Goal: Task Accomplishment & Management: Use online tool/utility

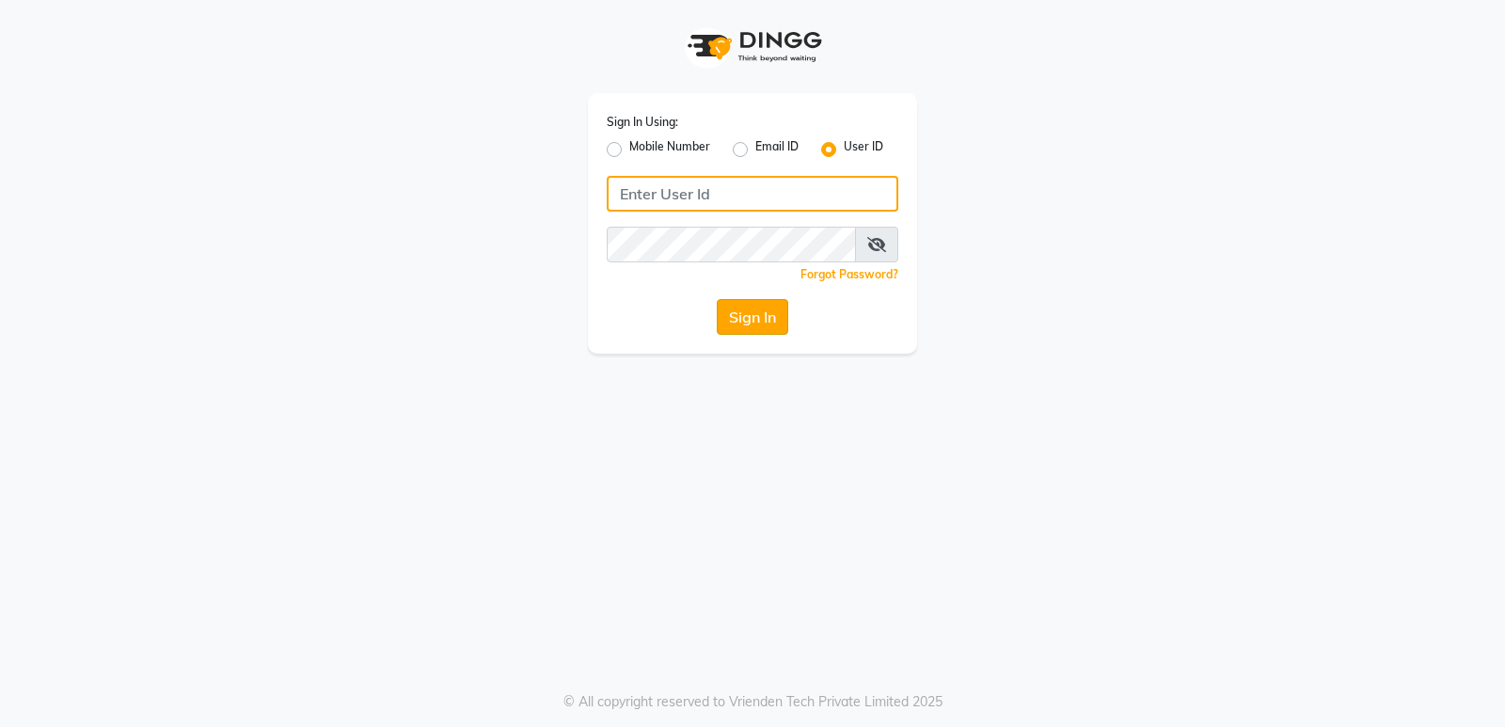
type input "e1931-09"
click at [742, 313] on button "Sign In" at bounding box center [752, 317] width 71 height 36
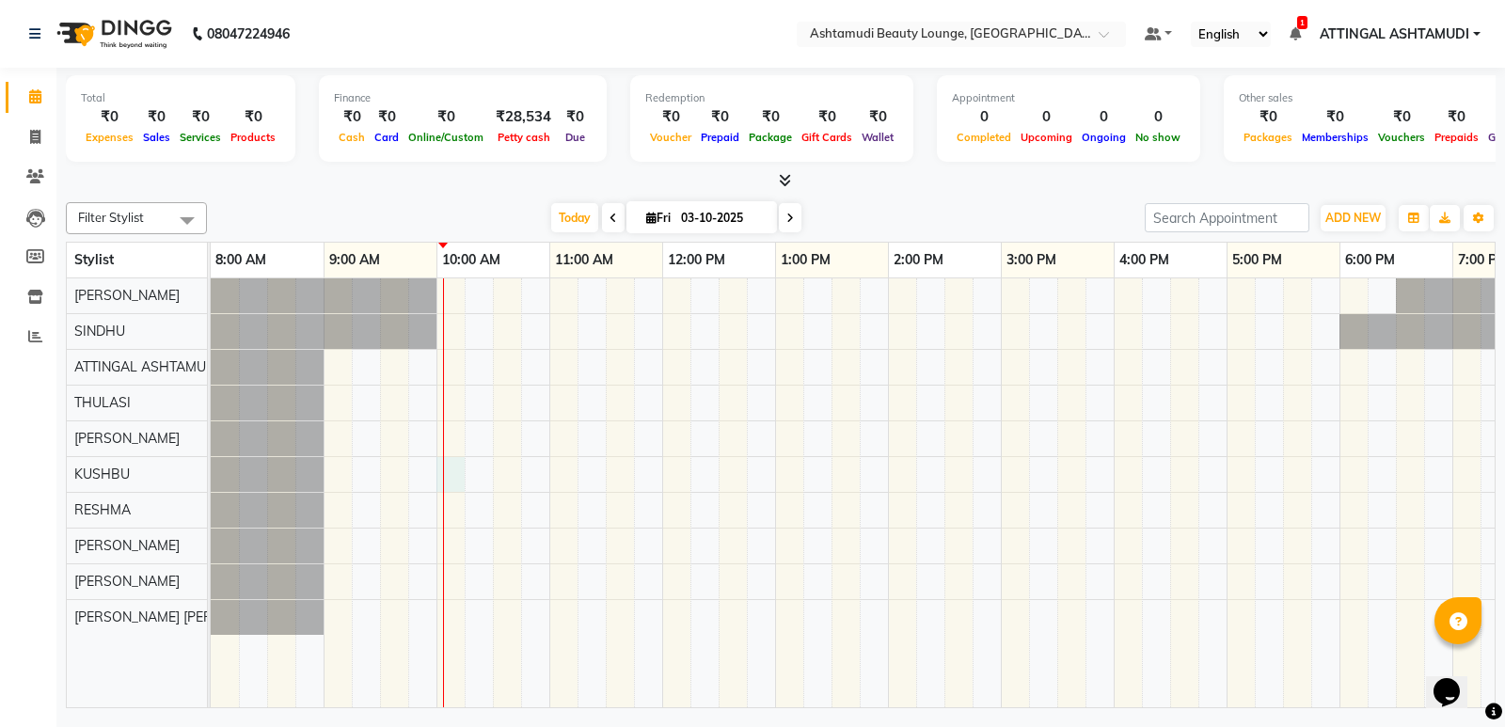
click at [444, 477] on div at bounding box center [944, 492] width 1467 height 429
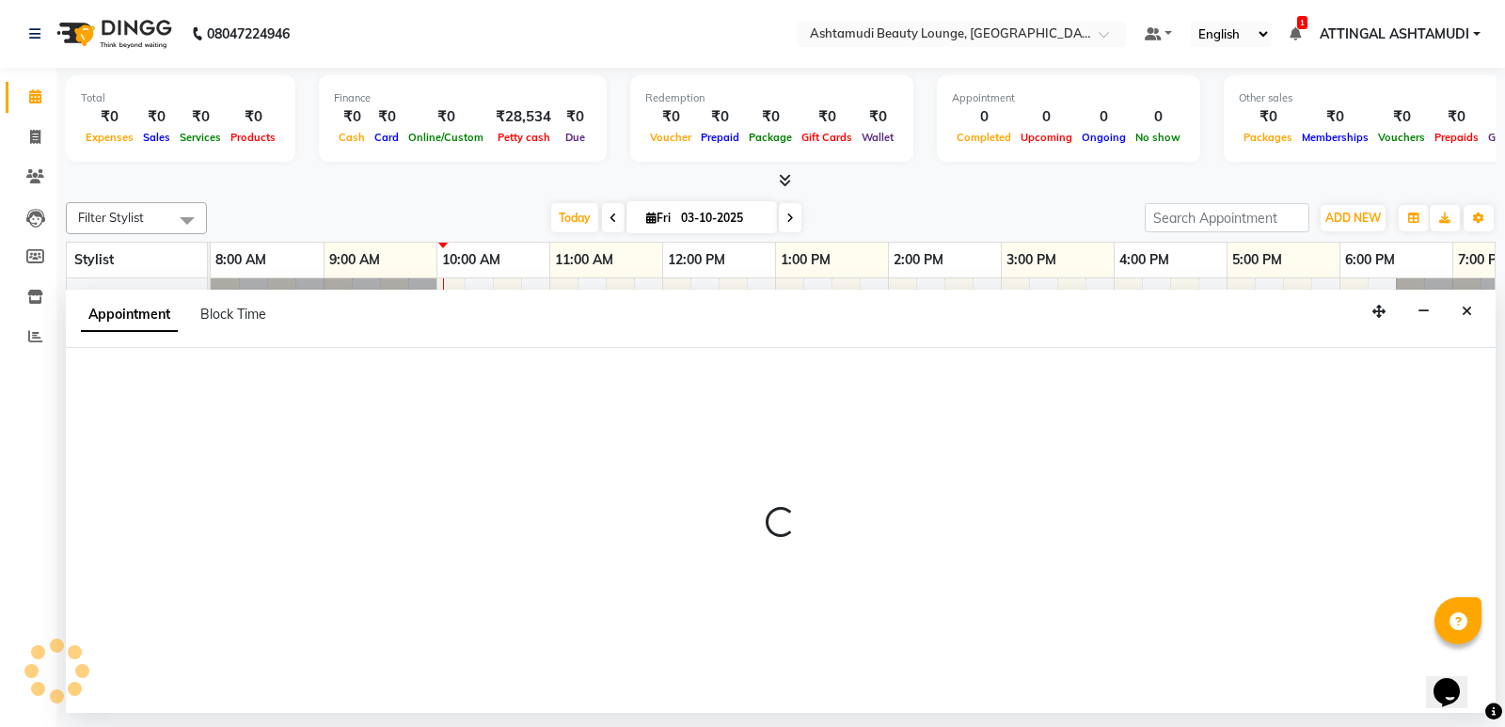
select select "58127"
select select "600"
select select "tentative"
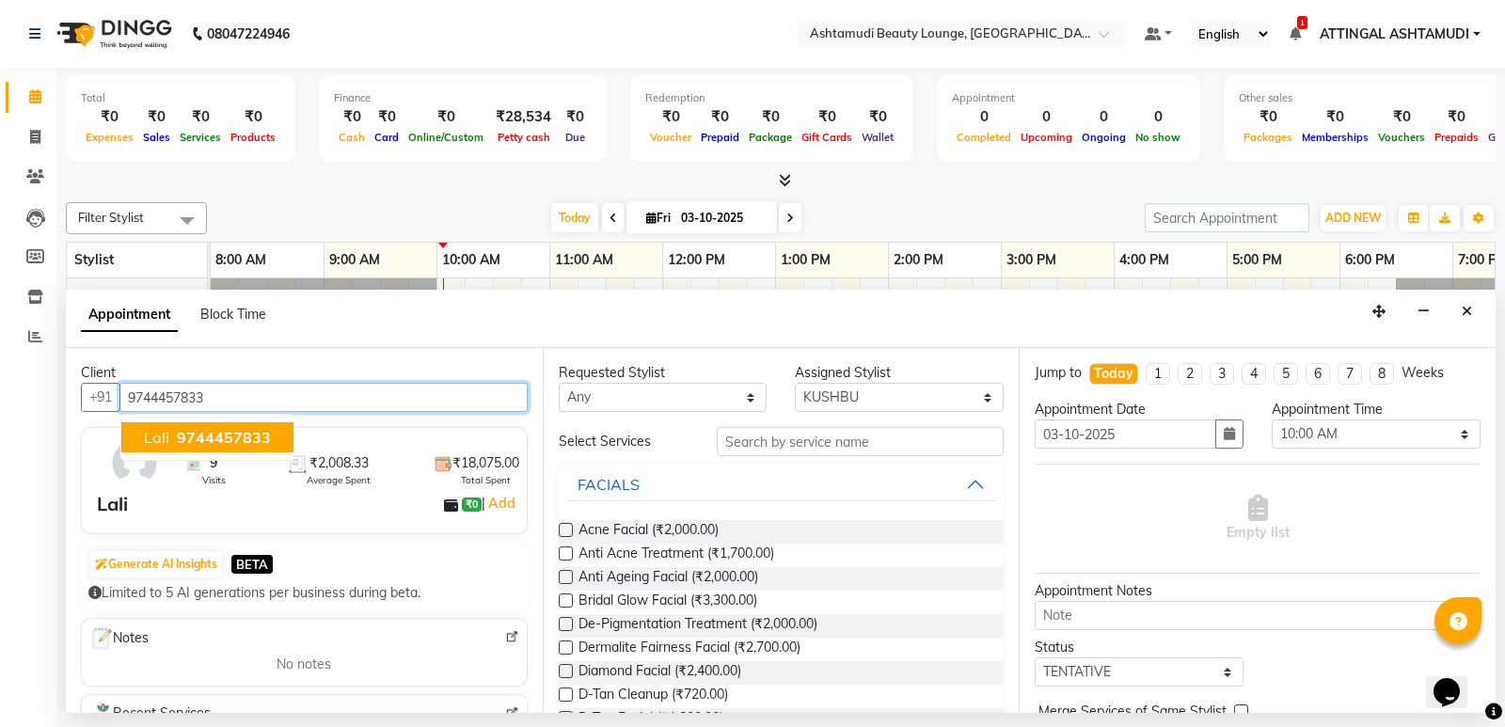
click at [214, 439] on span "9744457833" at bounding box center [224, 437] width 94 height 19
type input "9744457833"
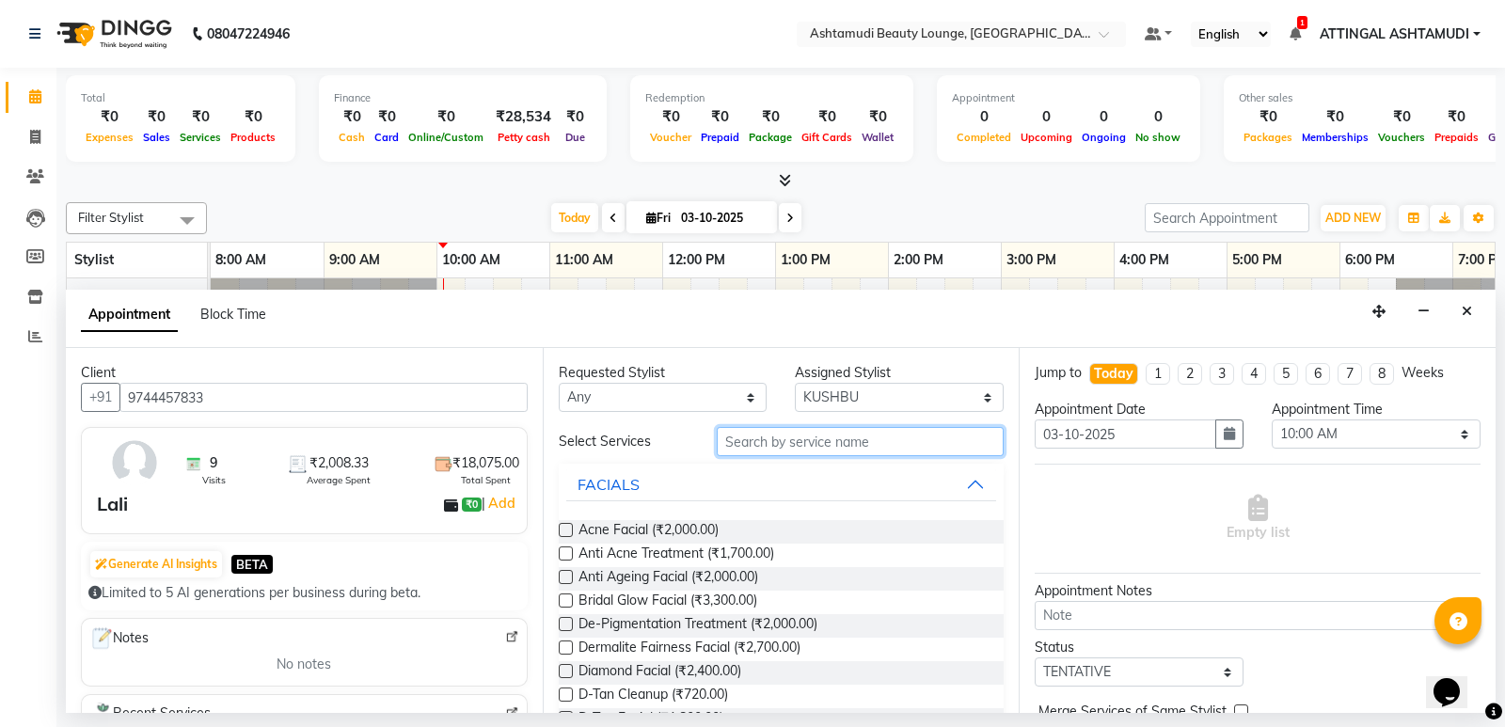
click at [857, 446] on input "text" at bounding box center [861, 441] width 288 height 29
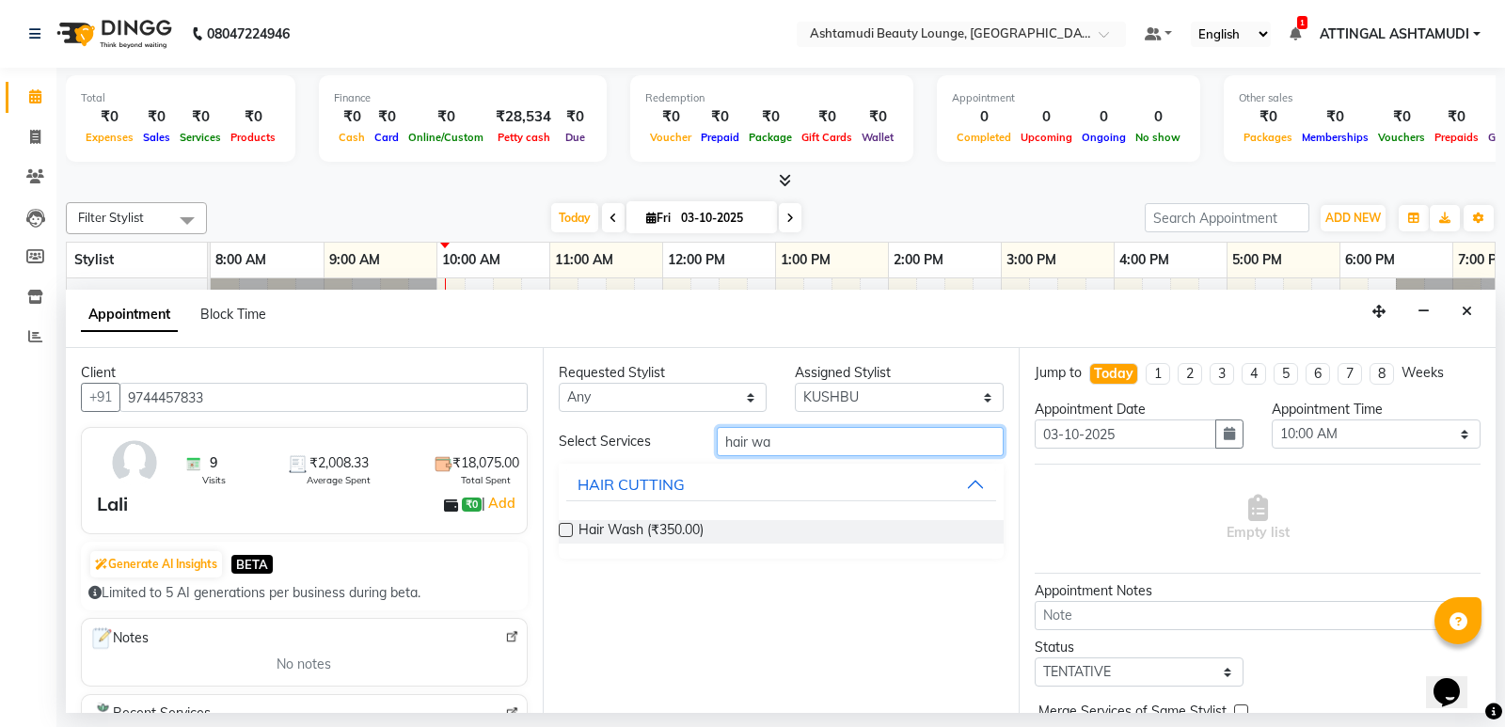
type input "hair wa"
click at [564, 529] on label at bounding box center [566, 530] width 14 height 14
click at [564, 529] on input "checkbox" at bounding box center [565, 532] width 12 height 12
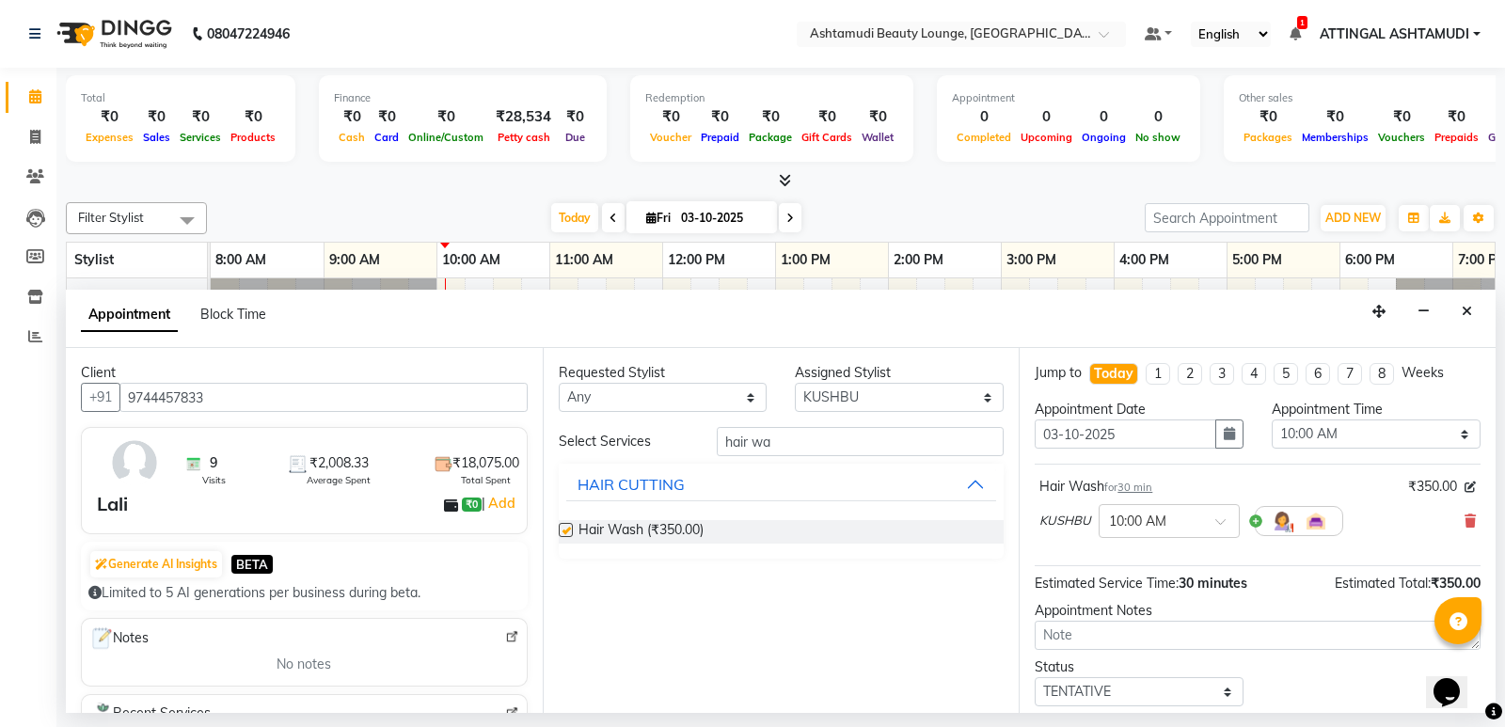
checkbox input "false"
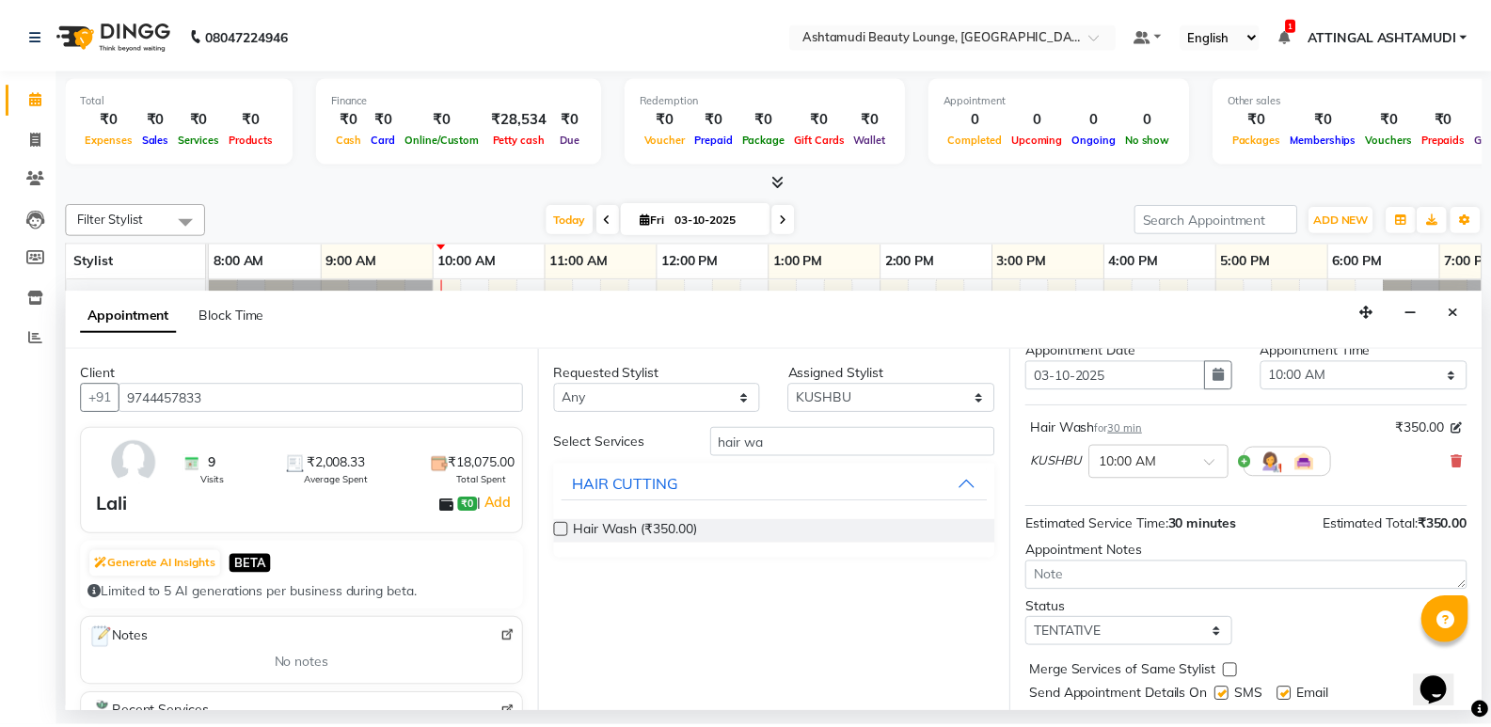
scroll to position [112, 0]
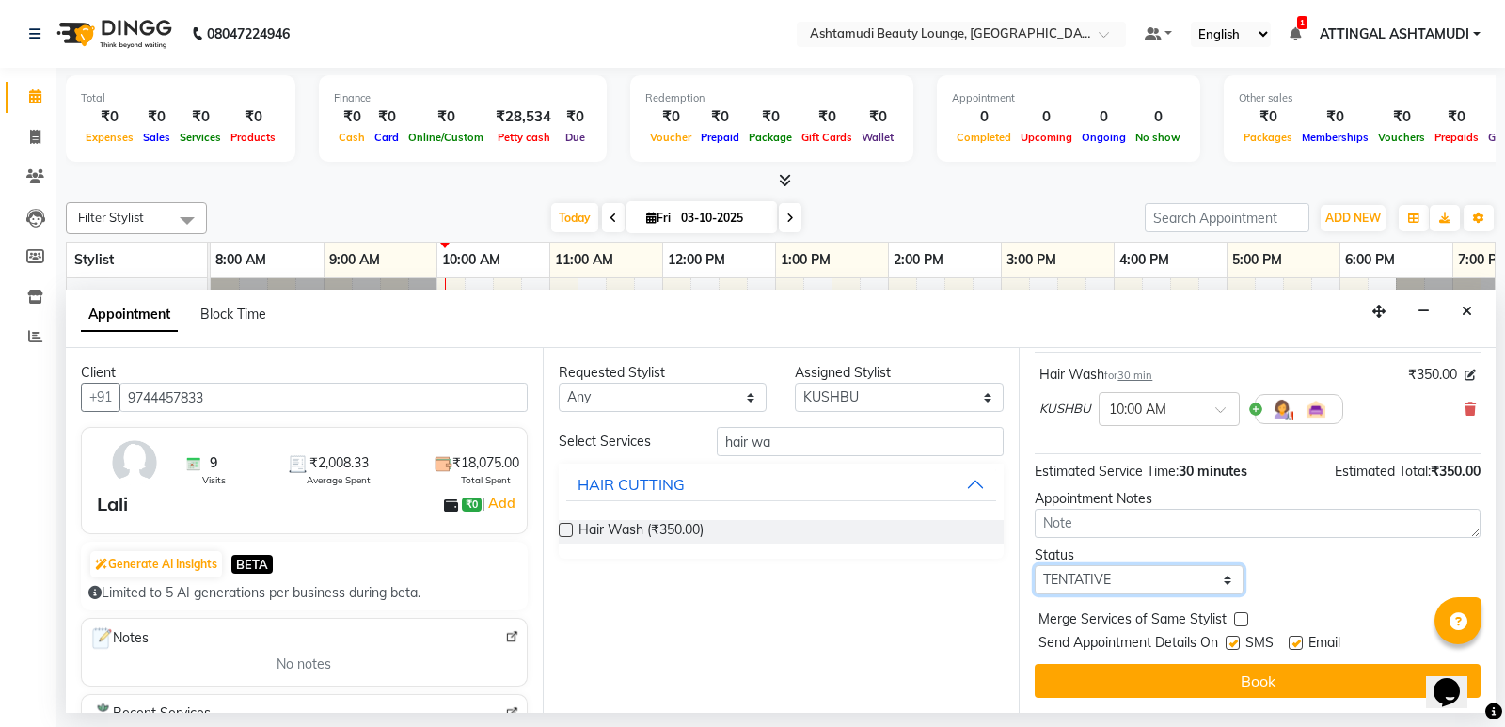
click at [1201, 573] on select "Select TENTATIVE CONFIRM CHECK-IN UPCOMING" at bounding box center [1139, 579] width 209 height 29
select select "check-in"
click at [1035, 565] on select "Select TENTATIVE CONFIRM CHECK-IN UPCOMING" at bounding box center [1139, 579] width 209 height 29
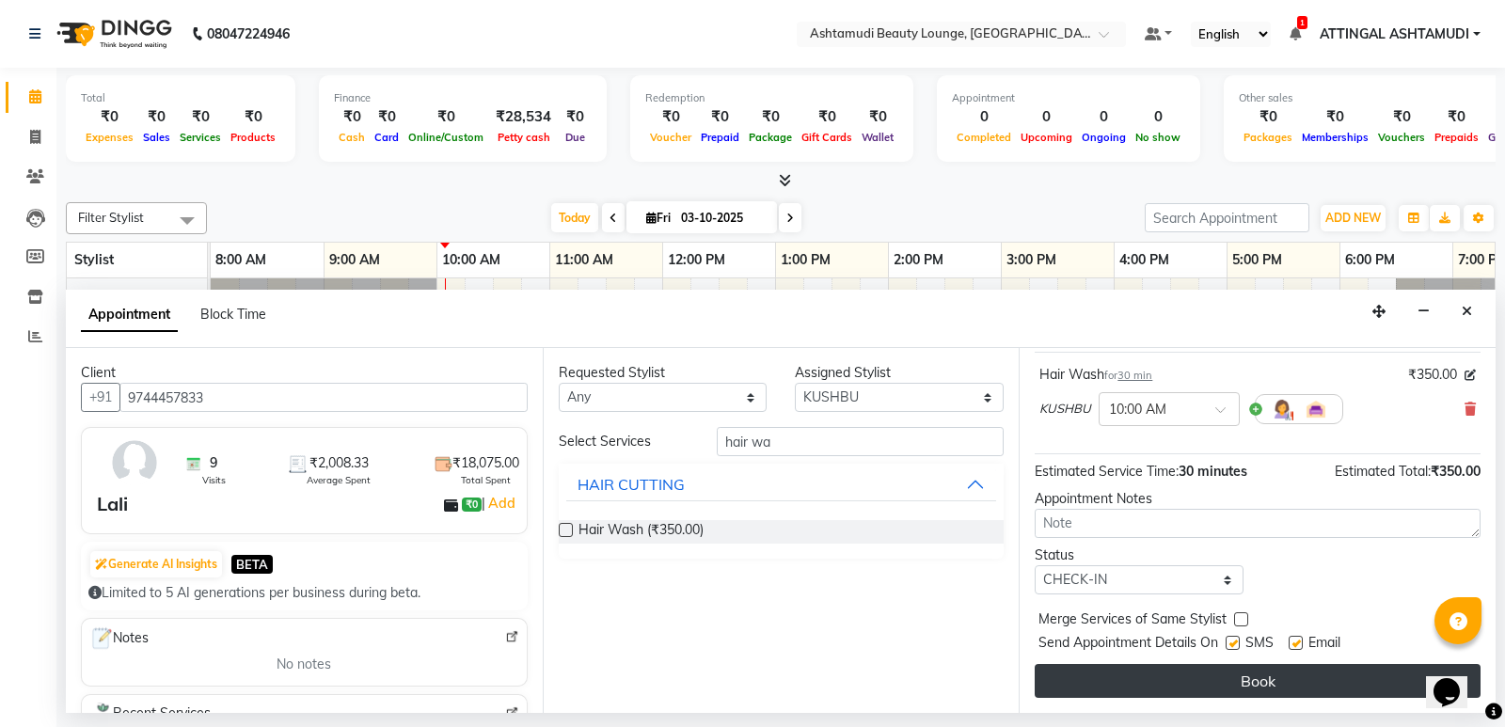
click at [1306, 684] on button "Book" at bounding box center [1258, 681] width 446 height 34
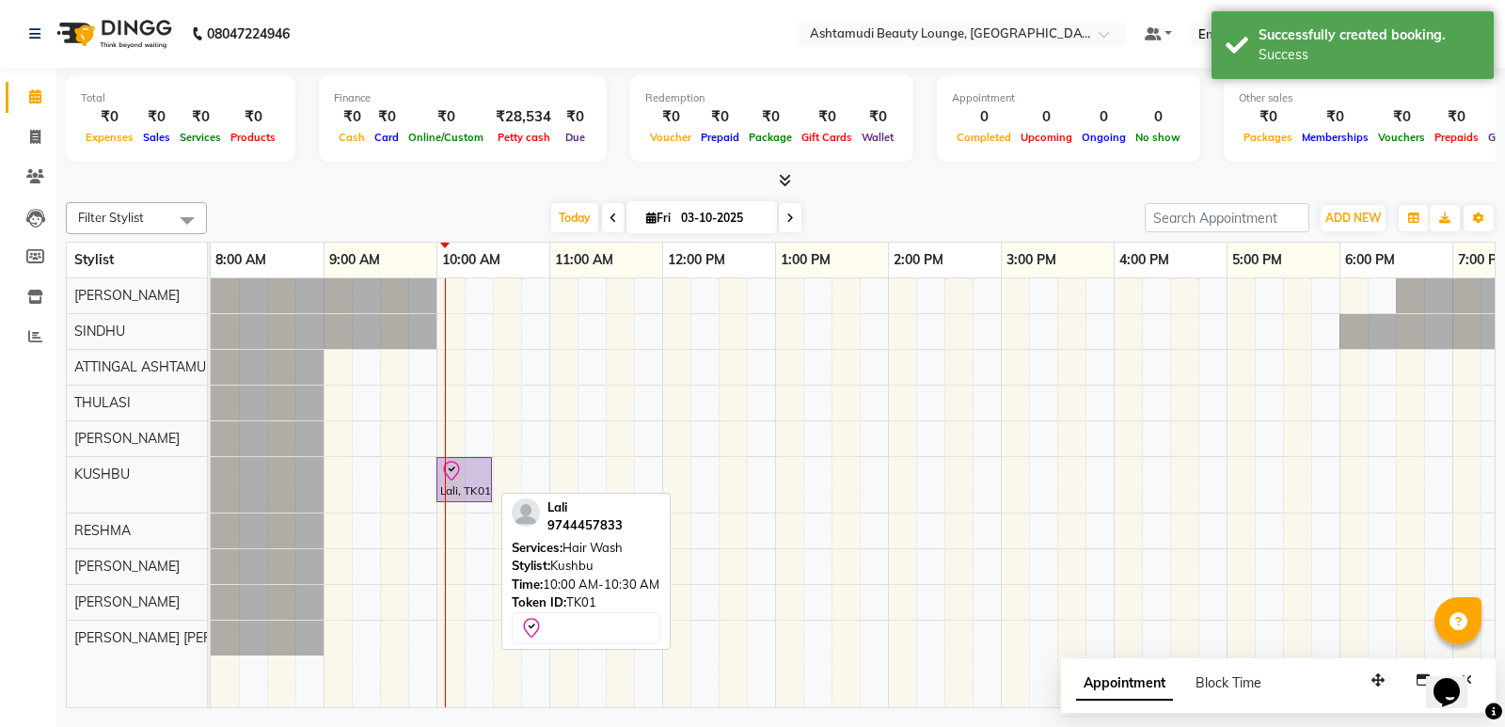
click at [452, 482] on div "Lali, TK01, 10:00 AM-10:30 AM, Hair Wash" at bounding box center [464, 479] width 52 height 39
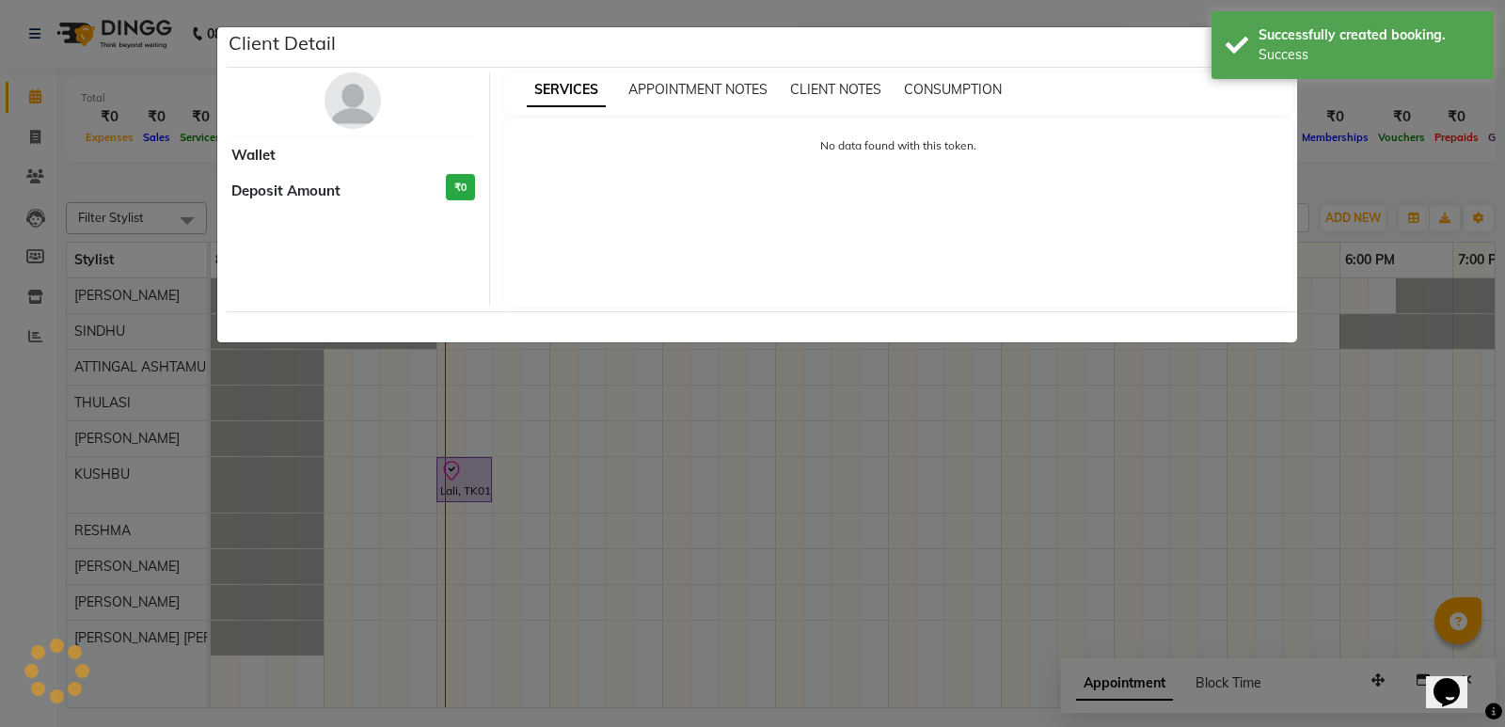
select select "8"
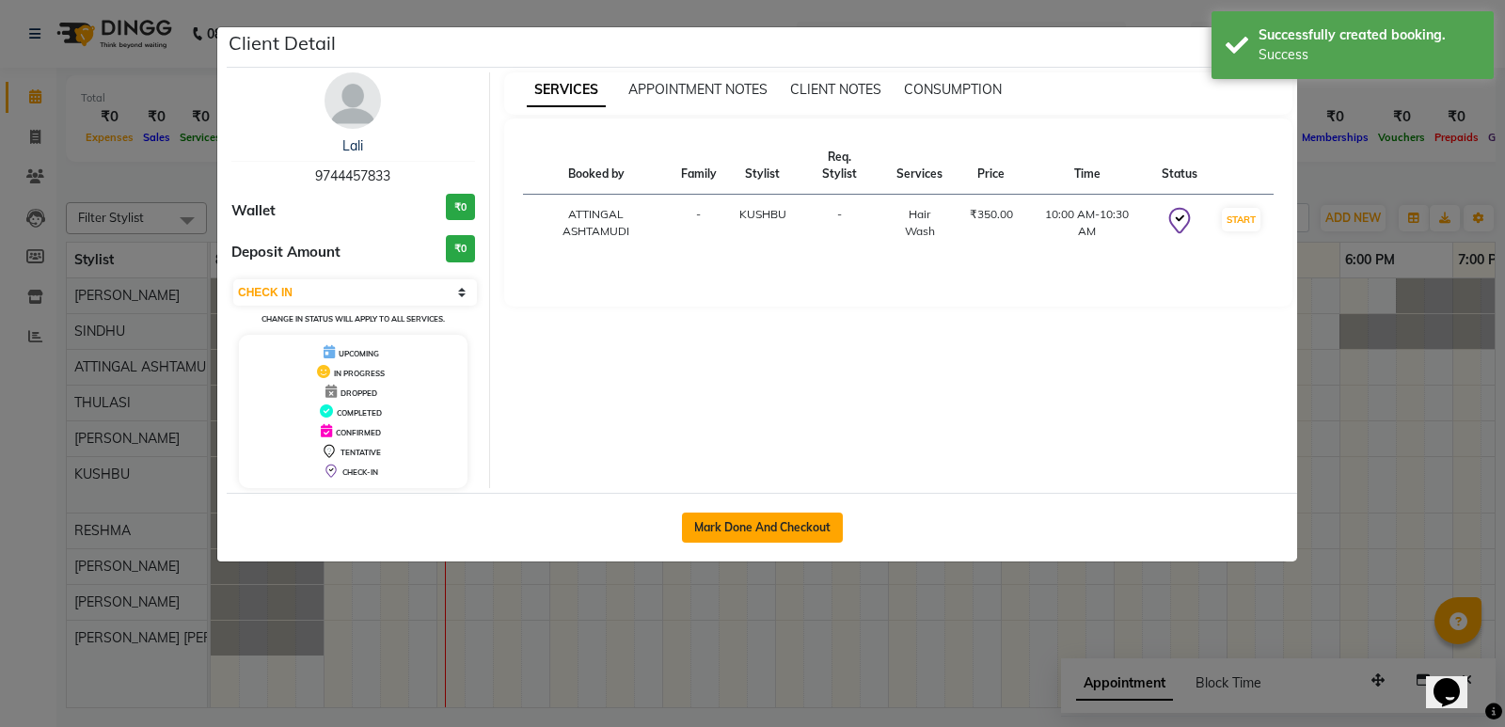
click at [781, 532] on button "Mark Done And Checkout" at bounding box center [762, 528] width 161 height 30
select select "4628"
select select "service"
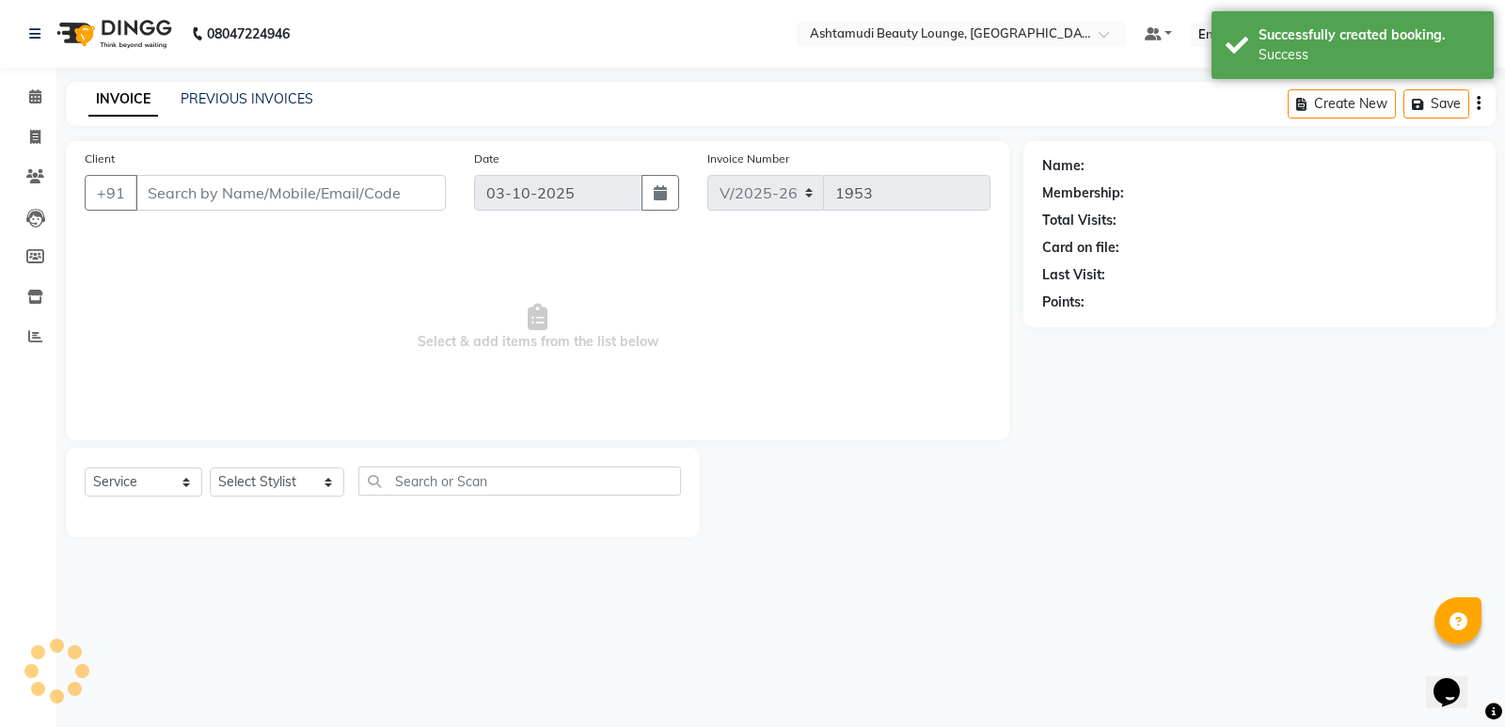
type input "9744457833"
select select "58127"
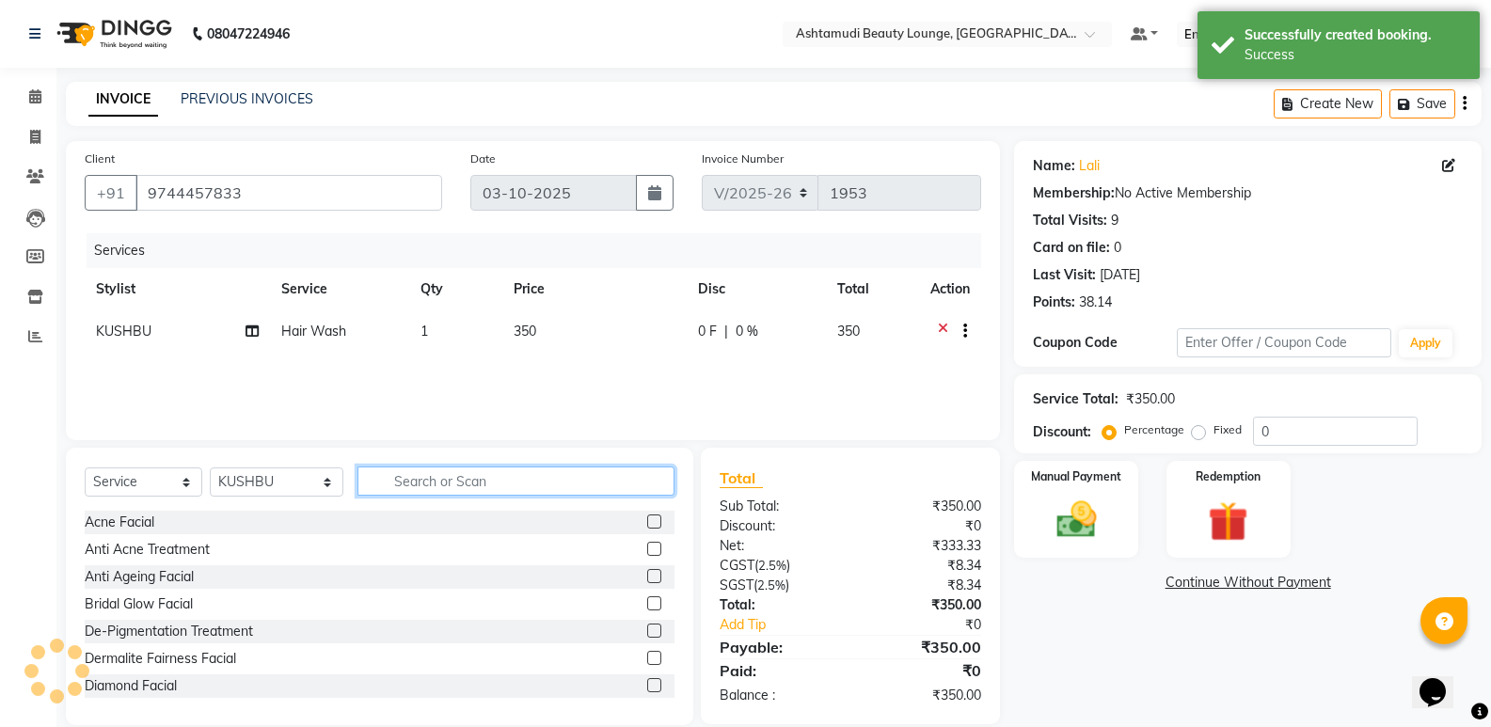
click at [482, 481] on input "text" at bounding box center [515, 480] width 317 height 29
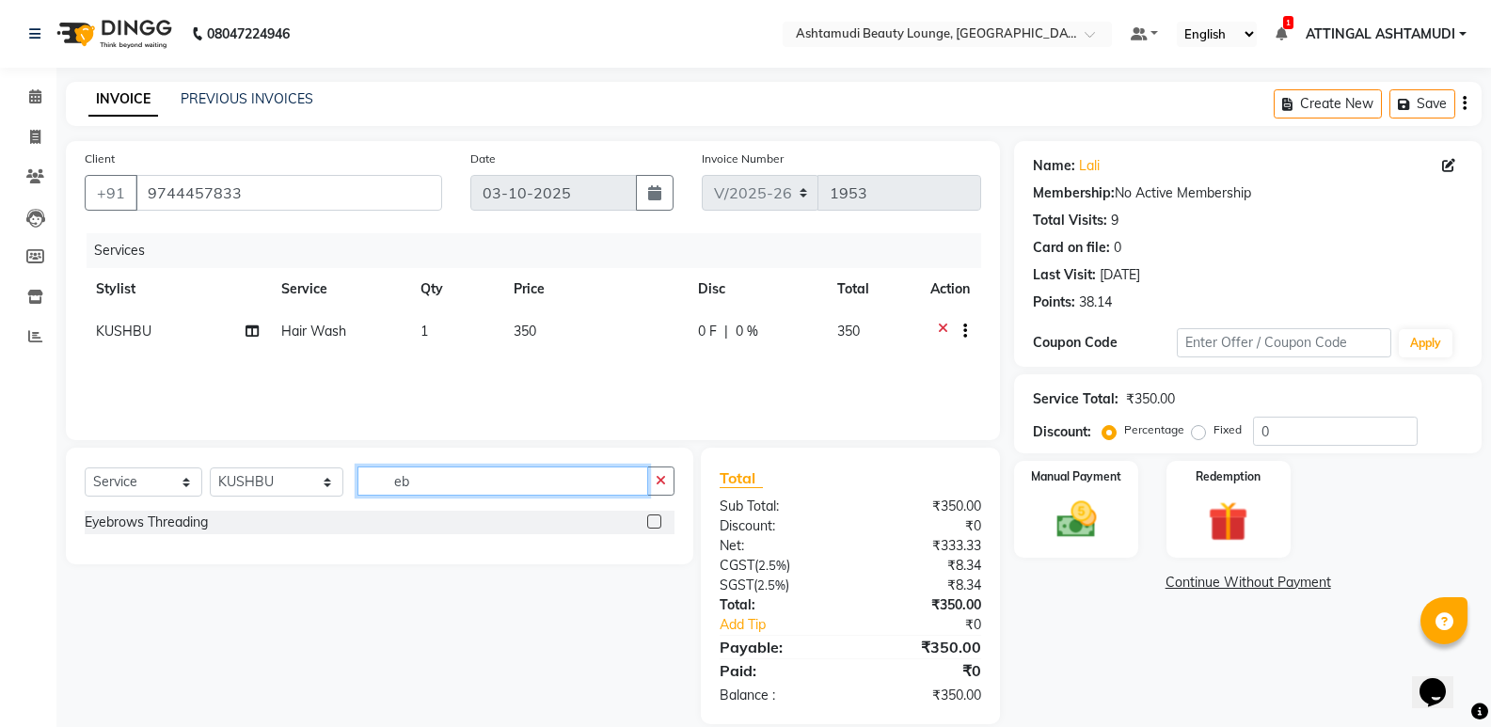
type input "eb"
click at [654, 517] on label at bounding box center [654, 521] width 14 height 14
click at [654, 517] on input "checkbox" at bounding box center [653, 522] width 12 height 12
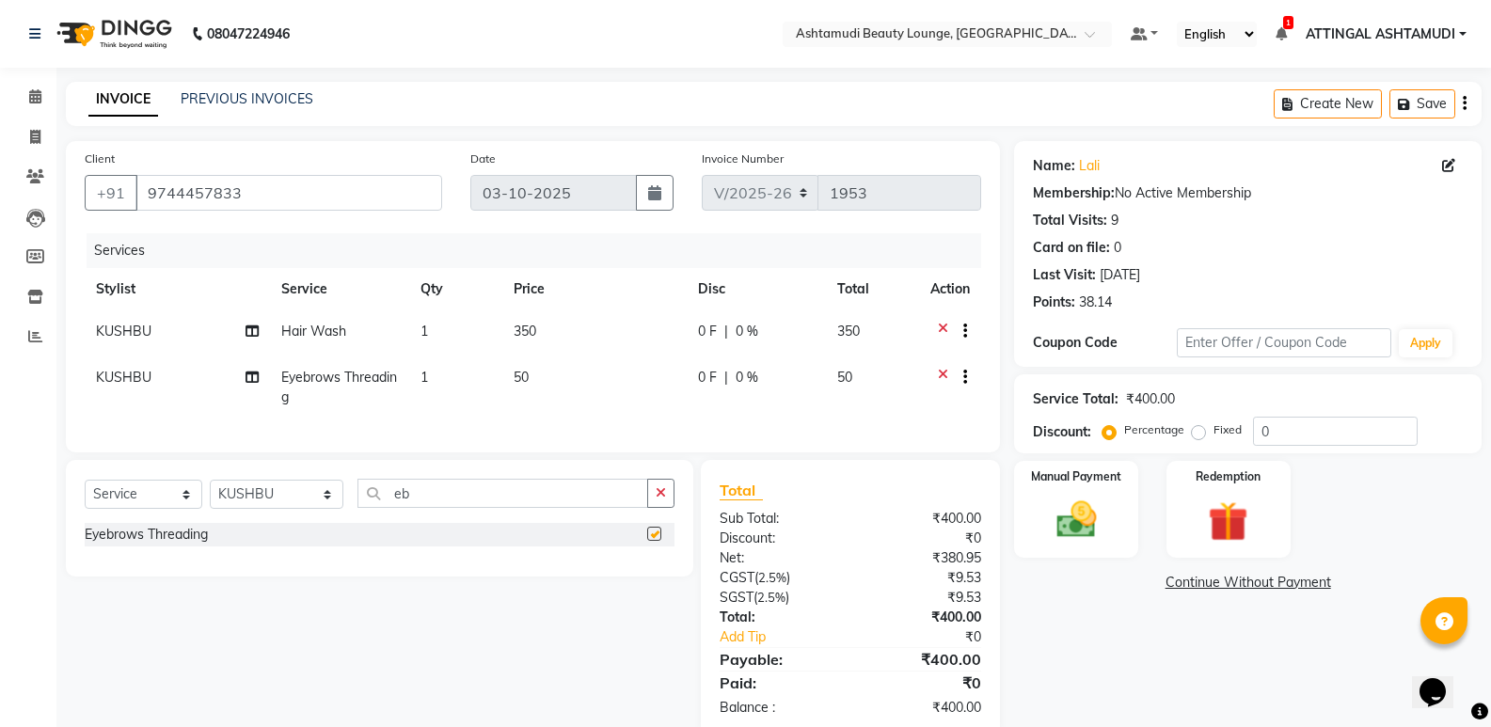
checkbox input "false"
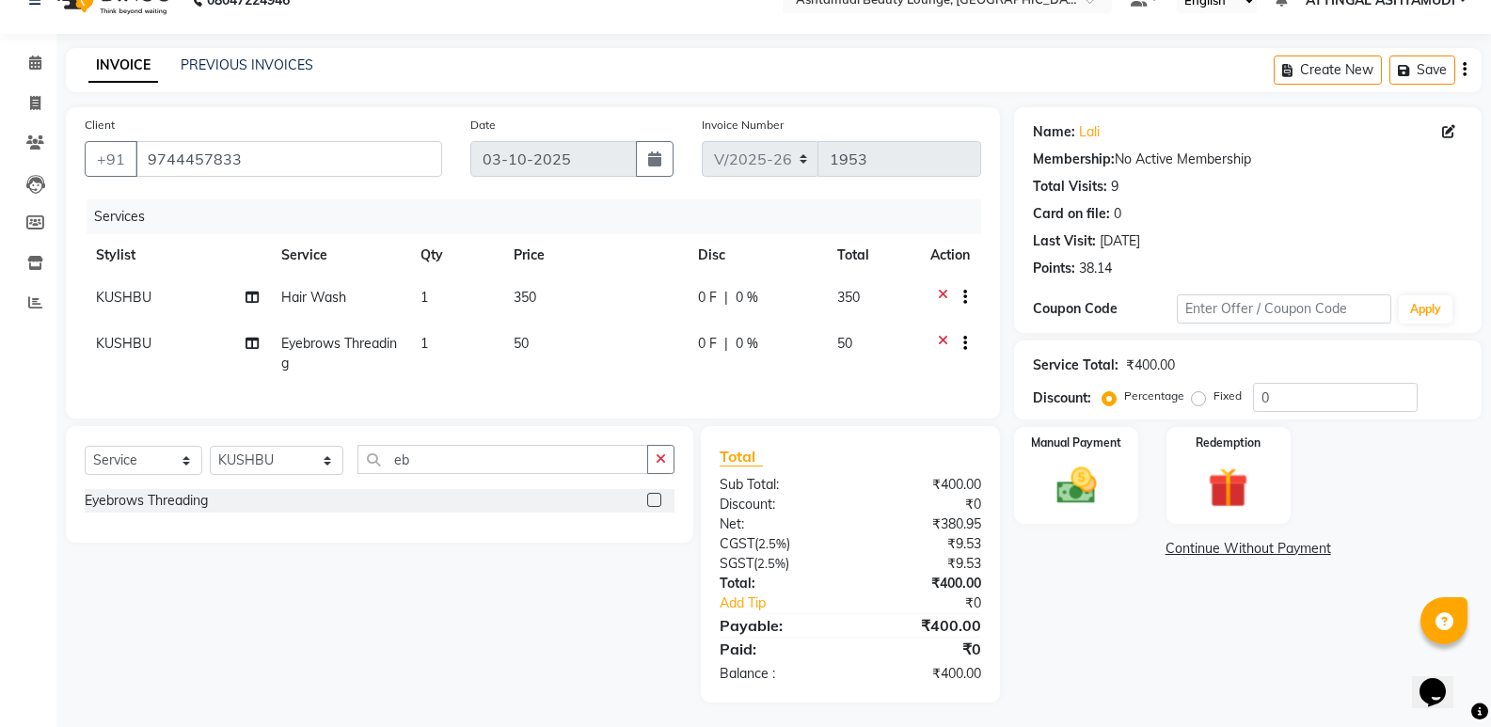
scroll to position [52, 0]
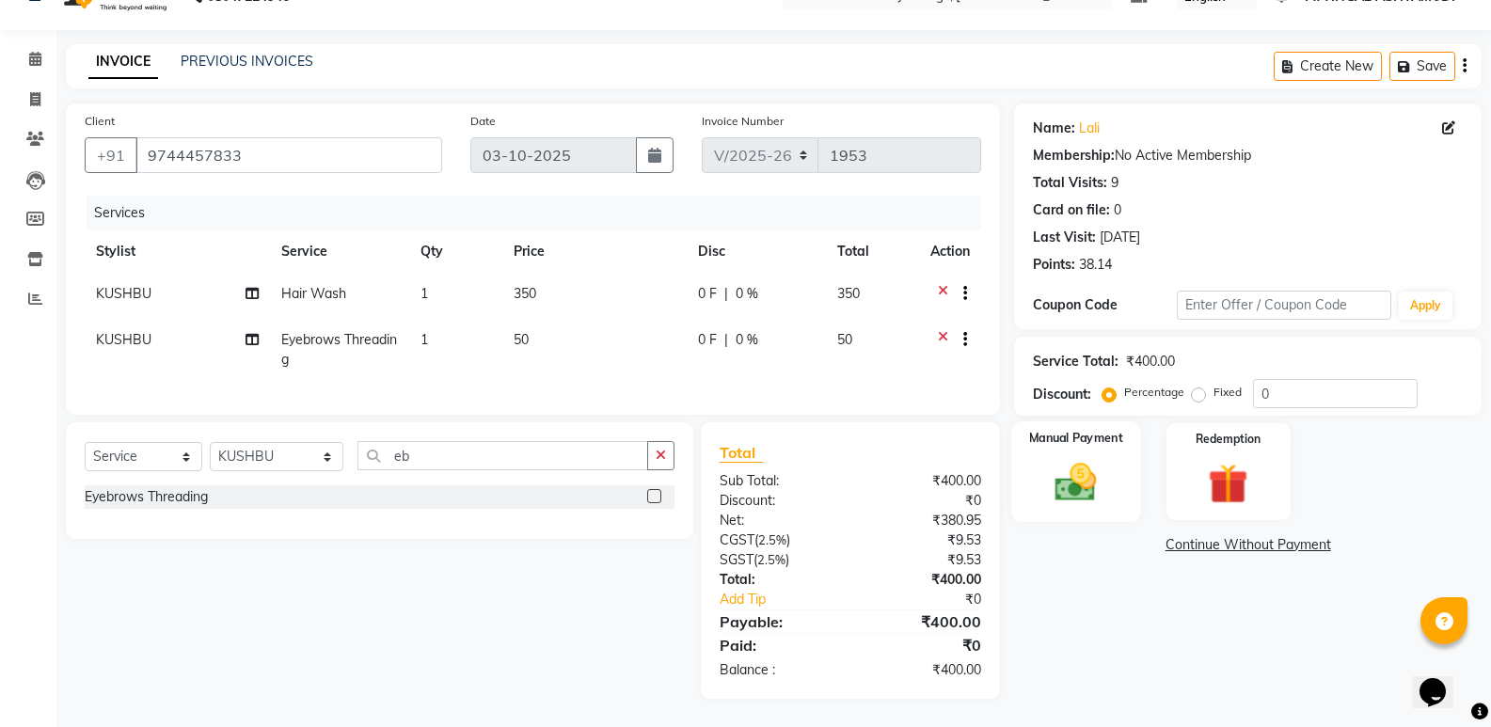
click at [1097, 469] on img at bounding box center [1075, 482] width 67 height 48
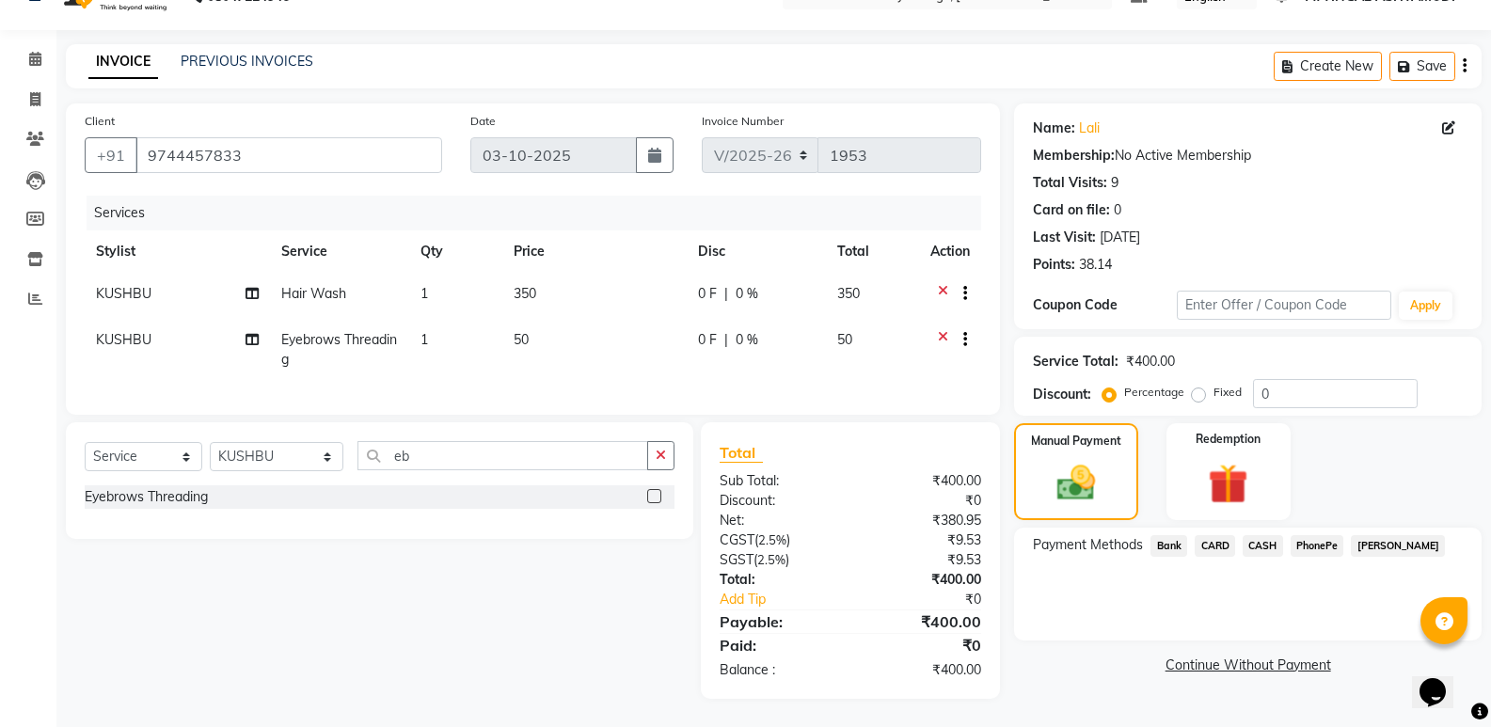
click at [1261, 535] on span "CASH" at bounding box center [1262, 546] width 40 height 22
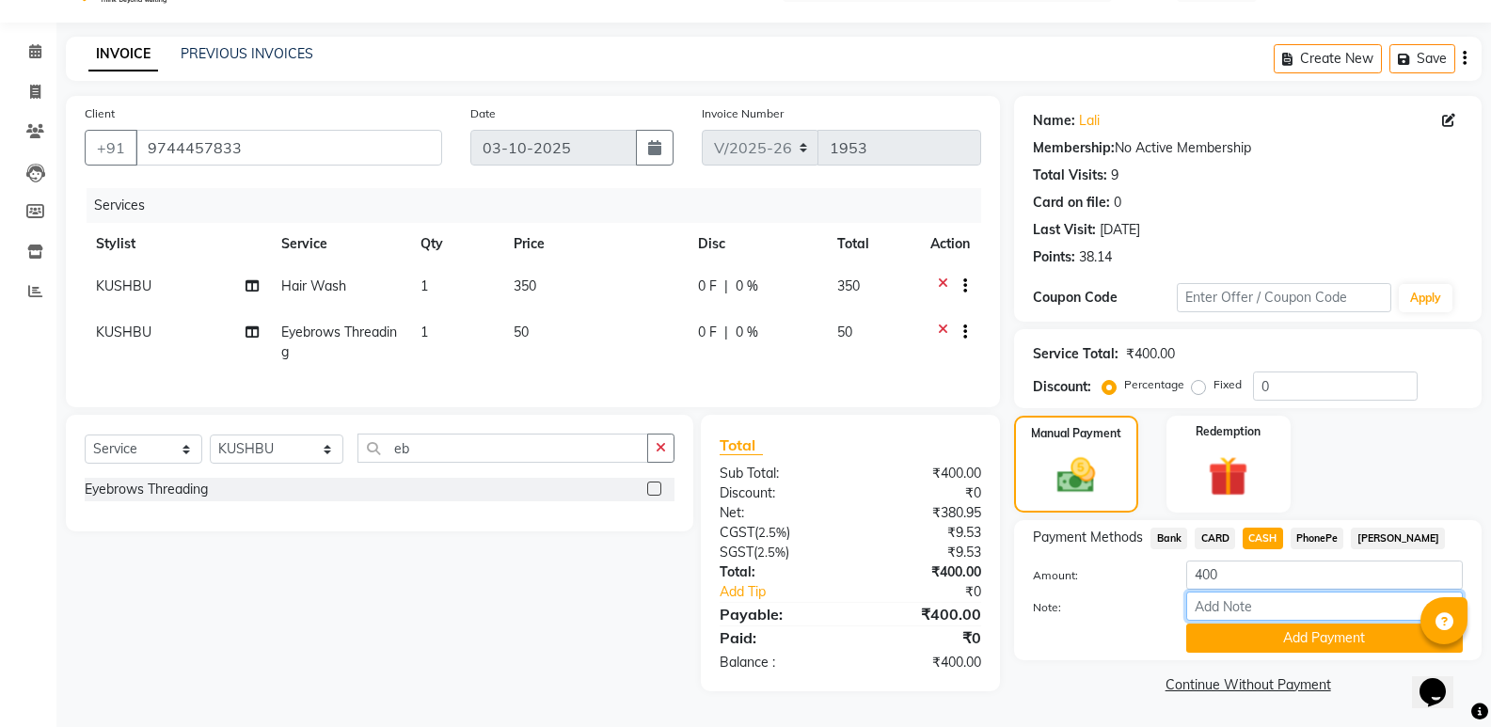
click at [1285, 598] on input "Note:" at bounding box center [1324, 606] width 276 height 29
type input "SINDHU"
click at [1384, 629] on button "Add Payment" at bounding box center [1324, 638] width 276 height 29
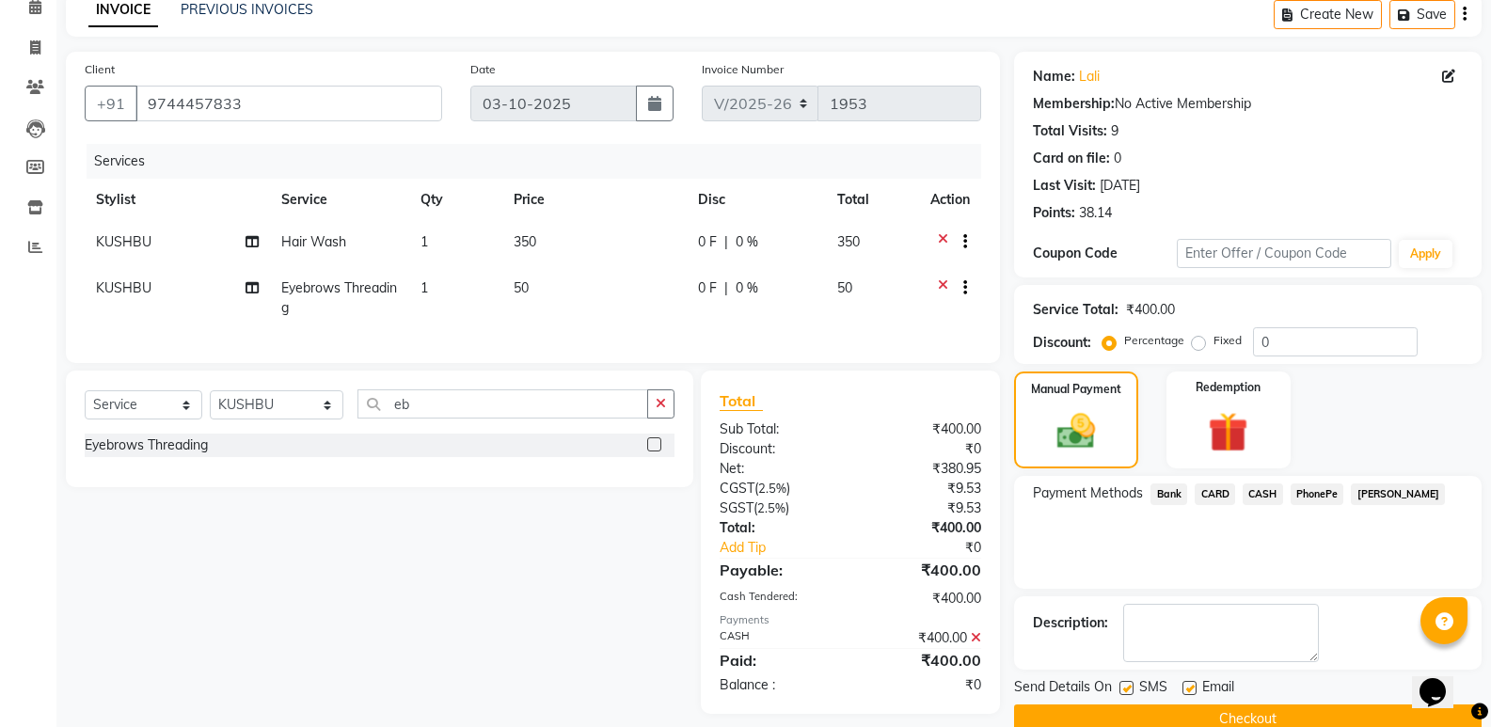
scroll to position [124, 0]
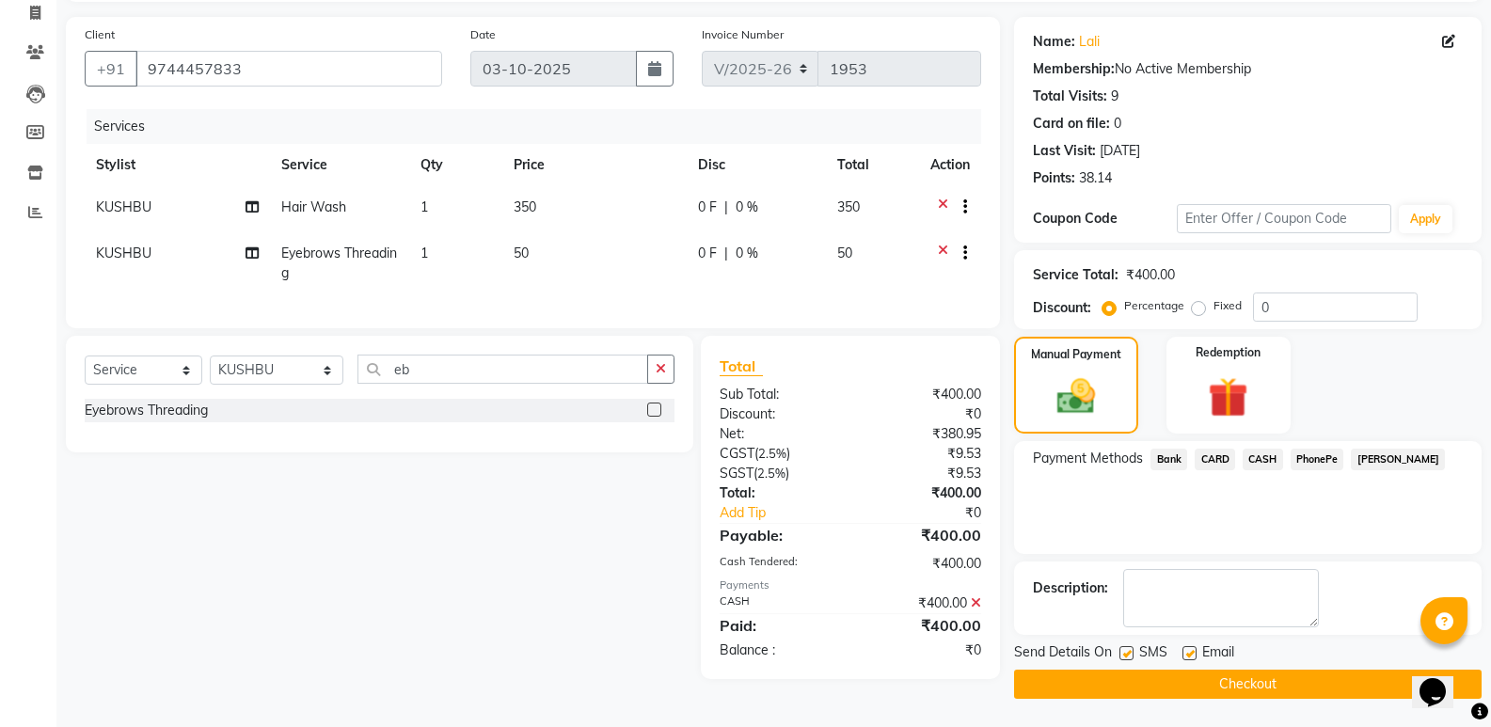
click at [1190, 651] on label at bounding box center [1189, 653] width 14 height 14
click at [1190, 651] on input "checkbox" at bounding box center [1188, 654] width 12 height 12
checkbox input "false"
click at [1171, 687] on button "Checkout" at bounding box center [1247, 684] width 467 height 29
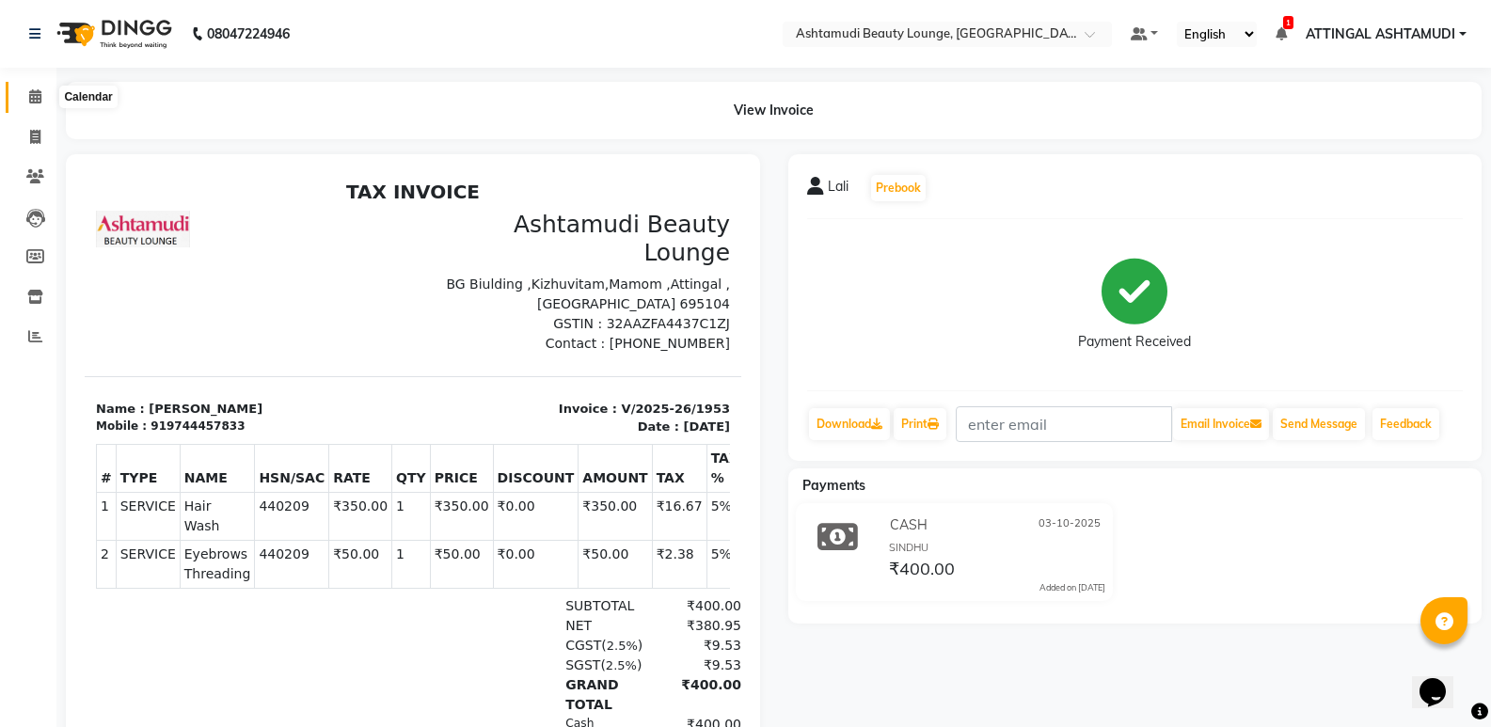
click at [27, 95] on span at bounding box center [35, 98] width 33 height 22
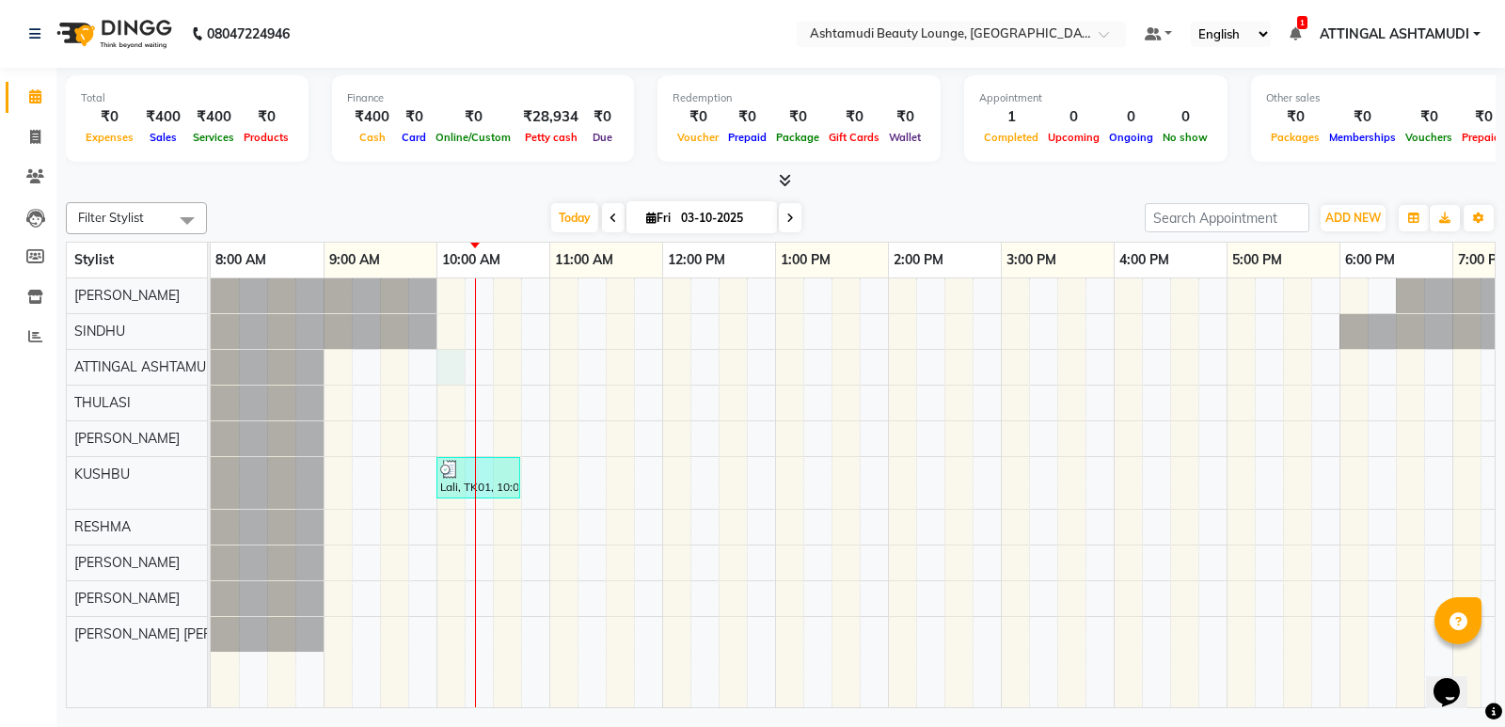
click at [455, 357] on div "Lali, TK01, 10:00 AM-10:45 AM, Hair Wash,Eyebrows Threading" at bounding box center [944, 492] width 1467 height 429
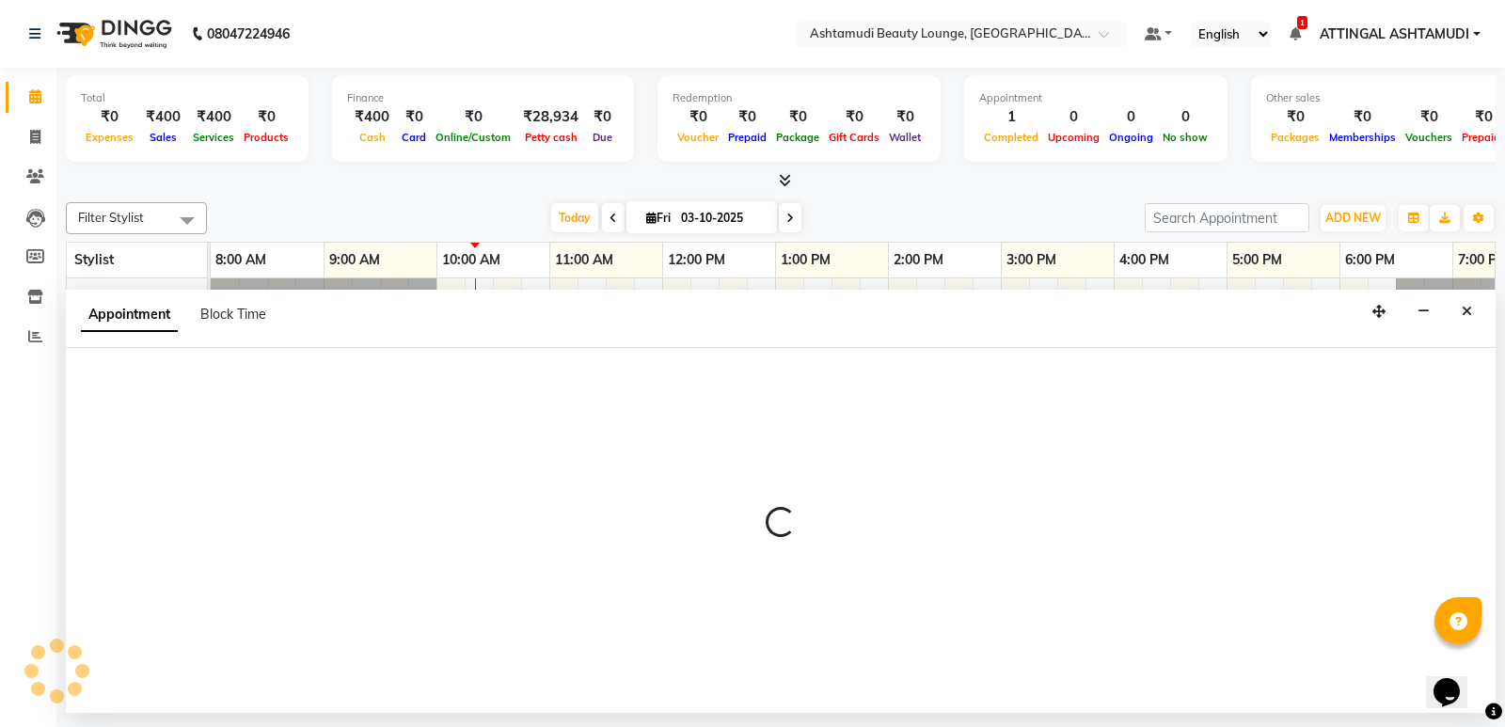
select select "27460"
select select "600"
select select "tentative"
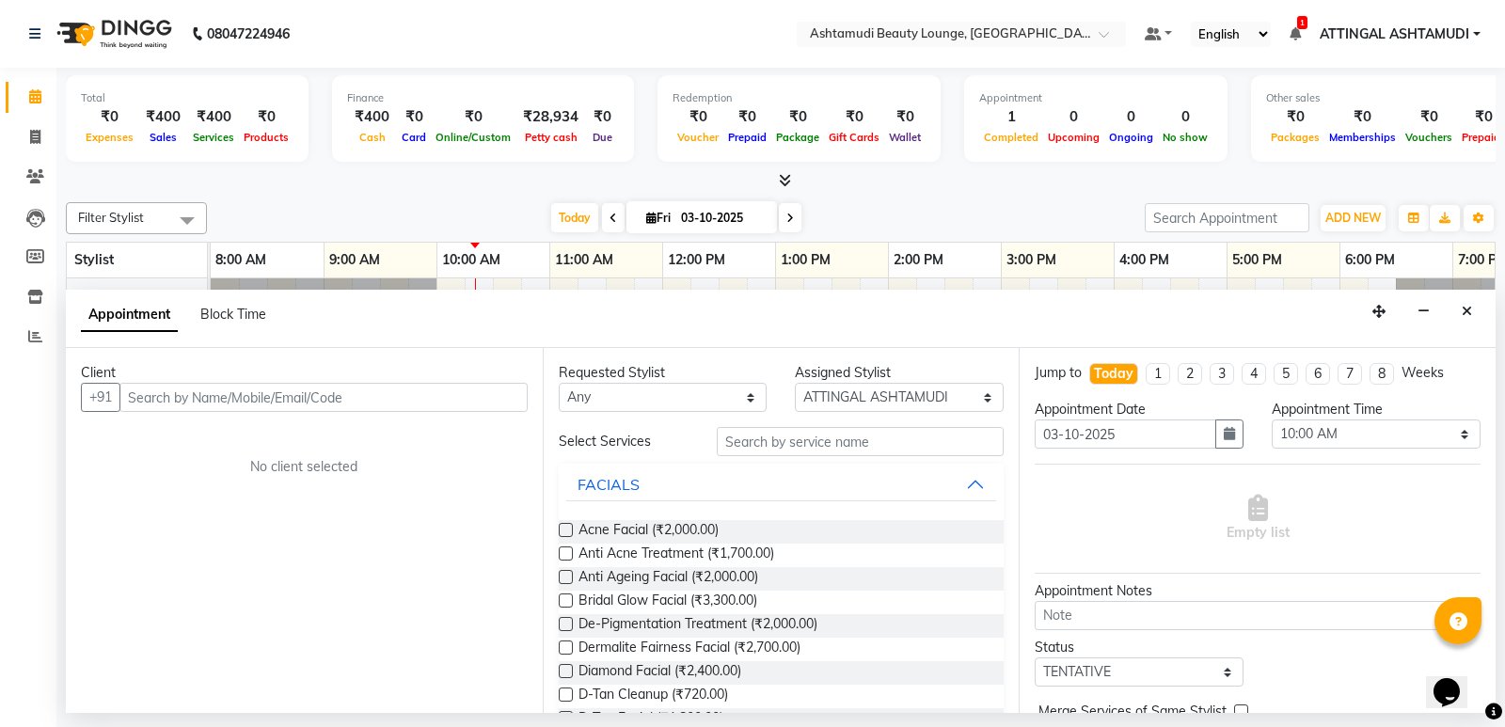
click at [168, 400] on input "text" at bounding box center [323, 397] width 408 height 29
type input "9840828549"
click at [490, 400] on span "Add Client" at bounding box center [488, 396] width 63 height 17
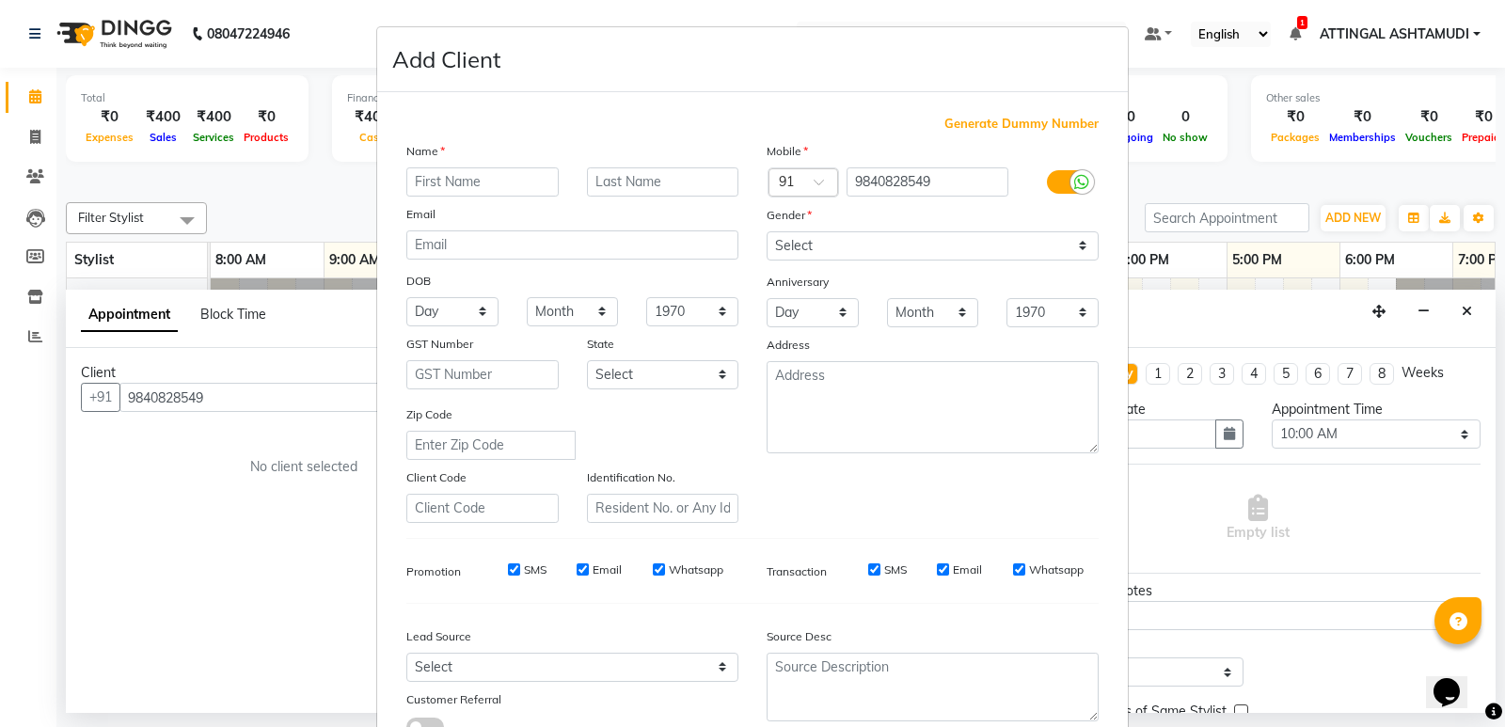
click at [445, 174] on input "text" at bounding box center [482, 181] width 152 height 29
type input "r"
type input "RESHMA"
click at [789, 243] on select "Select [DEMOGRAPHIC_DATA] [DEMOGRAPHIC_DATA] Other Prefer Not To Say" at bounding box center [932, 245] width 332 height 29
select select "[DEMOGRAPHIC_DATA]"
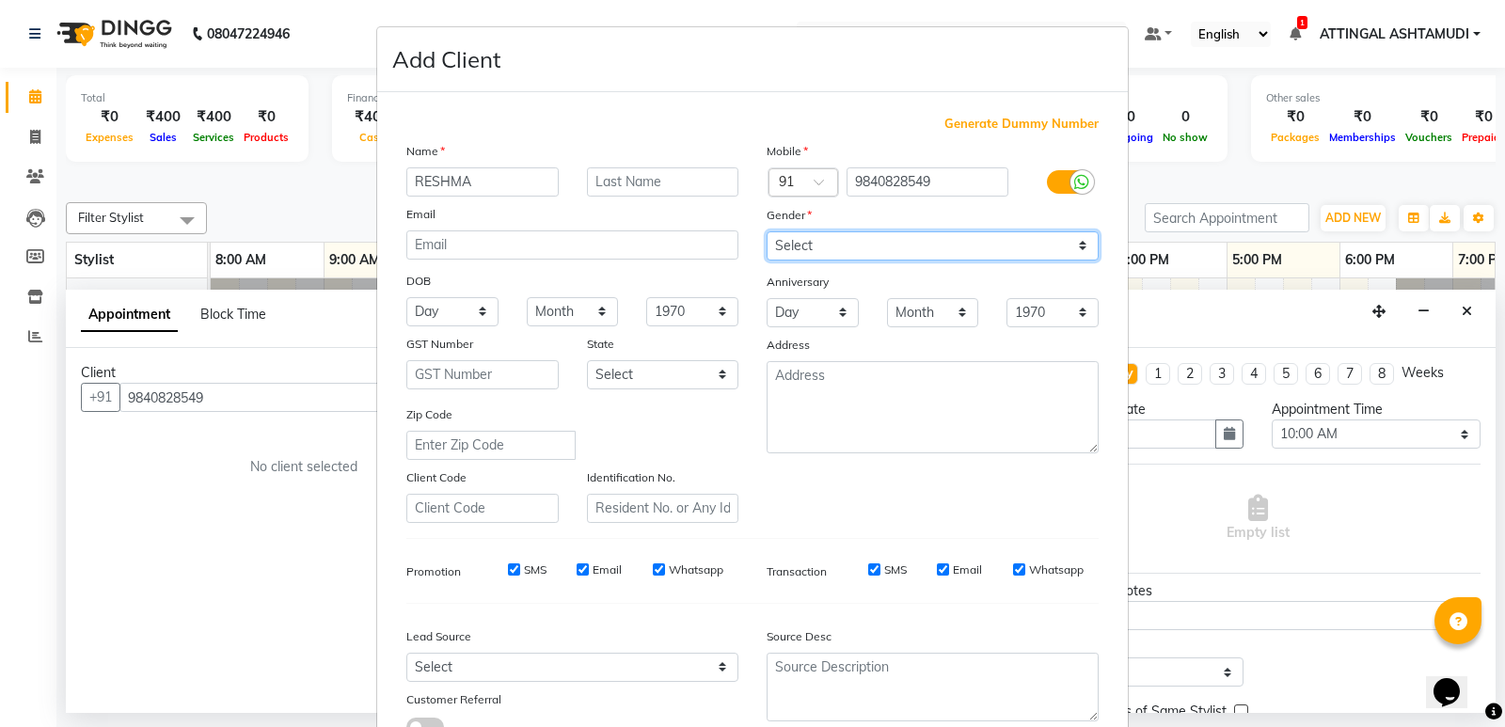
click at [766, 231] on select "Select [DEMOGRAPHIC_DATA] [DEMOGRAPHIC_DATA] Other Prefer Not To Say" at bounding box center [932, 245] width 332 height 29
click at [474, 313] on select "Day 01 02 03 04 05 06 07 08 09 10 11 12 13 14 15 16 17 18 19 20 21 22 23 24 25 …" at bounding box center [452, 311] width 92 height 29
select select "02"
click at [406, 297] on select "Day 01 02 03 04 05 06 07 08 09 10 11 12 13 14 15 16 17 18 19 20 21 22 23 24 25 …" at bounding box center [452, 311] width 92 height 29
click at [576, 315] on select "Month January February March April May June July August September October Novem…" at bounding box center [573, 311] width 92 height 29
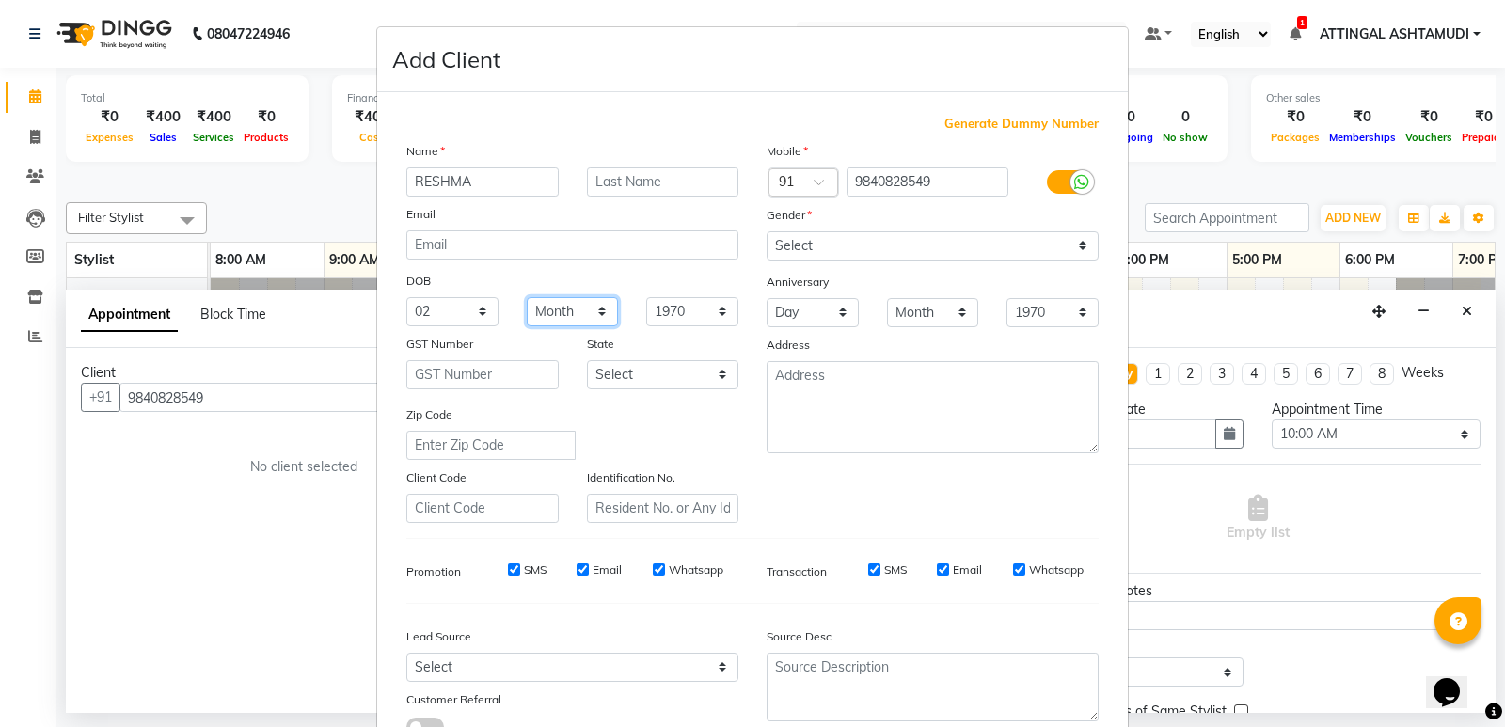
select select "05"
click at [527, 297] on select "Month January February March April May June July August September October Novem…" at bounding box center [573, 311] width 92 height 29
click at [718, 666] on select "Select Walk-in Referral Internet Friend Word of Mouth Advertisement Facebook Ju…" at bounding box center [572, 667] width 332 height 29
select select "31329"
click at [406, 653] on select "Select Walk-in Referral Internet Friend Word of Mouth Advertisement Facebook Ju…" at bounding box center [572, 667] width 332 height 29
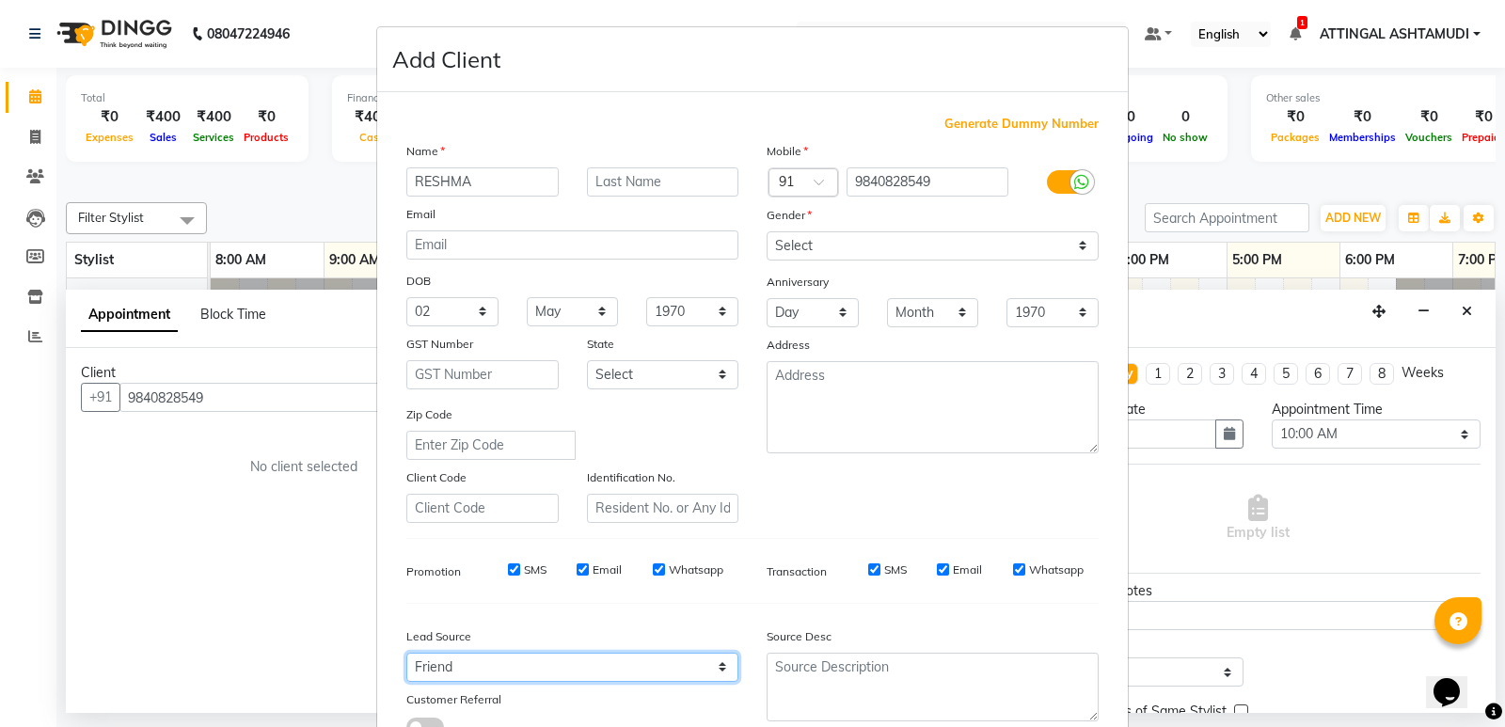
scroll to position [141, 0]
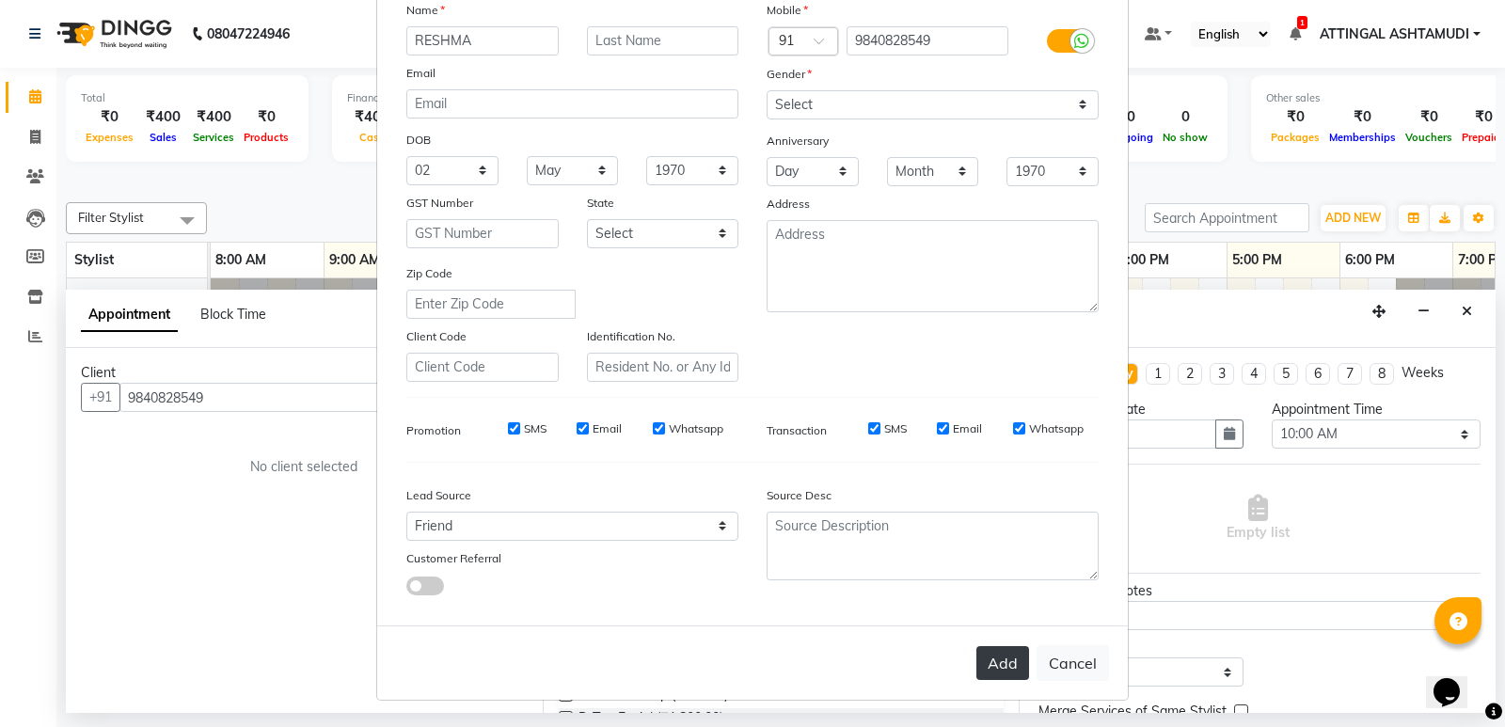
click at [992, 668] on button "Add" at bounding box center [1002, 663] width 53 height 34
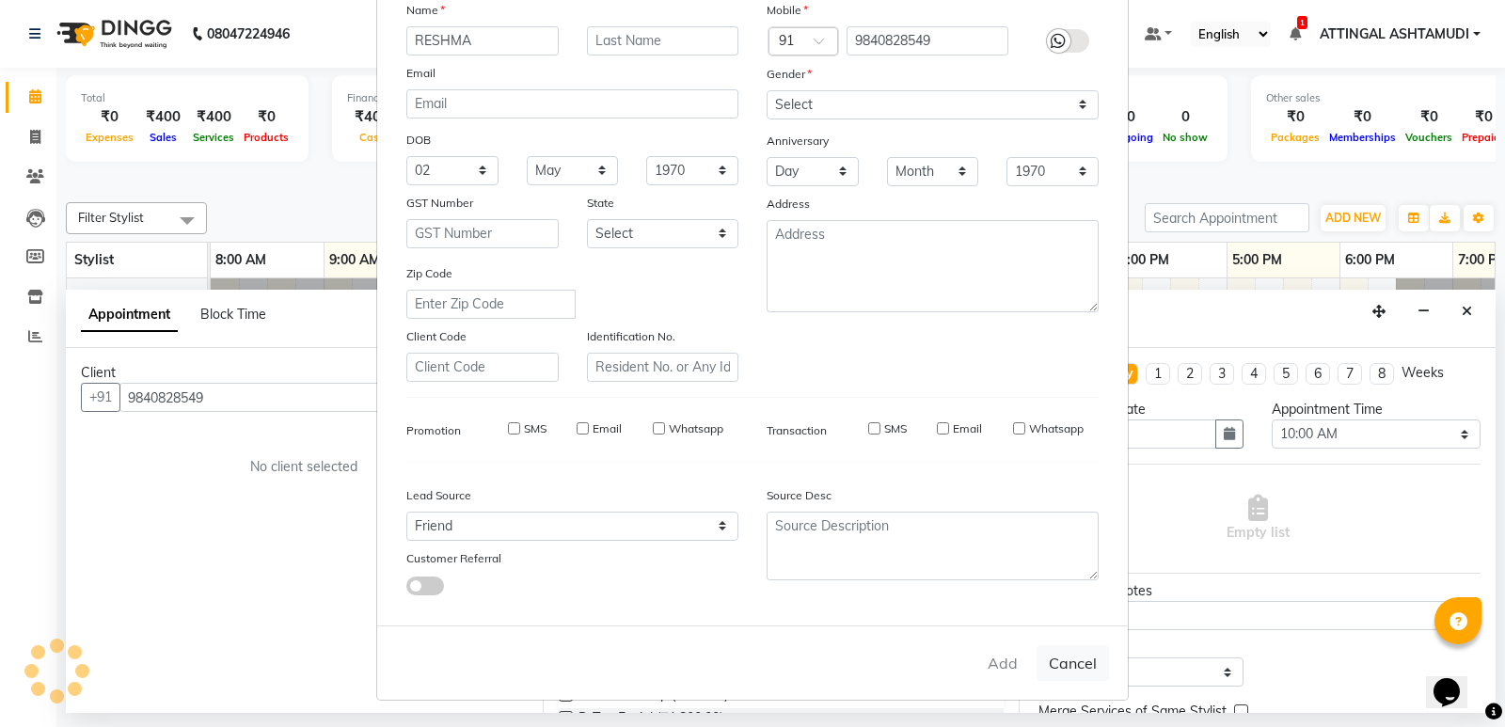
select select
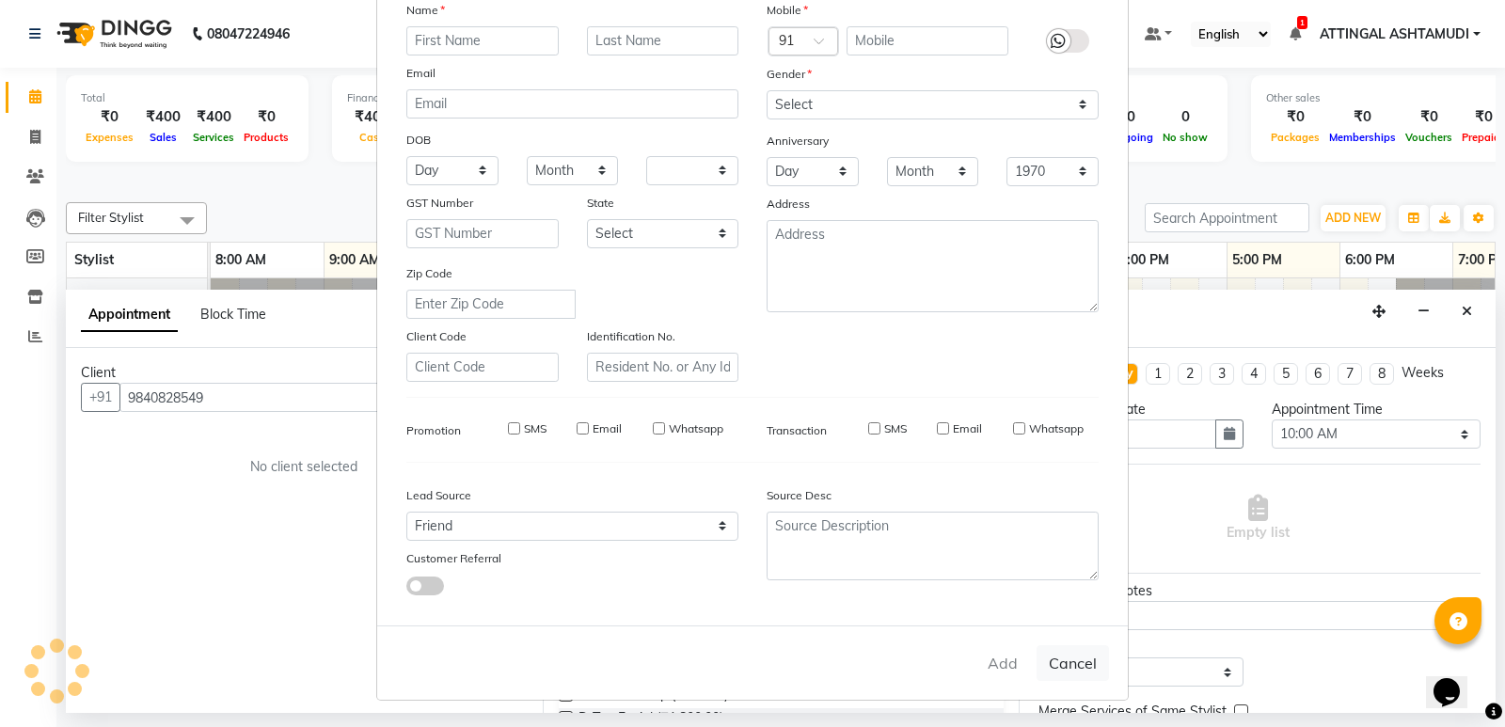
select select
checkbox input "false"
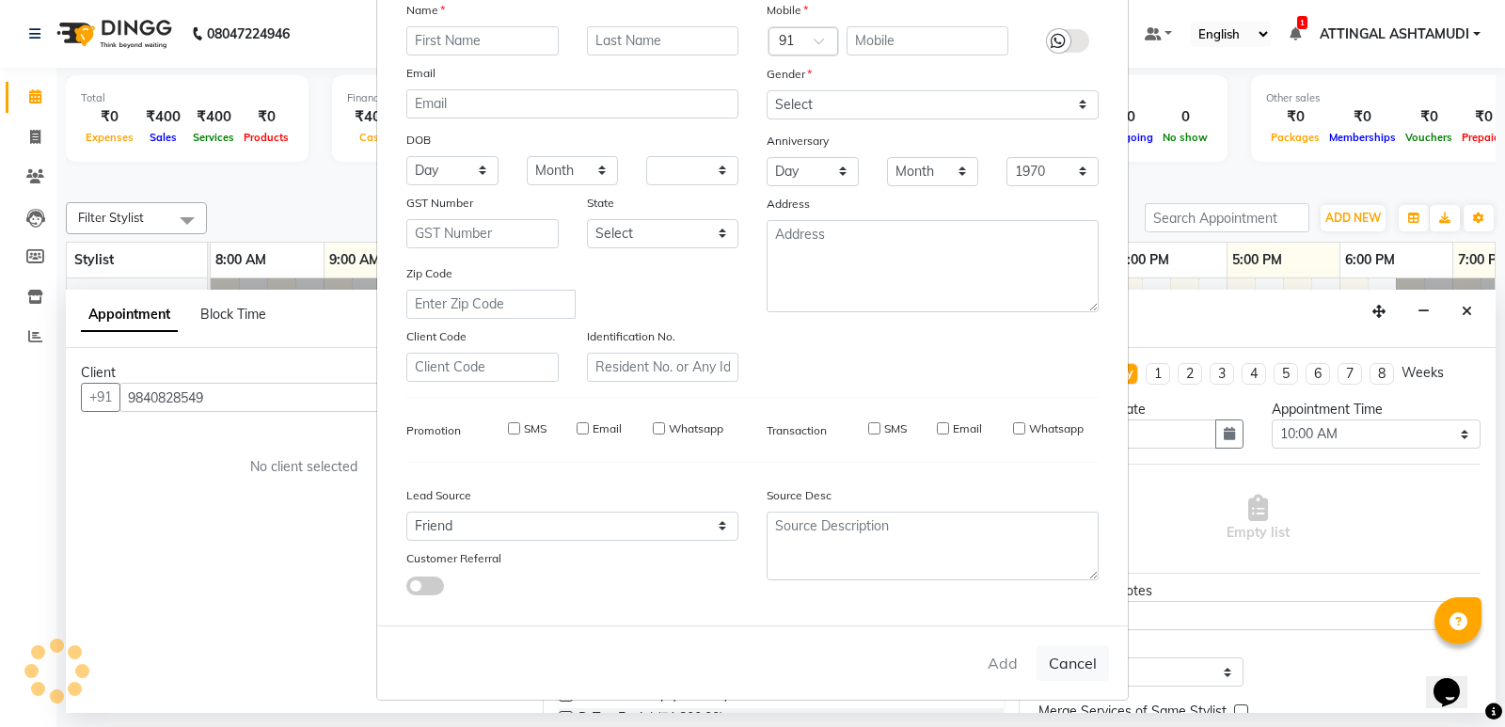
checkbox input "false"
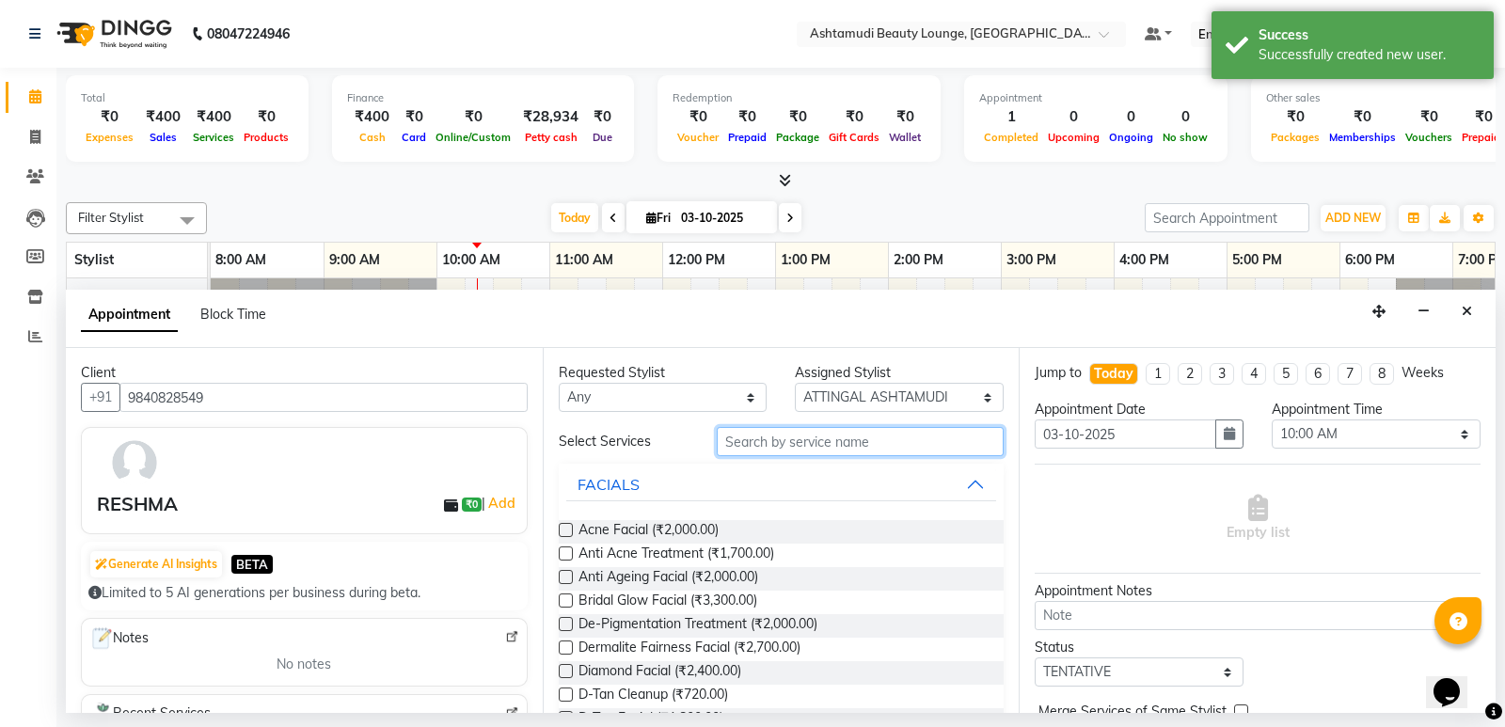
click at [775, 438] on input "text" at bounding box center [861, 441] width 288 height 29
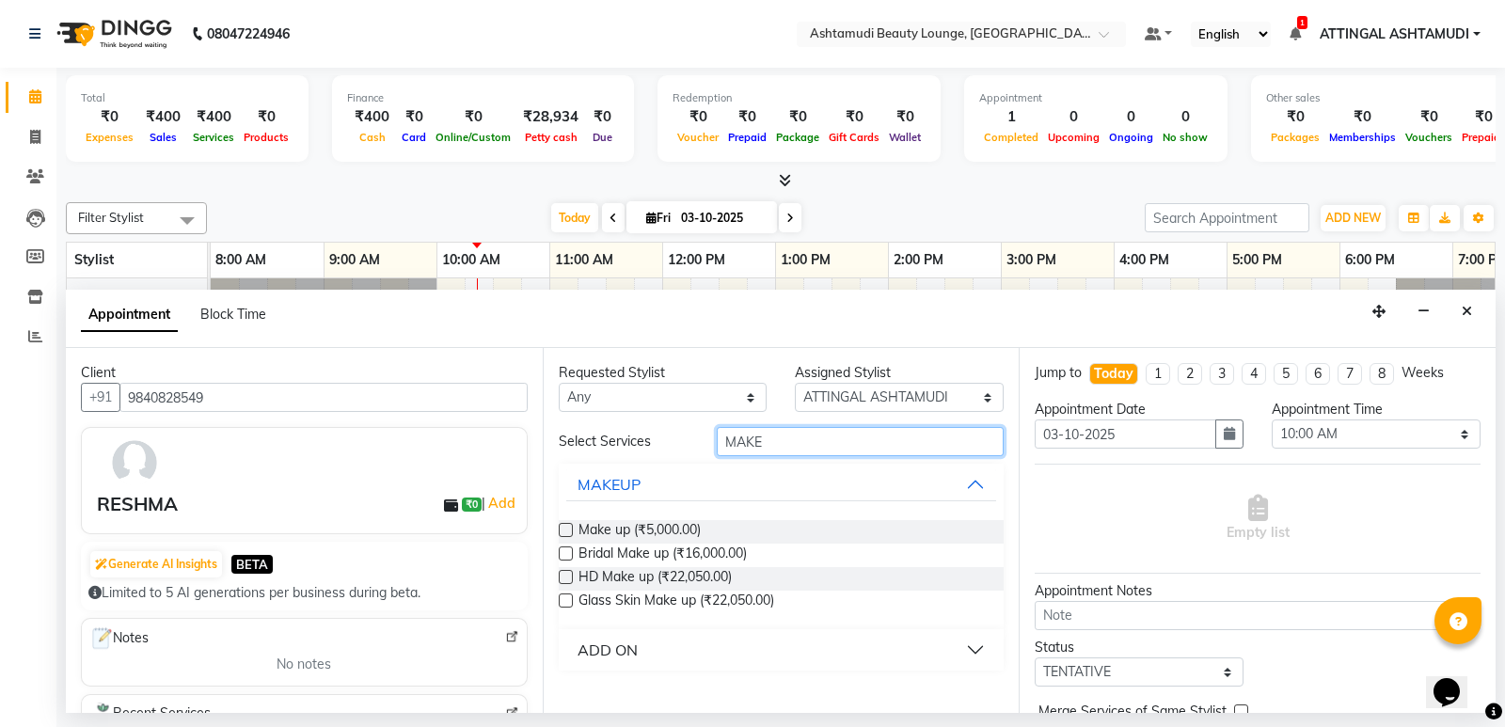
type input "MAKE"
click at [569, 529] on label at bounding box center [566, 530] width 14 height 14
click at [569, 529] on input "checkbox" at bounding box center [565, 532] width 12 height 12
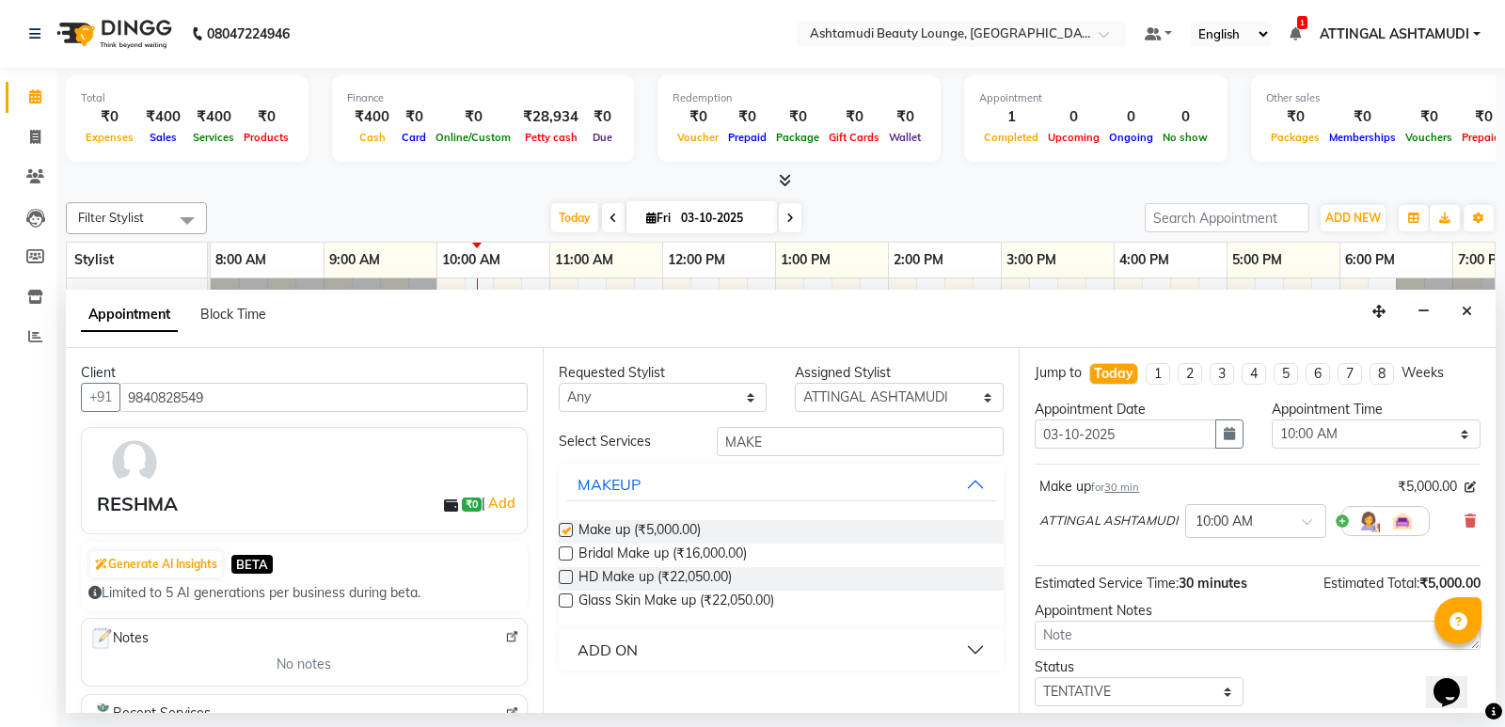
checkbox input "false"
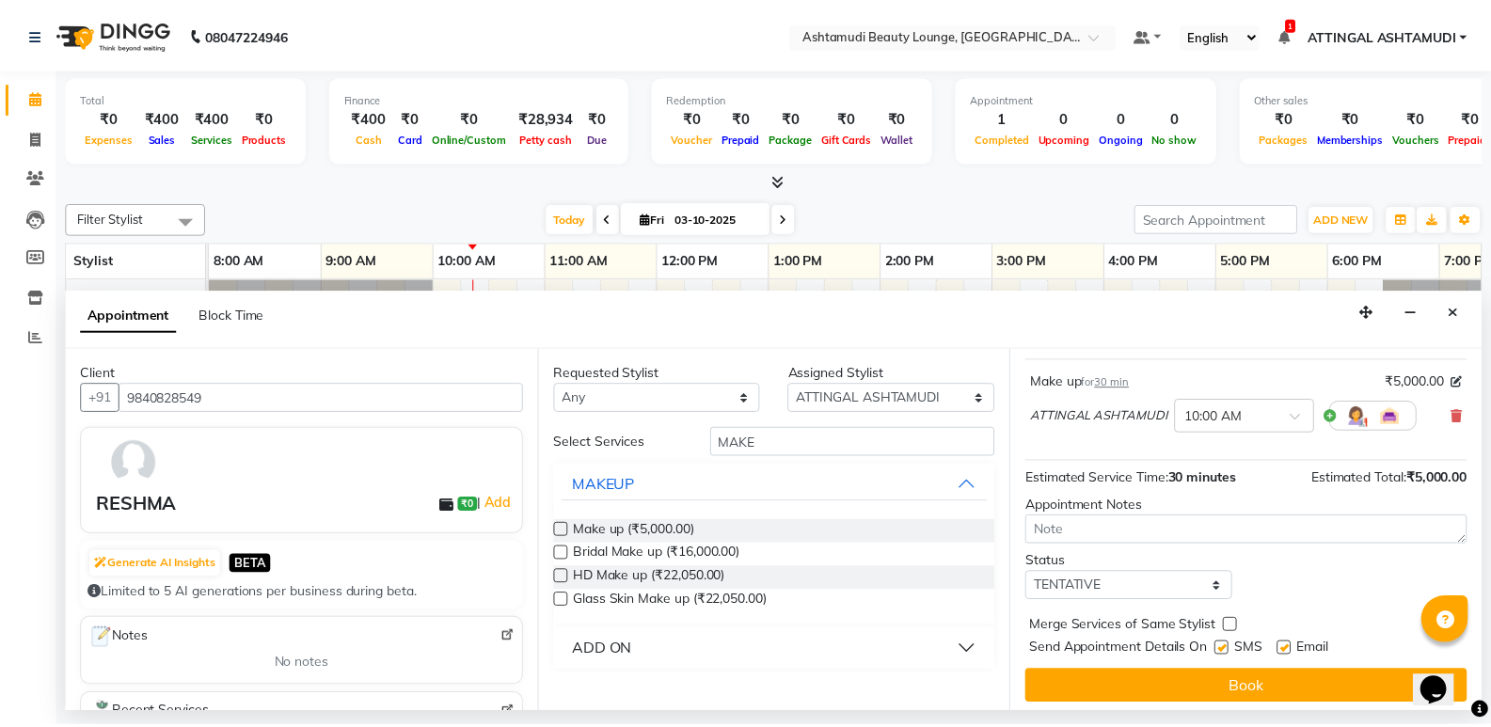
scroll to position [112, 0]
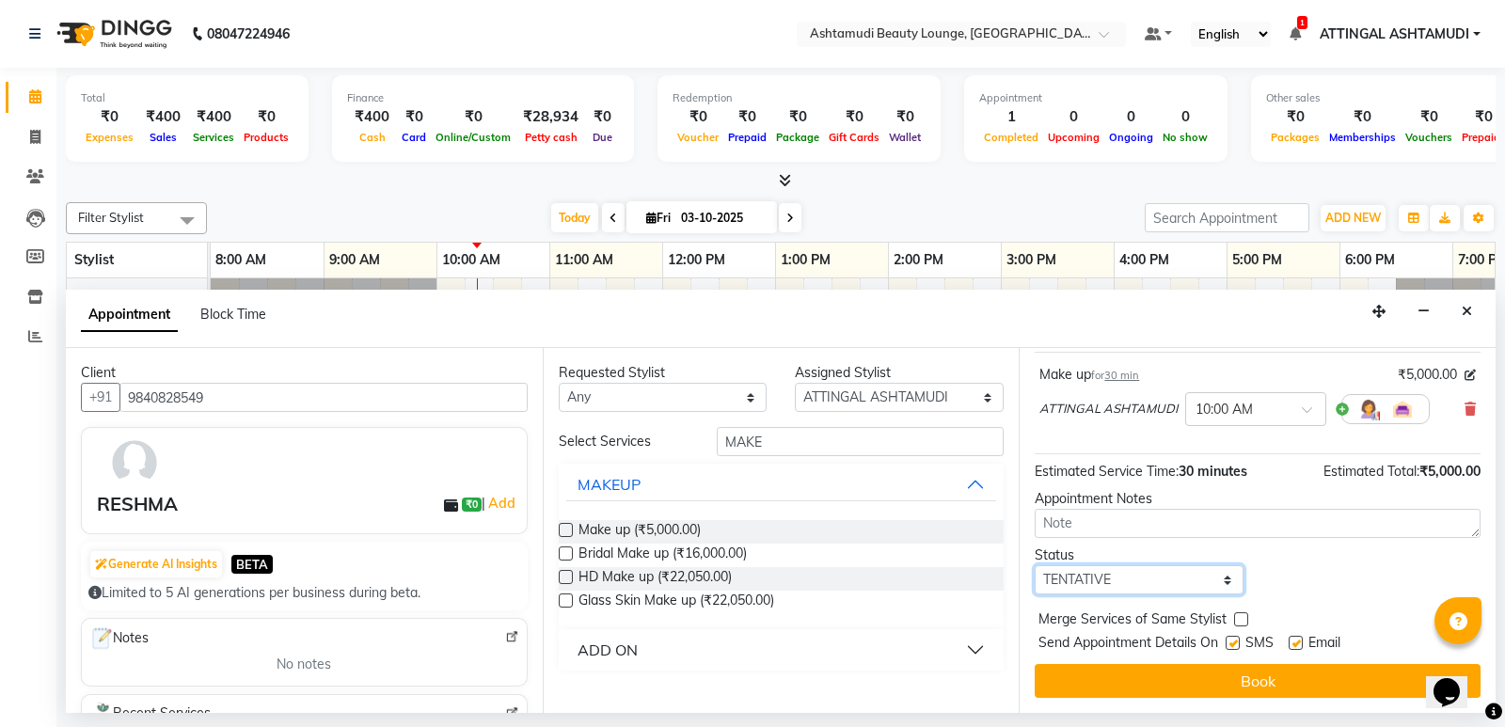
click at [1209, 577] on select "Select TENTATIVE CONFIRM CHECK-IN UPCOMING" at bounding box center [1139, 579] width 209 height 29
select select "check-in"
click at [1035, 565] on select "Select TENTATIVE CONFIRM CHECK-IN UPCOMING" at bounding box center [1139, 579] width 209 height 29
click at [1230, 642] on label at bounding box center [1232, 643] width 14 height 14
click at [1230, 642] on input "checkbox" at bounding box center [1231, 645] width 12 height 12
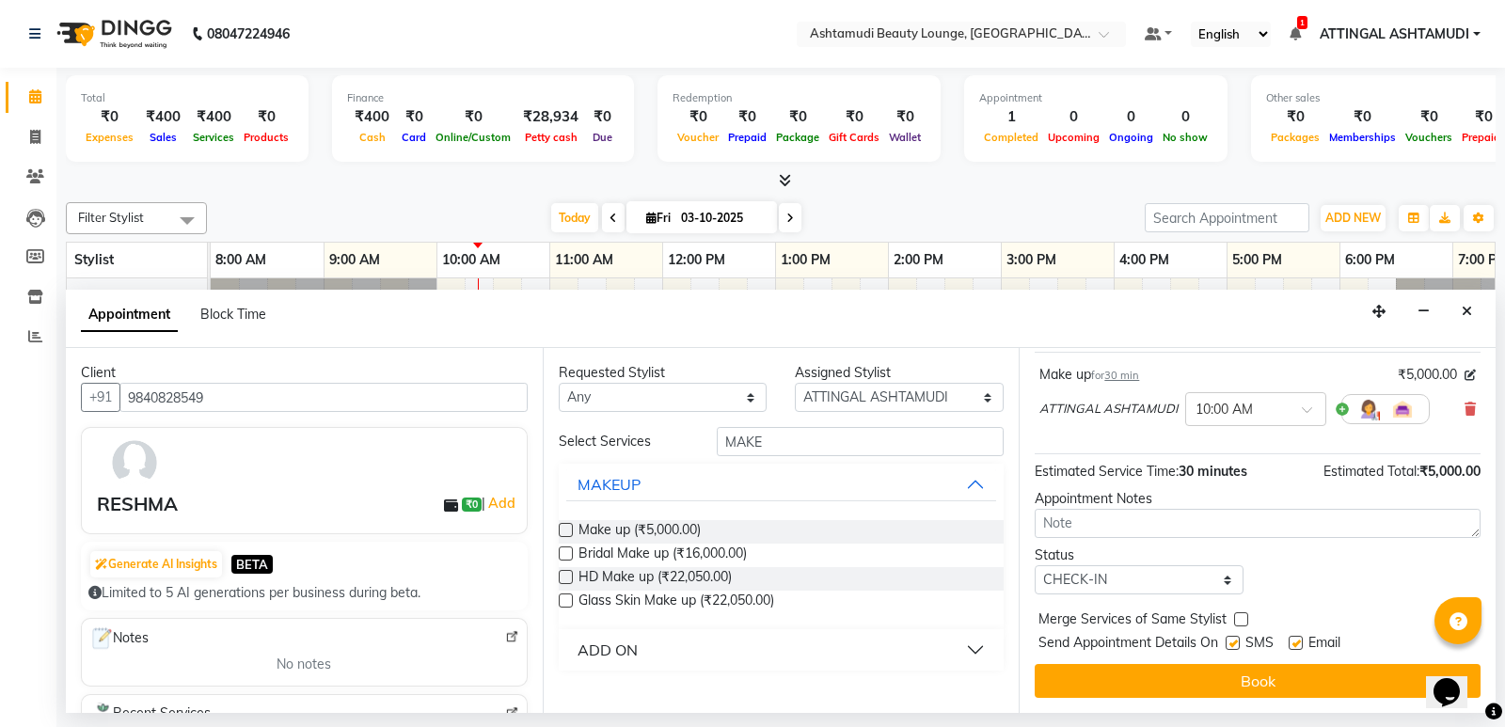
checkbox input "false"
click at [1300, 641] on label at bounding box center [1295, 643] width 14 height 14
click at [1300, 641] on input "checkbox" at bounding box center [1294, 645] width 12 height 12
checkbox input "false"
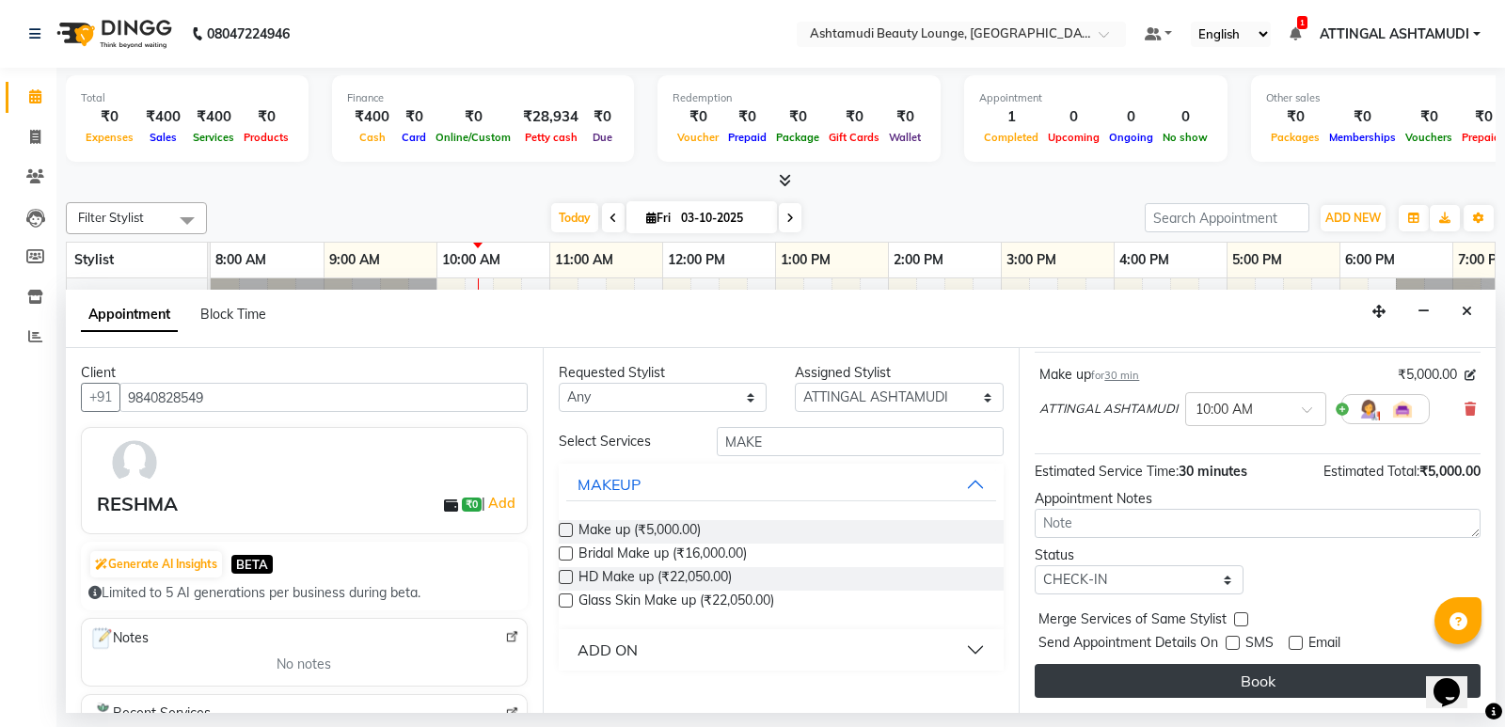
click at [1233, 680] on button "Book" at bounding box center [1258, 681] width 446 height 34
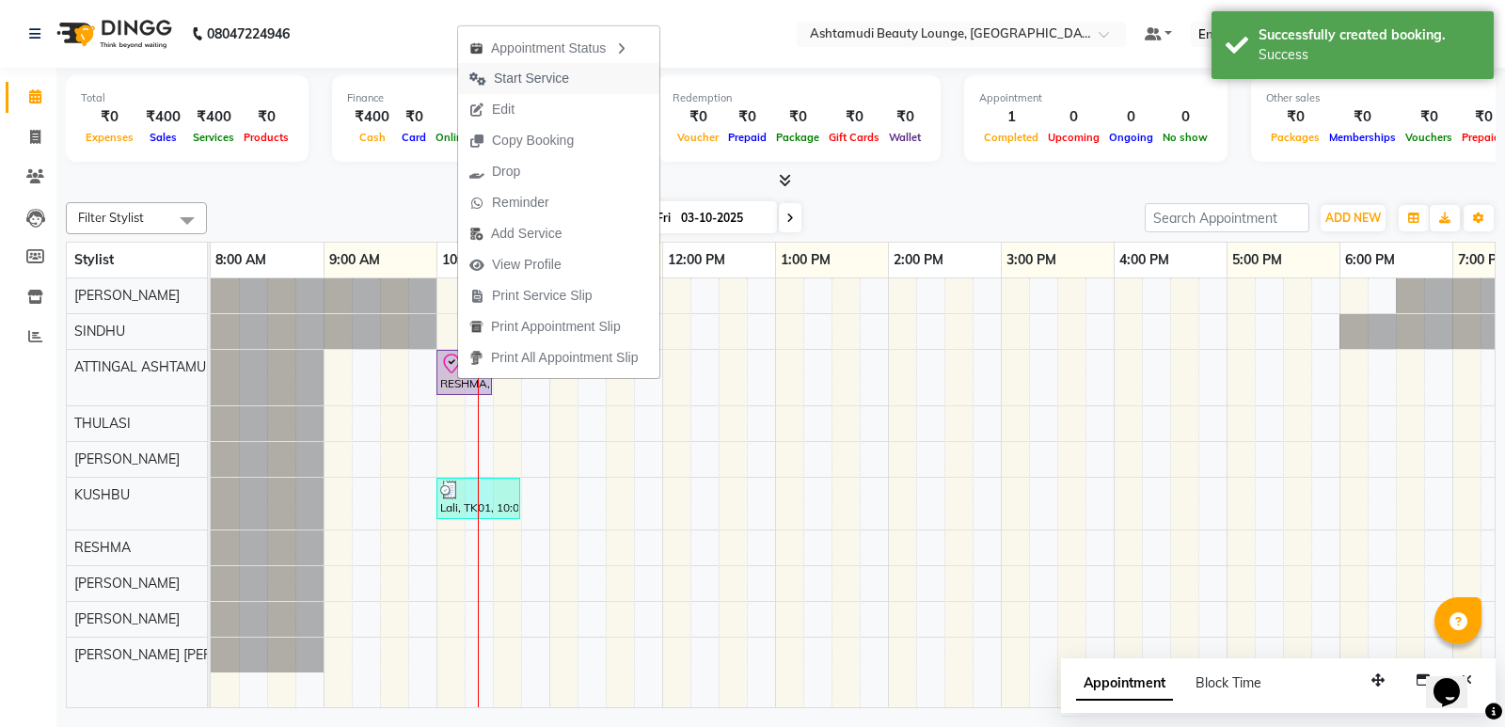
click at [536, 80] on span "Start Service" at bounding box center [531, 79] width 75 height 20
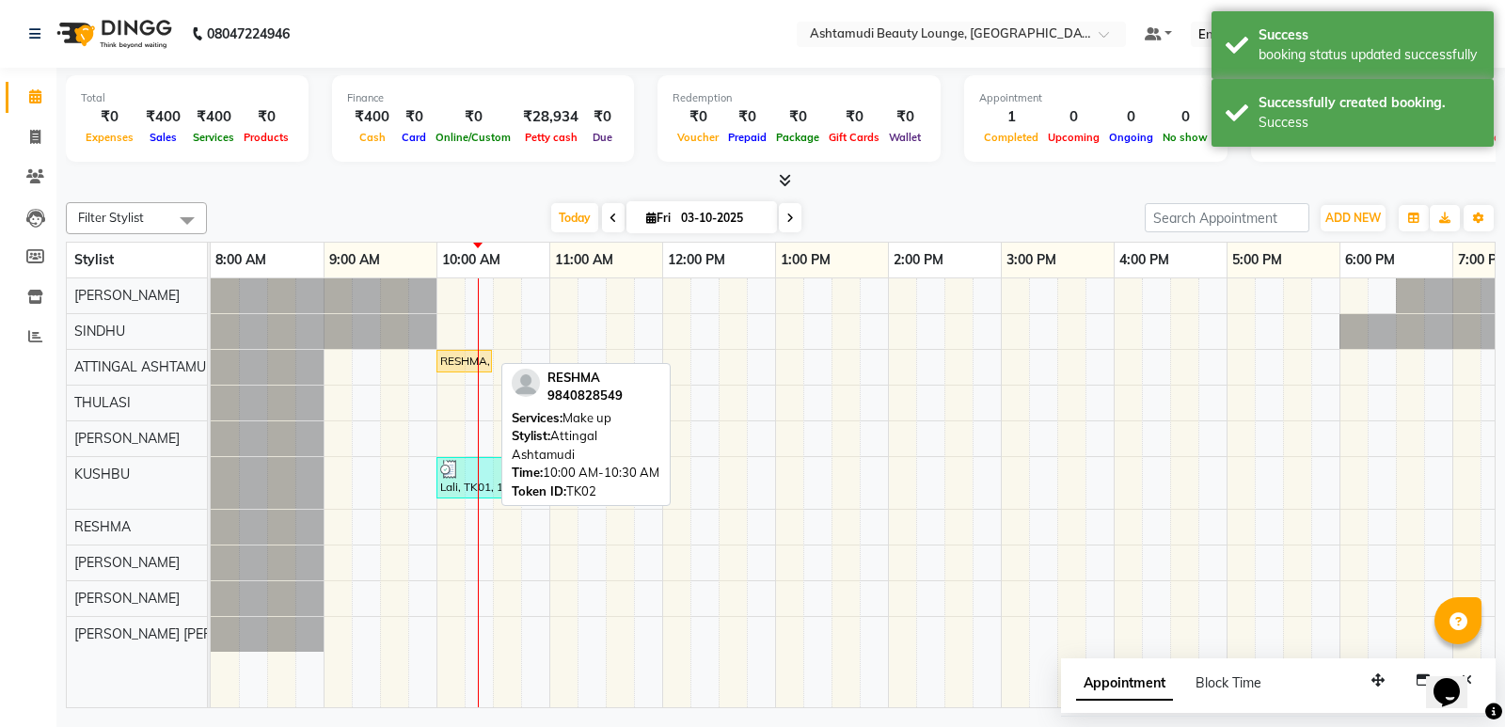
click at [465, 361] on div "RESHMA, TK02, 10:00 AM-10:30 AM, Make up" at bounding box center [464, 361] width 52 height 17
select select "1"
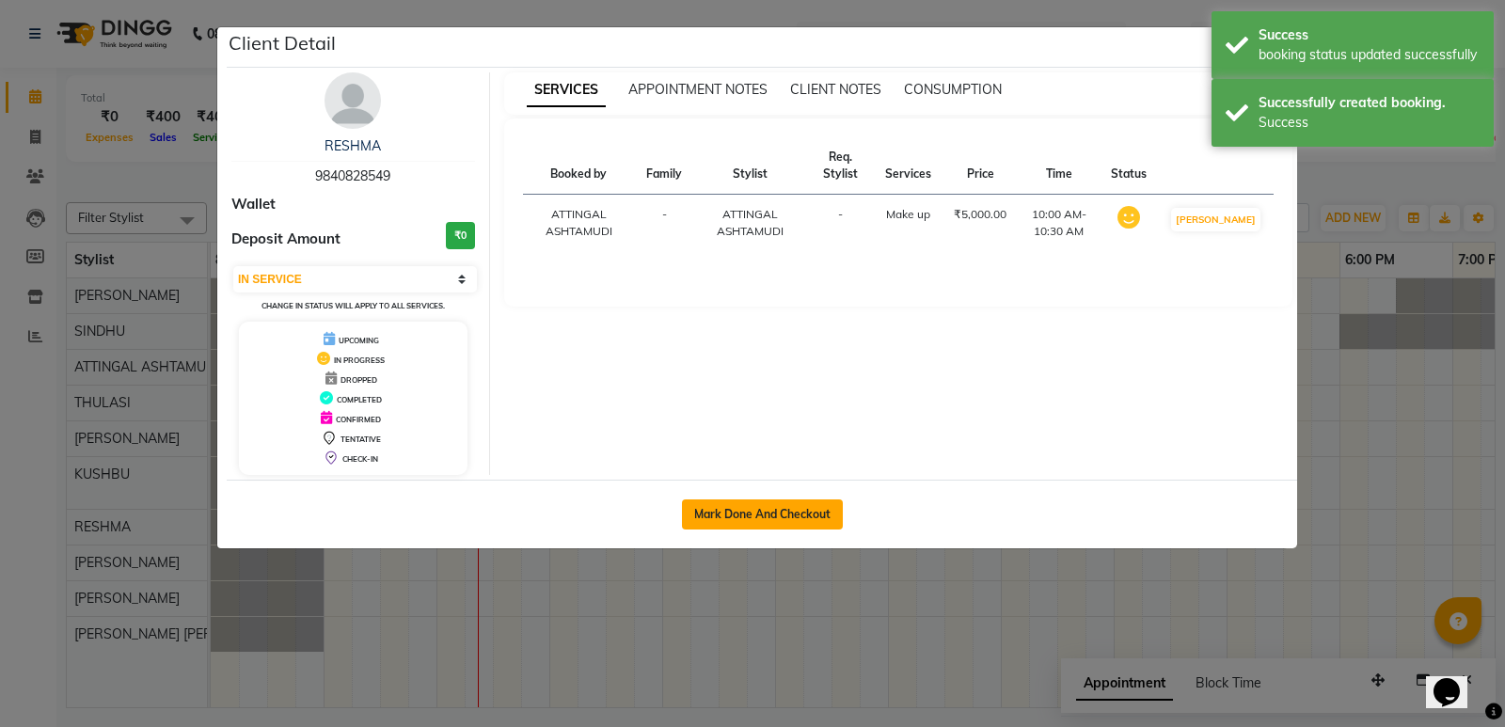
click at [777, 499] on button "Mark Done And Checkout" at bounding box center [762, 514] width 161 height 30
select select "service"
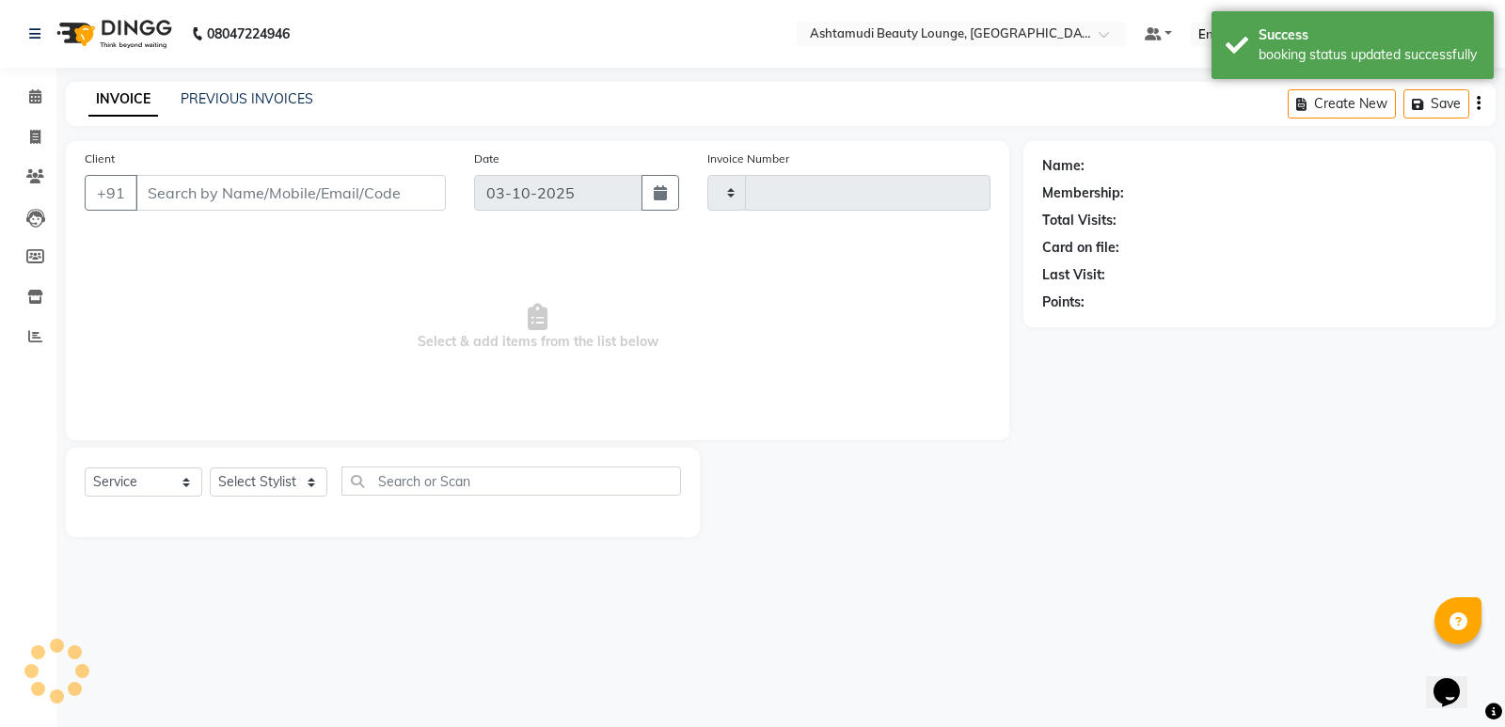
type input "1954"
select select "4628"
type input "9840828549"
select select "27460"
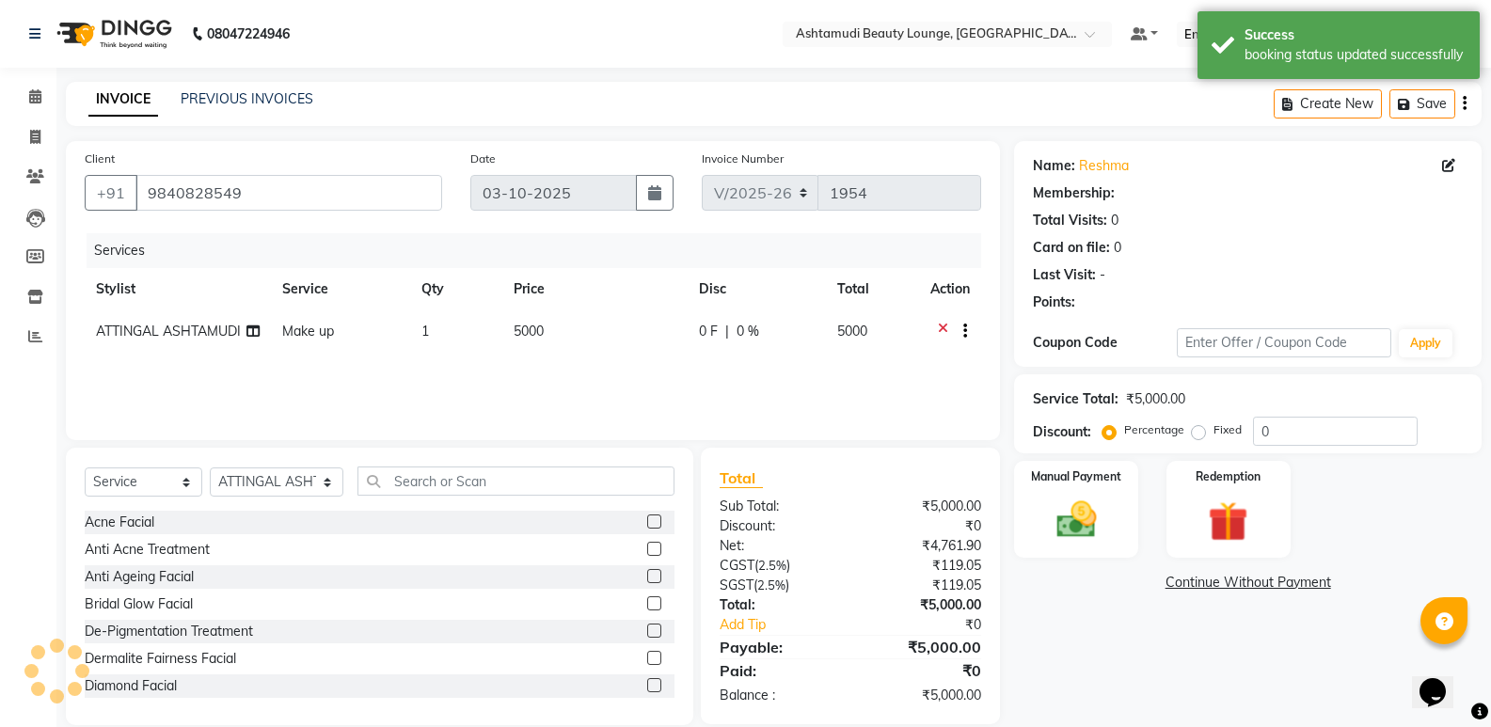
select select "1: Object"
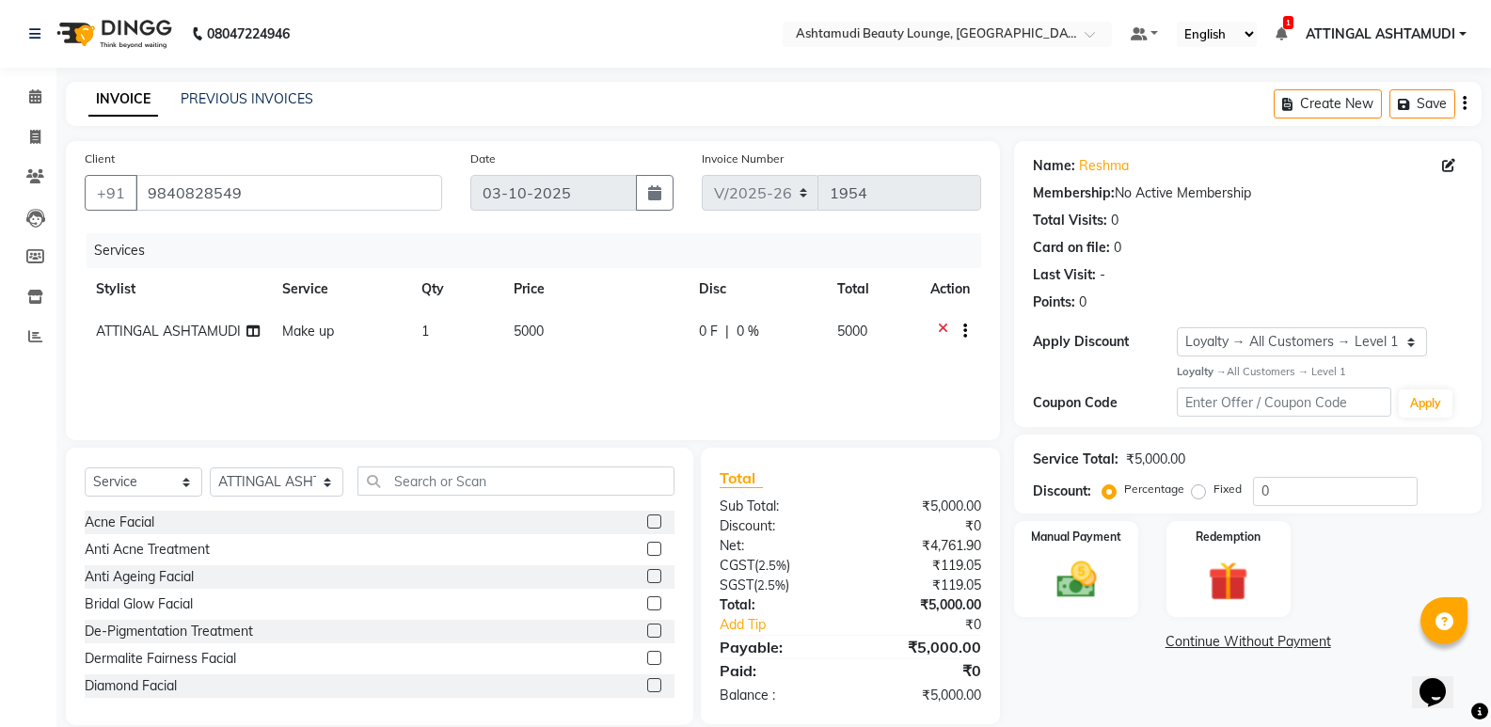
click at [1213, 492] on label "Fixed" at bounding box center [1227, 489] width 28 height 17
click at [1199, 492] on input "Fixed" at bounding box center [1201, 488] width 13 height 13
radio input "true"
click at [1278, 490] on input "0" at bounding box center [1335, 491] width 165 height 29
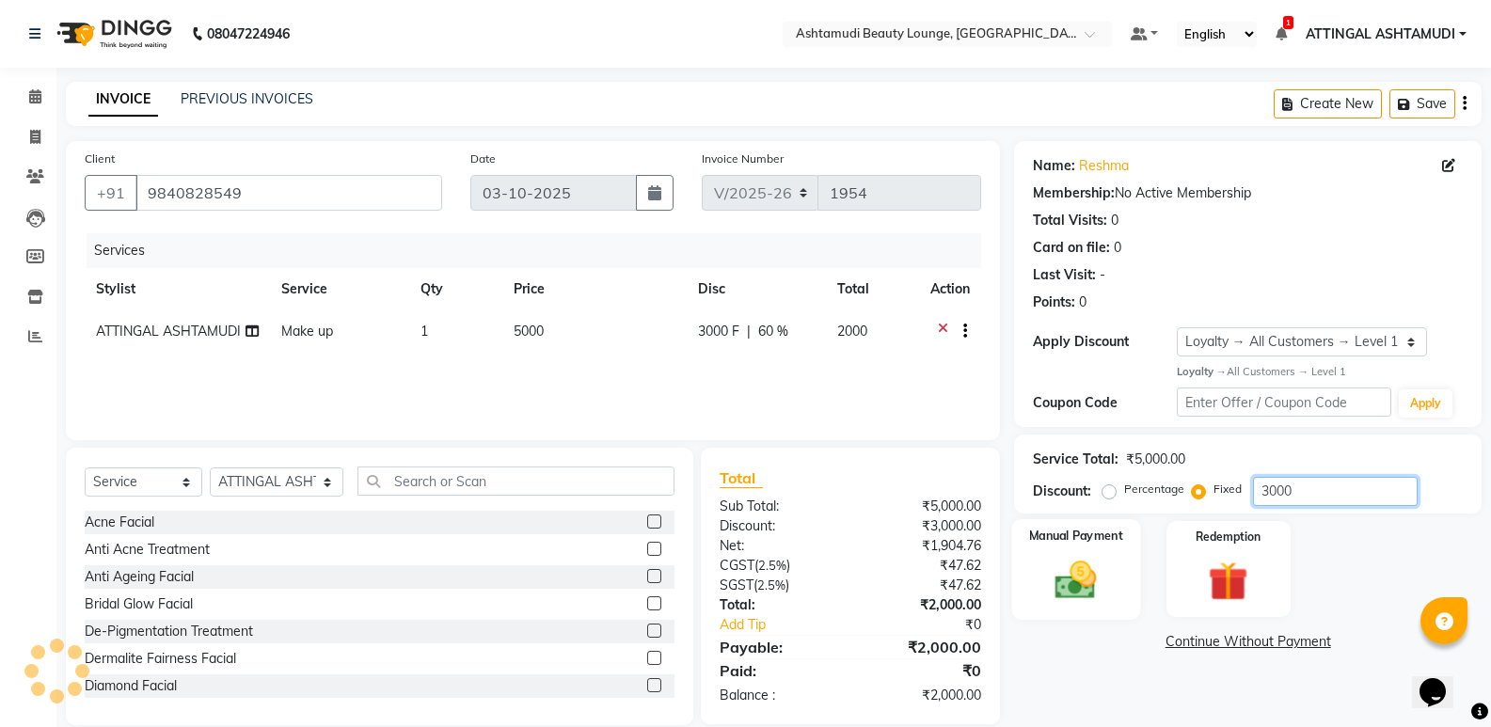
type input "3000"
click at [1080, 582] on img at bounding box center [1075, 580] width 67 height 48
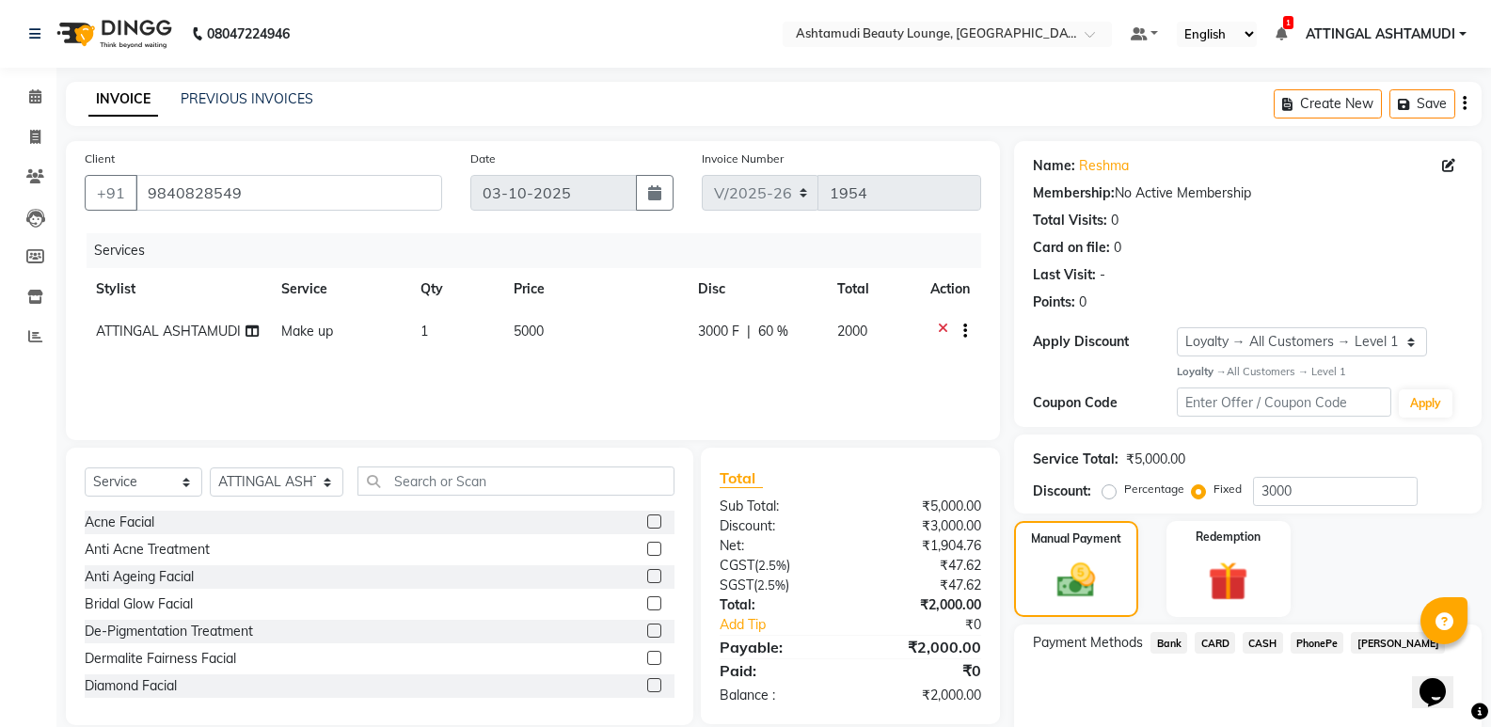
click at [1315, 647] on span "PhonePe" at bounding box center [1317, 643] width 54 height 22
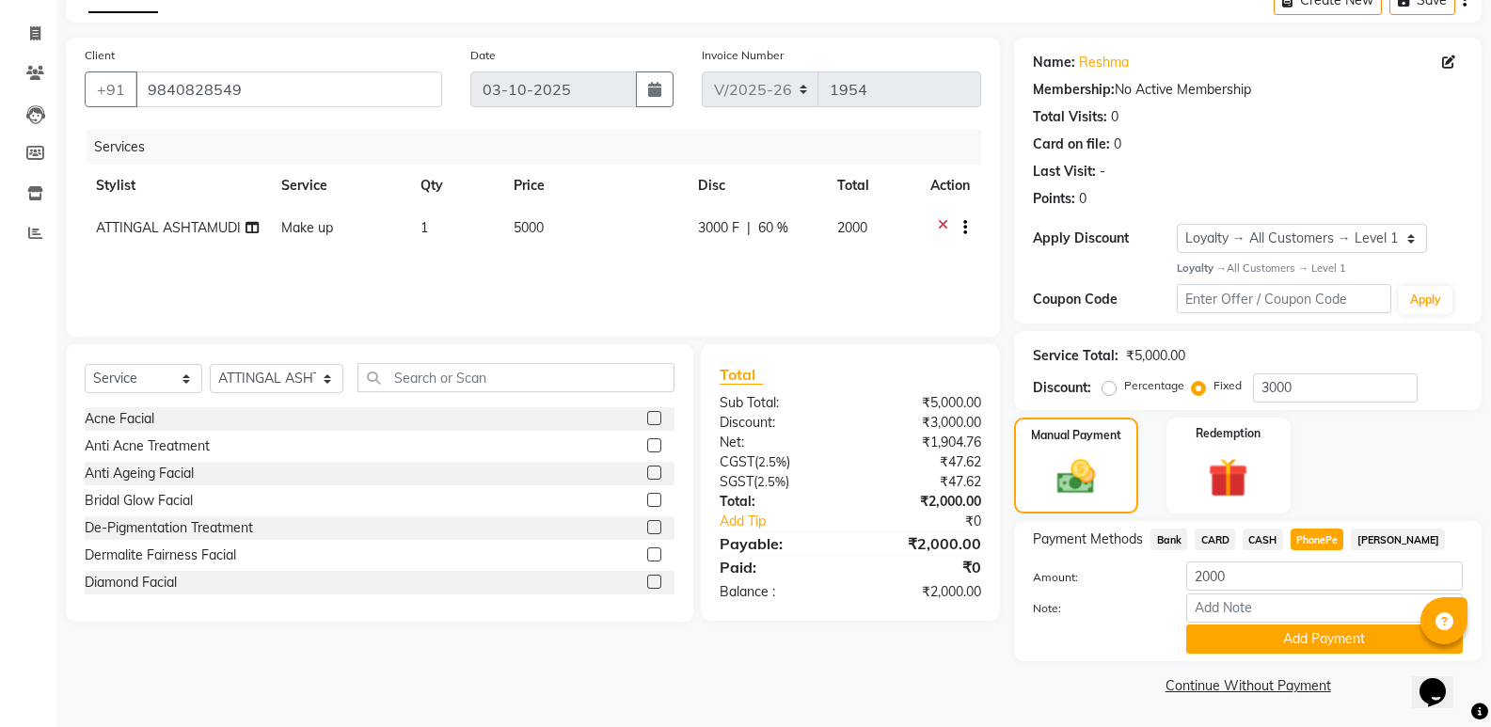
scroll to position [104, 0]
click at [1221, 603] on input "Note:" at bounding box center [1324, 606] width 276 height 29
type input "SINDHU"
click at [1267, 640] on button "Add Payment" at bounding box center [1324, 638] width 276 height 29
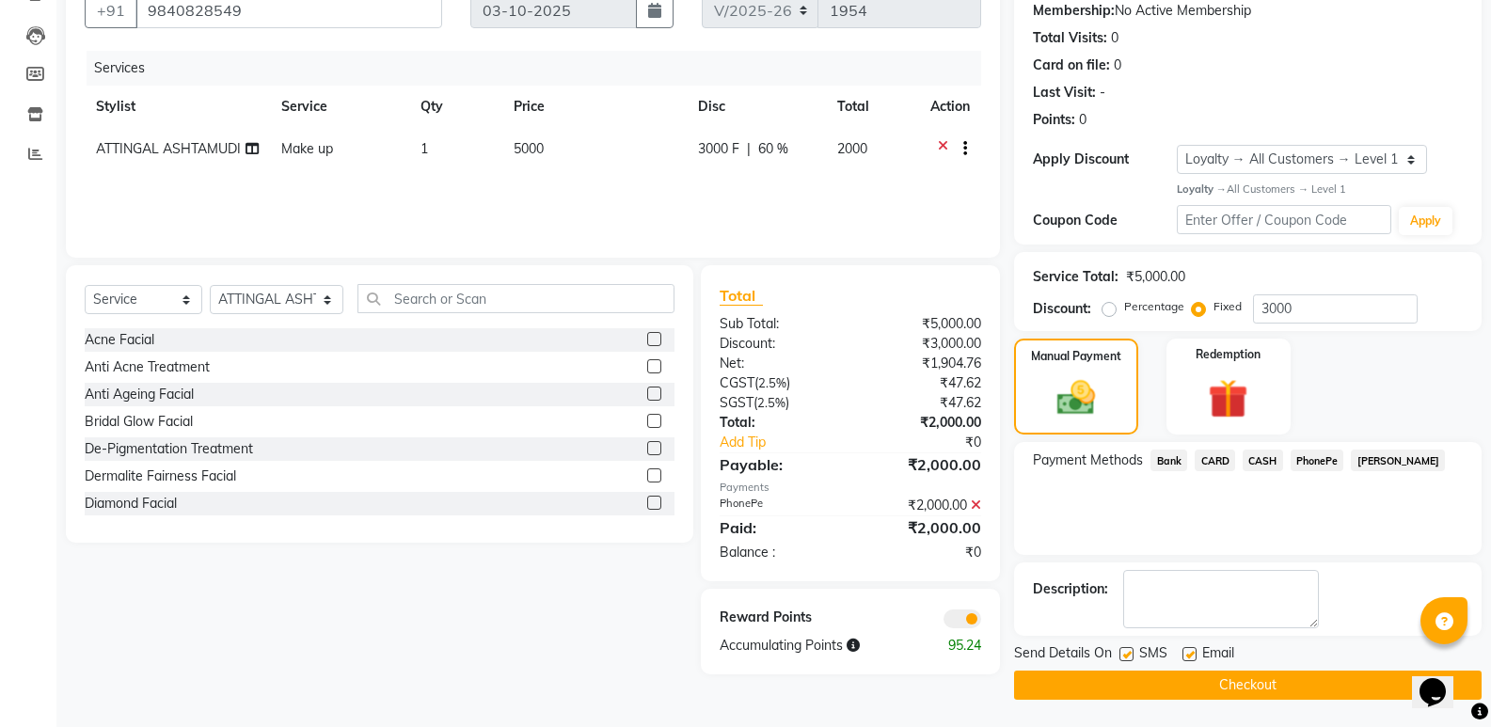
scroll to position [183, 0]
click at [1147, 590] on textarea at bounding box center [1221, 598] width 196 height 58
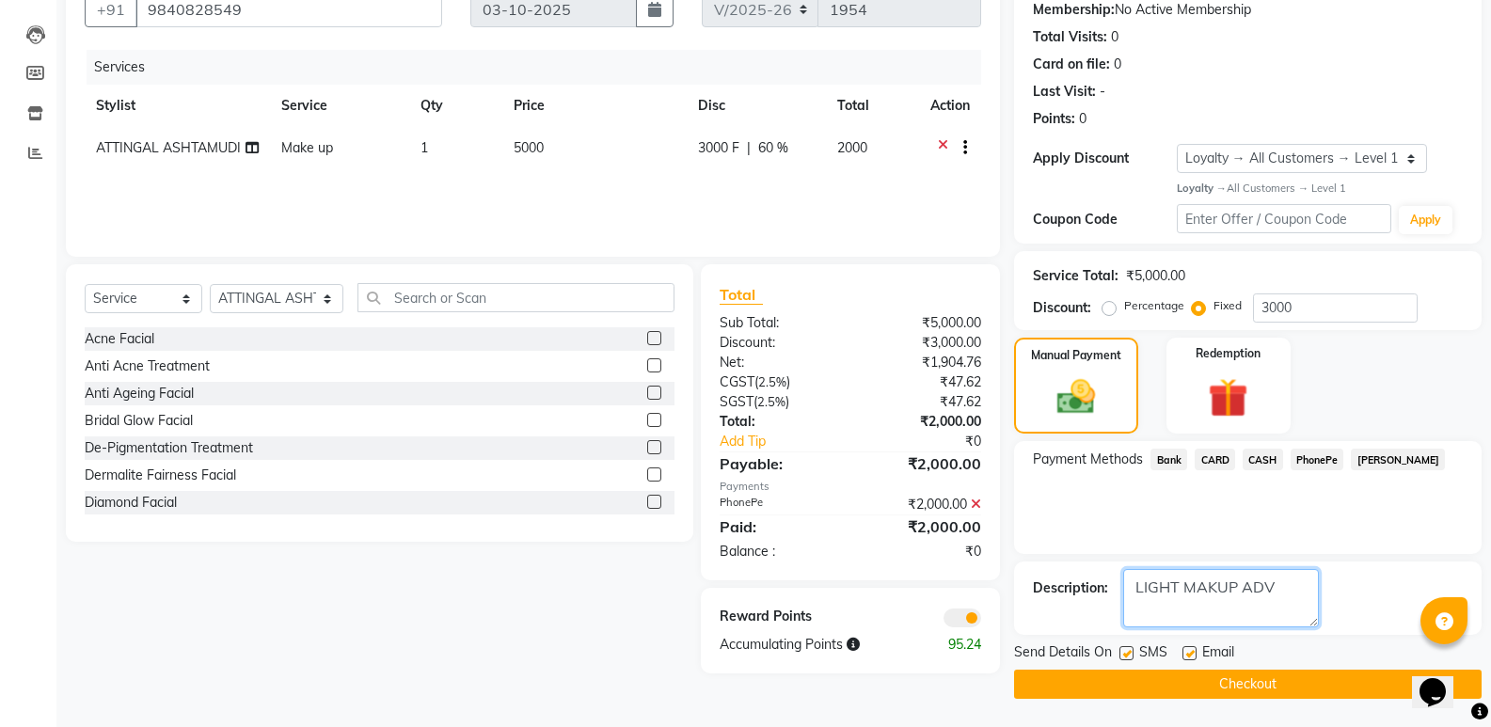
type textarea "LIGHT MAKUP ADV"
click at [1189, 655] on label at bounding box center [1189, 653] width 14 height 14
click at [1189, 655] on input "checkbox" at bounding box center [1188, 654] width 12 height 12
checkbox input "false"
click at [1150, 687] on button "Checkout" at bounding box center [1247, 684] width 467 height 29
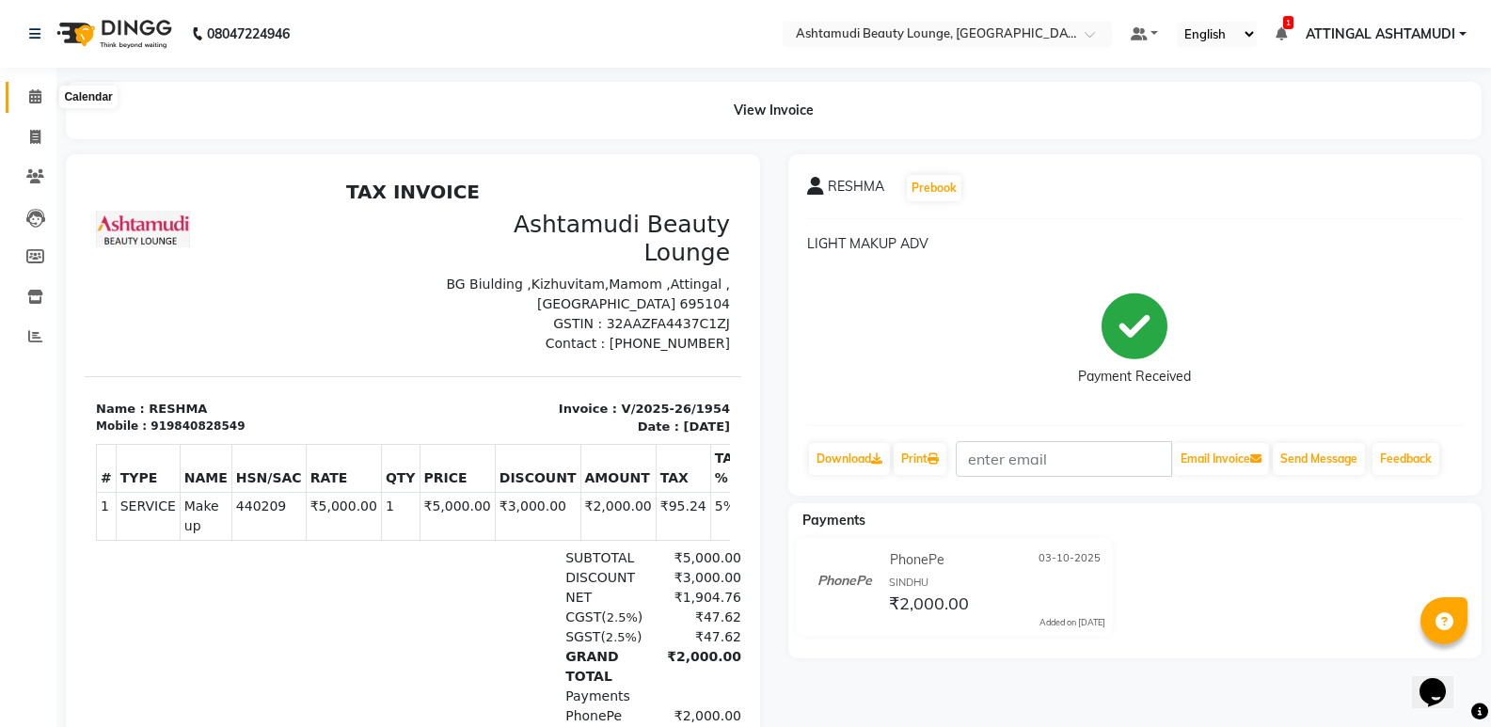
click at [31, 94] on icon at bounding box center [35, 96] width 12 height 14
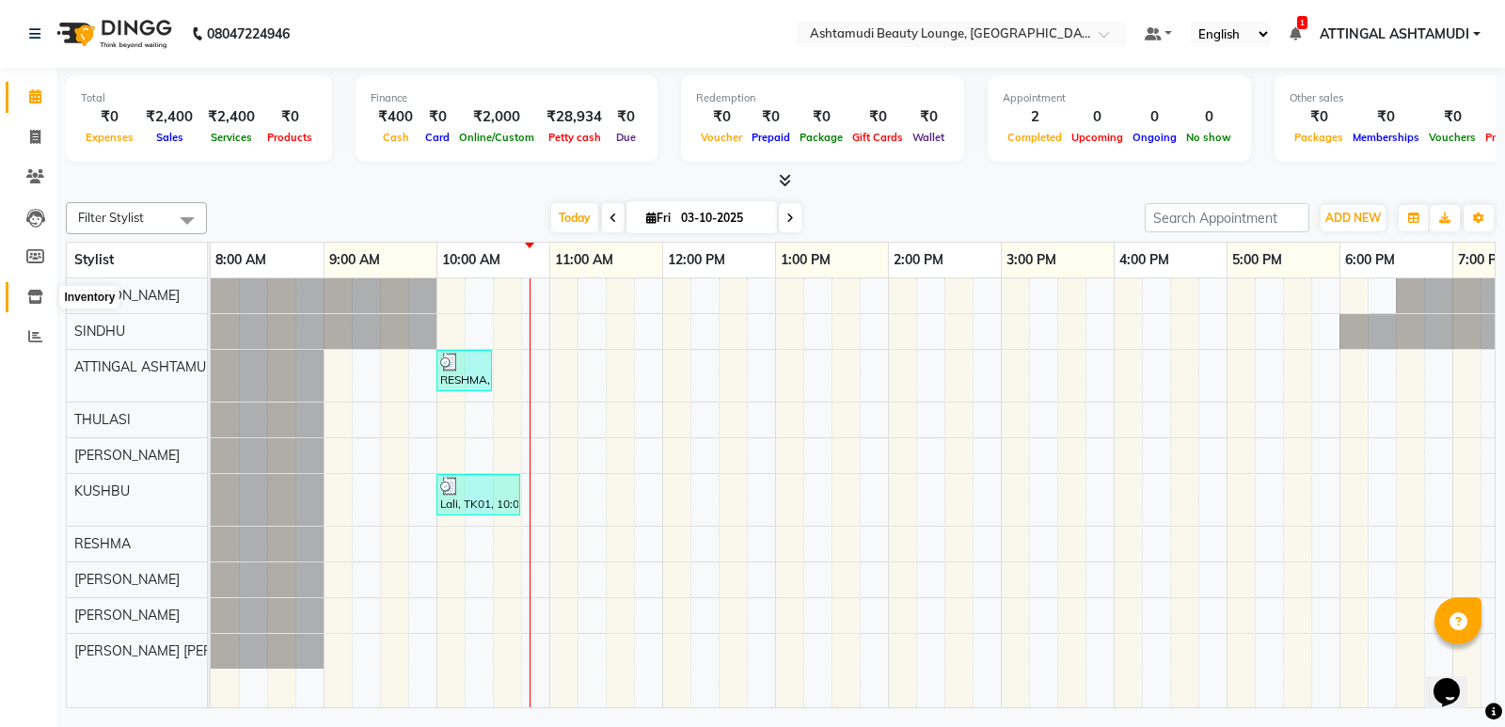
click at [34, 292] on icon at bounding box center [35, 297] width 16 height 14
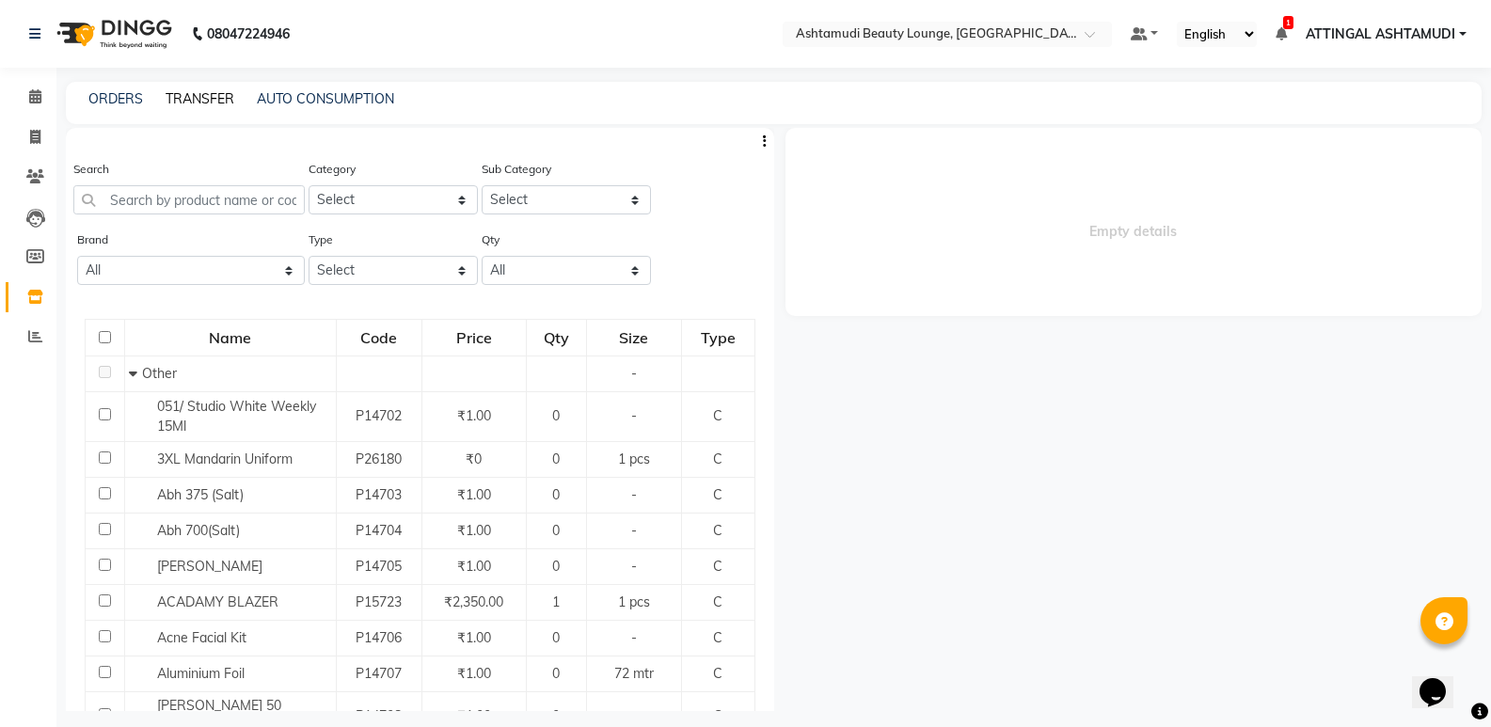
click at [191, 96] on link "TRANSFER" at bounding box center [200, 98] width 69 height 17
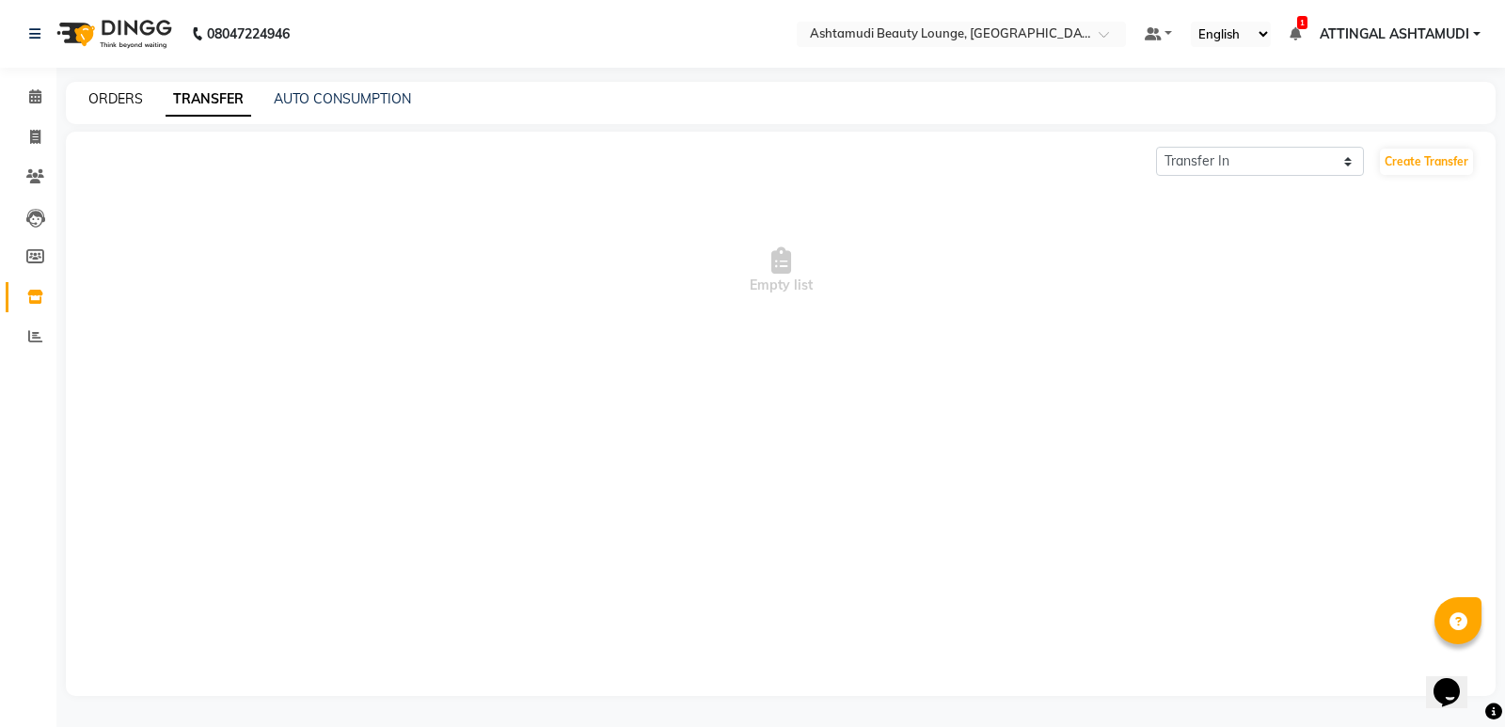
click at [107, 100] on link "ORDERS" at bounding box center [115, 98] width 55 height 17
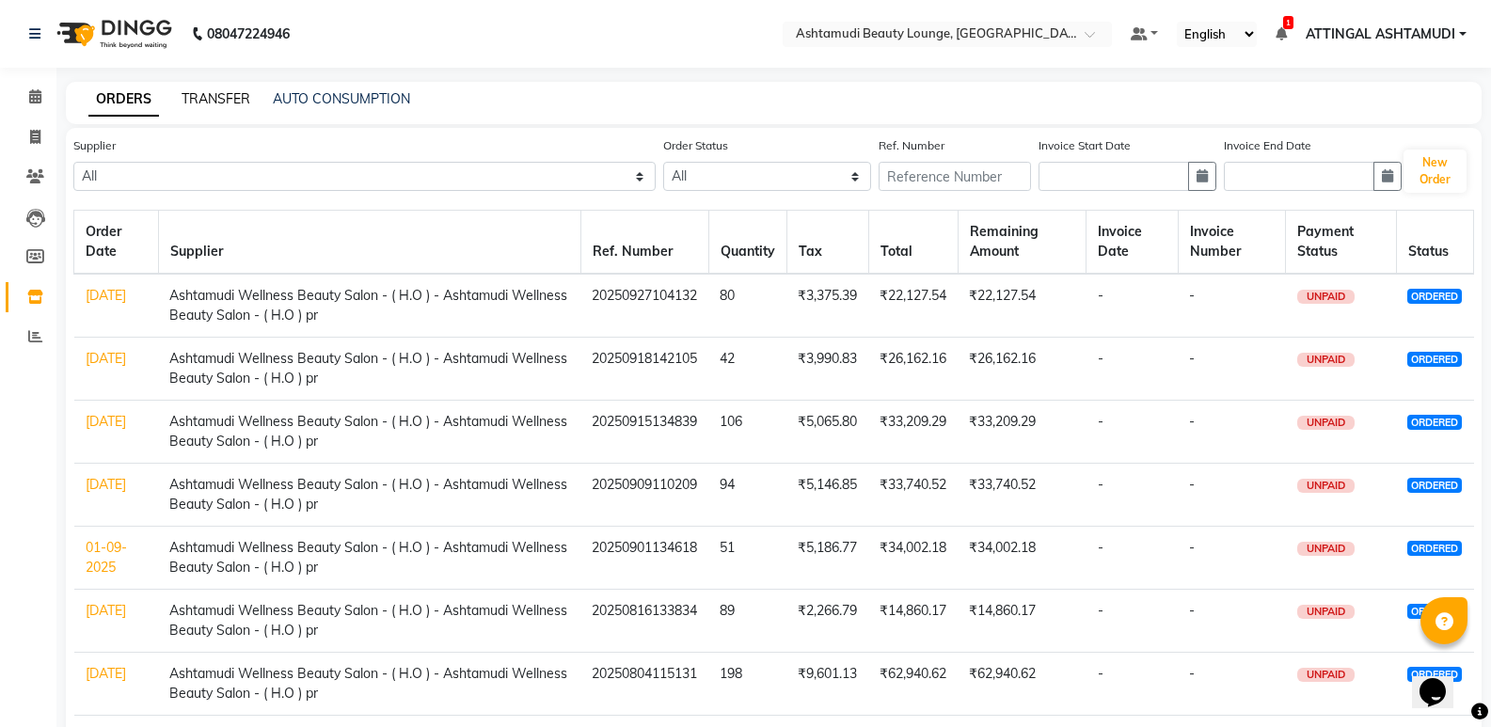
click at [225, 97] on link "TRANSFER" at bounding box center [216, 98] width 69 height 17
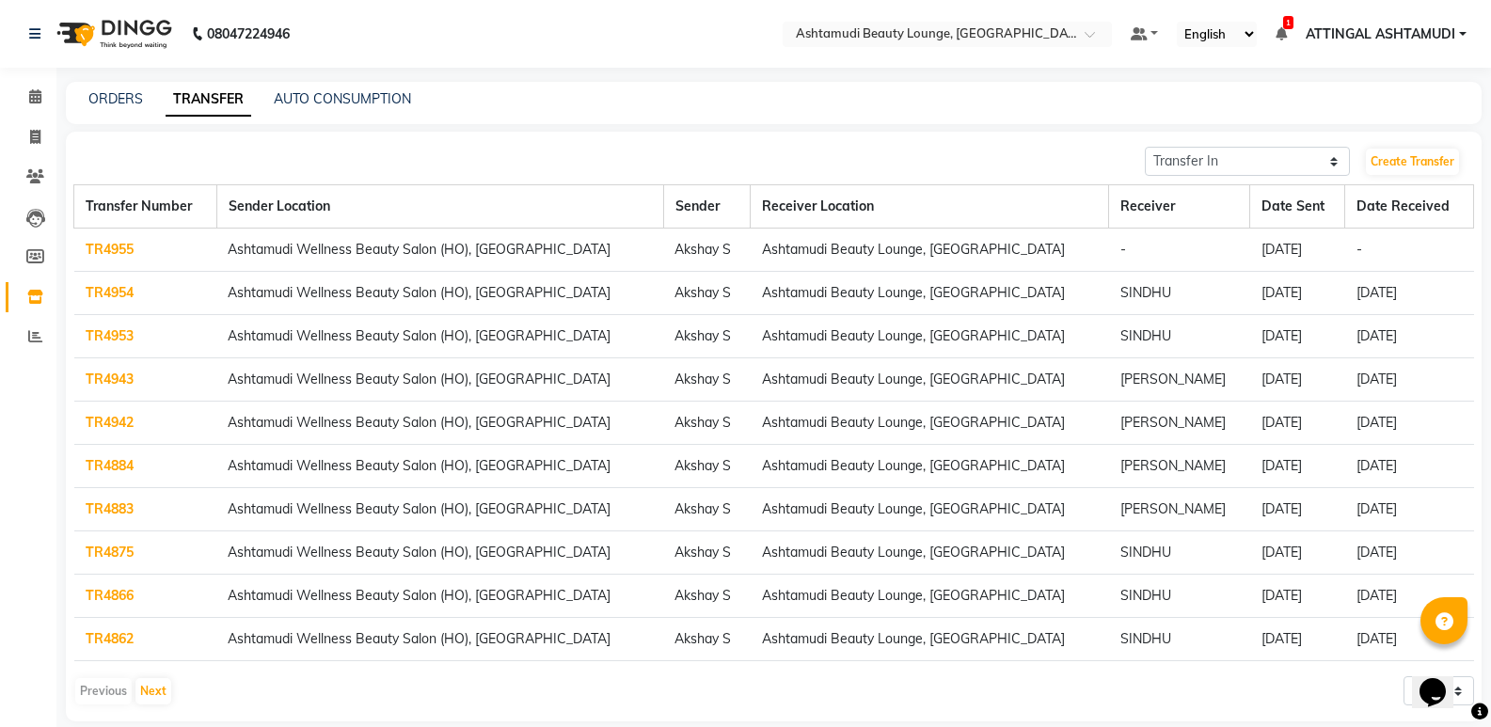
click at [105, 244] on link "TR4955" at bounding box center [110, 249] width 48 height 17
click at [99, 291] on link "TR4954" at bounding box center [110, 292] width 48 height 17
click at [101, 330] on link "TR4953" at bounding box center [110, 335] width 48 height 17
click at [108, 332] on link "TR4953" at bounding box center [110, 335] width 48 height 17
click at [101, 380] on link "TR4943" at bounding box center [110, 379] width 48 height 17
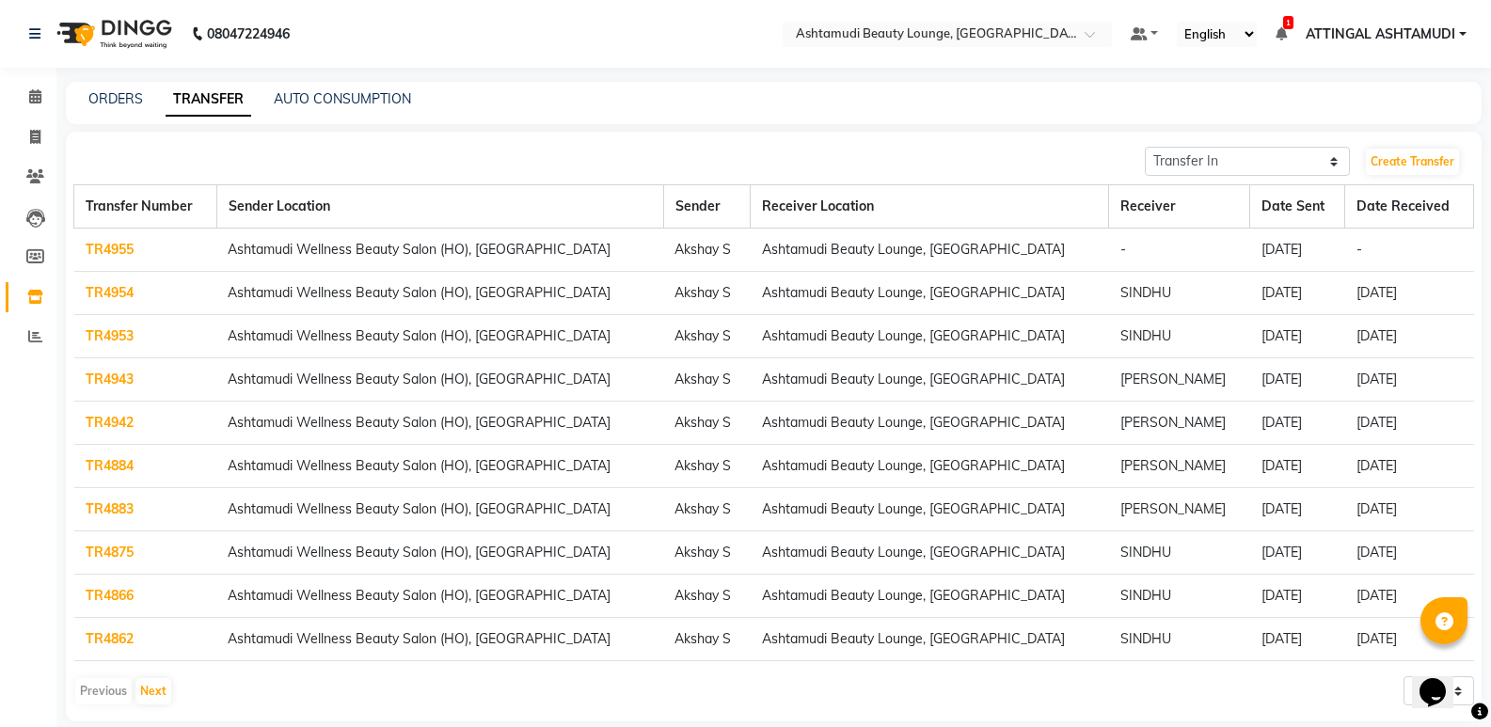
click at [117, 419] on link "TR4942" at bounding box center [110, 422] width 48 height 17
click at [105, 378] on link "TR4943" at bounding box center [110, 379] width 48 height 17
click at [122, 427] on link "TR4942" at bounding box center [110, 422] width 48 height 17
click at [94, 462] on link "TR4884" at bounding box center [110, 465] width 48 height 17
click at [103, 247] on link "TR4955" at bounding box center [110, 249] width 48 height 17
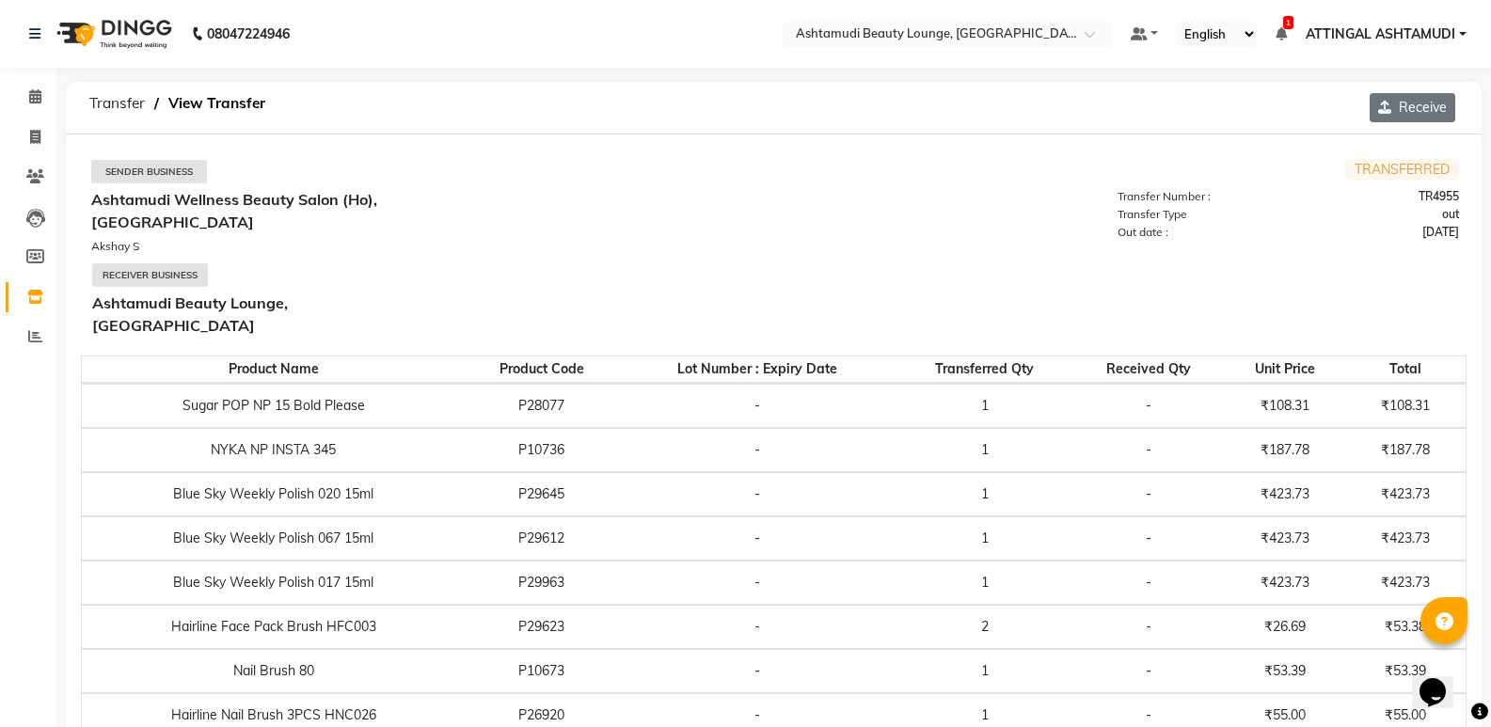
click at [1429, 108] on button "Receive" at bounding box center [1412, 107] width 86 height 29
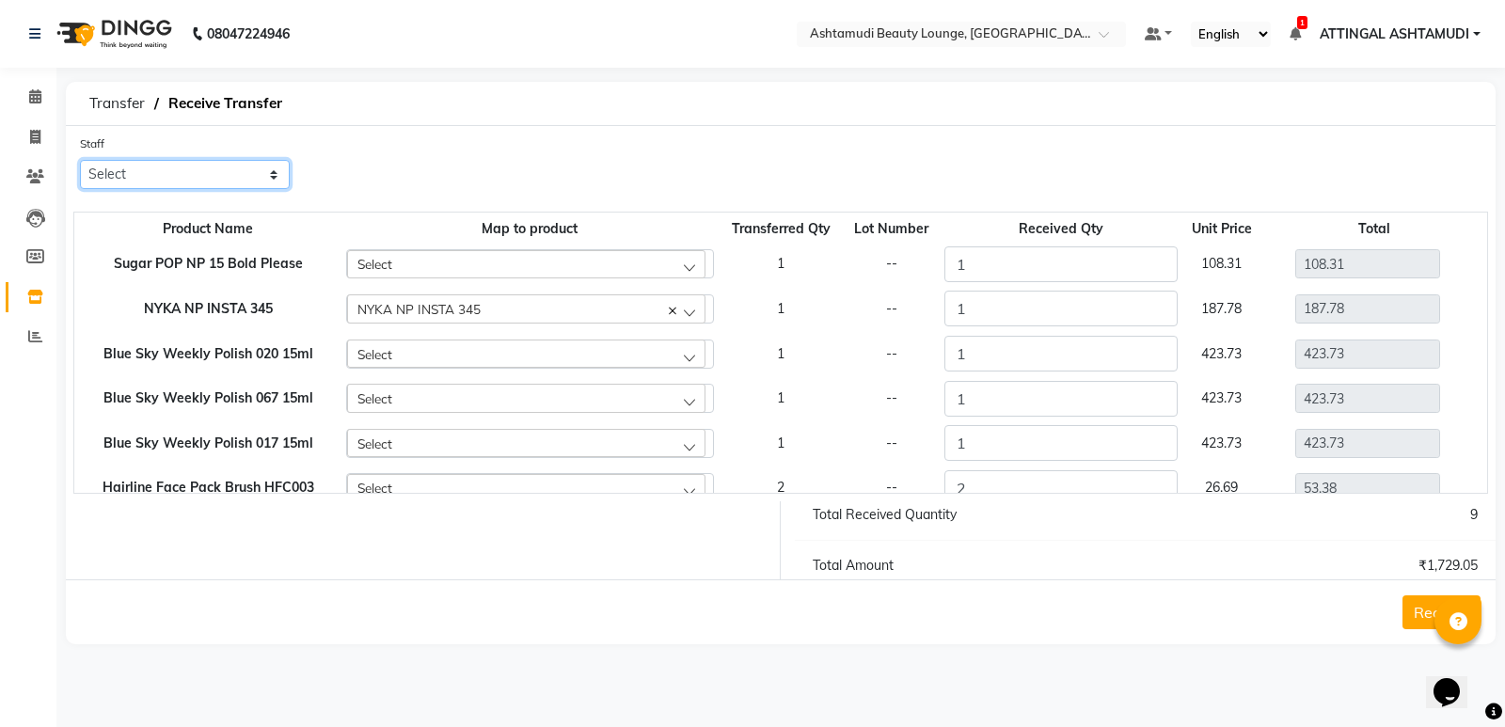
click at [157, 170] on select "Select [PERSON_NAME] A [PERSON_NAME] ATTINGAL ASHTAMUDI [PERSON_NAME] [PERSON_N…" at bounding box center [185, 174] width 210 height 29
select select "27409"
click at [80, 160] on select "Select [PERSON_NAME] A [PERSON_NAME] ATTINGAL ASHTAMUDI [PERSON_NAME] [PERSON_N…" at bounding box center [185, 174] width 210 height 29
click at [1427, 606] on button "Receive" at bounding box center [1441, 612] width 78 height 34
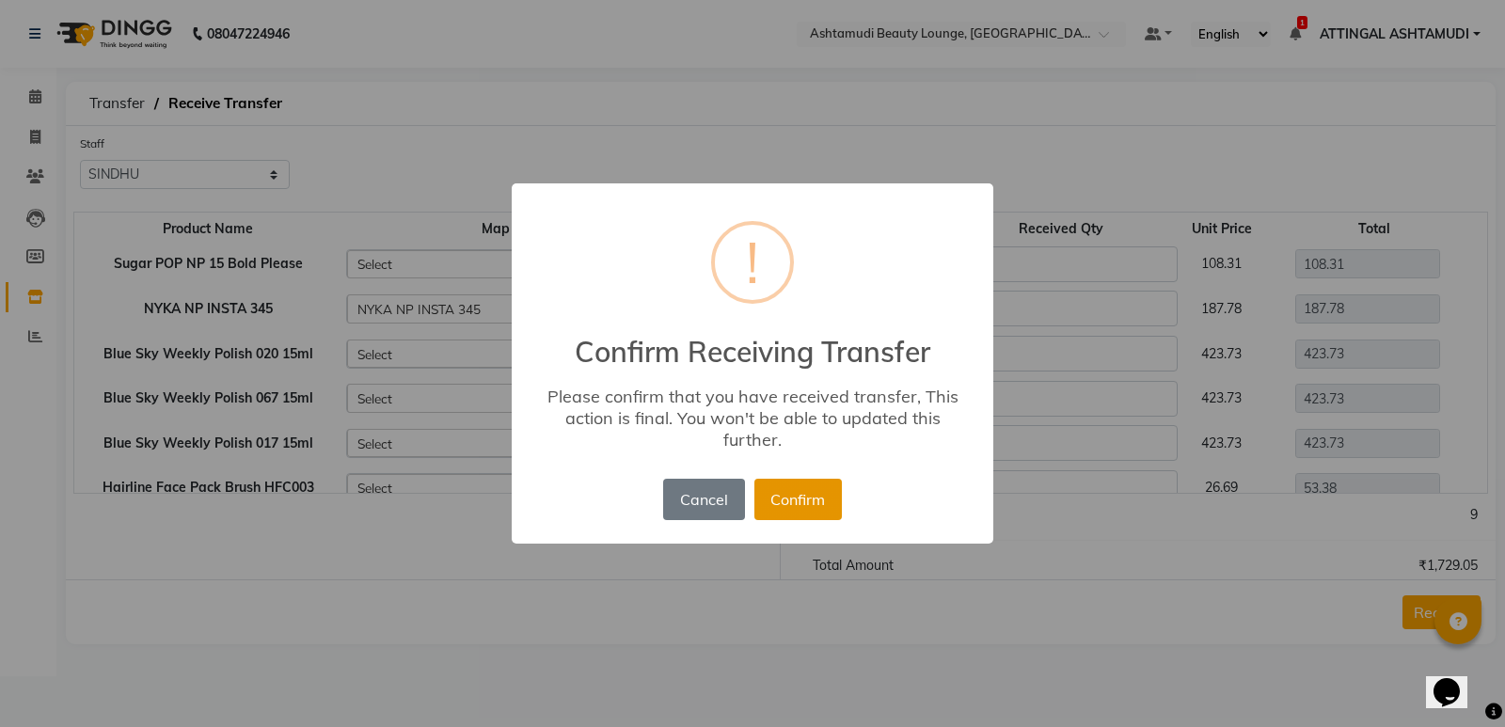
click at [814, 491] on button "Confirm" at bounding box center [797, 499] width 87 height 41
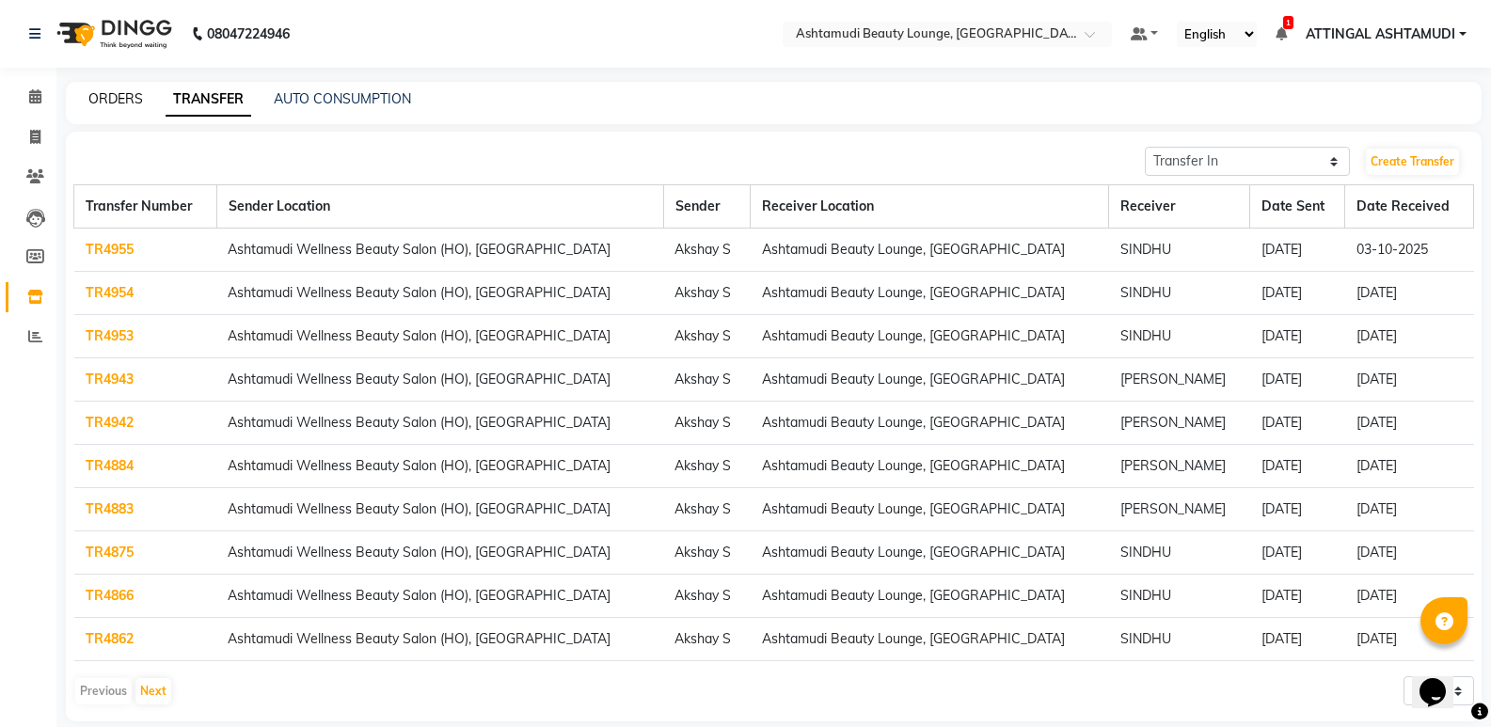
click at [109, 96] on link "ORDERS" at bounding box center [115, 98] width 55 height 17
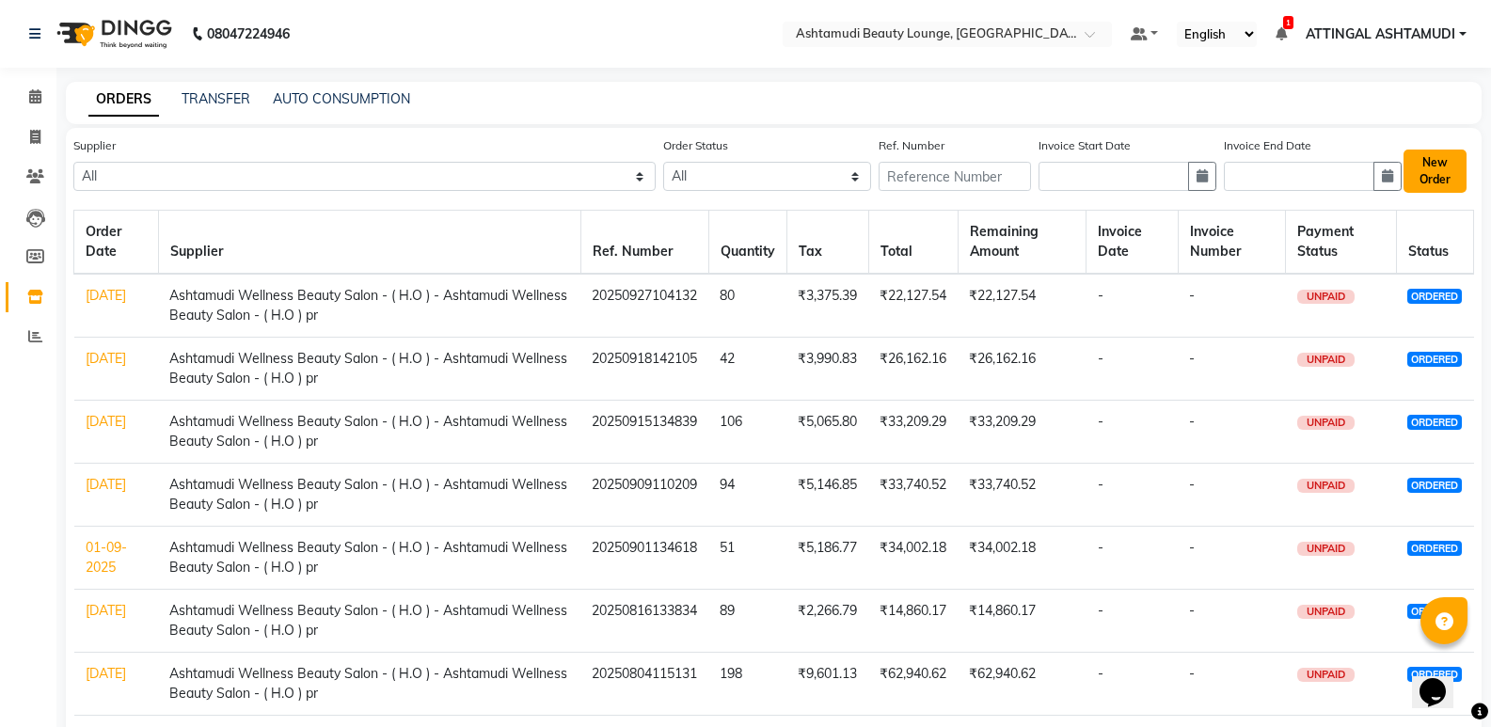
click at [1436, 163] on button "New Order" at bounding box center [1434, 171] width 63 height 43
select select "true"
select select "2505"
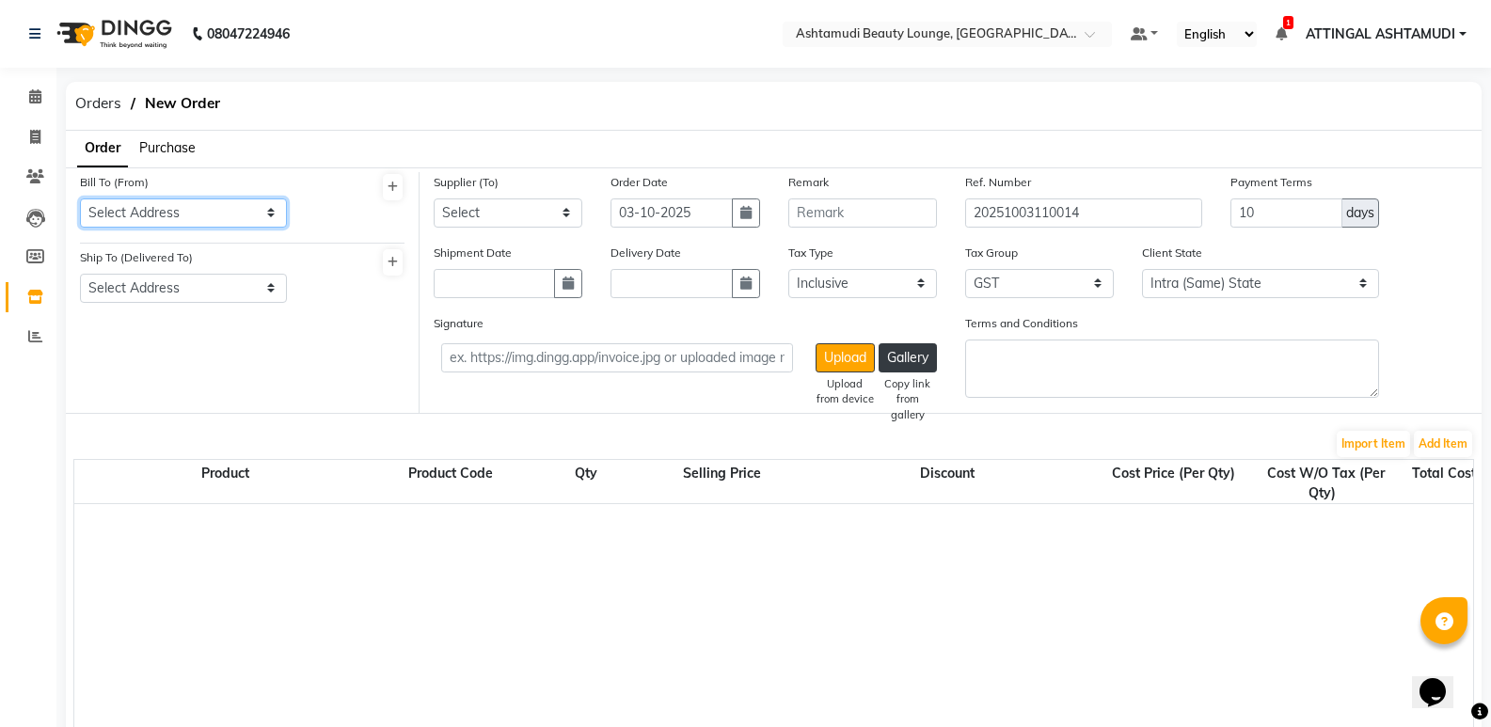
click at [273, 212] on select "Select Address [GEOGRAPHIC_DATA]- 695104 CONTACT NO-9807266266" at bounding box center [183, 212] width 207 height 29
select select "1036"
click at [80, 198] on select "Select Address [GEOGRAPHIC_DATA]- 695104 CONTACT NO-9807266266" at bounding box center [183, 212] width 207 height 29
click at [276, 288] on select "Select Address [GEOGRAPHIC_DATA][PERSON_NAME], [GEOGRAPHIC_DATA]-695104 . CONTA…" at bounding box center [183, 288] width 207 height 29
select select "1037"
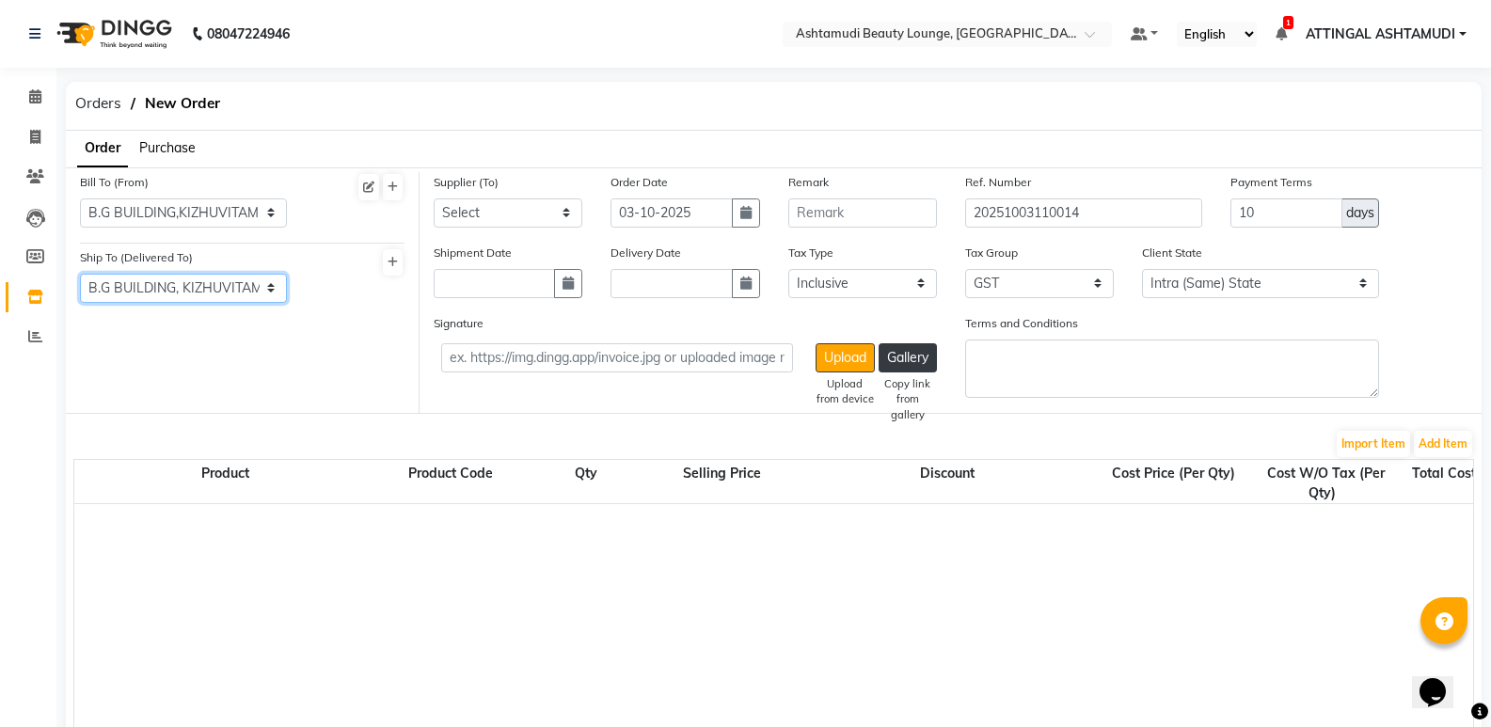
click at [80, 274] on select "Select Address [GEOGRAPHIC_DATA][PERSON_NAME], [GEOGRAPHIC_DATA]-695104 . CONTA…" at bounding box center [183, 288] width 207 height 29
click at [559, 214] on select "Select Ashtamudi Wellness Beauty Salon - ( H.O ) - Ashtamudi Wellness Beauty Sa…" at bounding box center [508, 212] width 149 height 29
select select "2755"
click at [434, 198] on select "Select Ashtamudi Wellness Beauty Salon - ( H.O ) - Ashtamudi Wellness Beauty Sa…" at bounding box center [508, 212] width 149 height 29
click at [1431, 440] on button "Add Item" at bounding box center [1443, 444] width 58 height 26
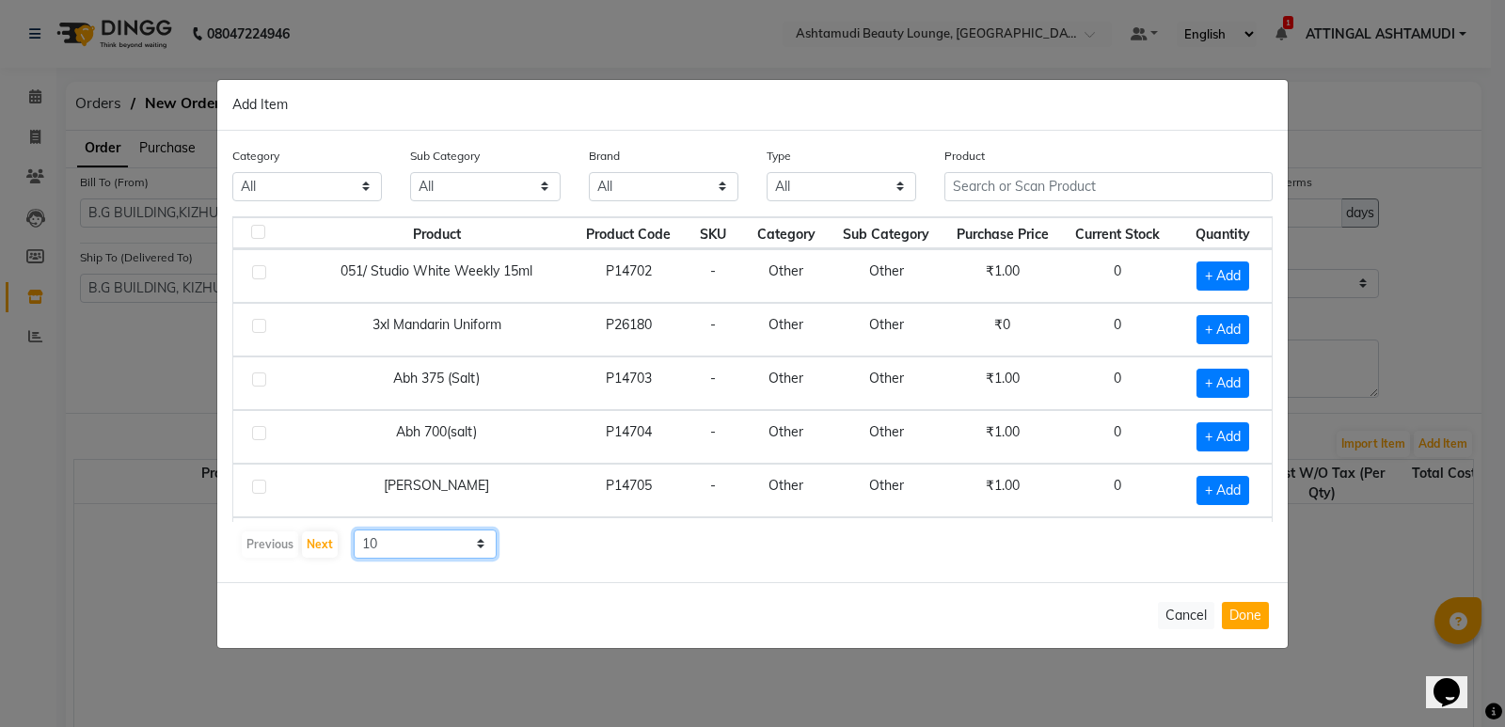
click at [480, 545] on select "10 50 100" at bounding box center [425, 543] width 143 height 29
select select "100"
click at [354, 529] on select "10 50 100" at bounding box center [425, 543] width 143 height 29
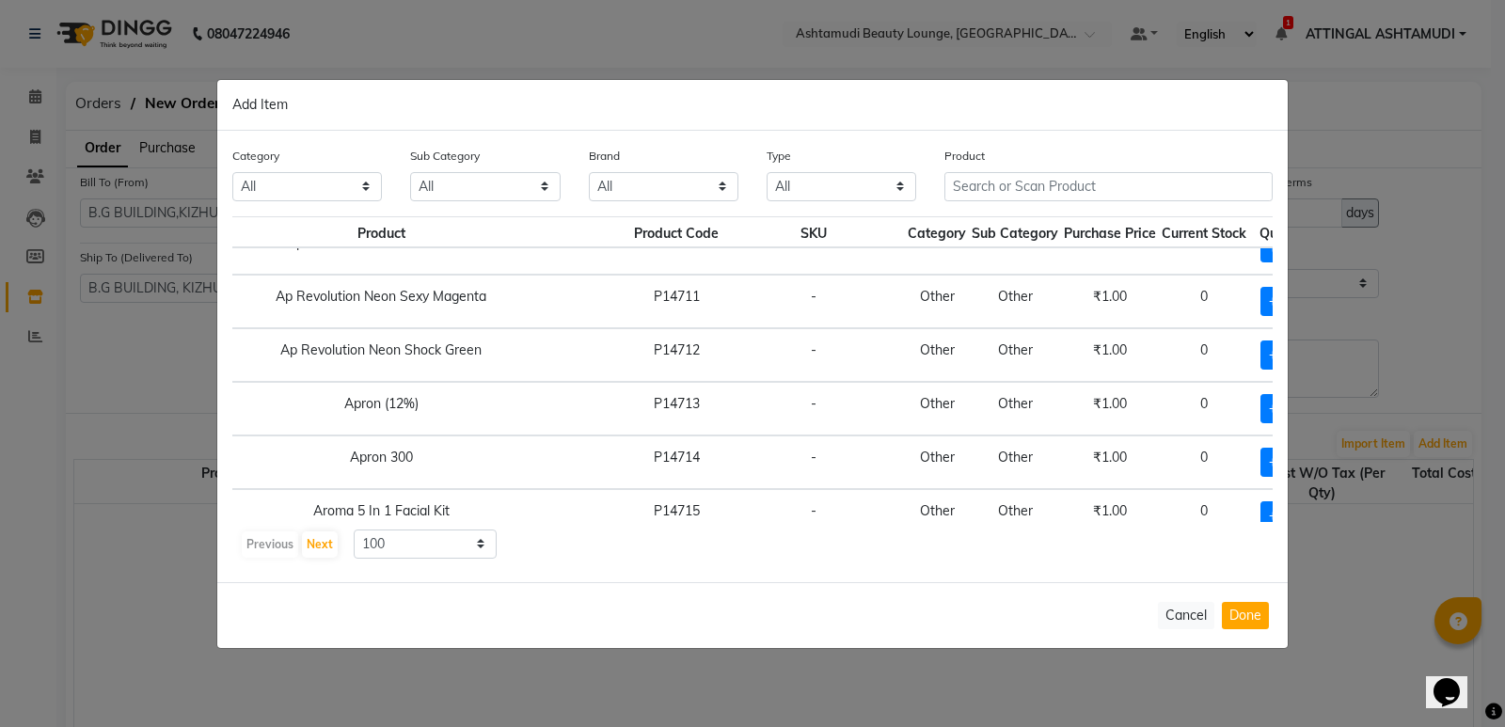
scroll to position [658, 145]
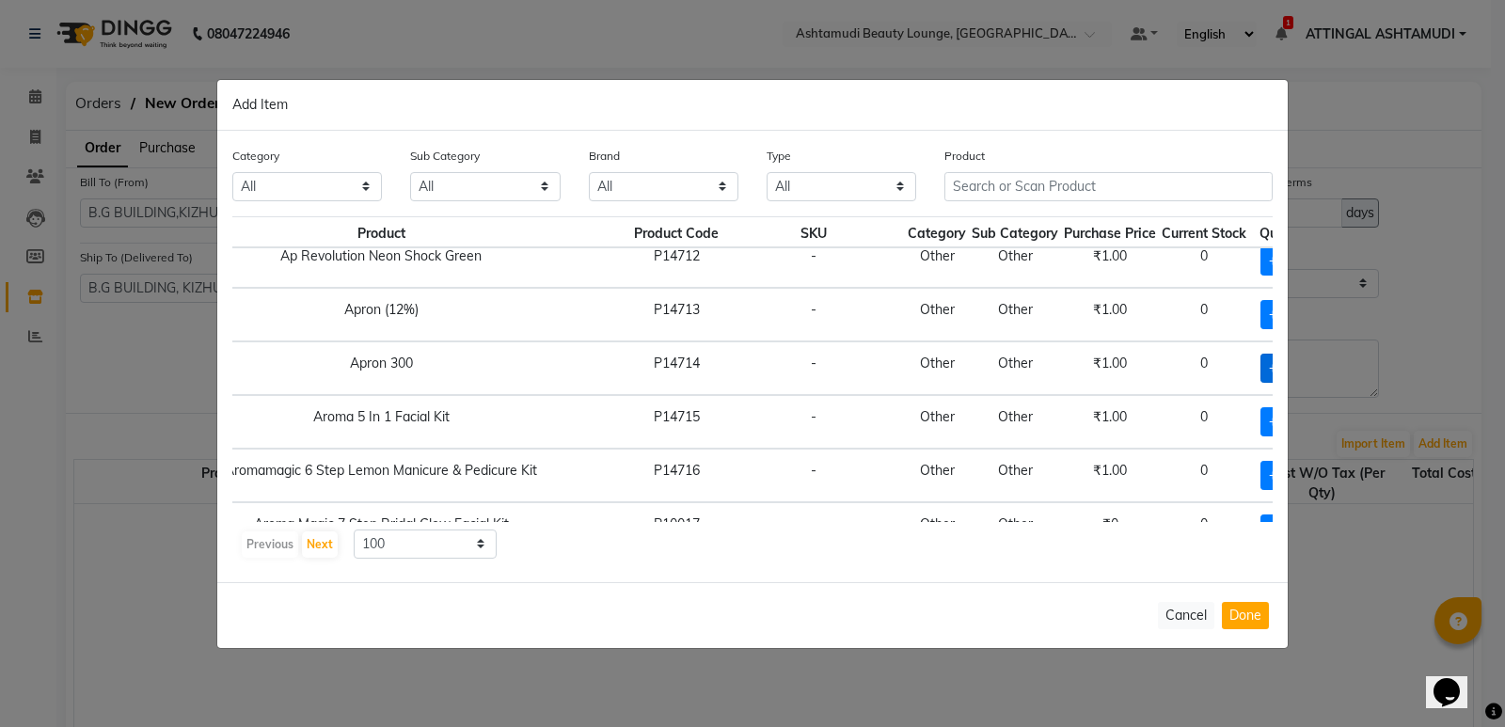
click at [1260, 365] on span "+ Add" at bounding box center [1286, 368] width 53 height 29
checkbox input "true"
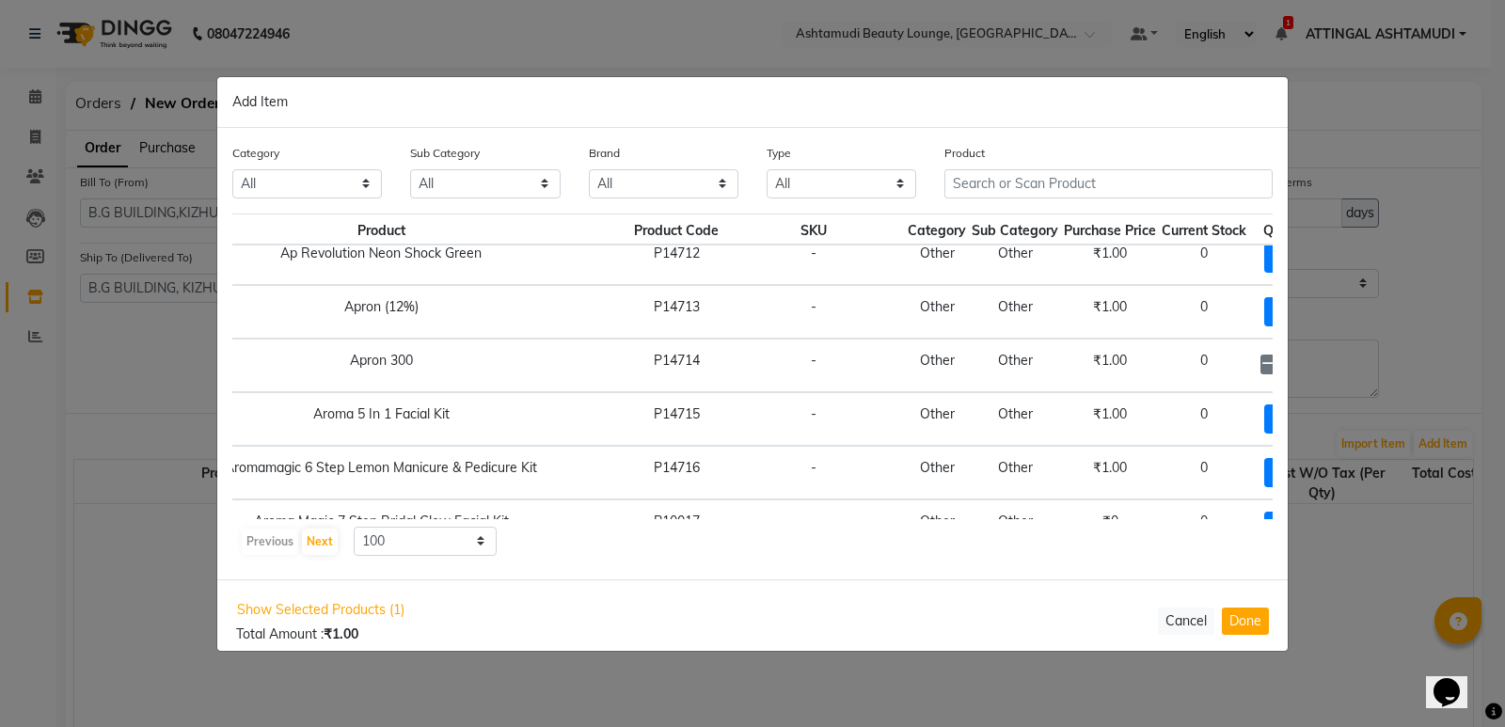
click at [1307, 365] on icon at bounding box center [1313, 363] width 12 height 13
type input "4"
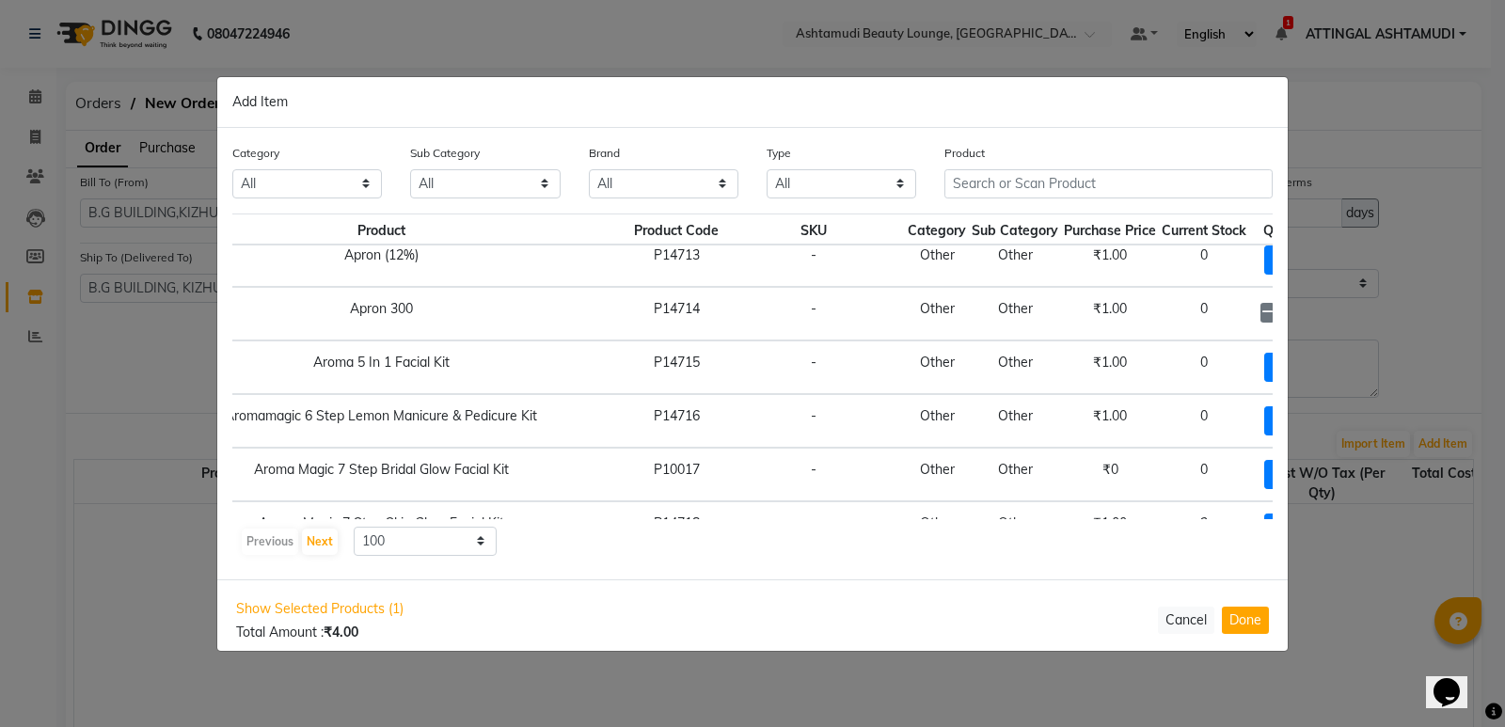
scroll to position [752, 145]
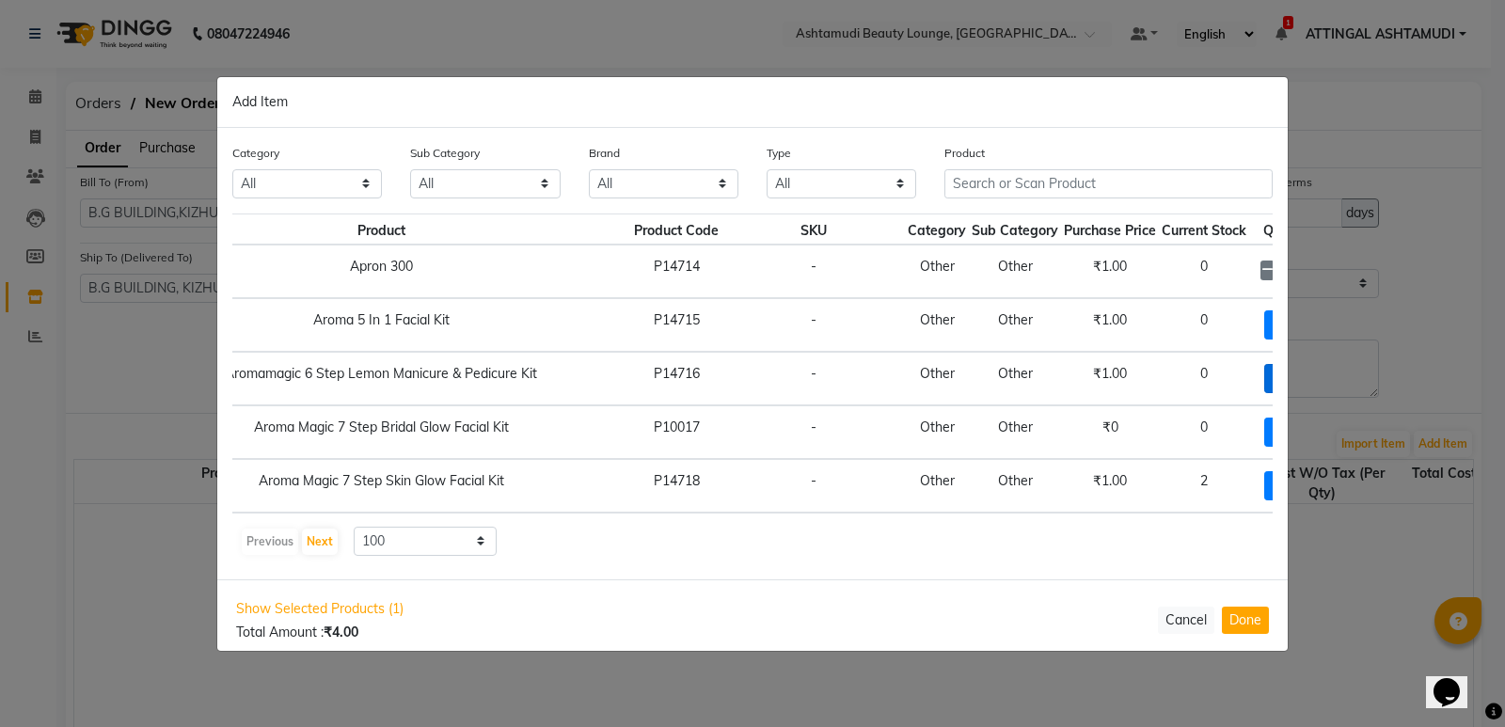
click at [1264, 377] on span "+ Add" at bounding box center [1290, 378] width 53 height 29
checkbox input "true"
click at [1307, 381] on icon at bounding box center [1313, 377] width 12 height 13
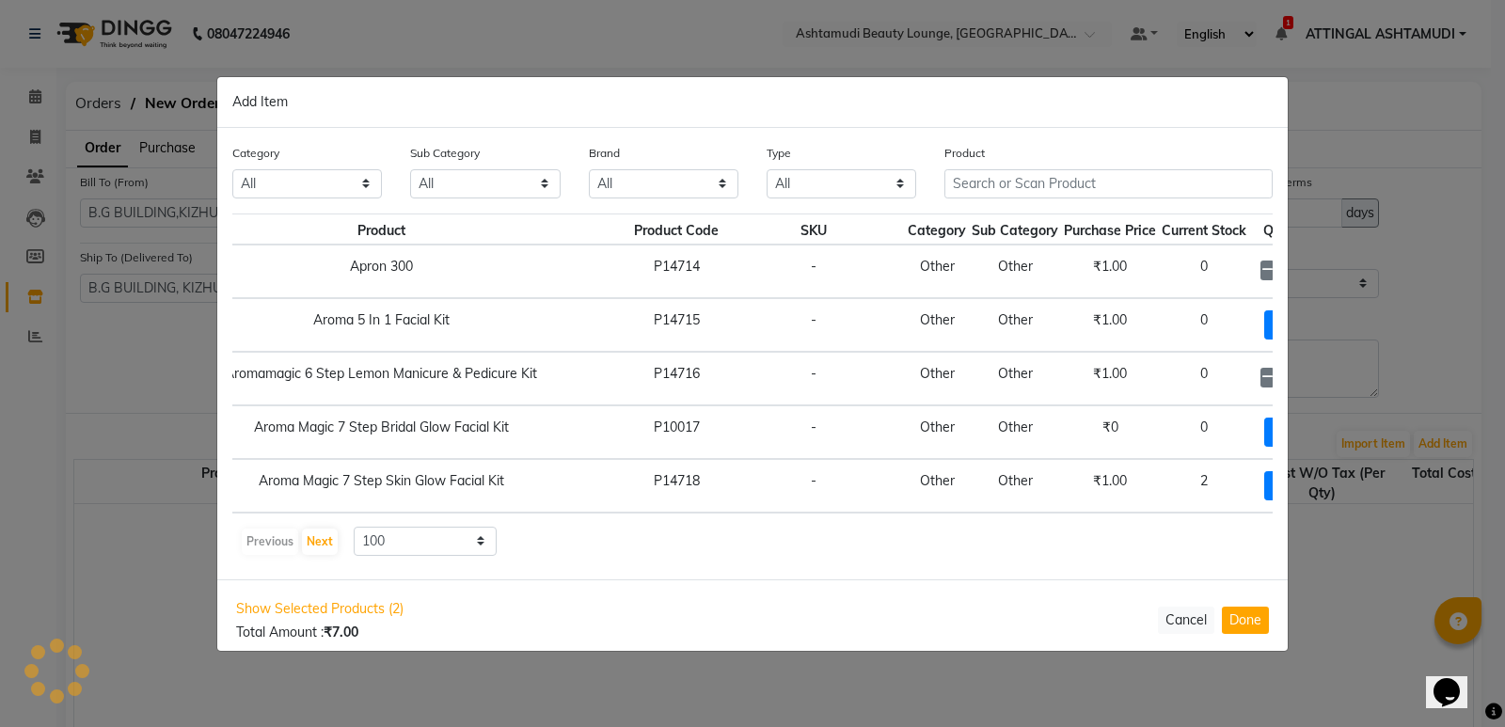
type input "4"
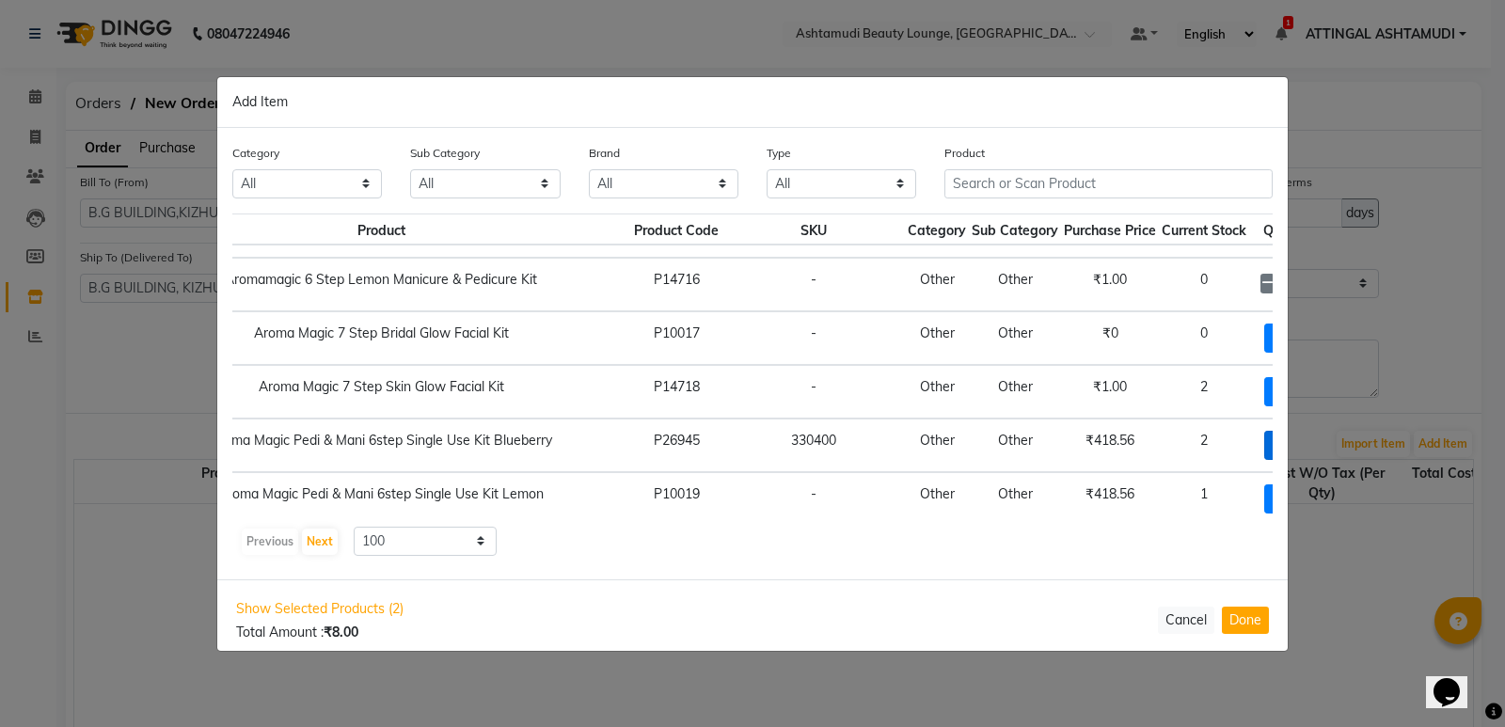
click at [1264, 441] on span "+ Add" at bounding box center [1290, 445] width 53 height 29
checkbox input "true"
click at [1307, 446] on icon at bounding box center [1313, 443] width 12 height 13
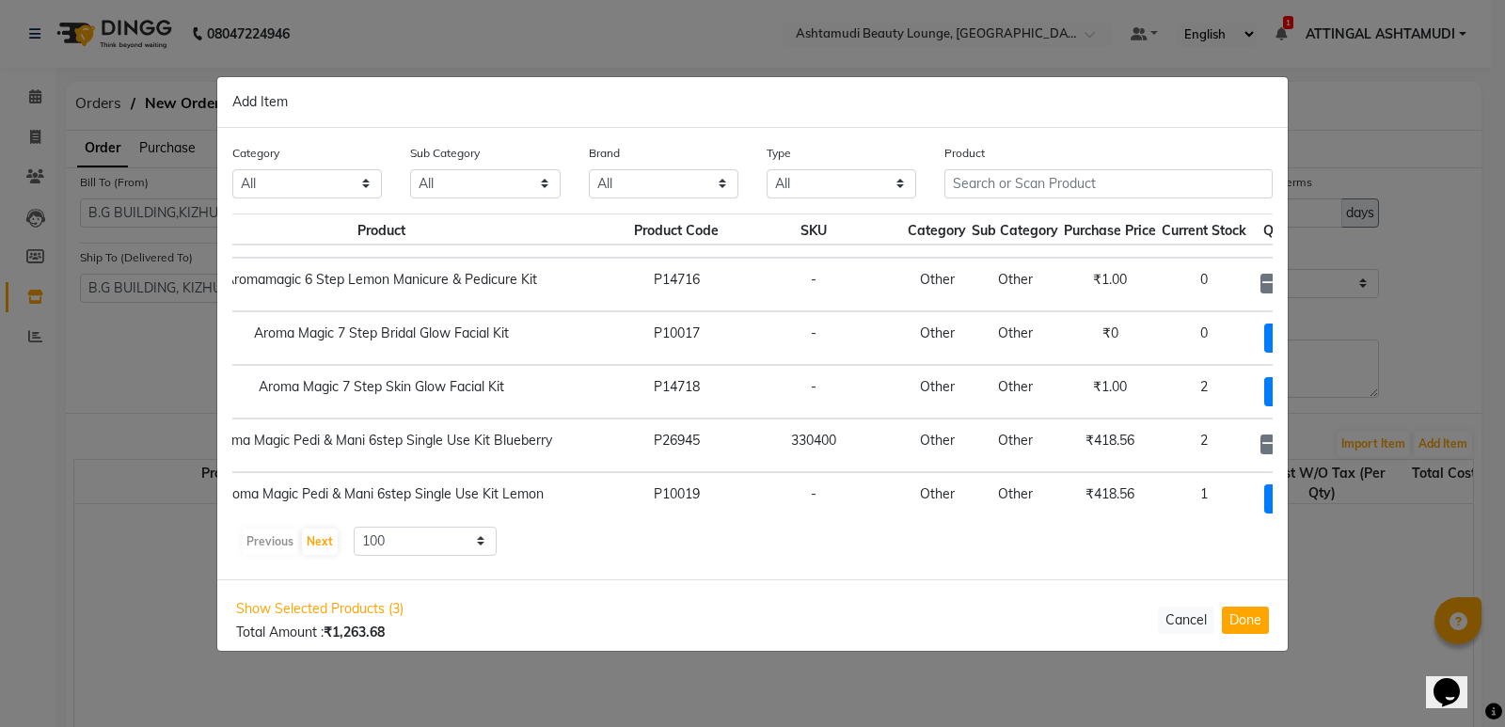
type input "4"
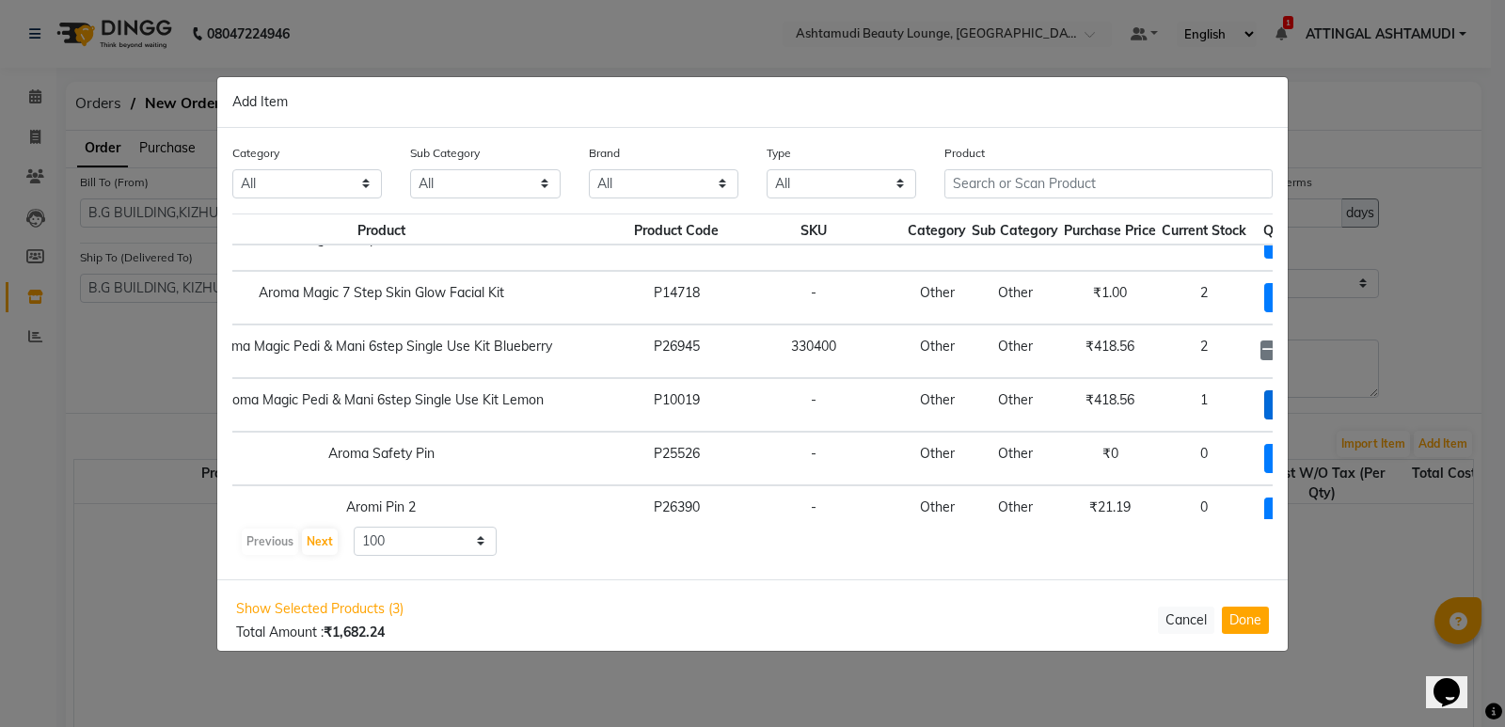
click at [1264, 398] on span "+ Add" at bounding box center [1290, 404] width 53 height 29
checkbox input "true"
click at [1307, 404] on icon at bounding box center [1313, 403] width 12 height 13
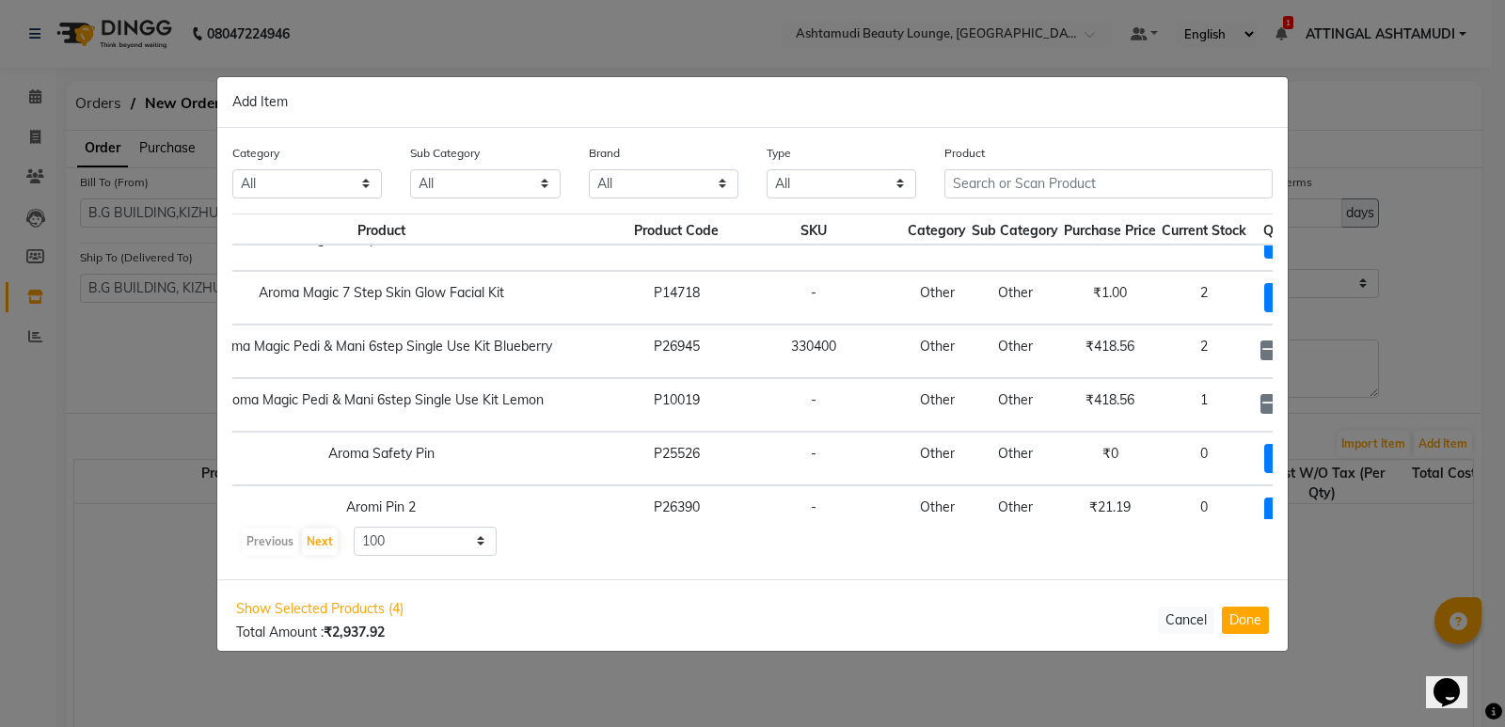
type input "4"
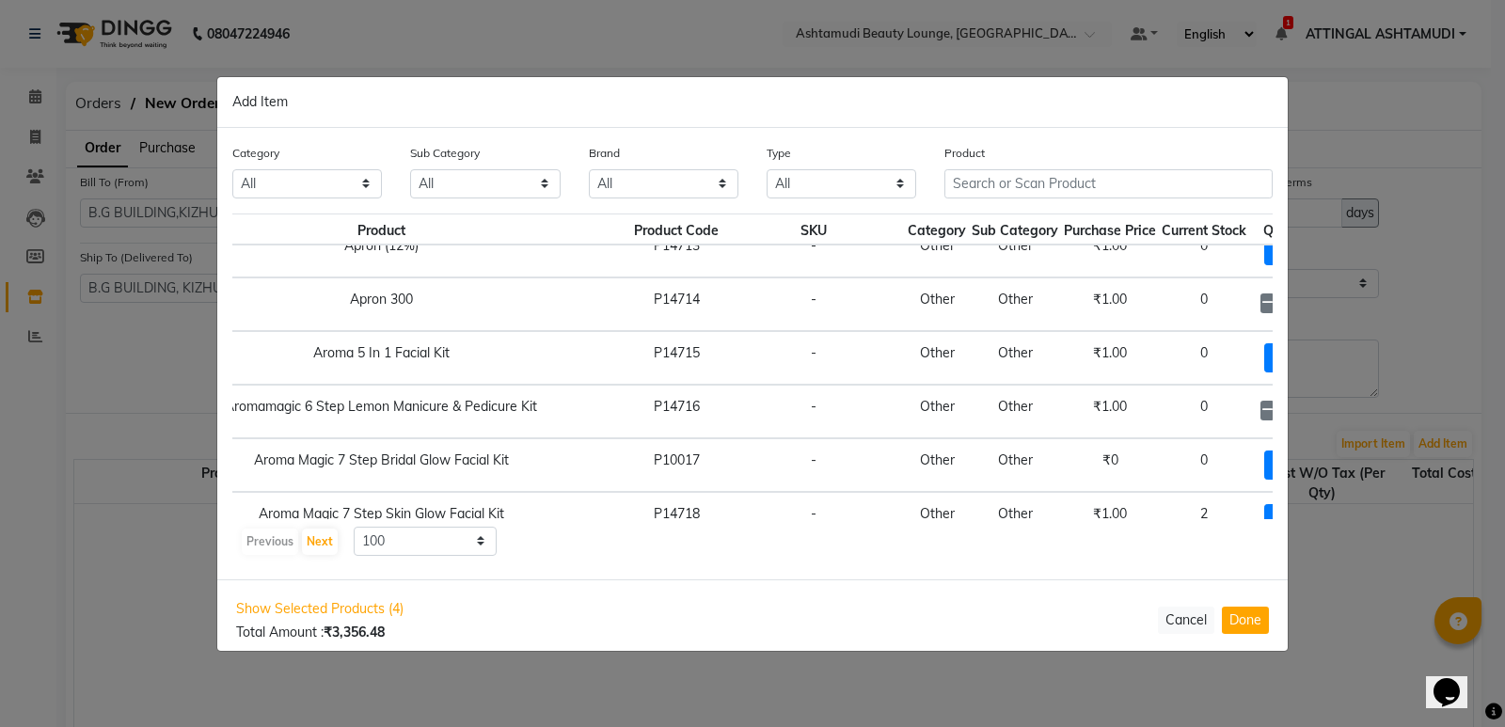
scroll to position [752, 145]
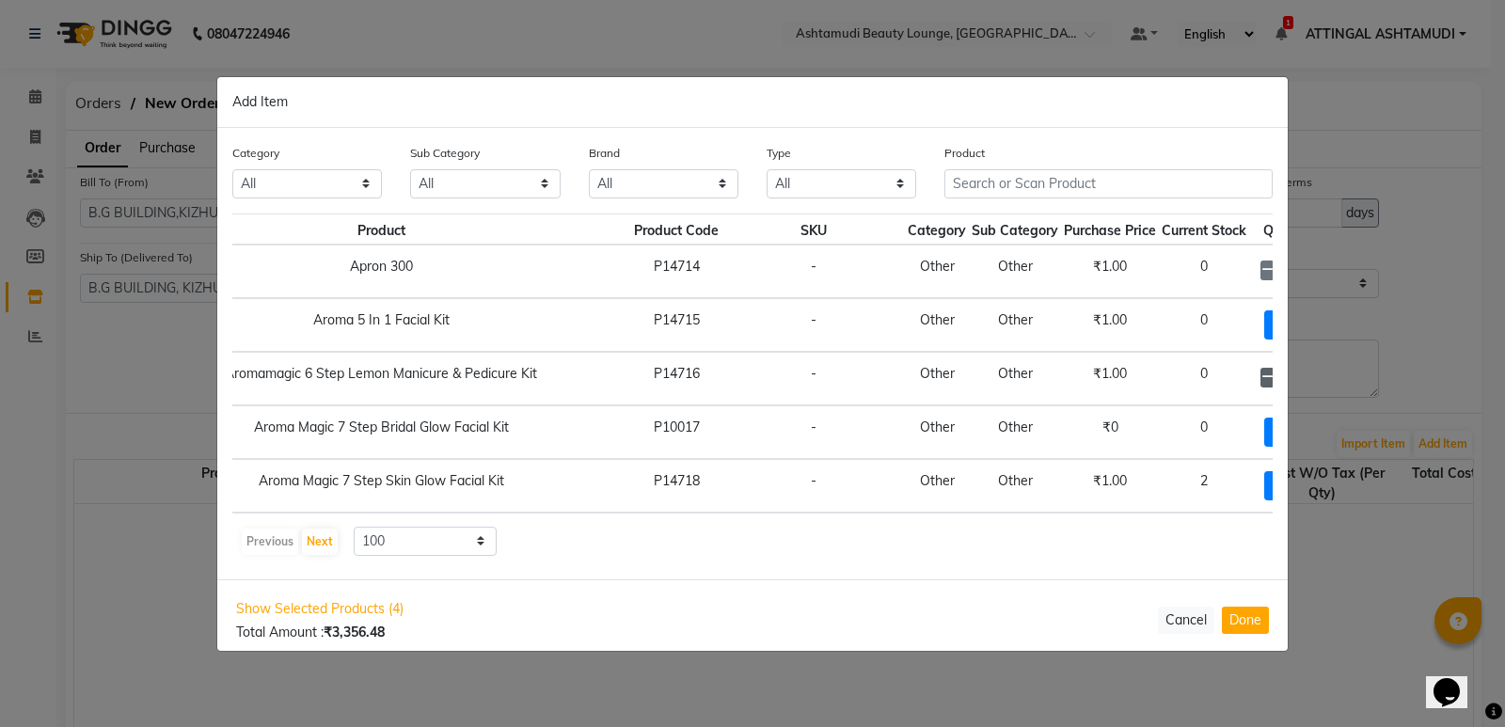
click at [1261, 374] on icon at bounding box center [1267, 377] width 12 height 13
type input "1"
click at [1261, 374] on icon at bounding box center [1267, 377] width 12 height 13
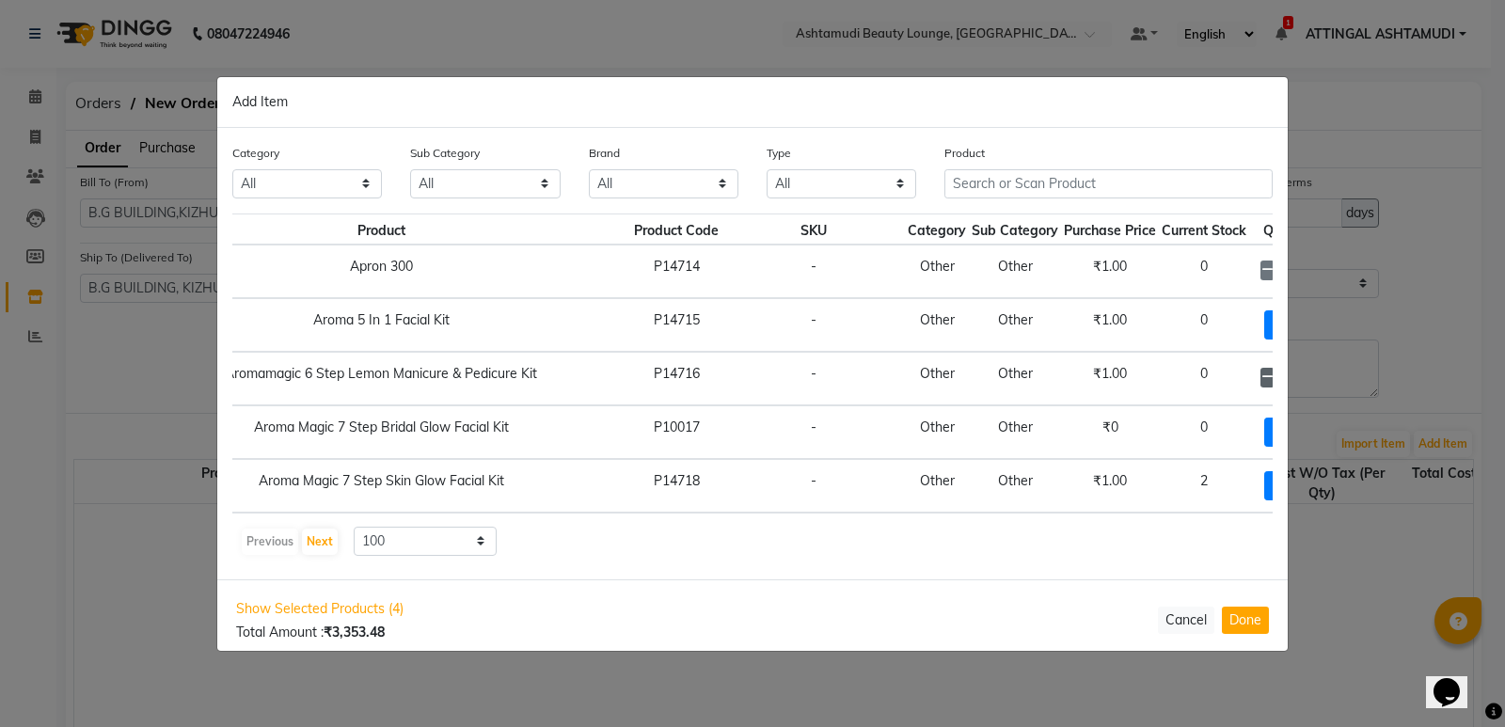
checkbox input "false"
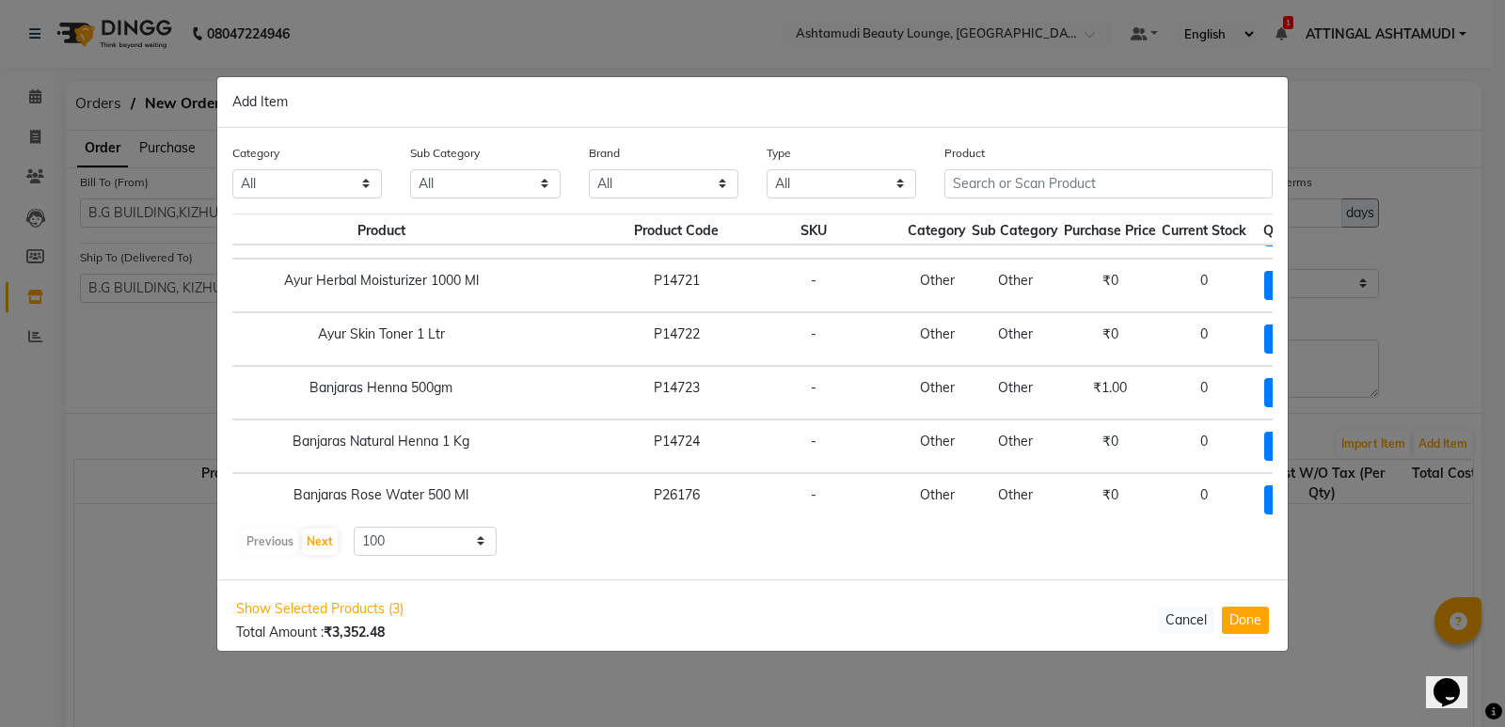
scroll to position [1411, 145]
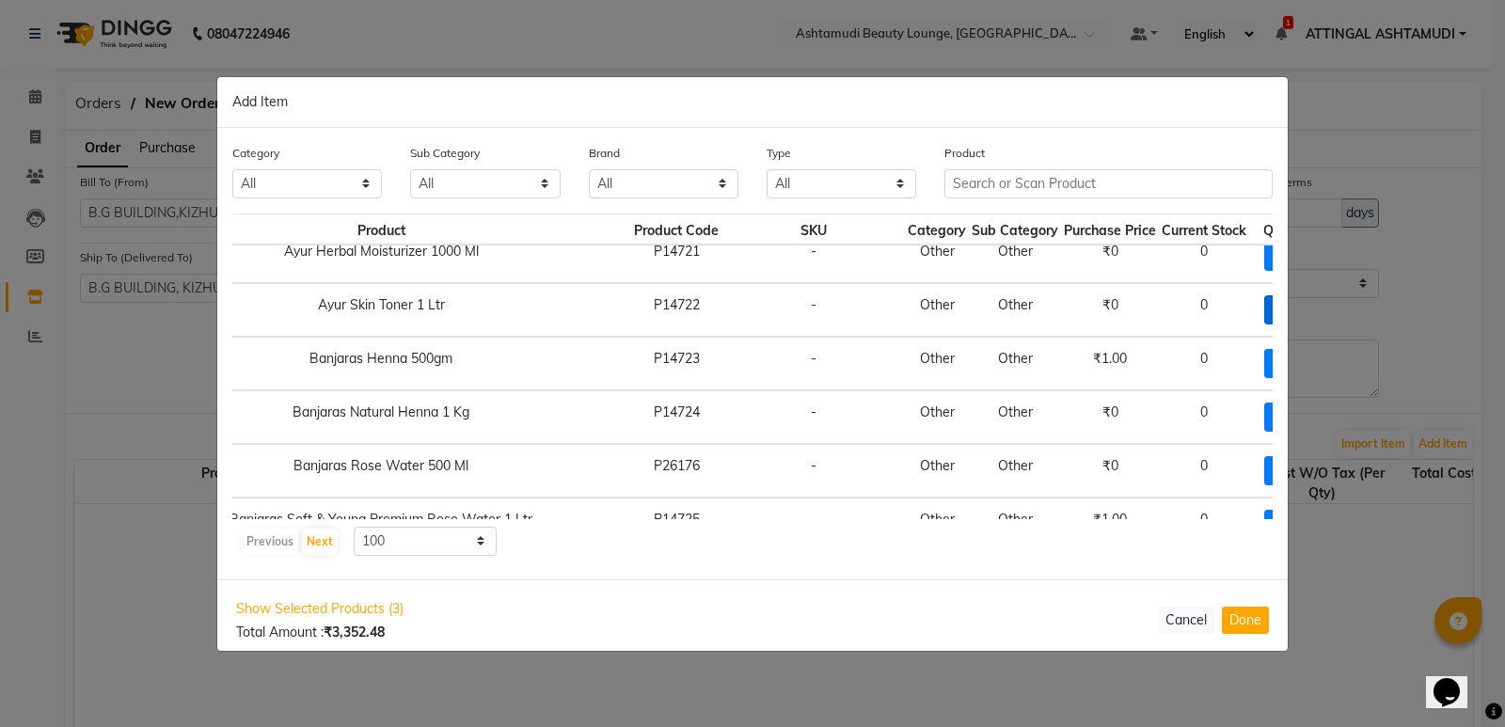
click at [1264, 309] on span "+ Add" at bounding box center [1290, 309] width 53 height 29
checkbox input "true"
click at [1264, 413] on span "+ Add" at bounding box center [1290, 417] width 53 height 29
checkbox input "true"
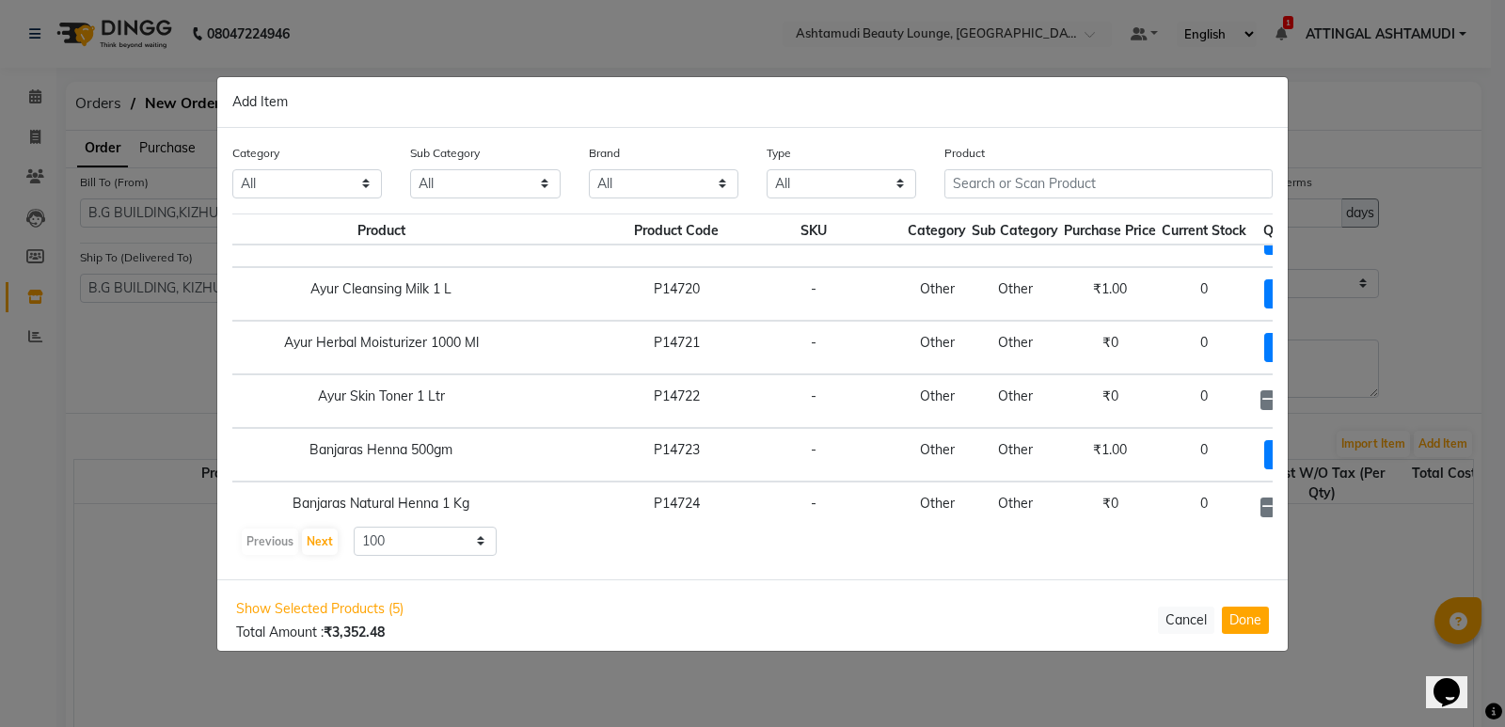
scroll to position [1317, 145]
click at [1261, 404] on icon at bounding box center [1267, 402] width 12 height 13
checkbox input "false"
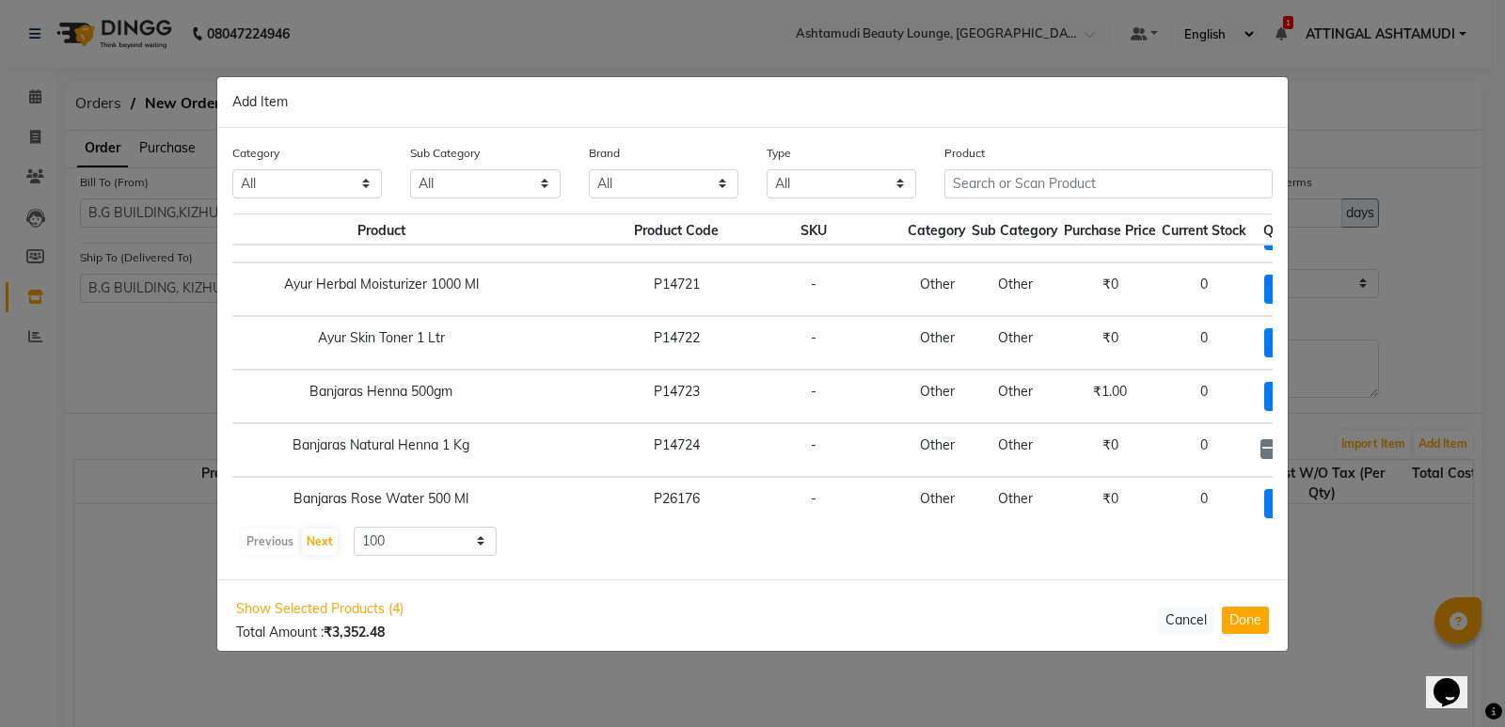
scroll to position [1505, 145]
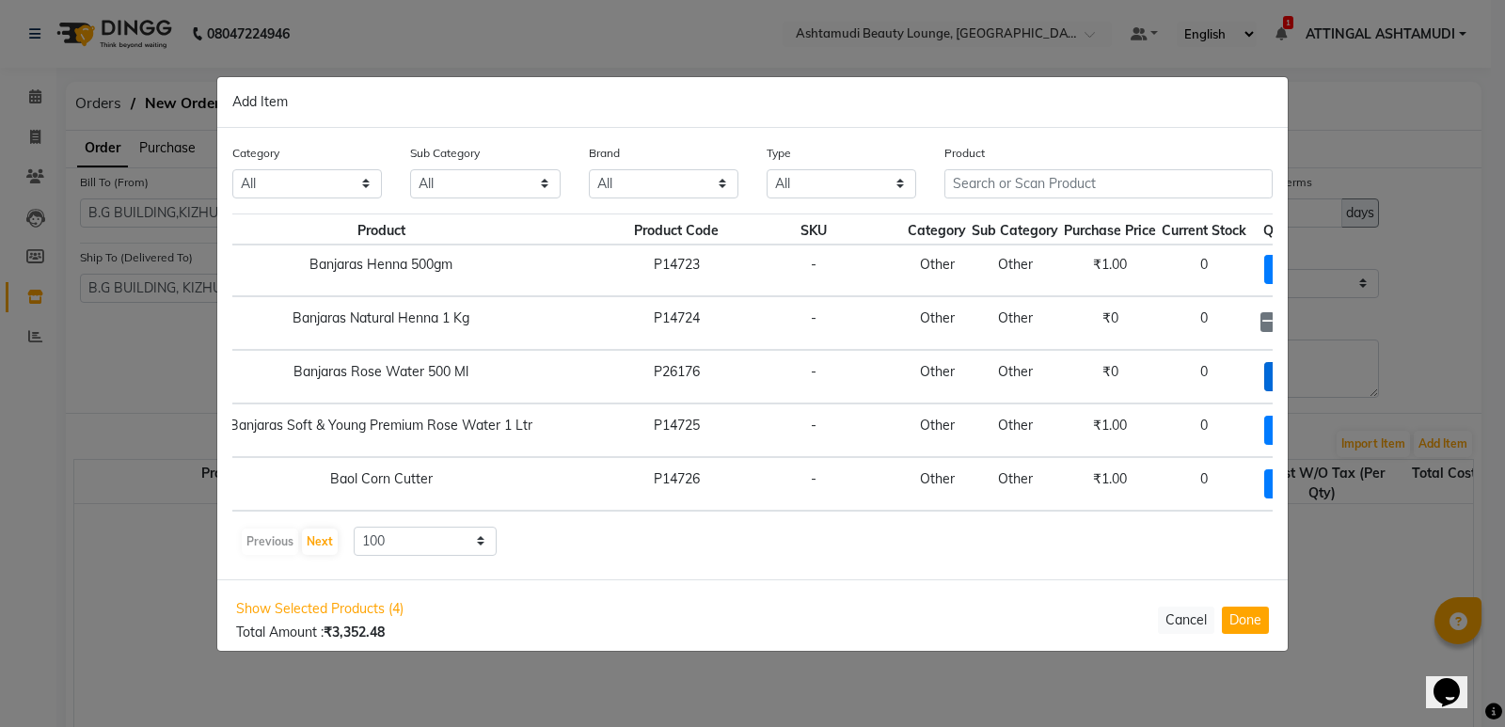
click at [1264, 377] on span "+ Add" at bounding box center [1290, 376] width 53 height 29
checkbox input "true"
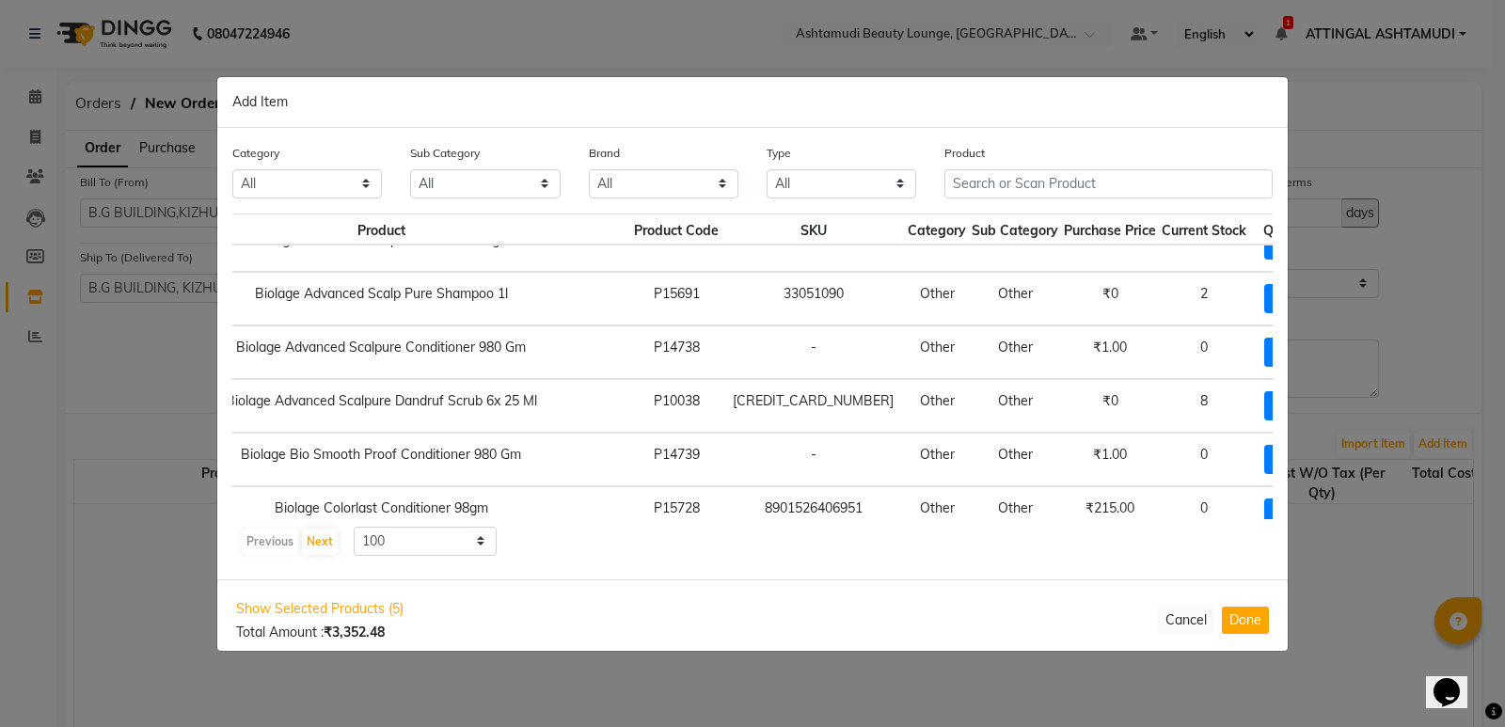
scroll to position [2633, 145]
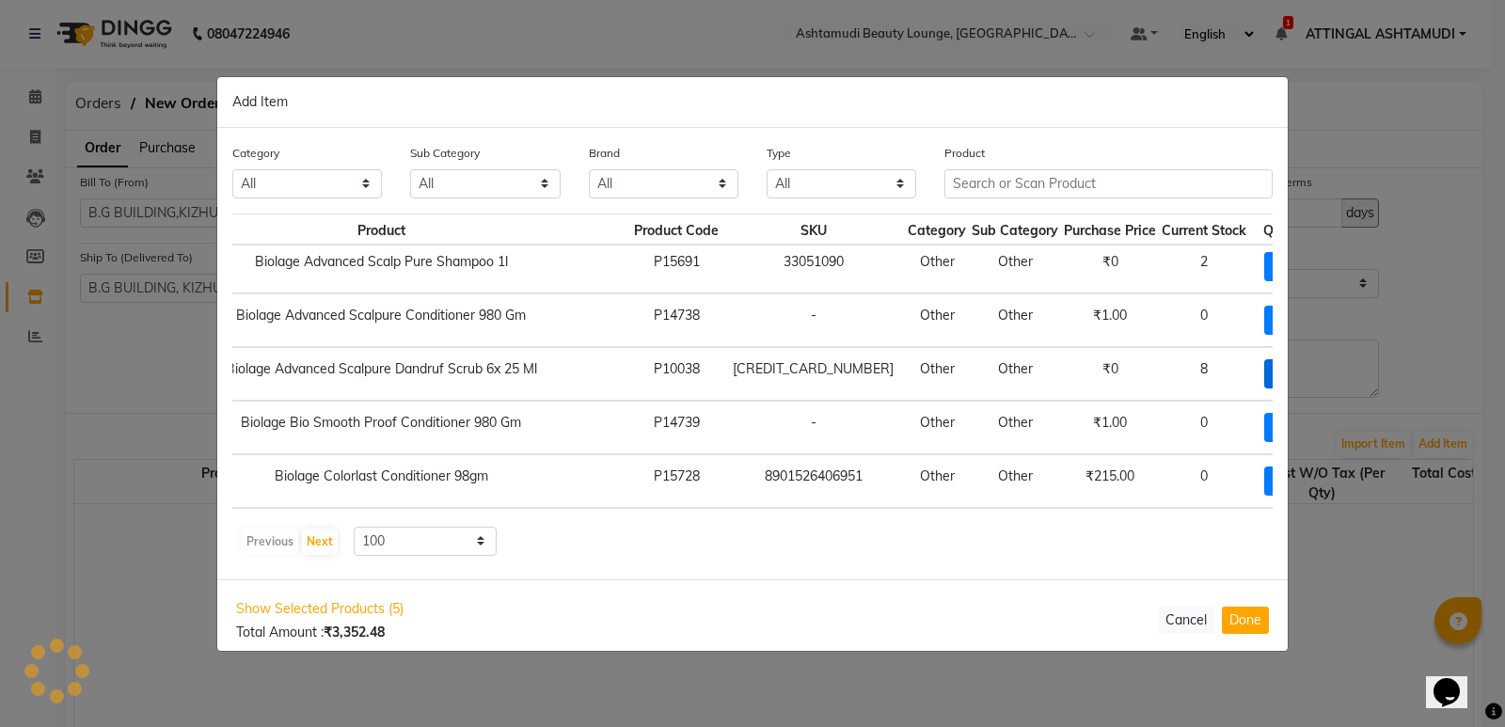
click at [1264, 369] on span "+ Add" at bounding box center [1290, 373] width 53 height 29
checkbox input "true"
click at [1307, 373] on icon at bounding box center [1313, 372] width 12 height 13
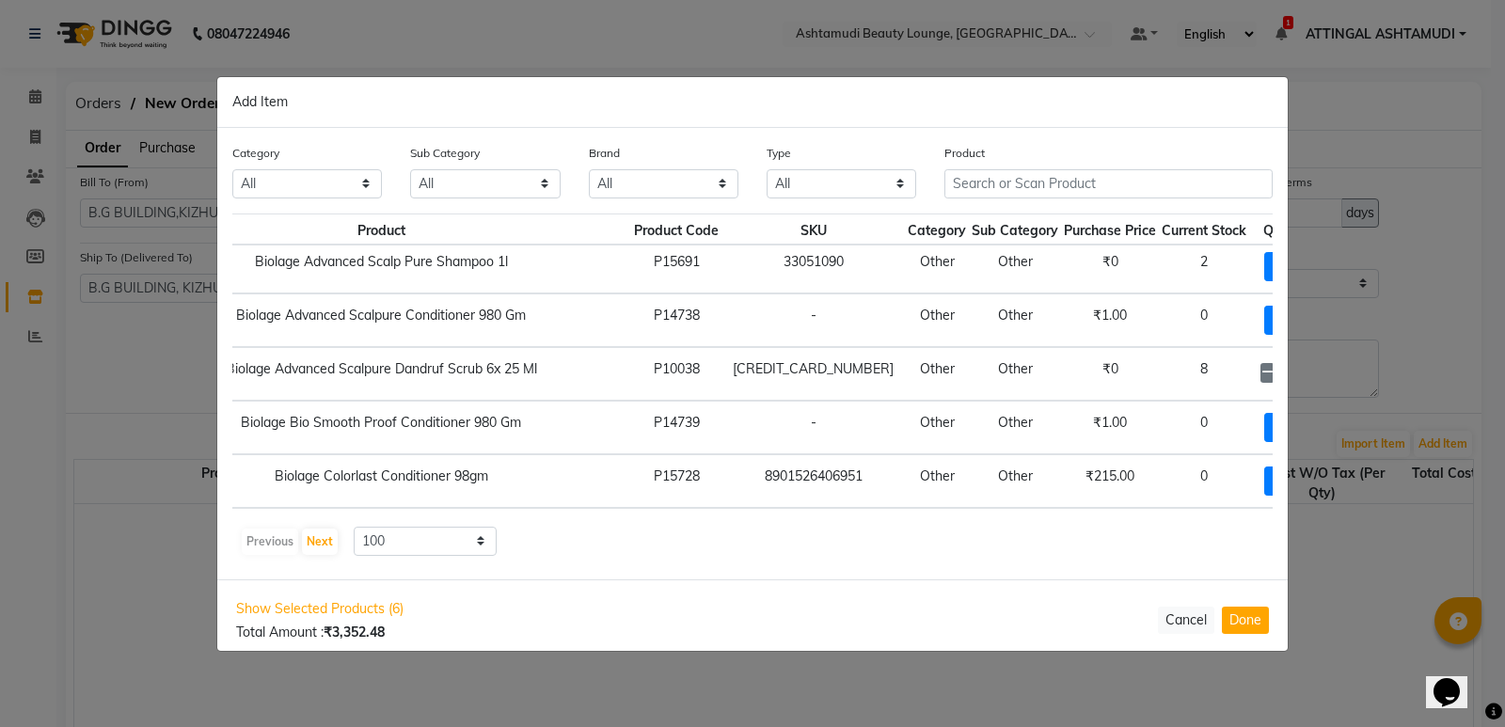
type input "4"
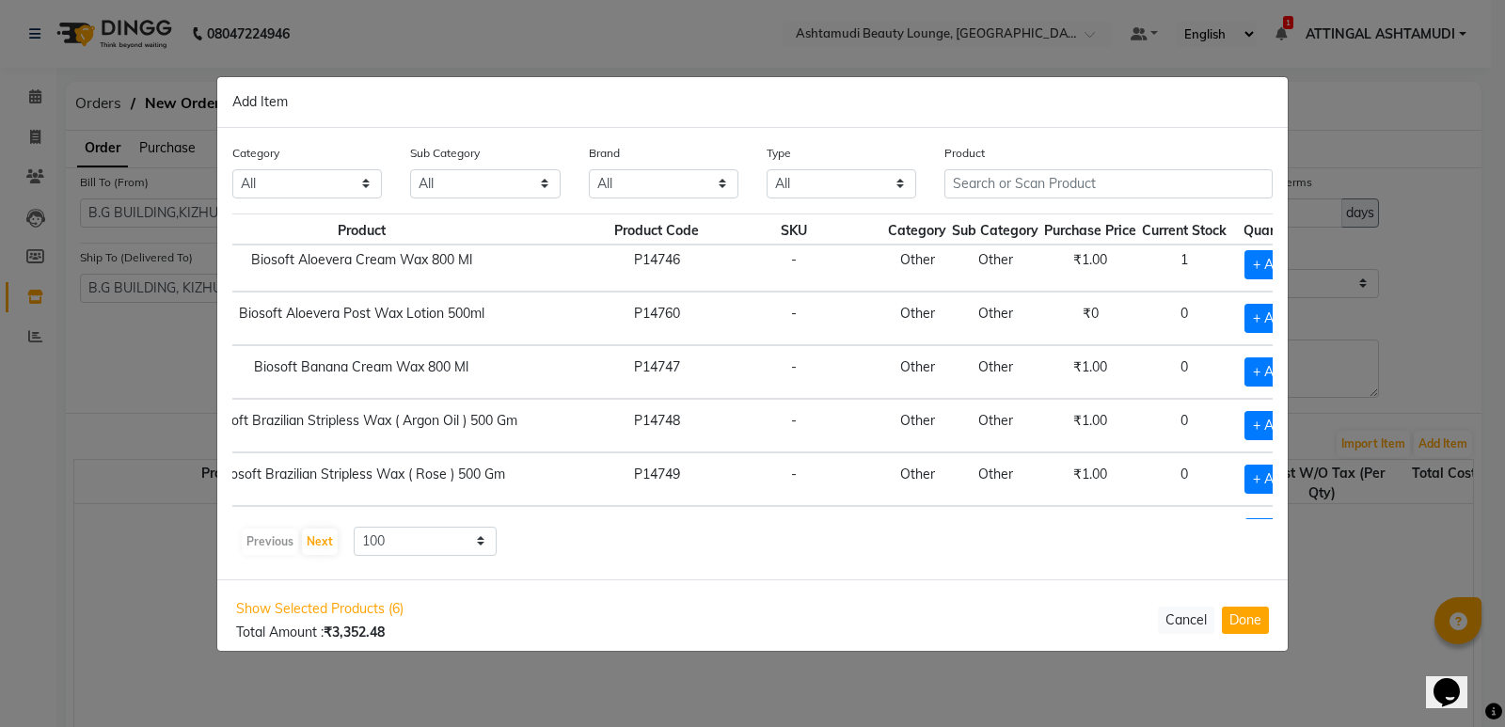
scroll to position [3292, 165]
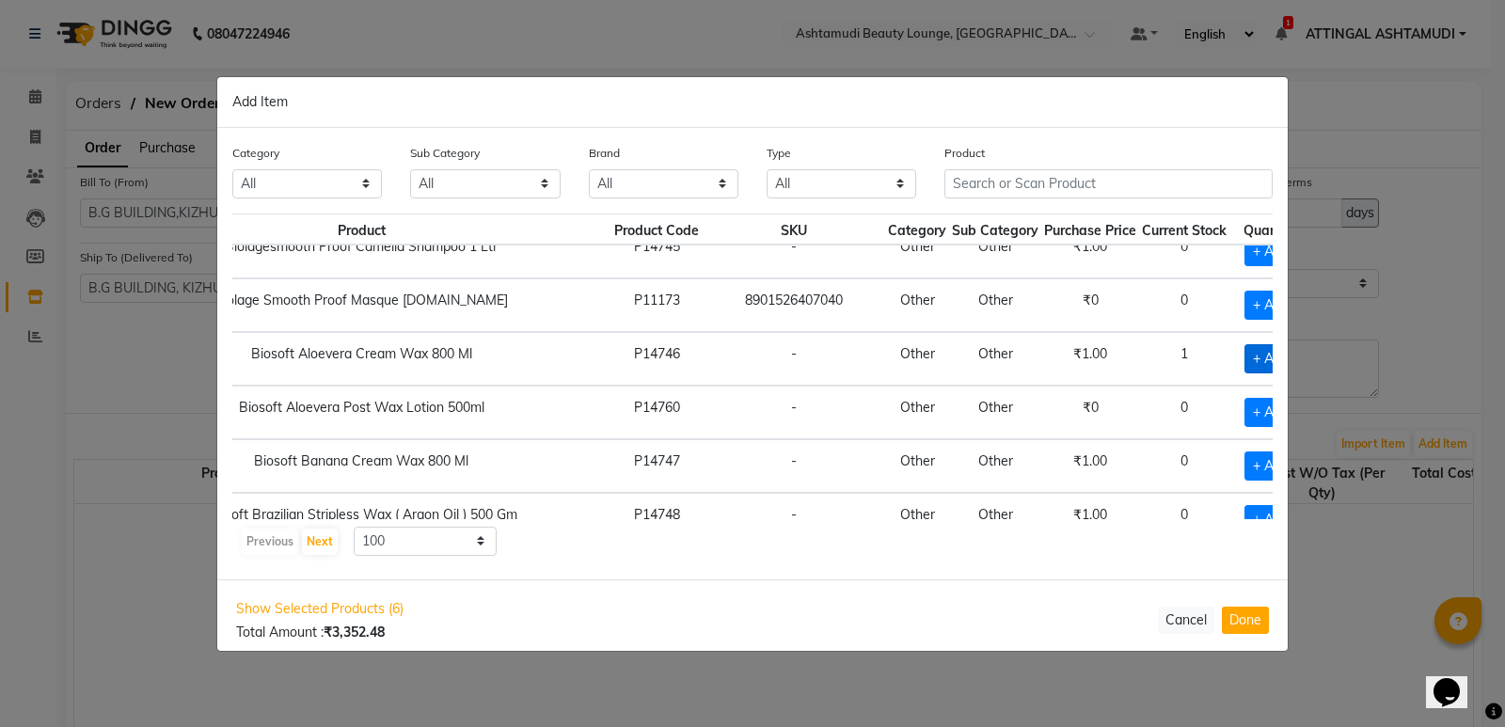
click at [1244, 356] on span "+ Add" at bounding box center [1270, 358] width 53 height 29
checkbox input "true"
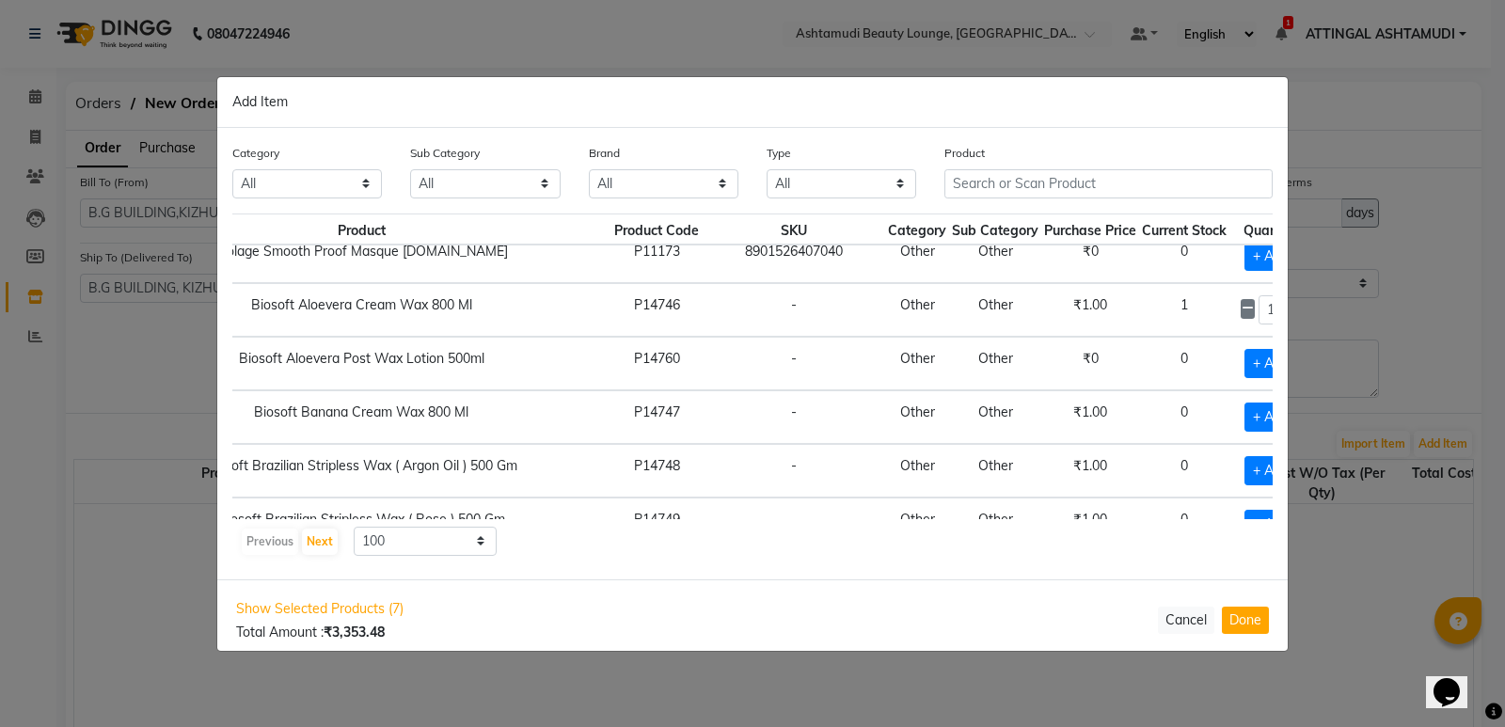
scroll to position [3386, 165]
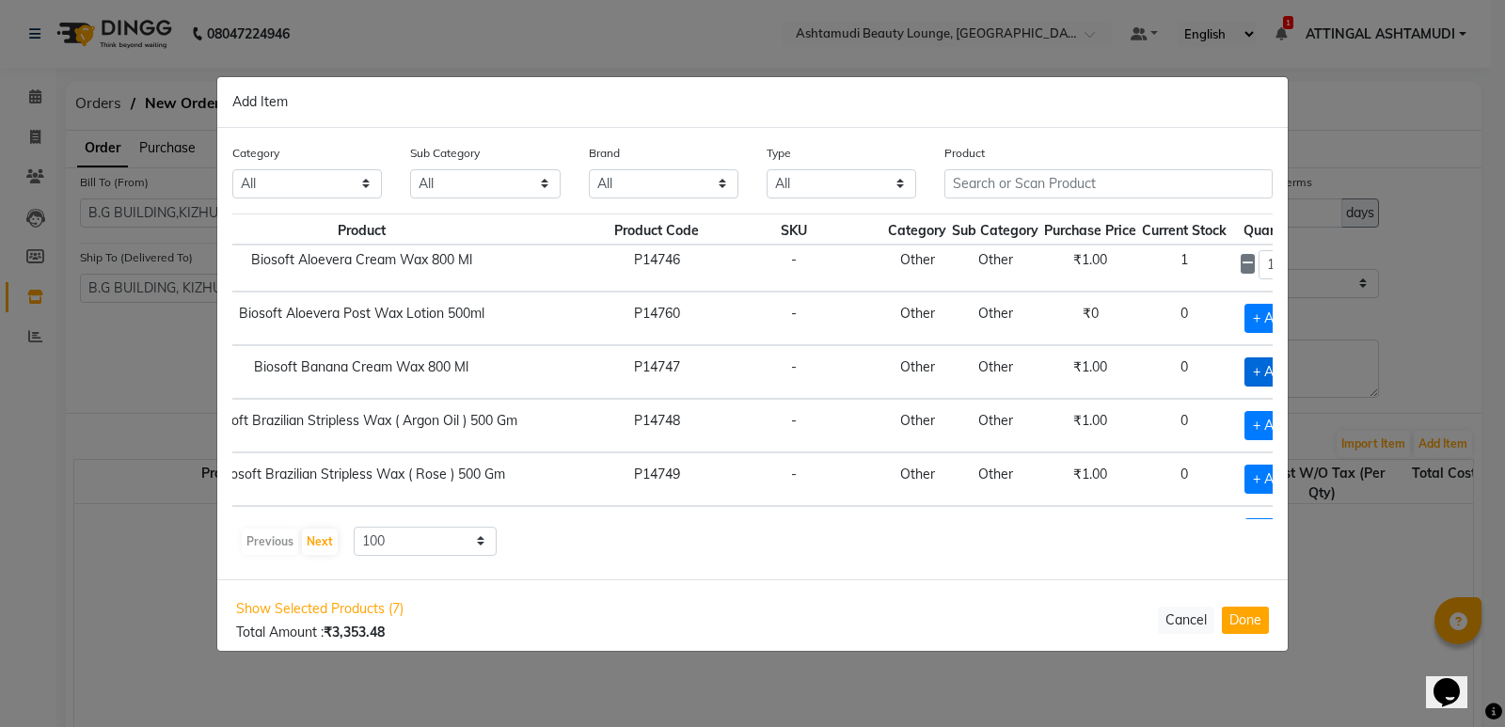
click at [1244, 371] on span "+ Add" at bounding box center [1270, 371] width 53 height 29
checkbox input "true"
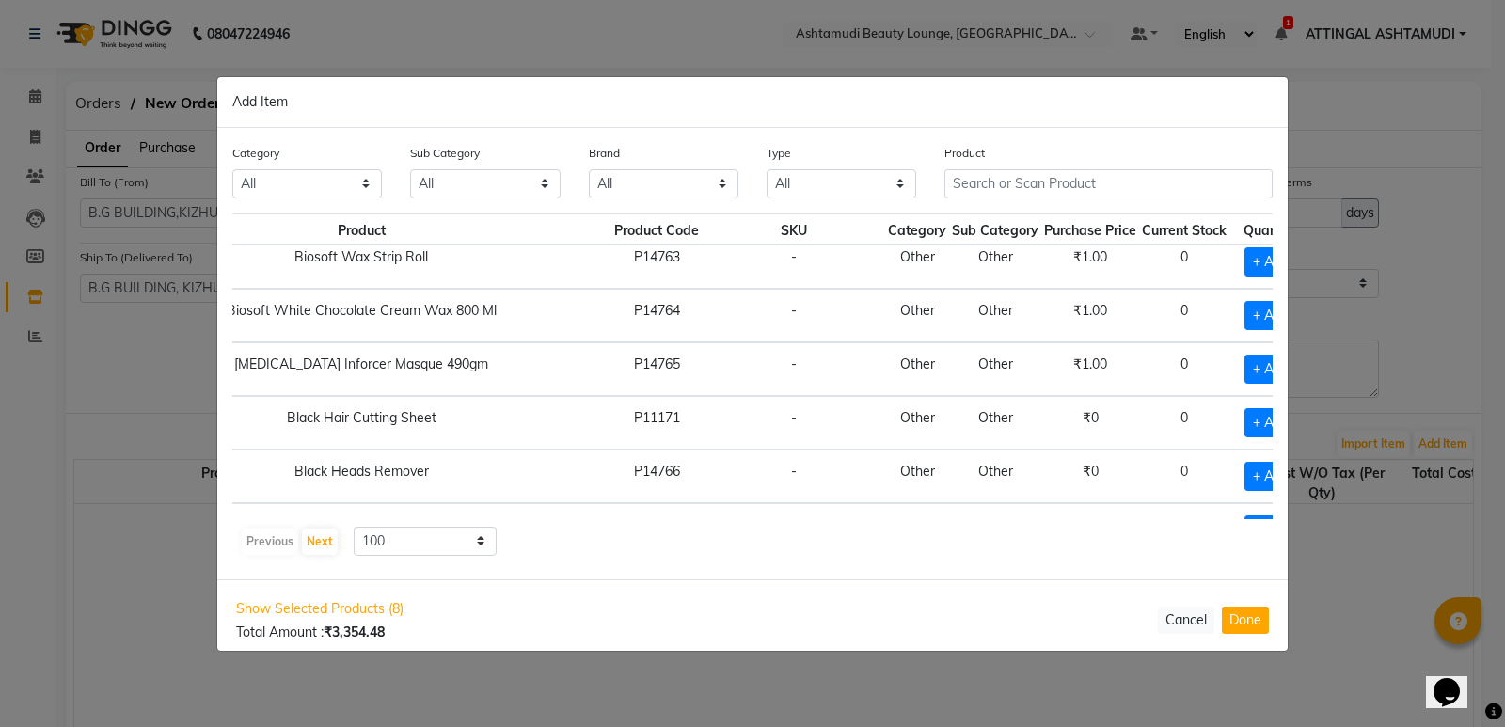
scroll to position [4608, 165]
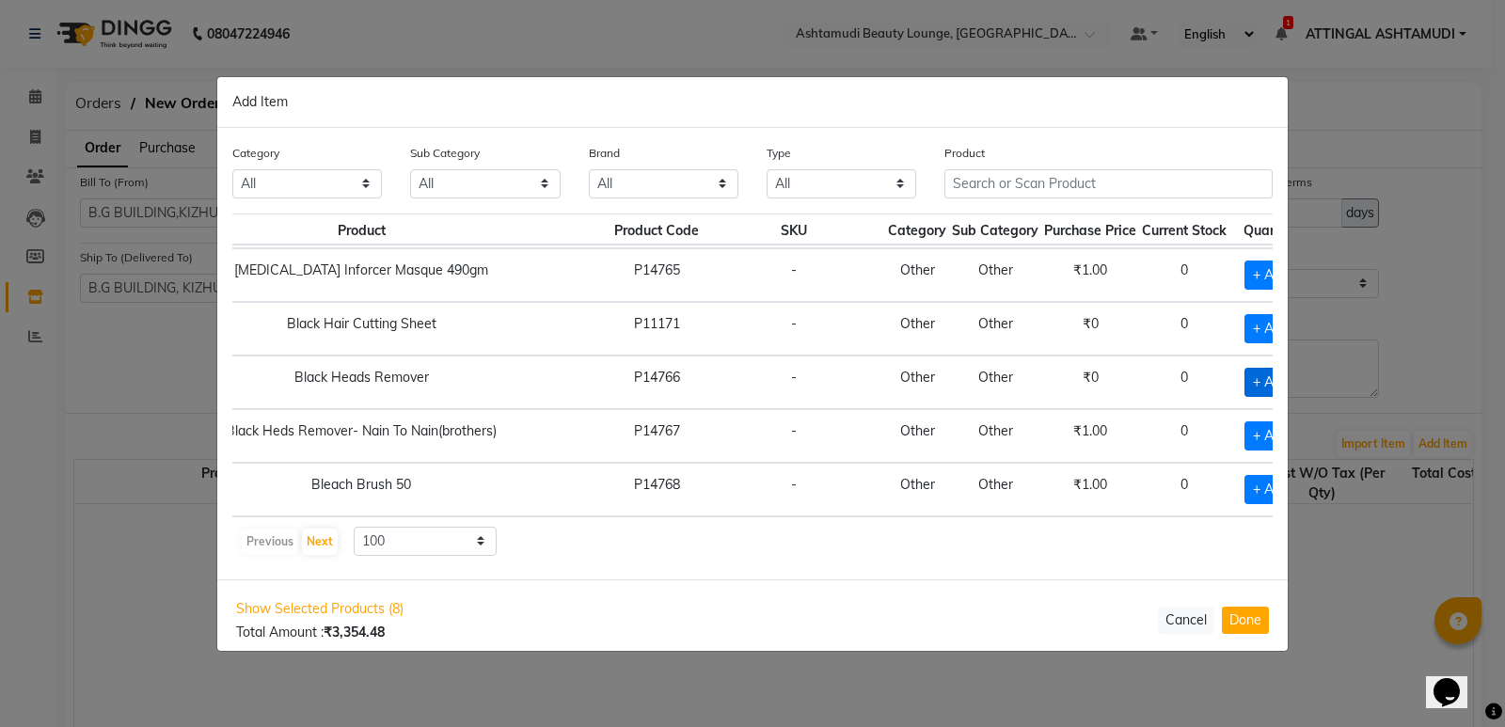
click at [1244, 375] on span "+ Add" at bounding box center [1270, 382] width 53 height 29
checkbox input "true"
click at [1287, 380] on icon at bounding box center [1293, 380] width 12 height 13
type input "2"
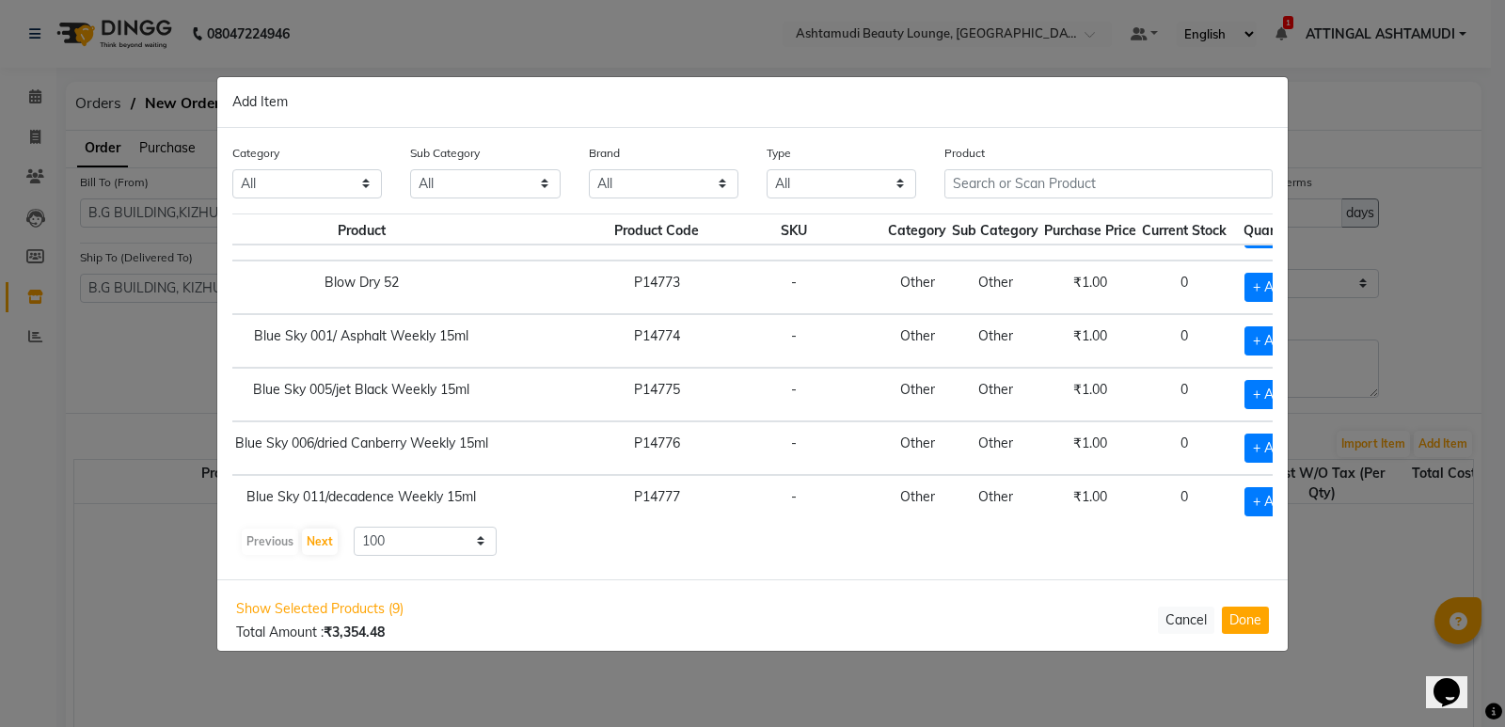
scroll to position [5103, 165]
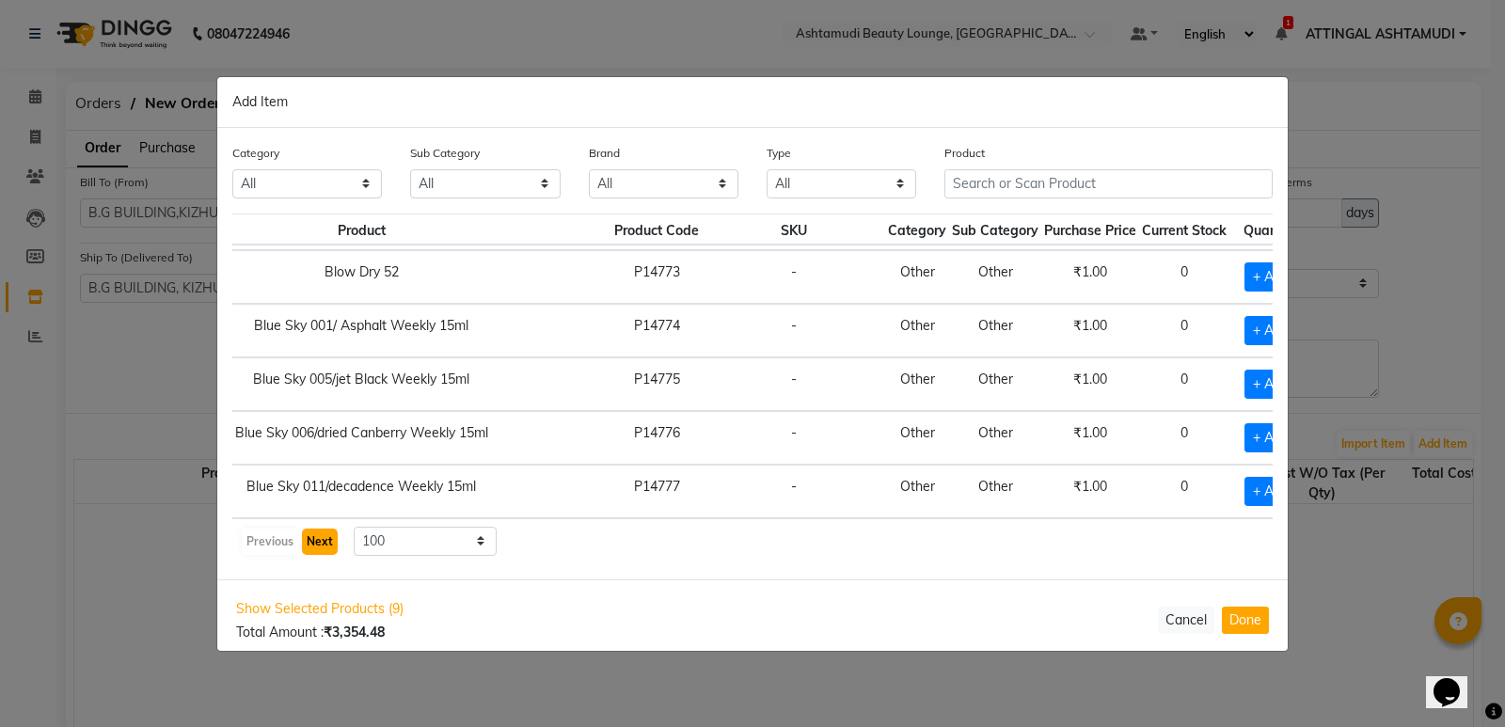
click at [324, 539] on button "Next" at bounding box center [320, 542] width 36 height 26
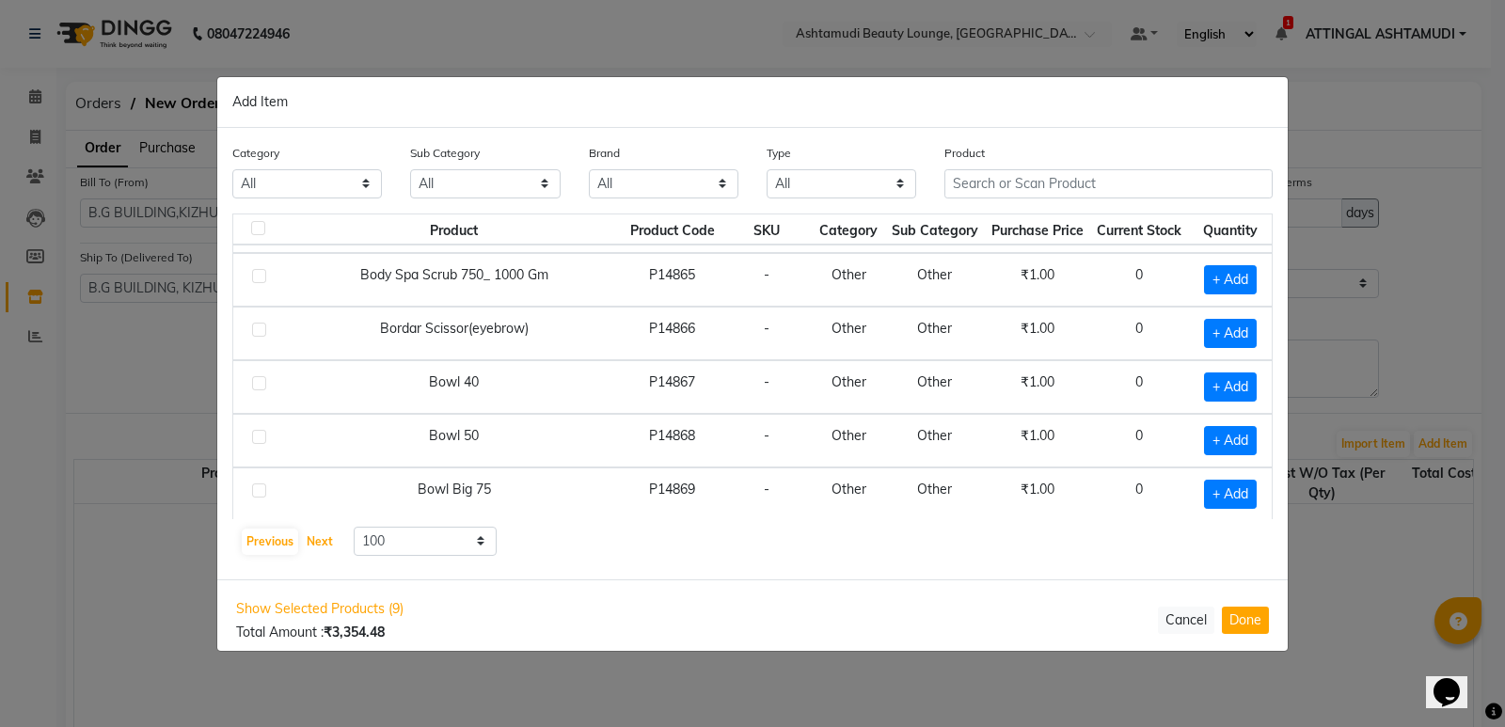
scroll to position [5089, 0]
click at [312, 544] on button "Next" at bounding box center [320, 542] width 36 height 26
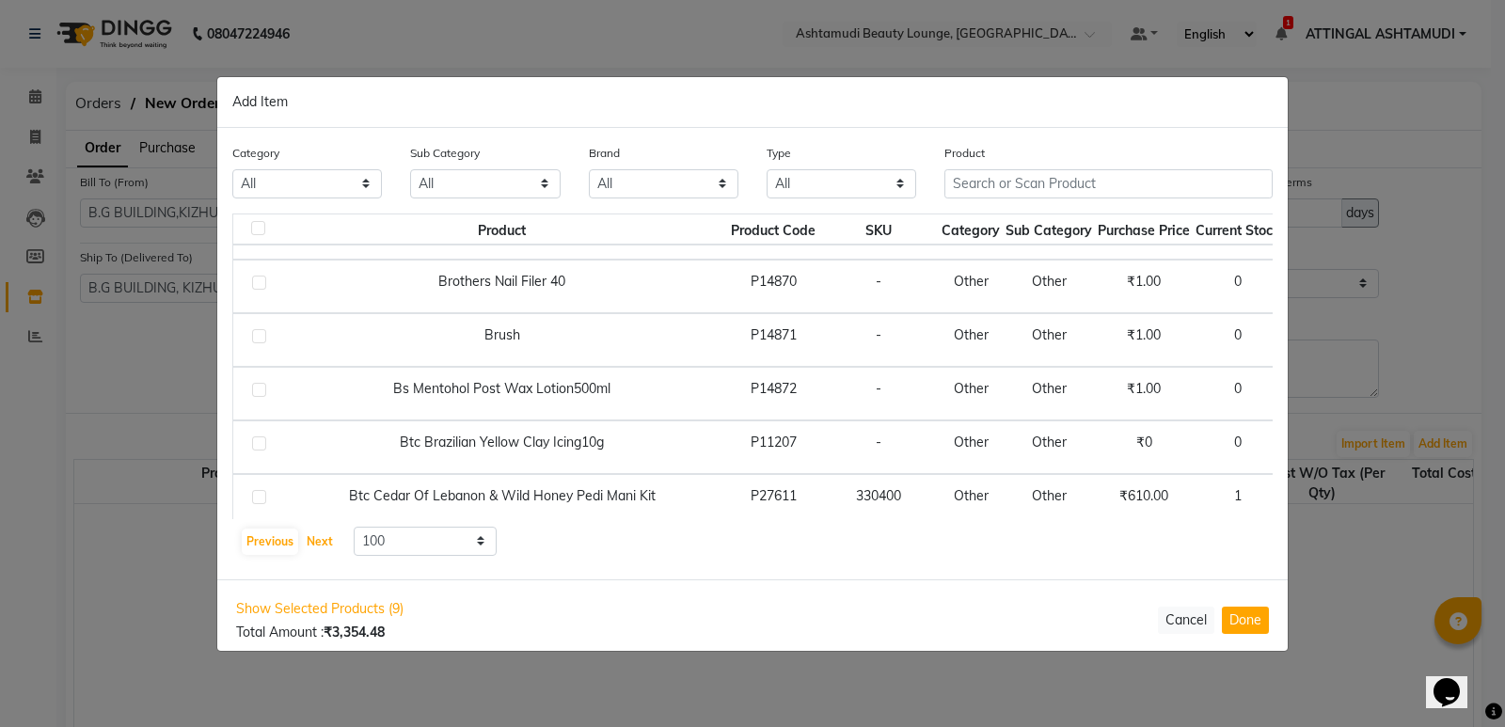
scroll to position [188, 0]
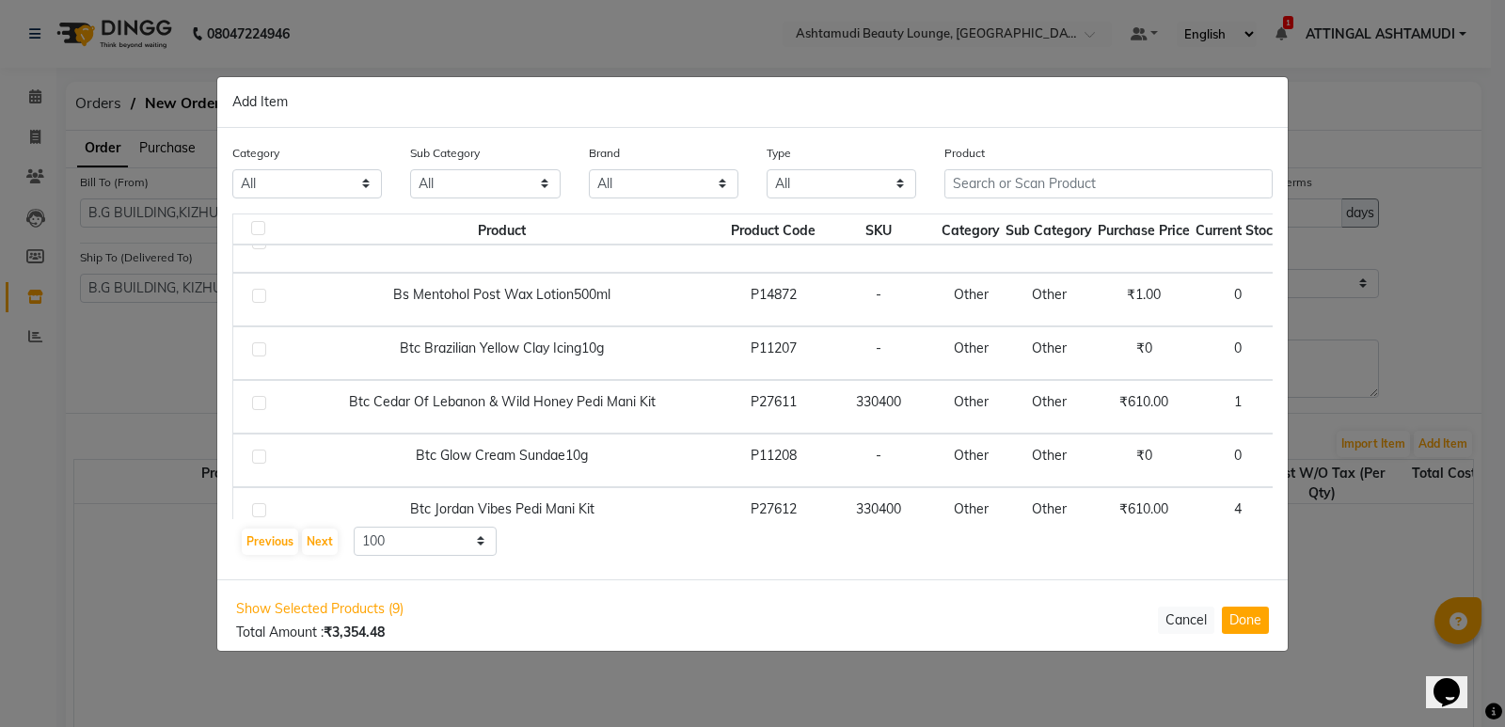
click at [1294, 403] on span "+ Add" at bounding box center [1320, 406] width 53 height 29
checkbox input "true"
click at [1341, 405] on icon at bounding box center [1347, 405] width 12 height 13
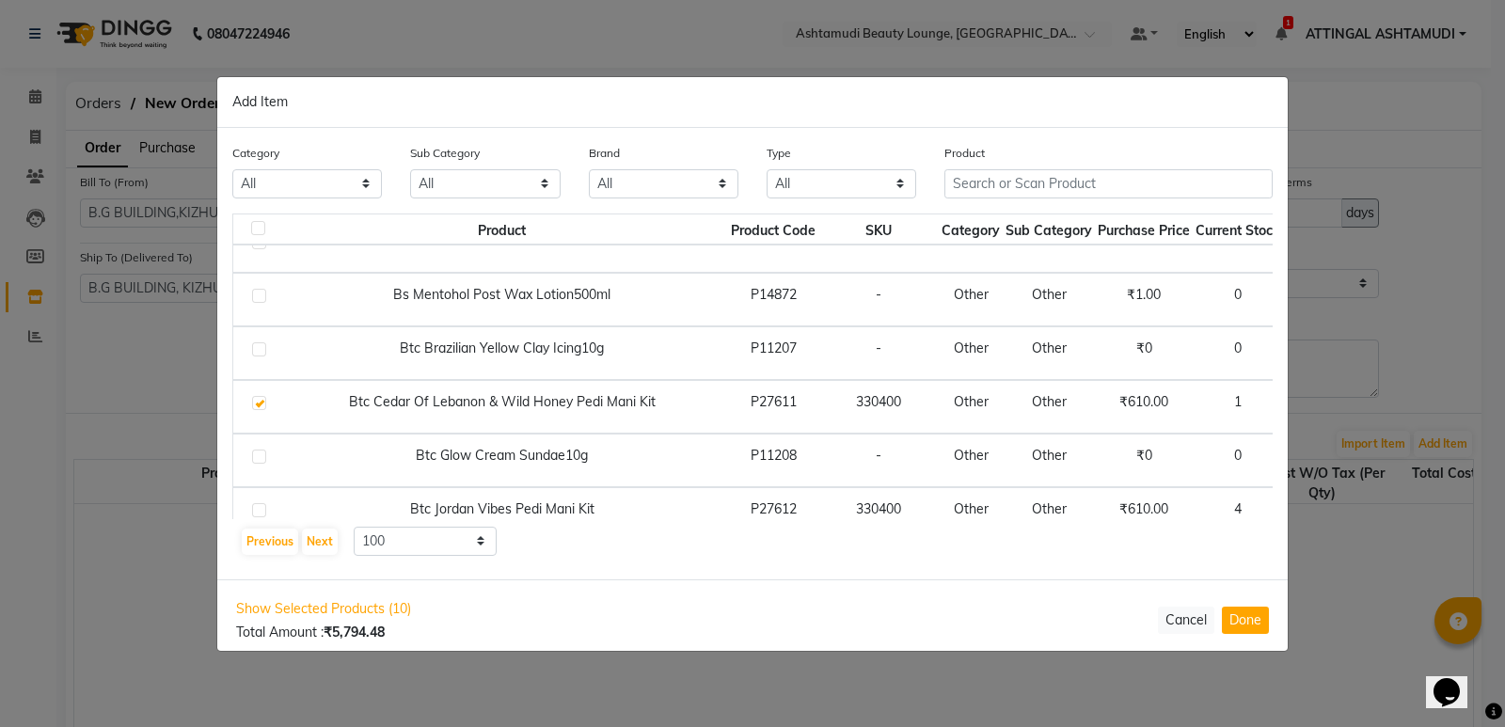
click at [1341, 405] on icon at bounding box center [1347, 405] width 12 height 13
type input "6"
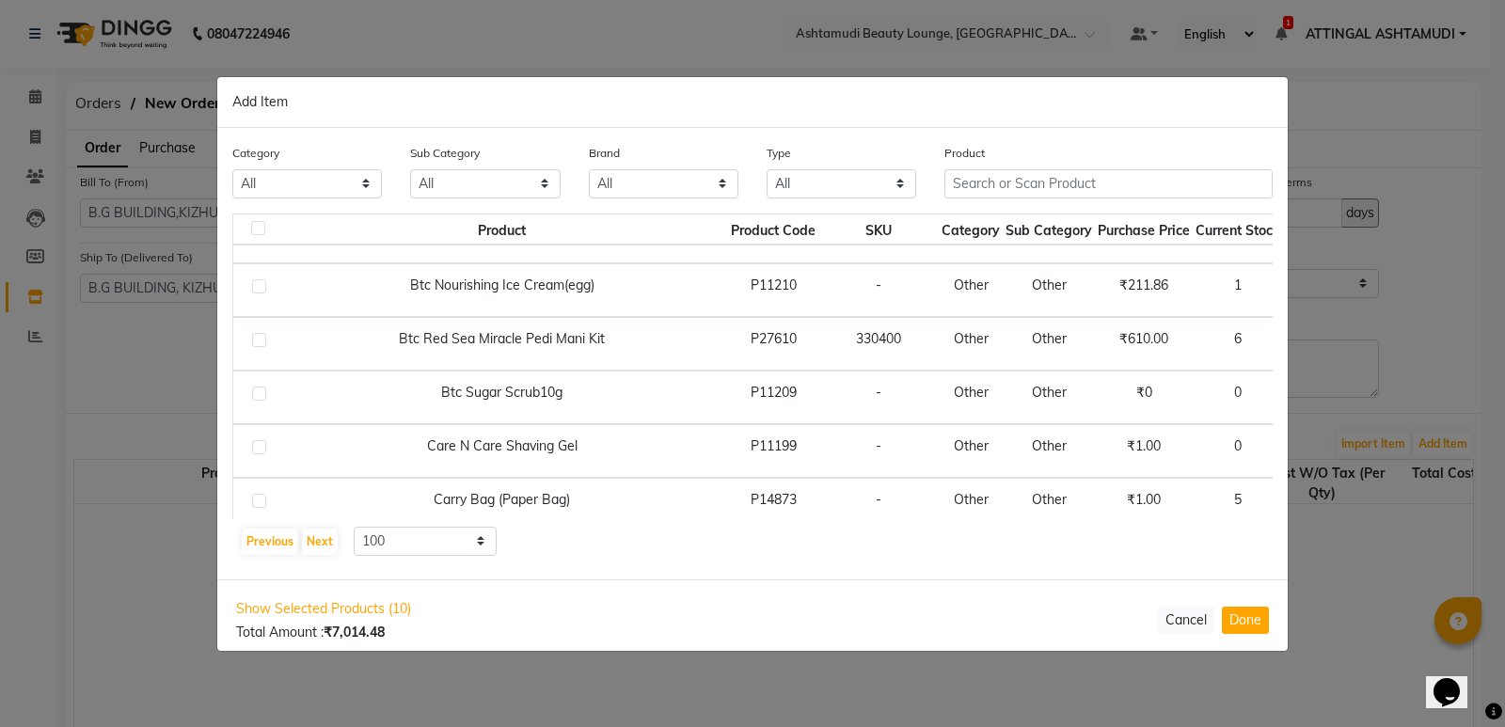
scroll to position [564, 0]
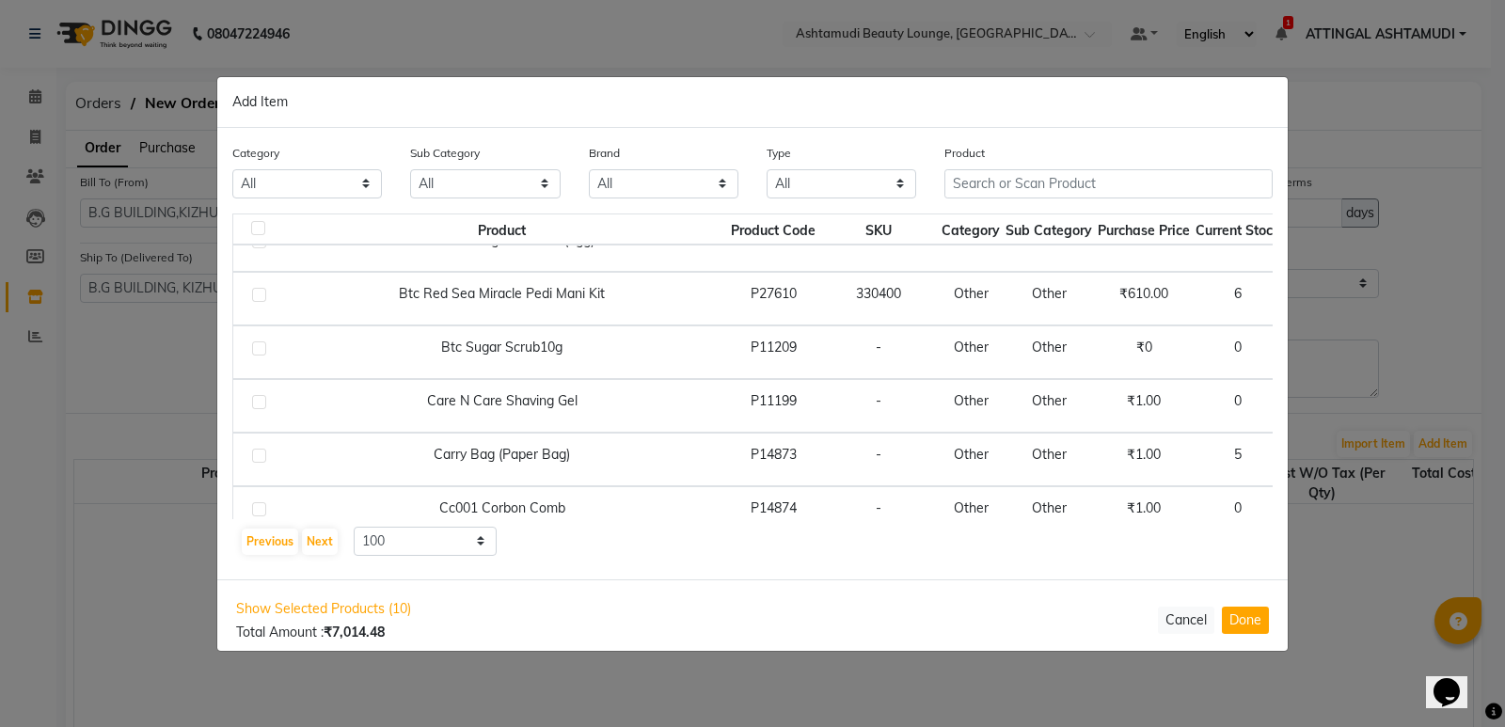
click at [1298, 451] on span "+ Add" at bounding box center [1324, 459] width 53 height 29
checkbox input "true"
click at [1341, 457] on icon at bounding box center [1347, 457] width 12 height 13
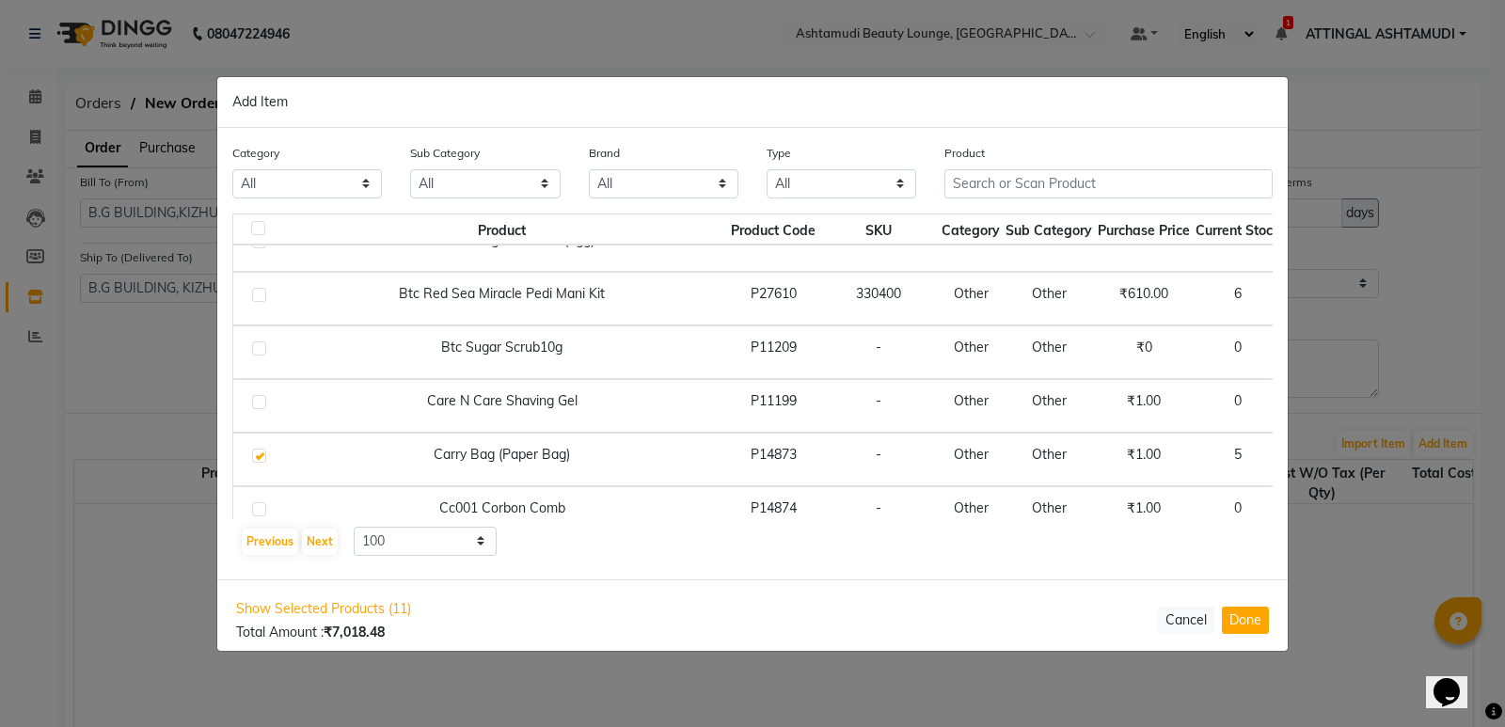
click at [1341, 457] on icon at bounding box center [1347, 457] width 12 height 13
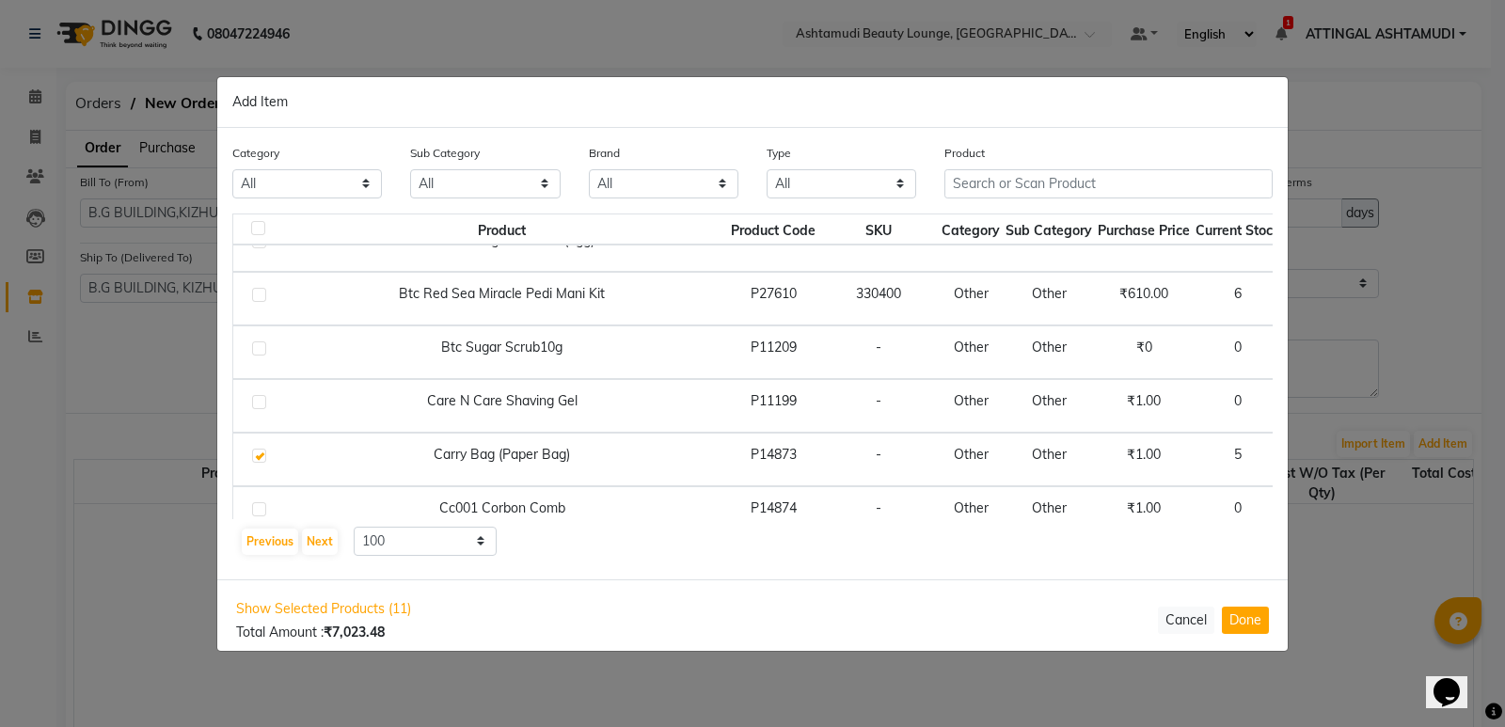
click at [1341, 457] on icon at bounding box center [1347, 457] width 12 height 13
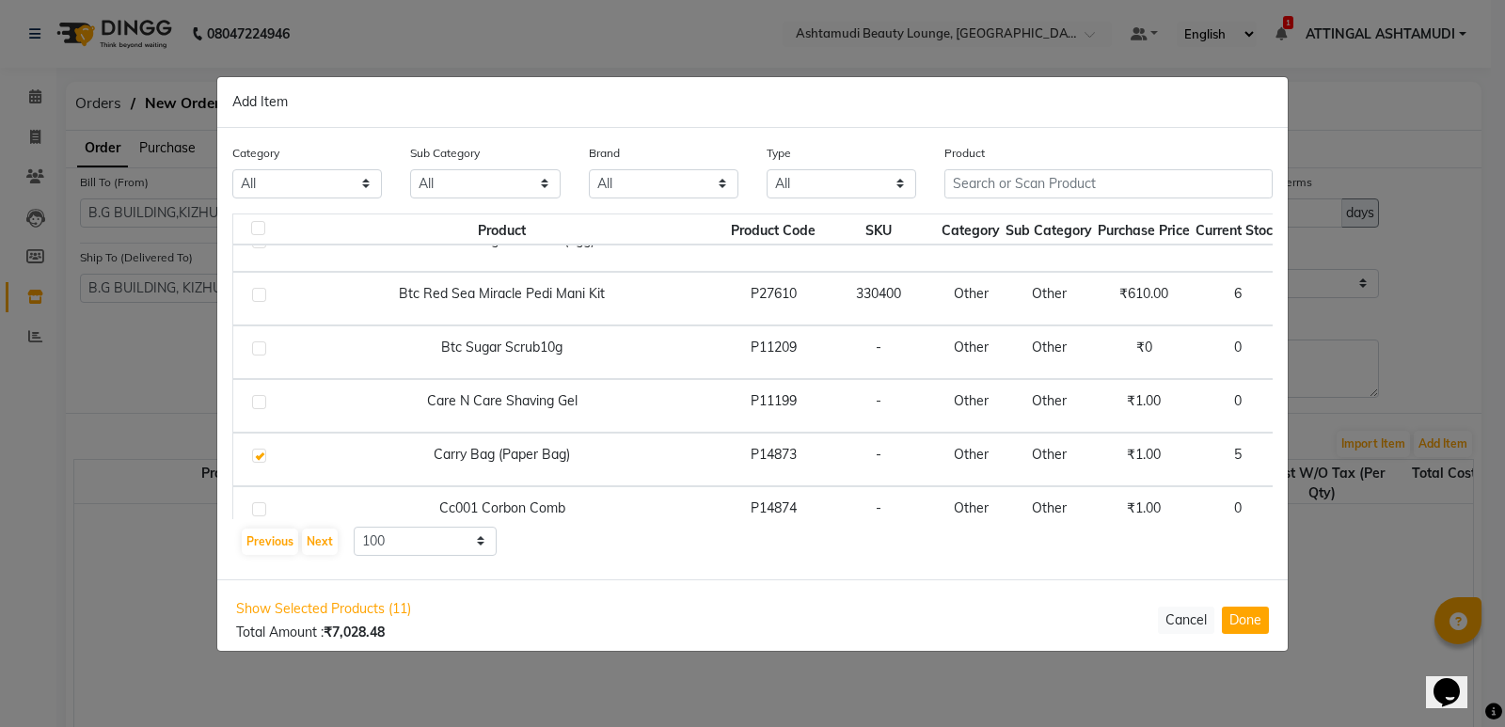
click at [1341, 457] on icon at bounding box center [1347, 457] width 12 height 13
click at [1341, 454] on icon at bounding box center [1347, 457] width 12 height 13
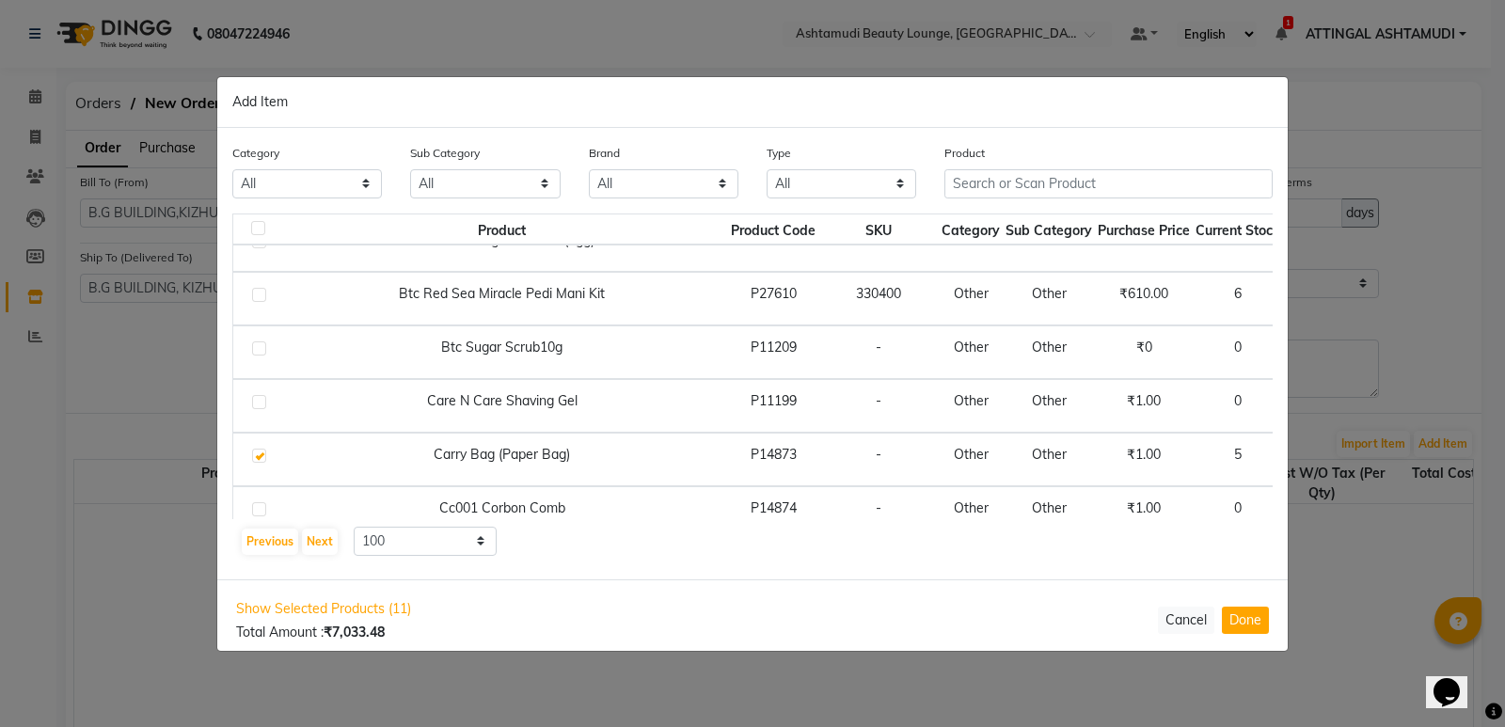
click at [1295, 460] on icon at bounding box center [1301, 457] width 12 height 13
click at [1341, 457] on icon at bounding box center [1347, 457] width 12 height 13
type input "19"
click at [257, 452] on label at bounding box center [259, 456] width 14 height 14
click at [257, 452] on input "checkbox" at bounding box center [258, 456] width 12 height 12
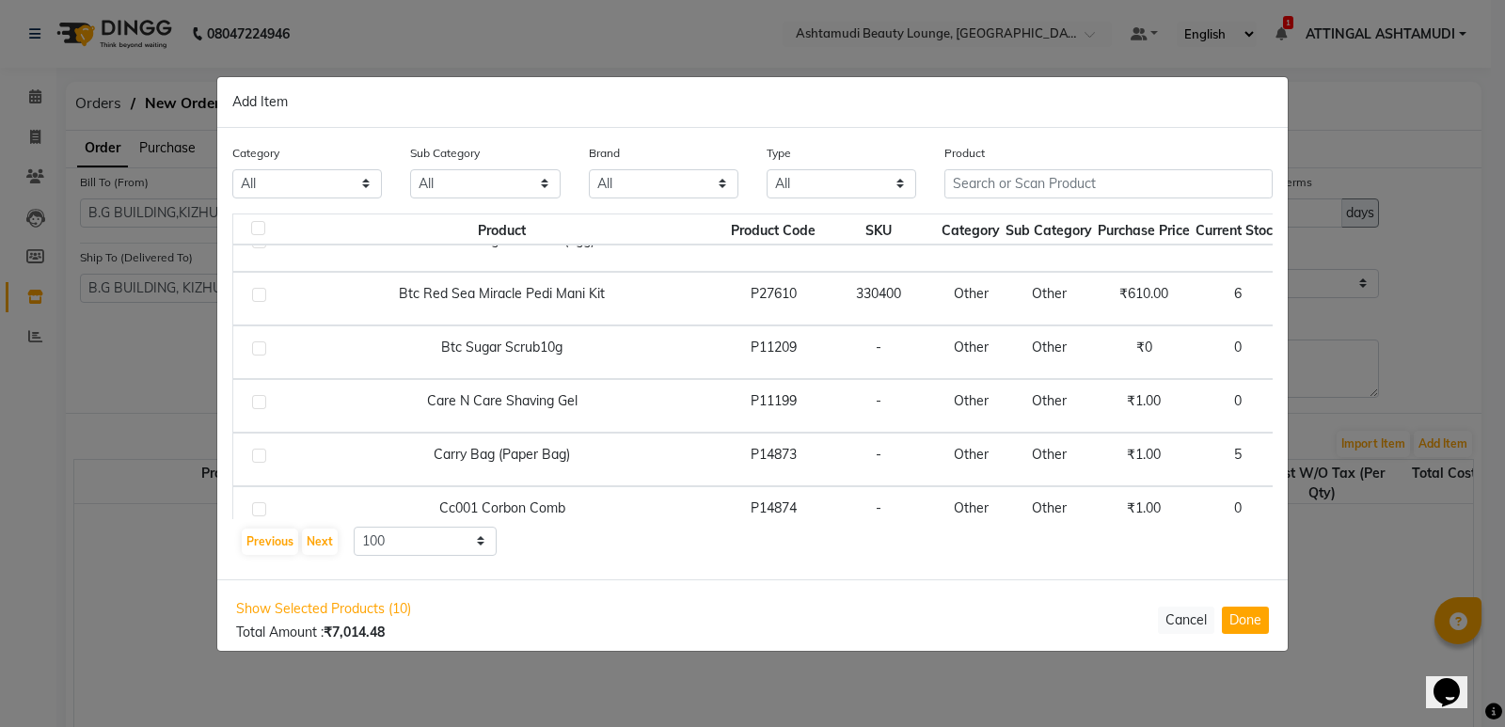
click at [1298, 454] on span "+ Add" at bounding box center [1324, 459] width 53 height 29
checkbox input "true"
click at [1312, 454] on input "1" at bounding box center [1324, 459] width 25 height 29
click at [1312, 456] on input "20" at bounding box center [1324, 459] width 25 height 29
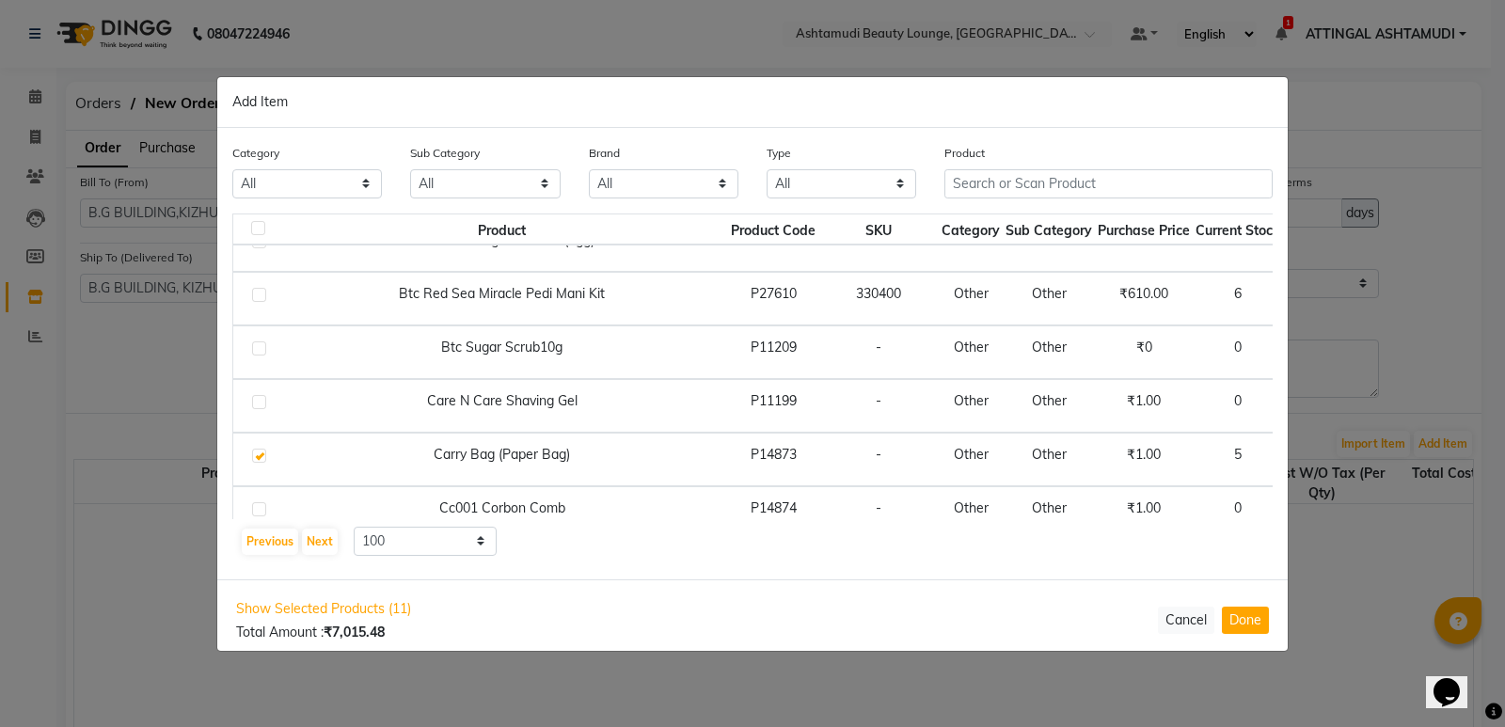
click at [1312, 454] on input "20" at bounding box center [1324, 459] width 25 height 29
click at [1341, 456] on icon at bounding box center [1347, 457] width 12 height 13
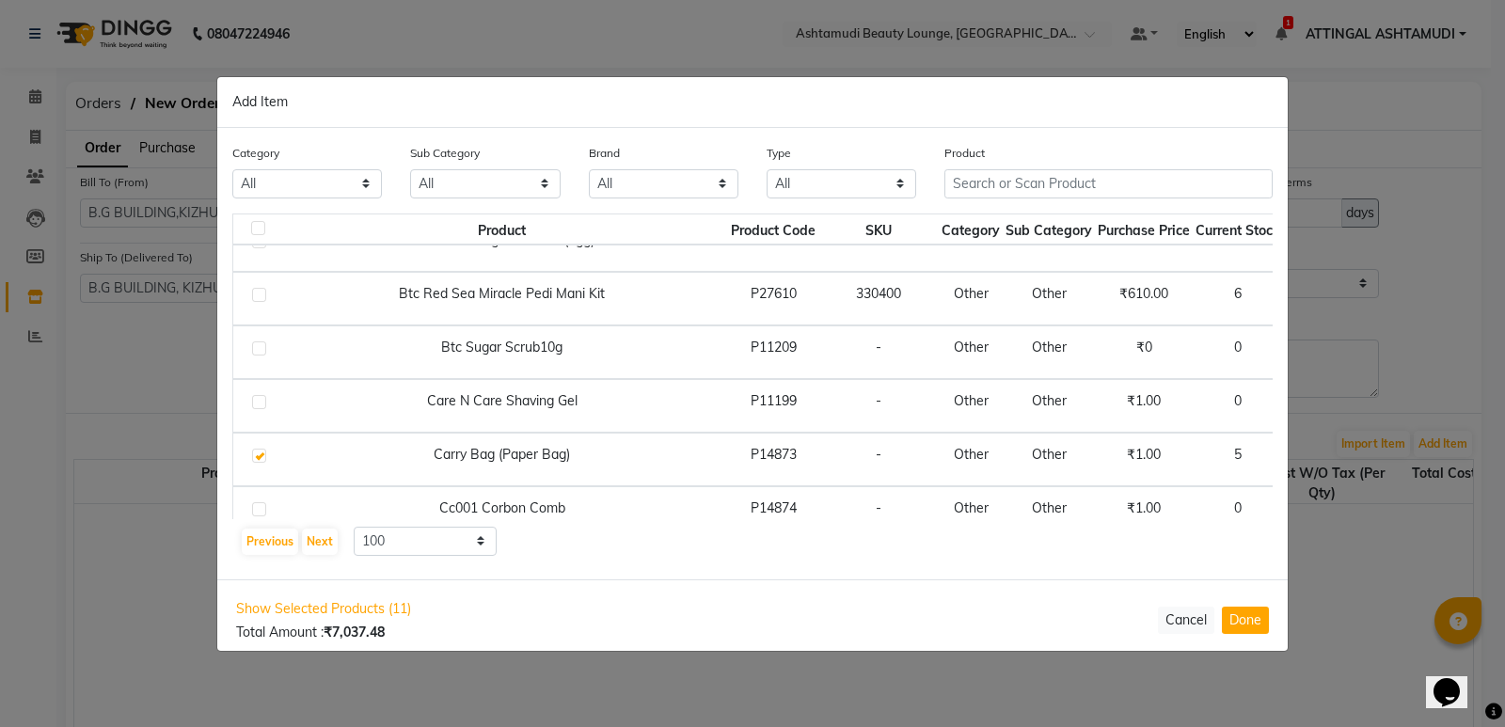
click at [1341, 456] on icon at bounding box center [1347, 457] width 12 height 13
click at [1312, 454] on input "24" at bounding box center [1324, 459] width 25 height 29
click at [1341, 455] on icon at bounding box center [1347, 457] width 12 height 13
click at [1295, 455] on icon at bounding box center [1301, 457] width 12 height 13
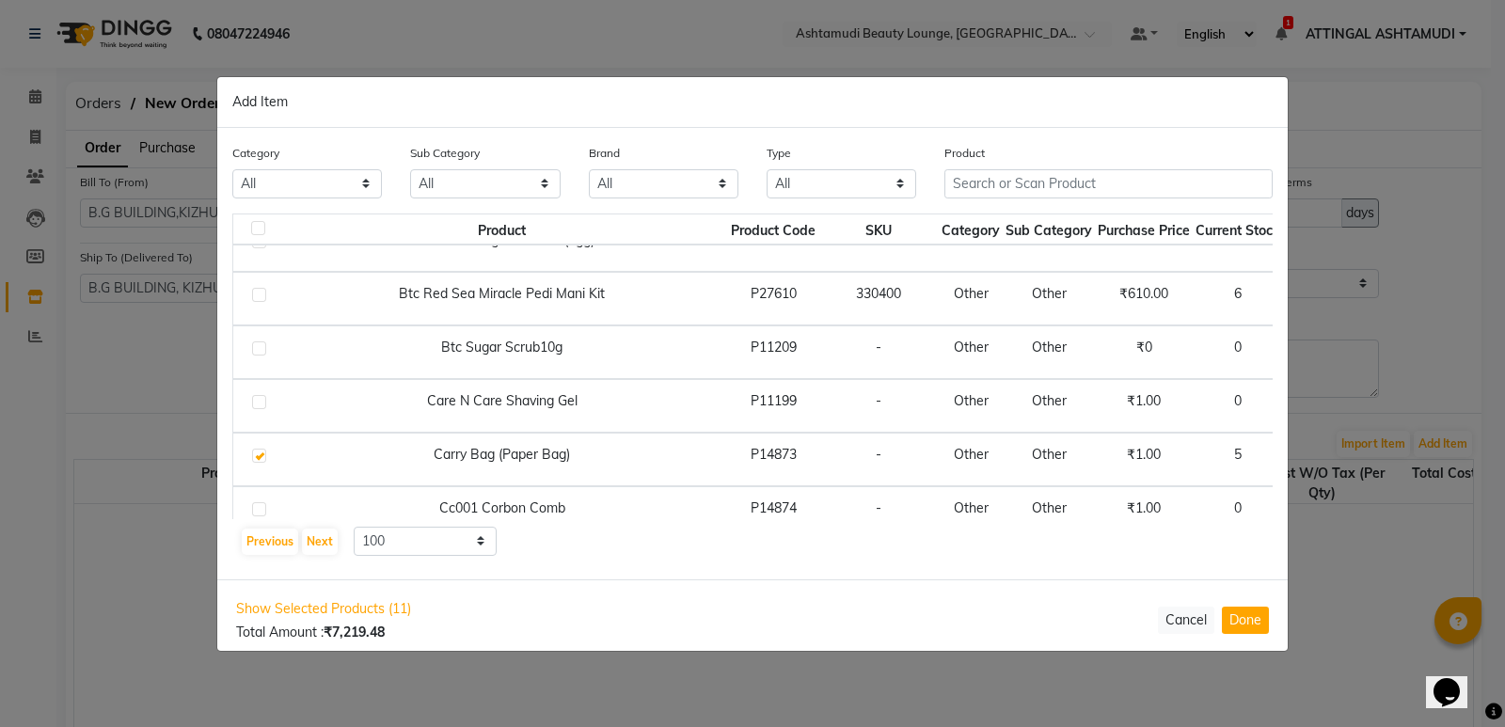
click at [1295, 455] on icon at bounding box center [1301, 457] width 12 height 13
type input "204"
click at [258, 456] on label at bounding box center [259, 456] width 14 height 14
click at [258, 456] on input "checkbox" at bounding box center [258, 456] width 12 height 12
click at [1298, 455] on span "+ Add" at bounding box center [1324, 459] width 53 height 29
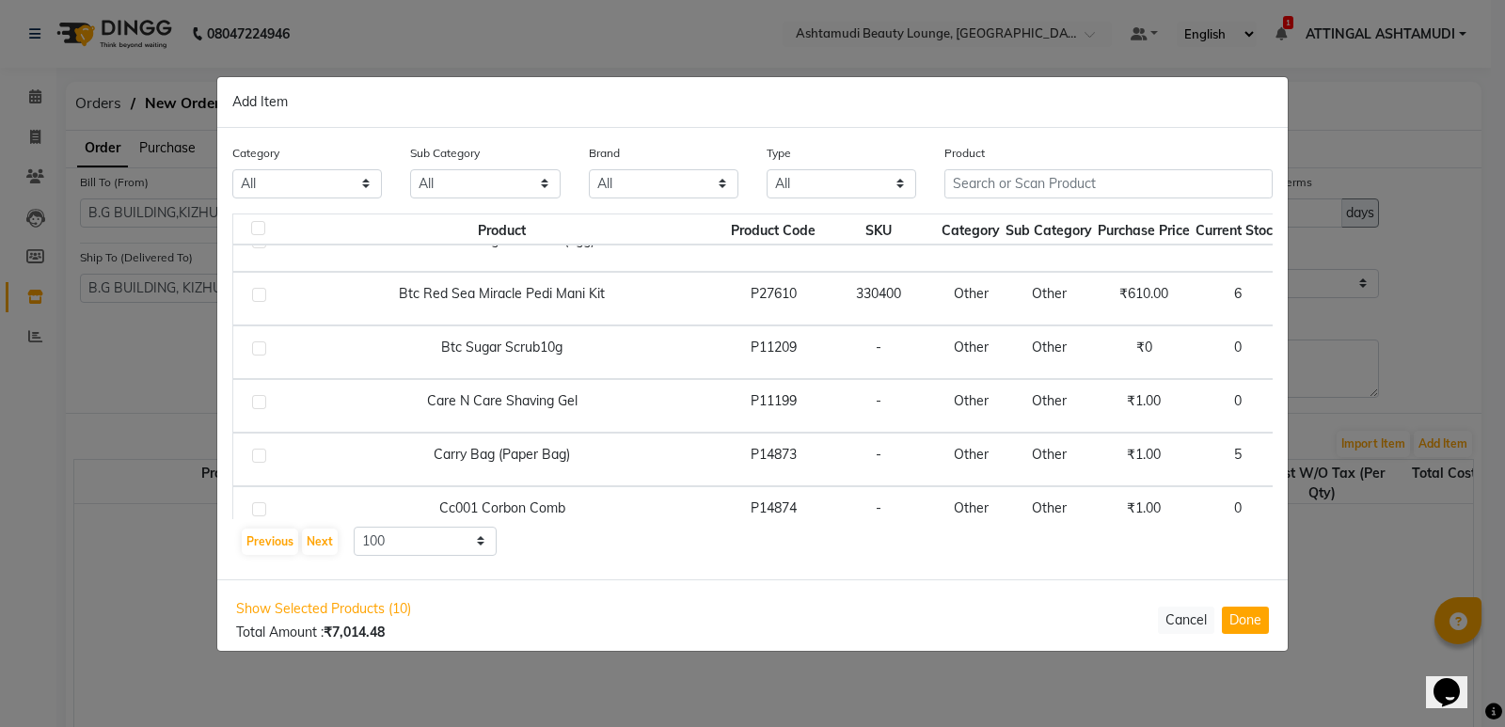
checkbox input "true"
click at [1341, 458] on icon at bounding box center [1347, 457] width 12 height 13
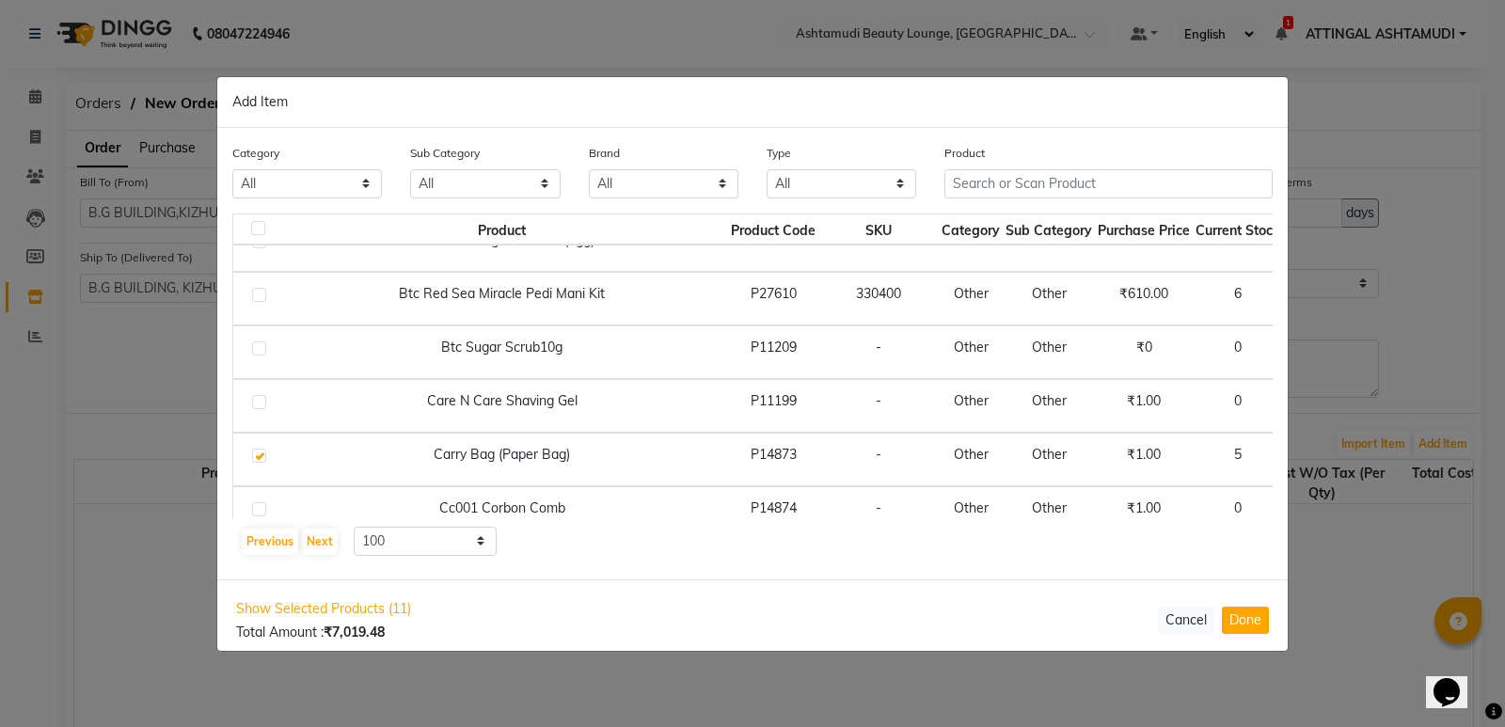
click at [1341, 458] on icon at bounding box center [1347, 457] width 12 height 13
type input "9"
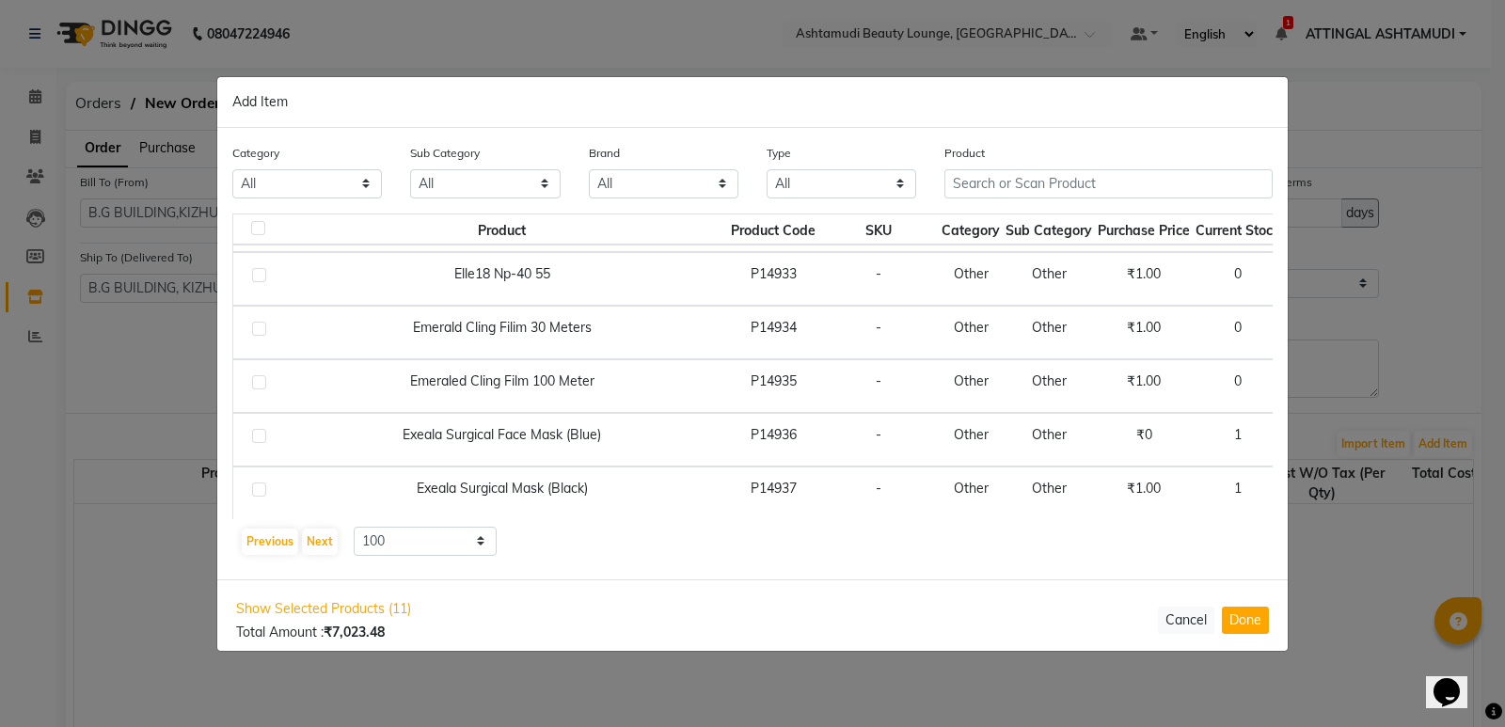
scroll to position [5089, 0]
click at [1298, 488] on span "+ Add" at bounding box center [1324, 491] width 53 height 29
checkbox input "true"
click at [1298, 441] on span "+ Add" at bounding box center [1324, 437] width 53 height 29
checkbox input "true"
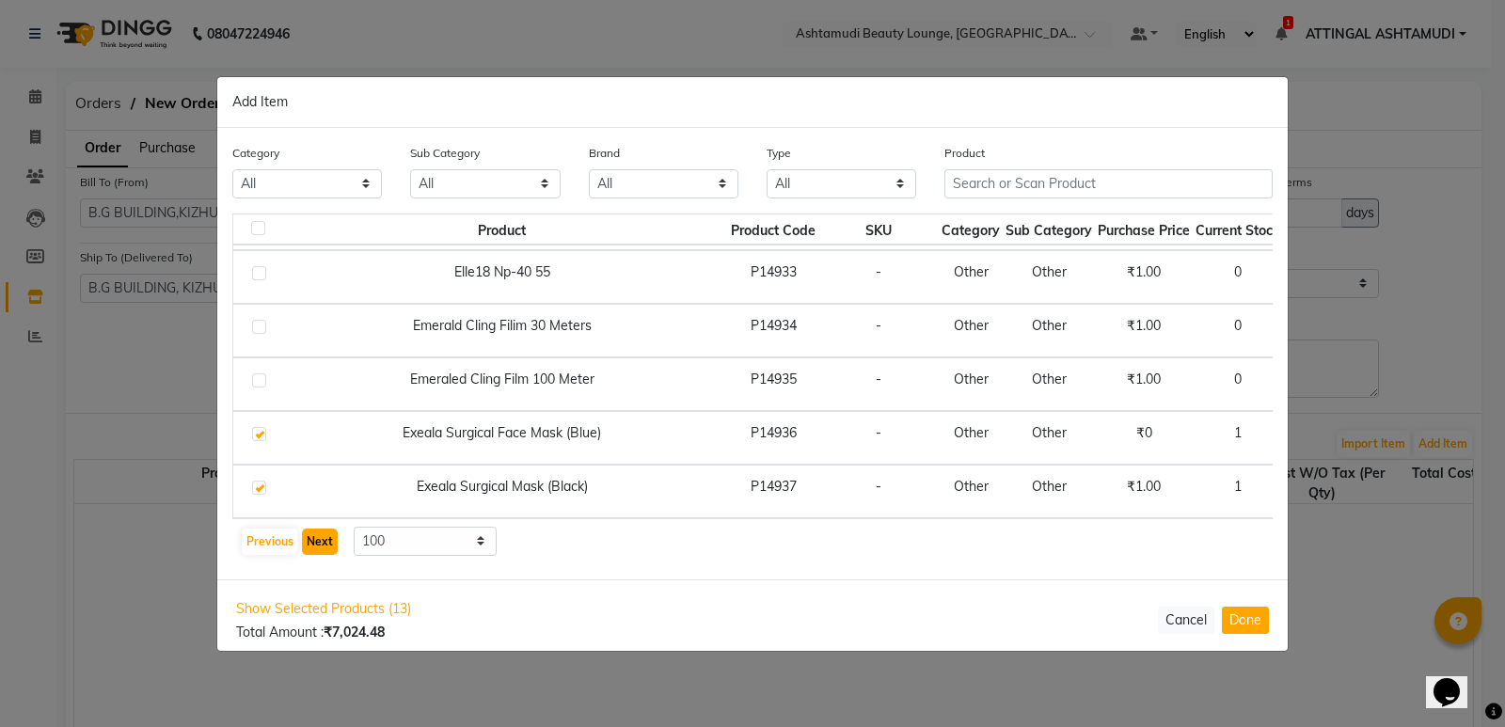
click at [314, 545] on button "Next" at bounding box center [320, 542] width 36 height 26
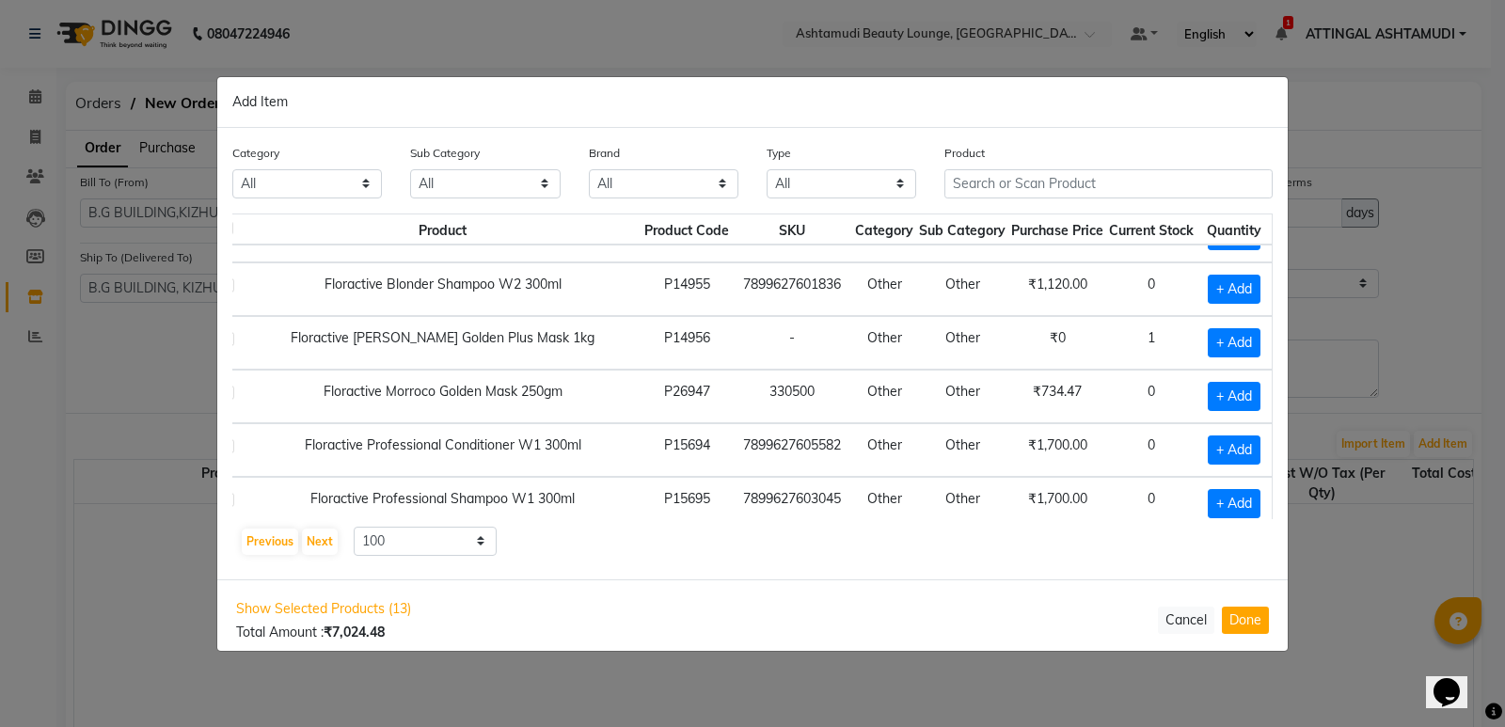
scroll to position [1411, 34]
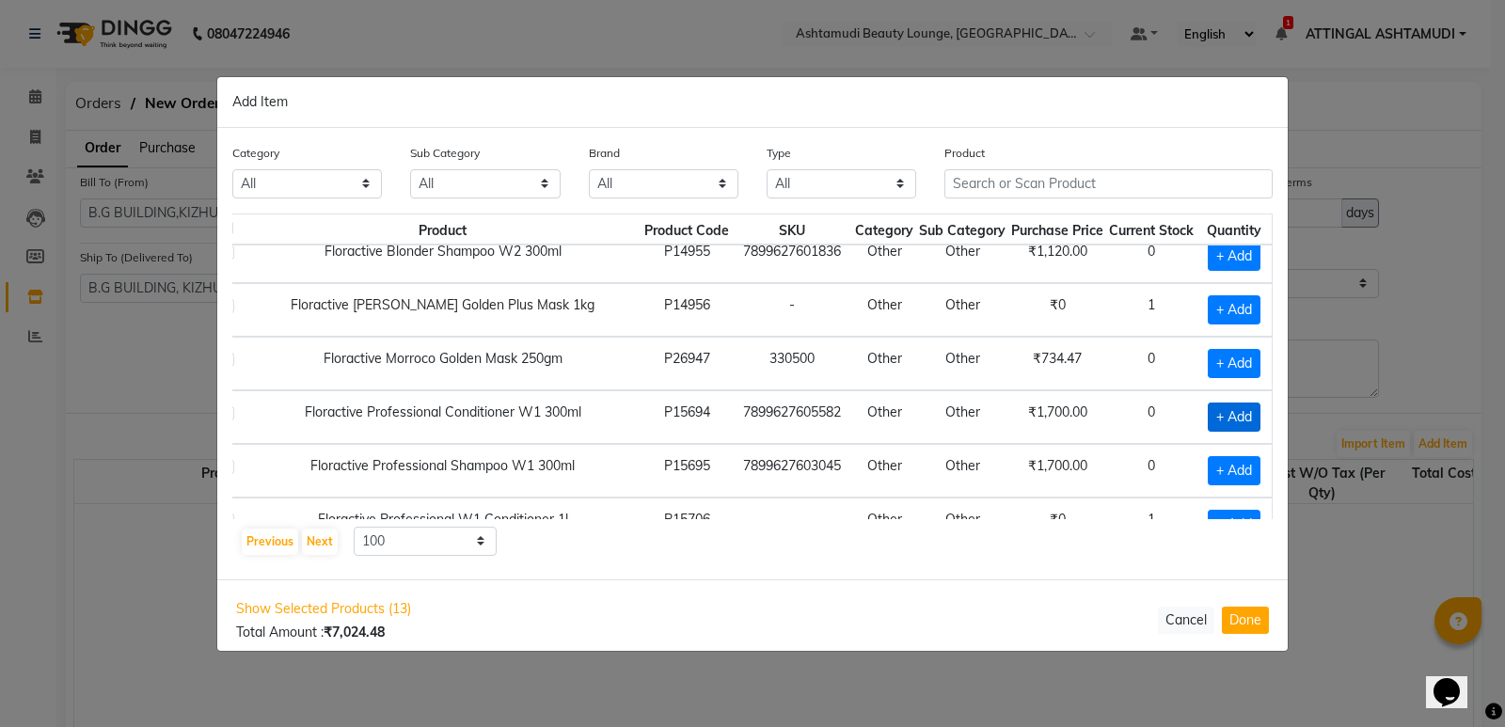
click at [1236, 407] on span "+ Add" at bounding box center [1234, 417] width 53 height 29
checkbox input "true"
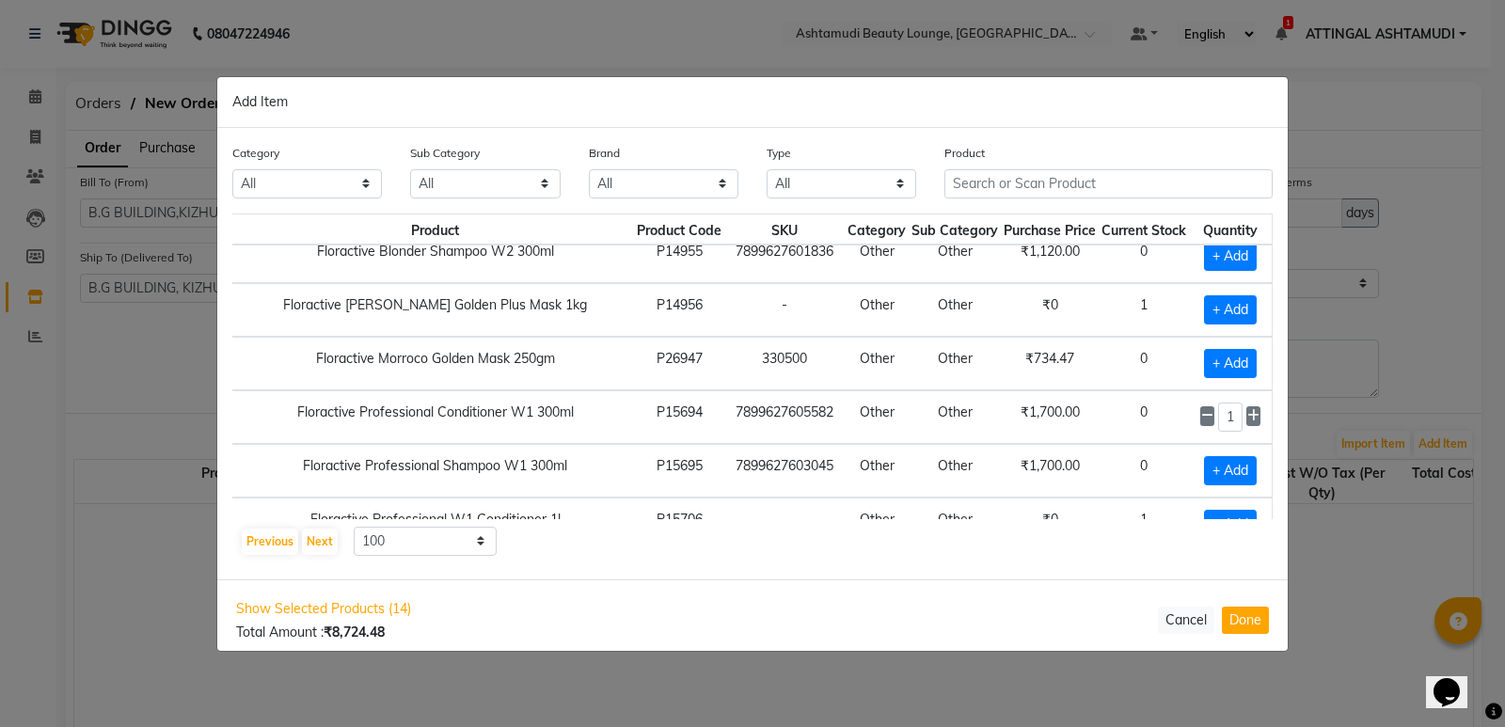
scroll to position [1411, 62]
click at [1247, 413] on icon at bounding box center [1253, 415] width 12 height 13
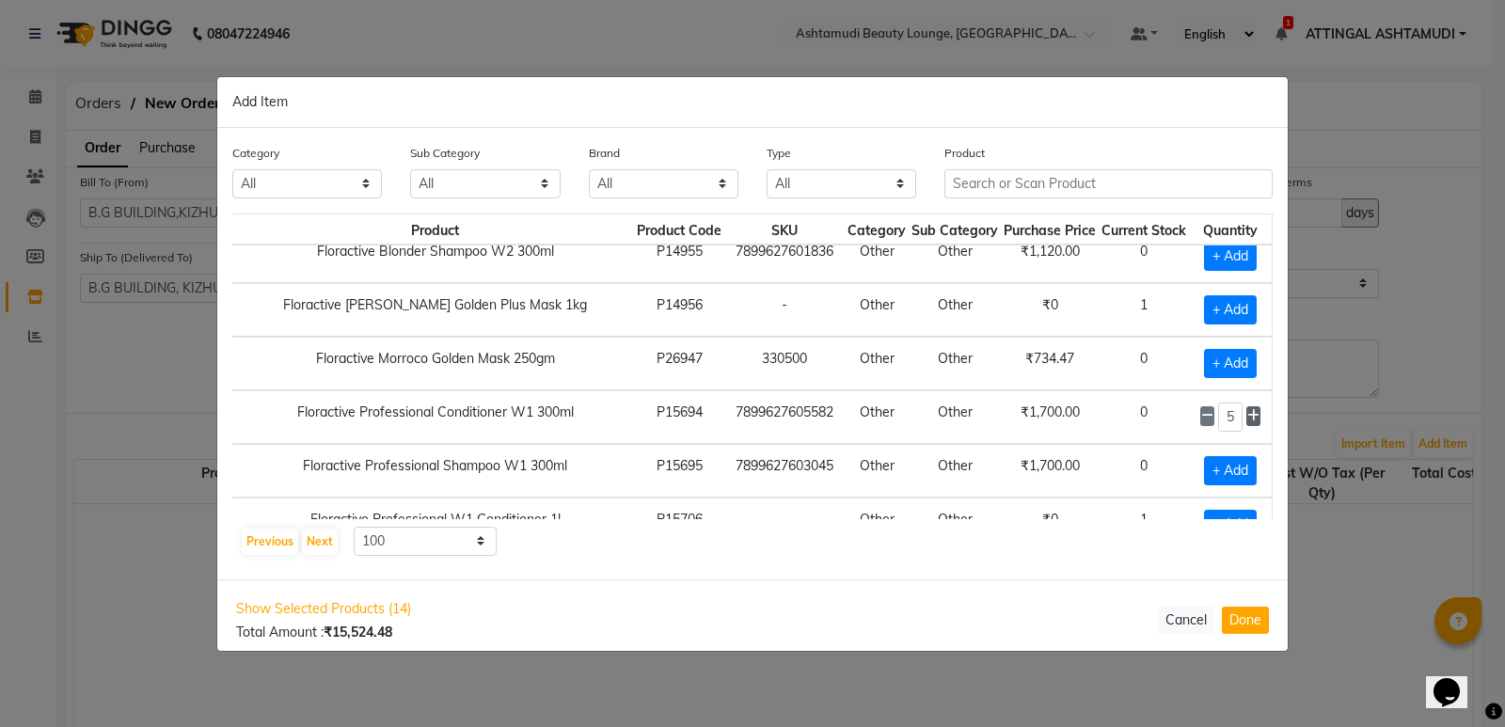
click at [1247, 413] on icon at bounding box center [1253, 415] width 12 height 13
type input "8"
click at [1224, 464] on span "+ Add" at bounding box center [1230, 470] width 53 height 29
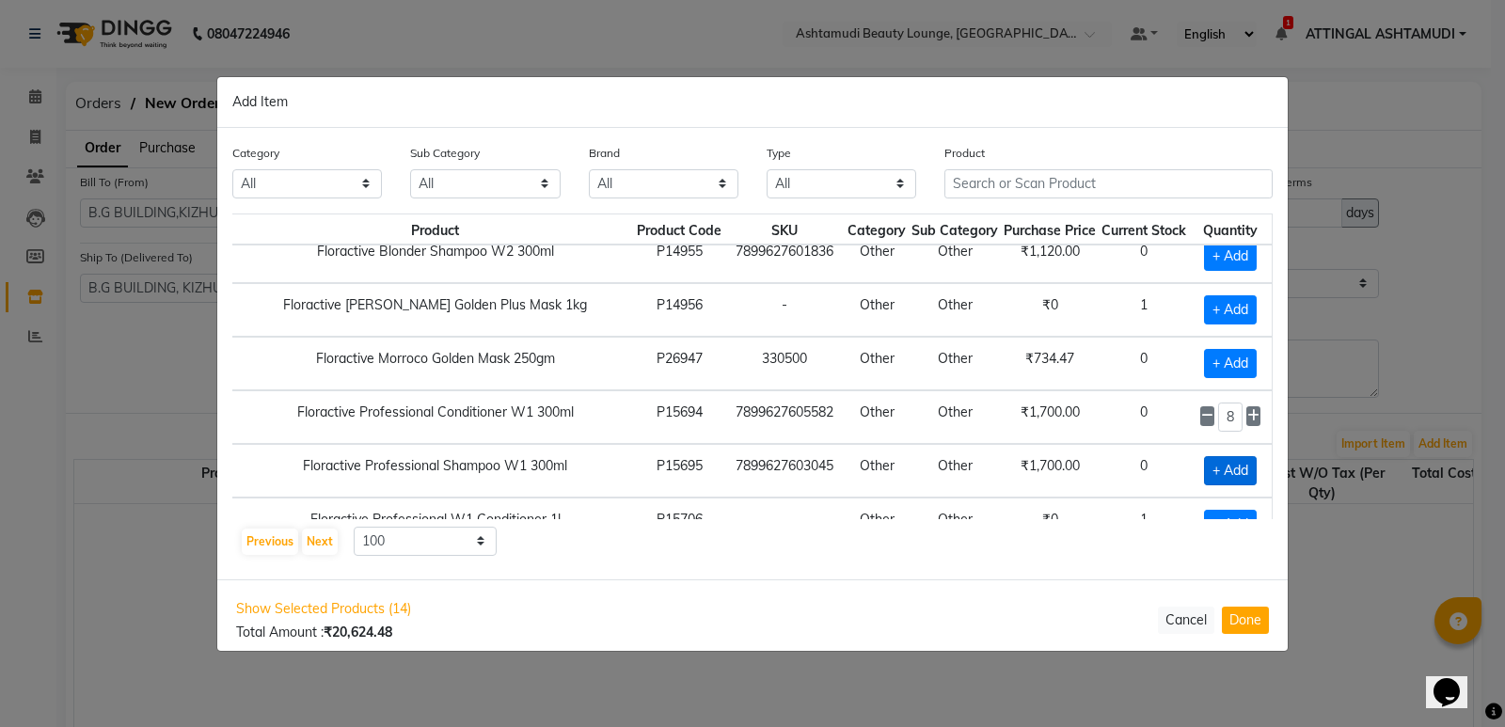
checkbox input "true"
click at [1247, 466] on icon at bounding box center [1253, 469] width 12 height 13
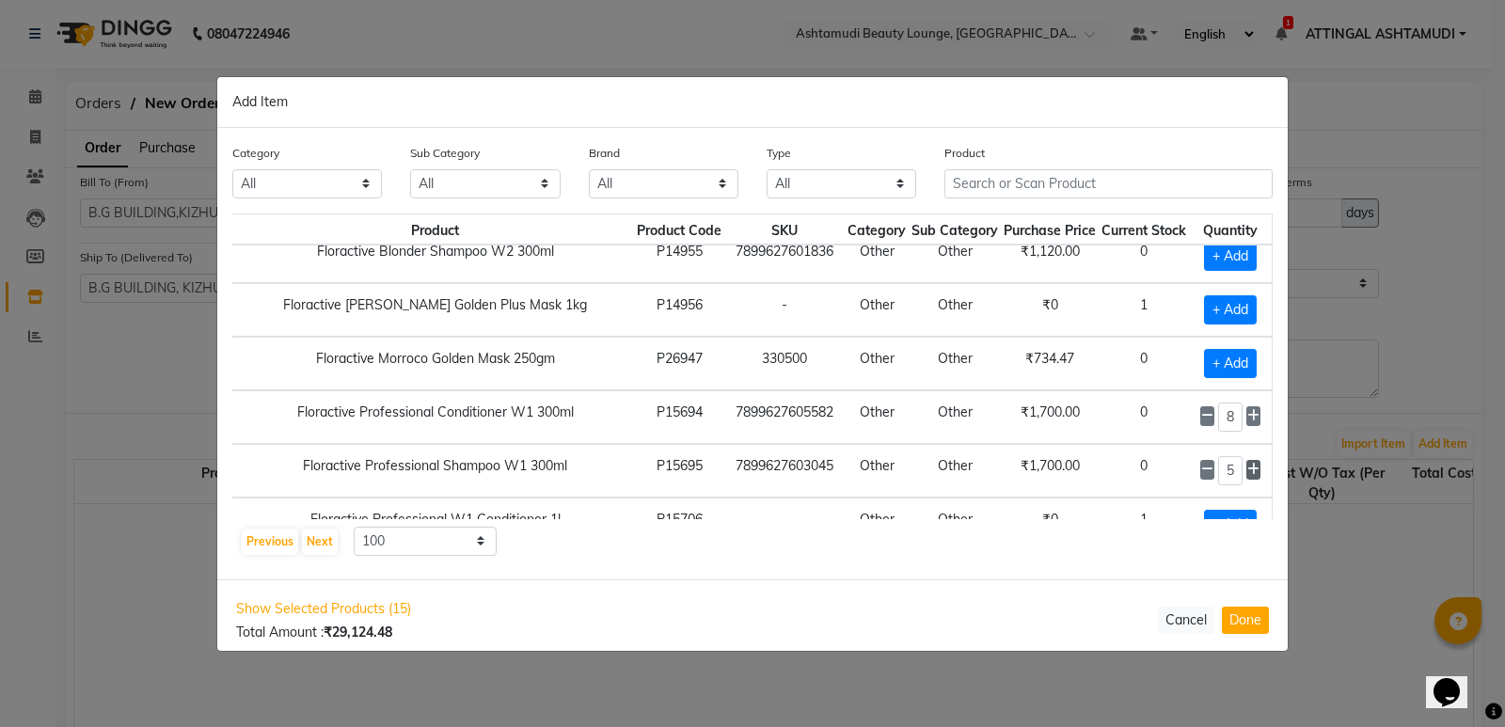
click at [1247, 466] on icon at bounding box center [1253, 469] width 12 height 13
click at [1201, 466] on icon at bounding box center [1207, 469] width 12 height 13
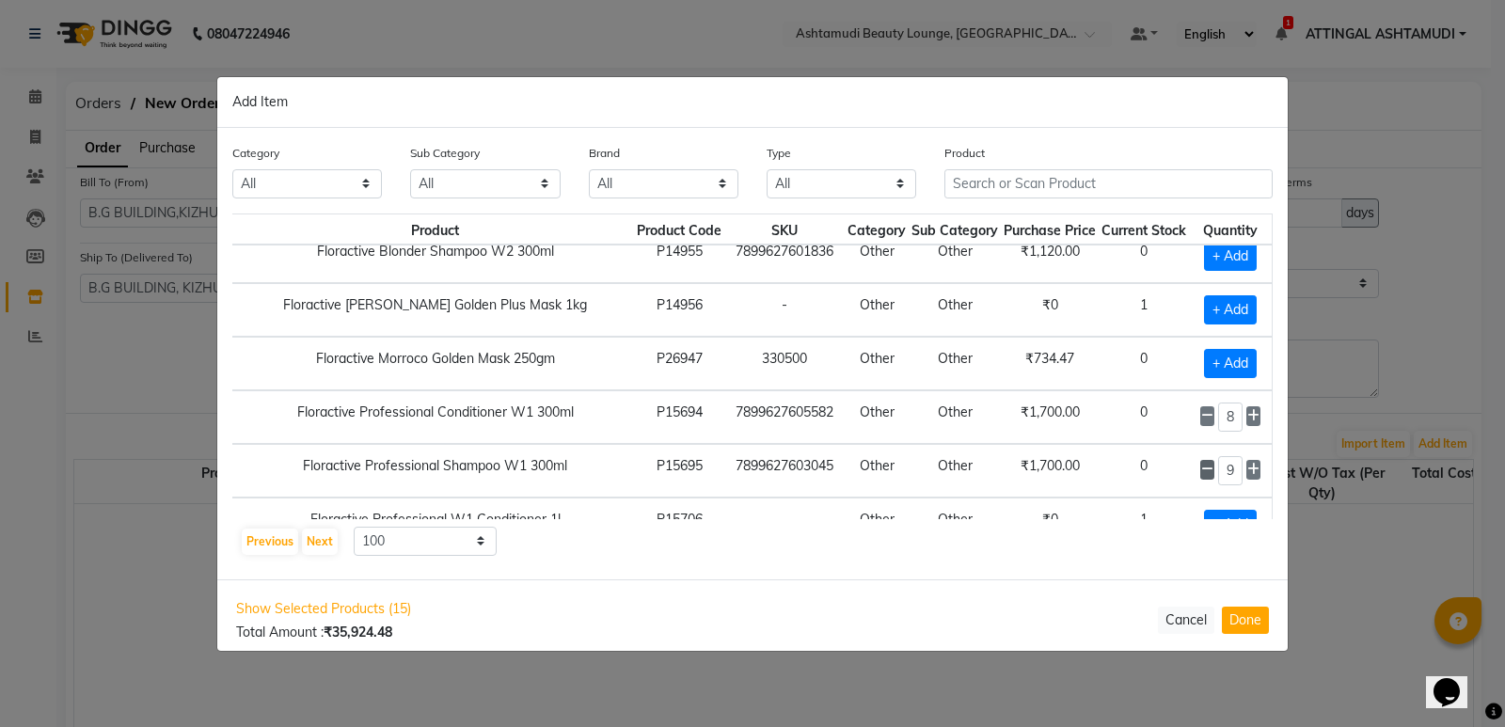
type input "8"
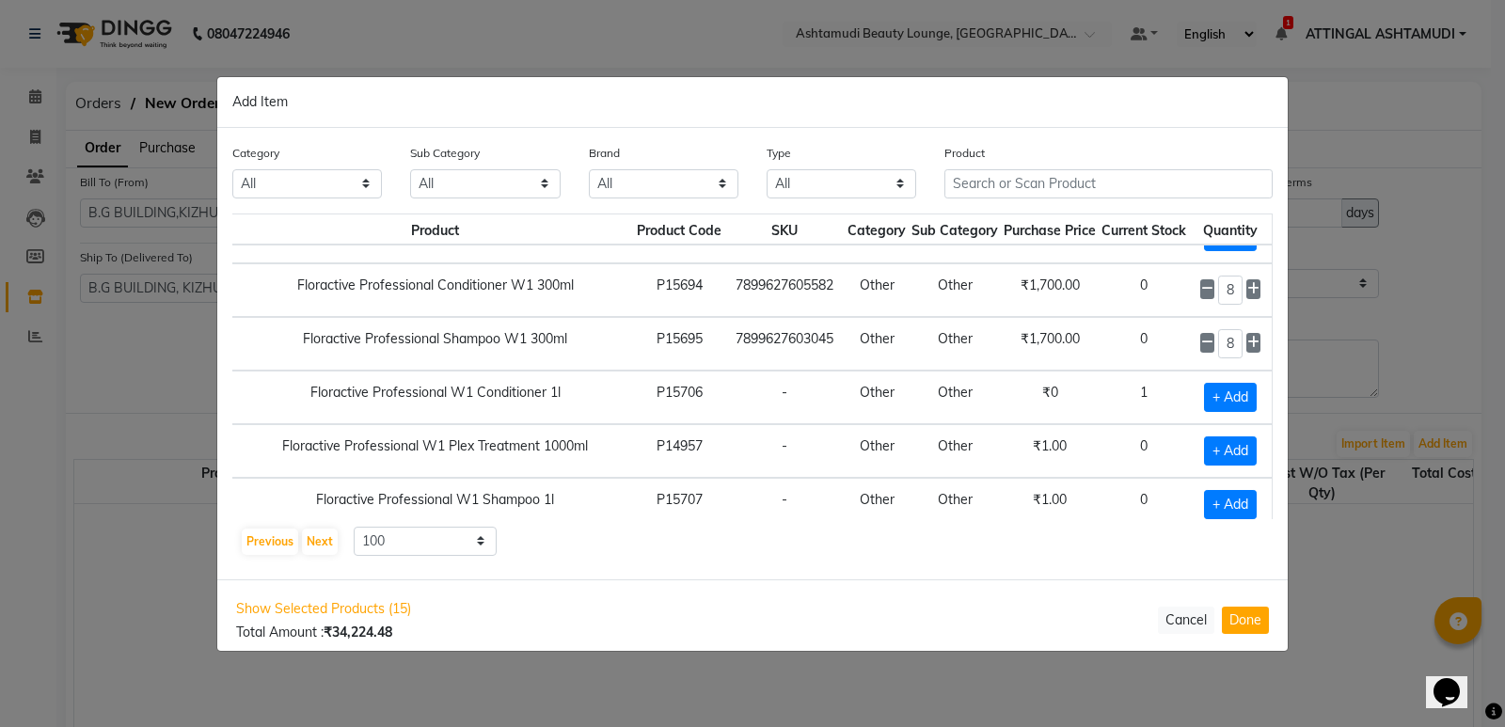
scroll to position [1505, 62]
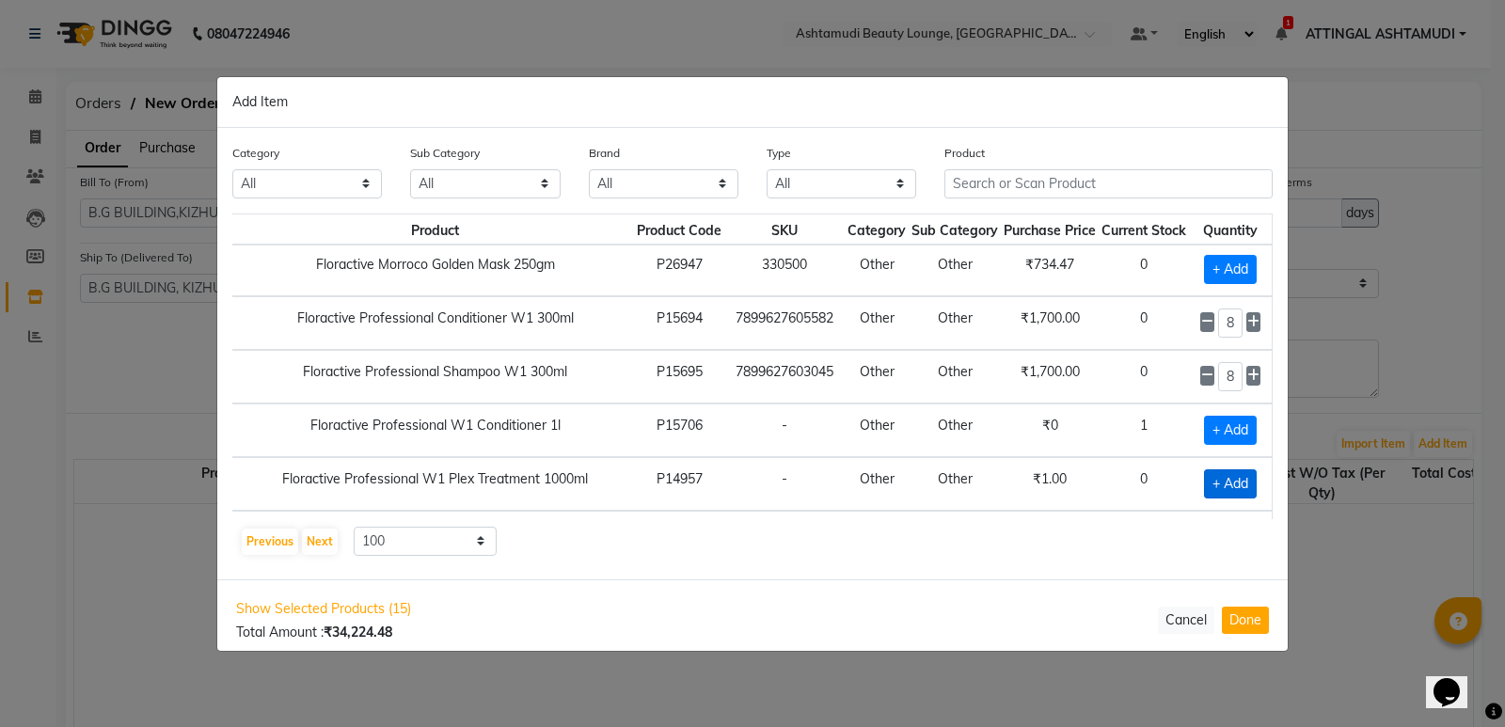
click at [1219, 476] on span "+ Add" at bounding box center [1230, 483] width 53 height 29
checkbox input "true"
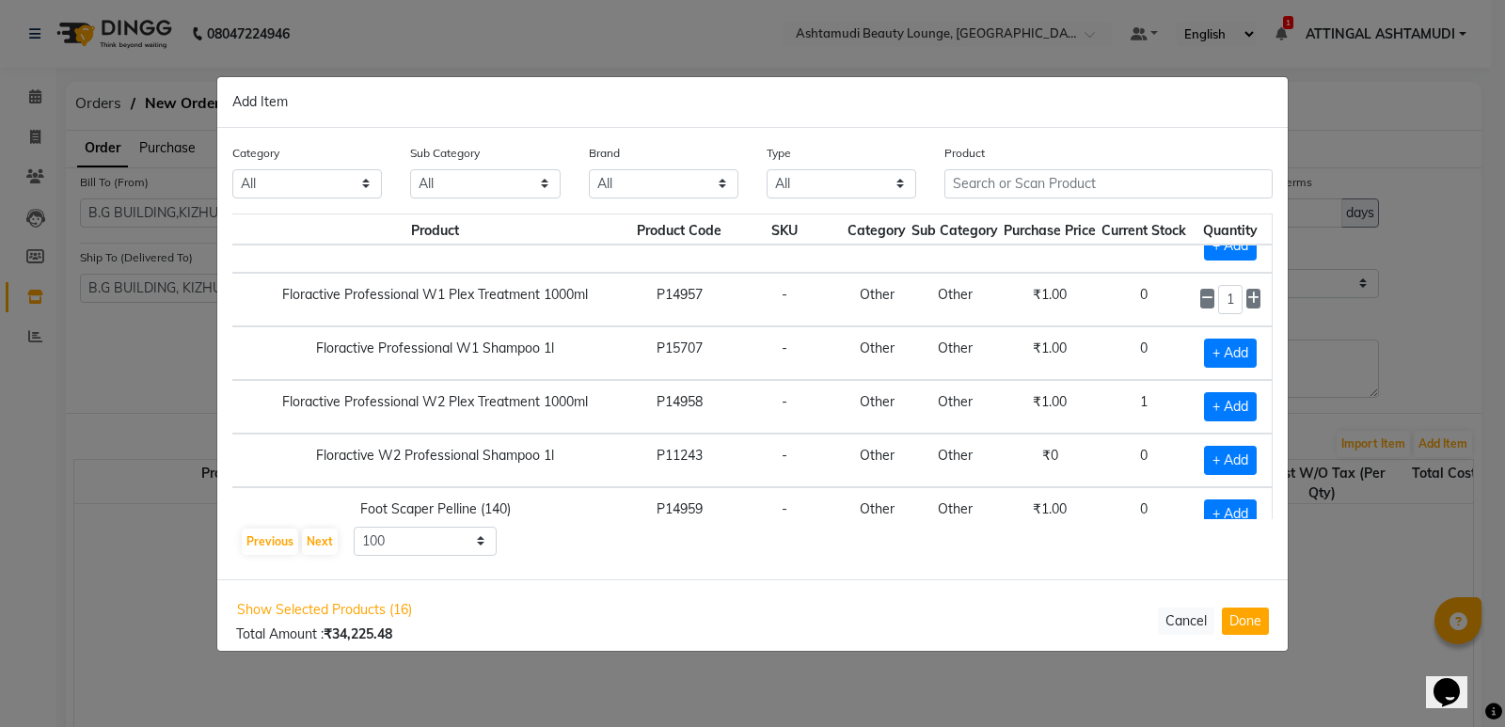
scroll to position [1693, 62]
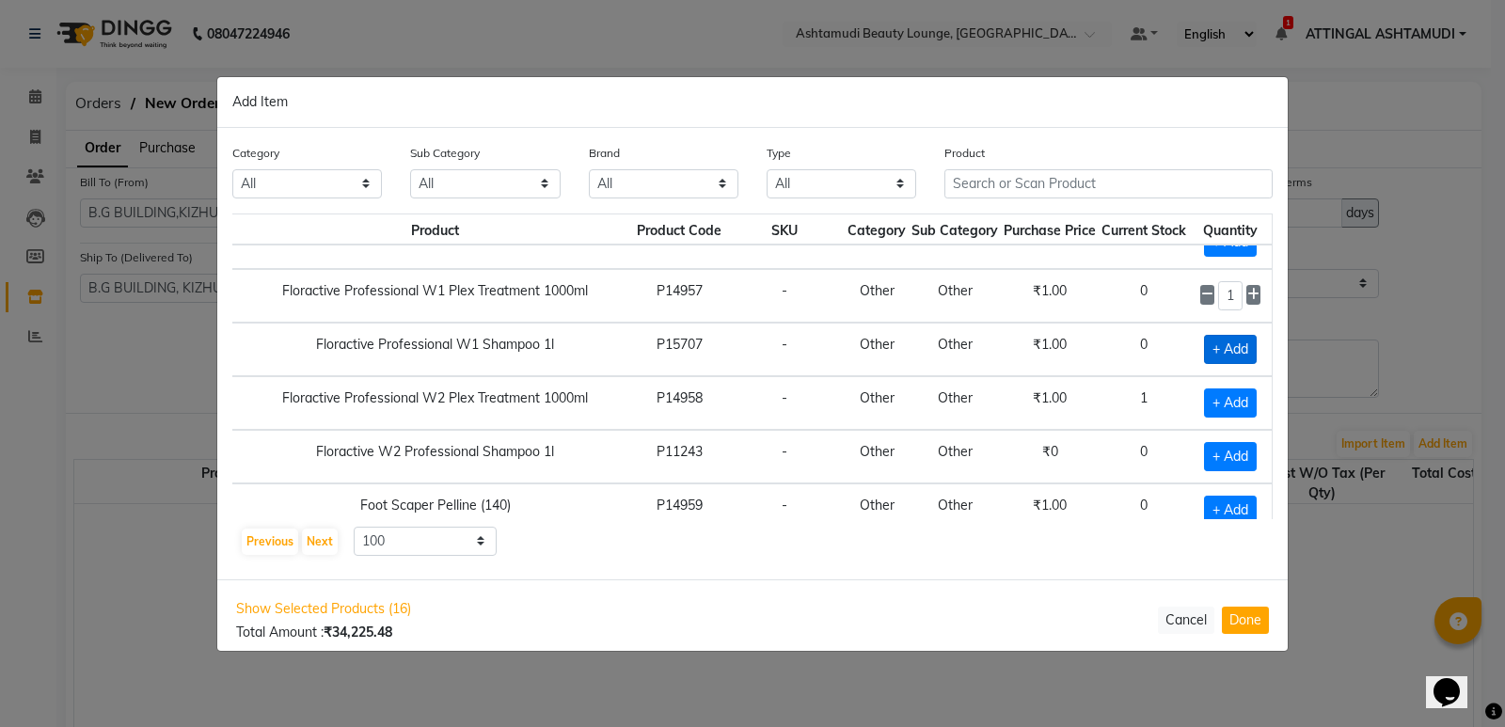
click at [1222, 347] on span "+ Add" at bounding box center [1230, 349] width 53 height 29
checkbox input "true"
click at [1247, 346] on icon at bounding box center [1253, 347] width 12 height 13
type input "2"
click at [1218, 398] on span "+ Add" at bounding box center [1230, 402] width 53 height 29
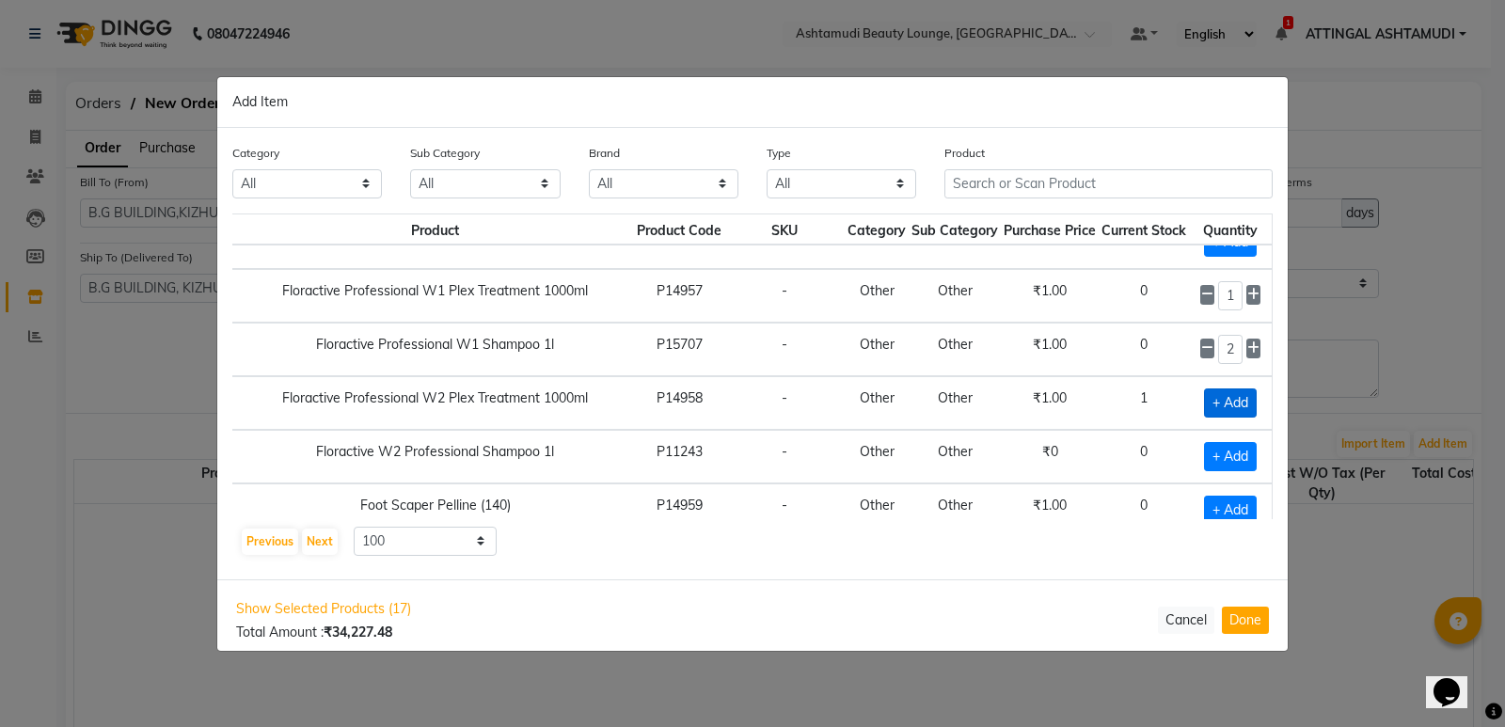
checkbox input "true"
click at [1221, 450] on span "+ Add" at bounding box center [1230, 456] width 53 height 29
checkbox input "true"
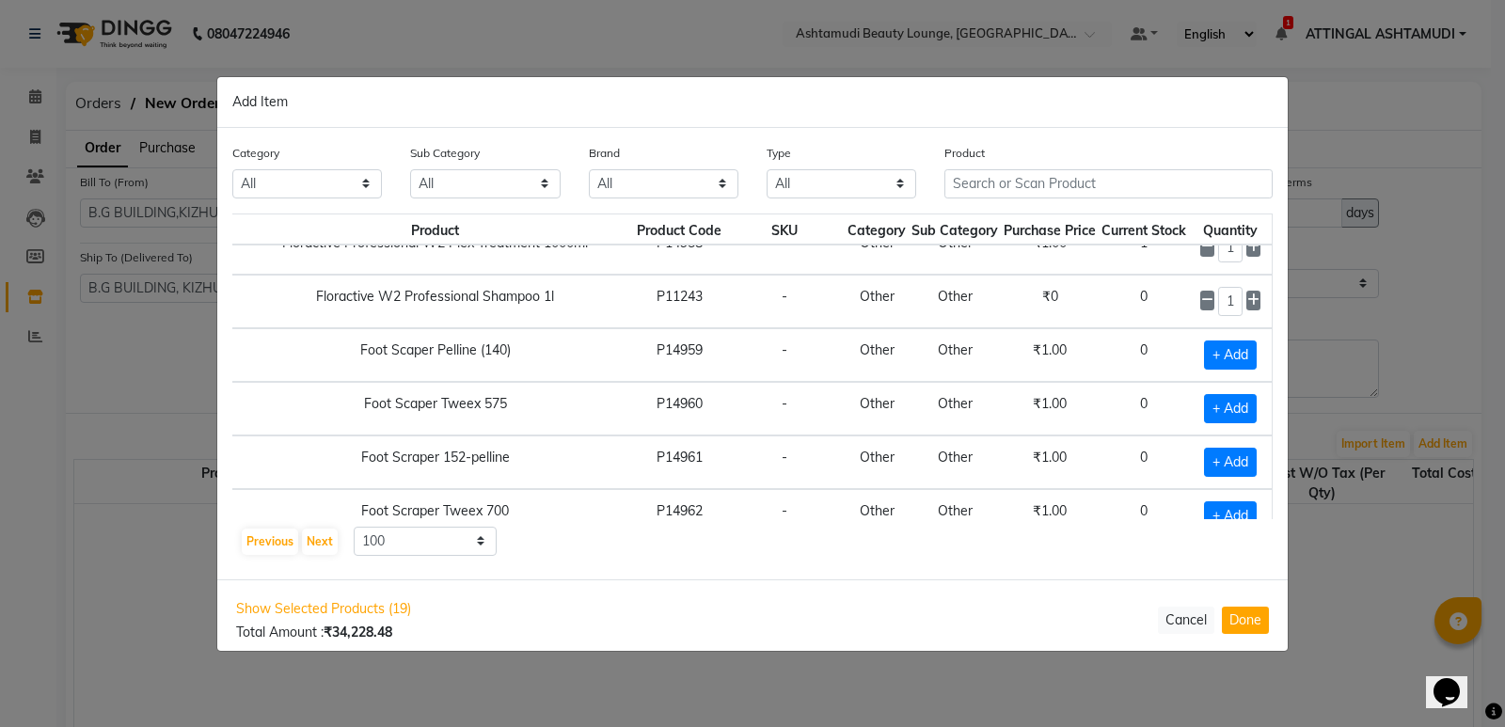
scroll to position [1881, 62]
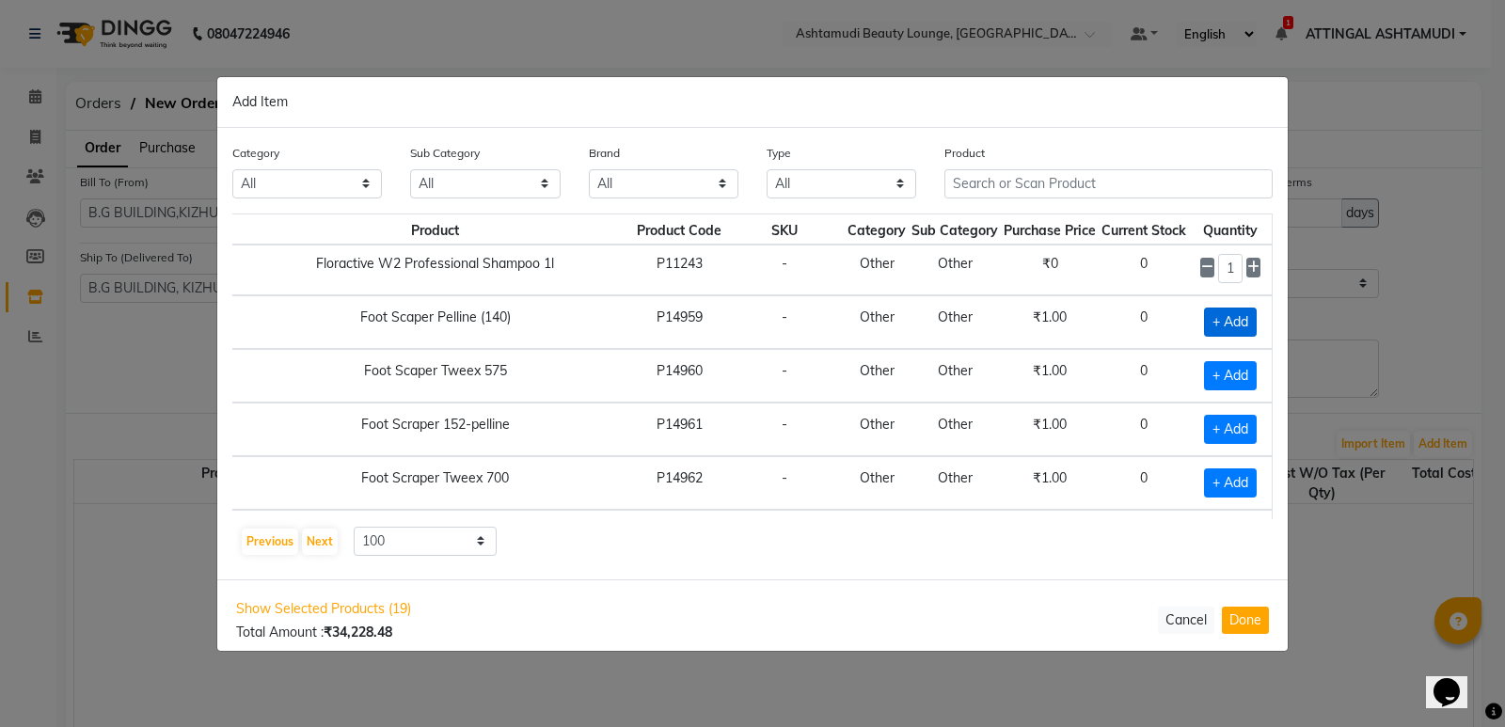
click at [1219, 317] on span "+ Add" at bounding box center [1230, 322] width 53 height 29
checkbox input "true"
click at [1247, 318] on icon at bounding box center [1253, 320] width 12 height 13
type input "2"
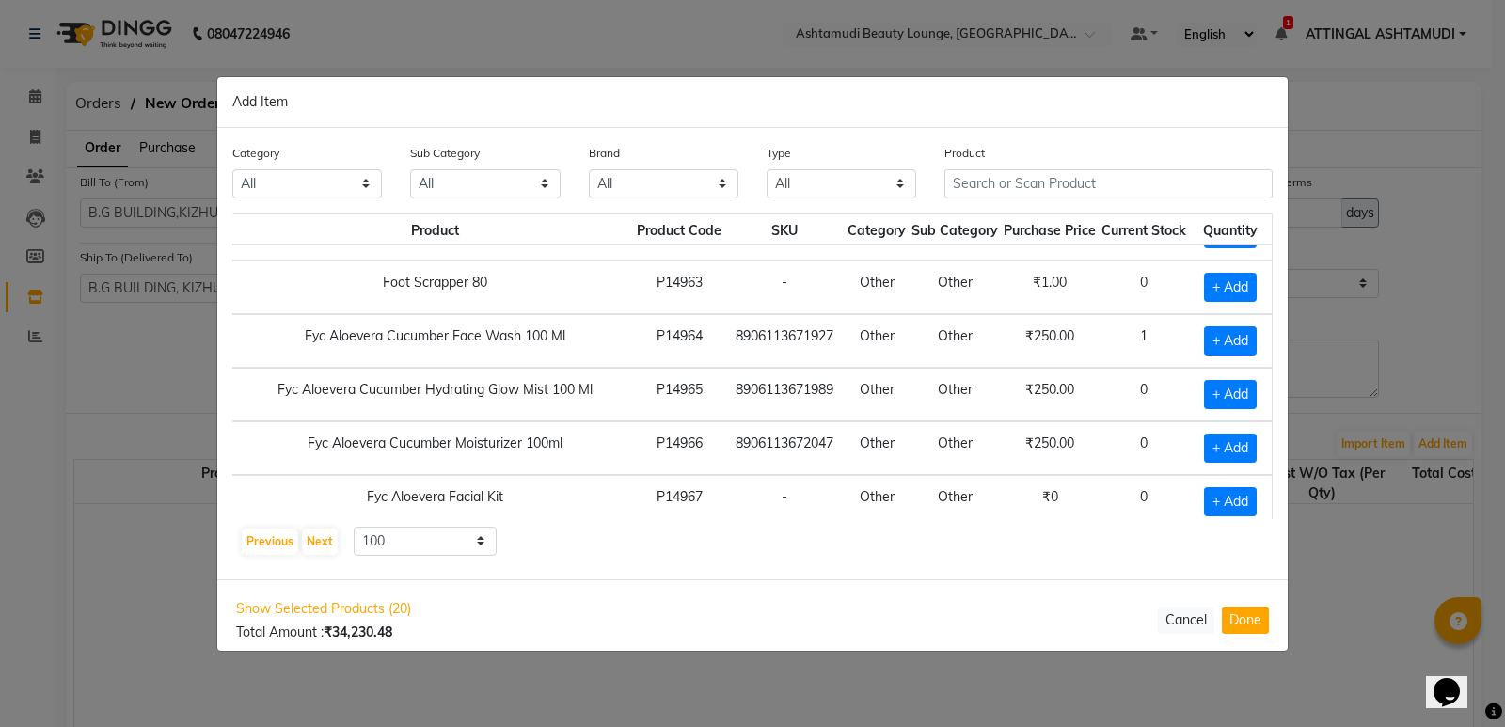
scroll to position [2163, 62]
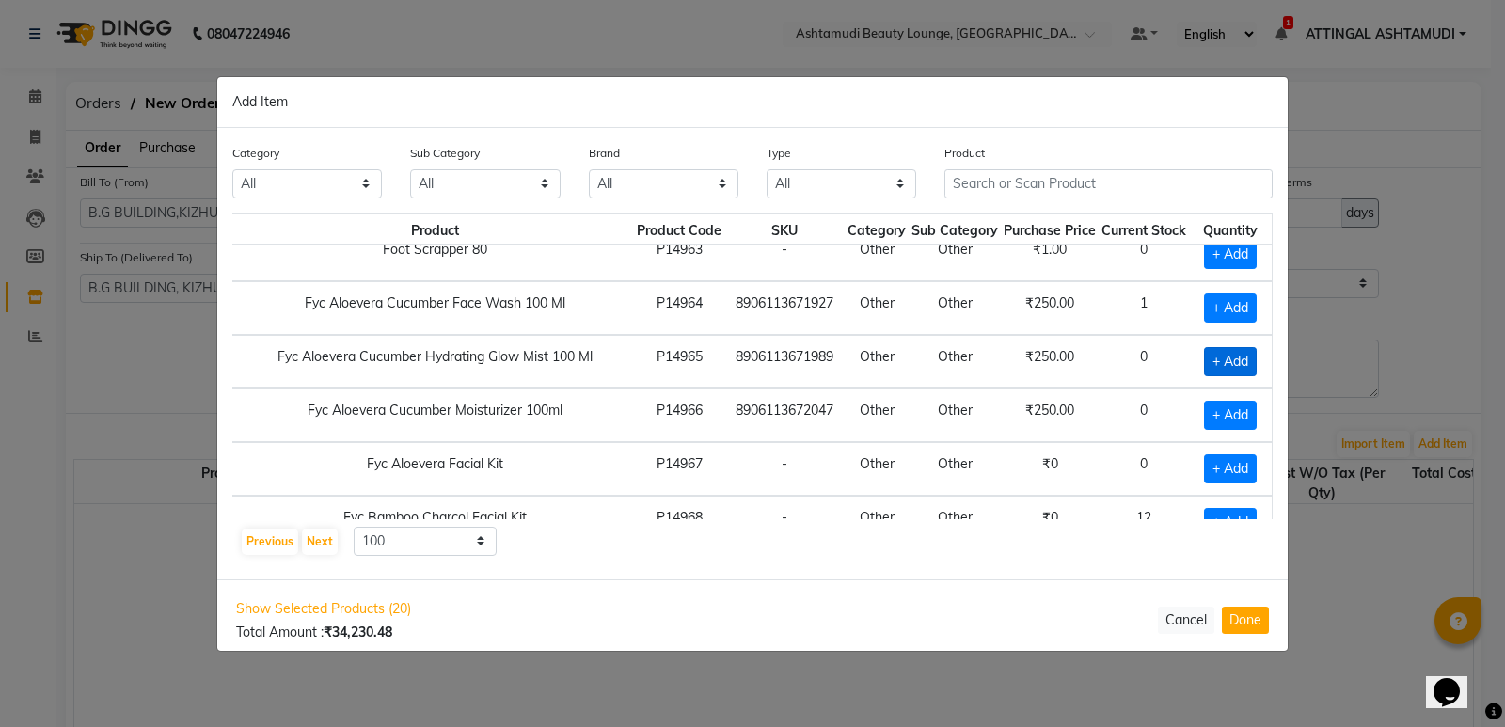
click at [1219, 358] on span "+ Add" at bounding box center [1230, 361] width 53 height 29
checkbox input "true"
click at [1247, 358] on icon at bounding box center [1253, 360] width 12 height 13
type input "3"
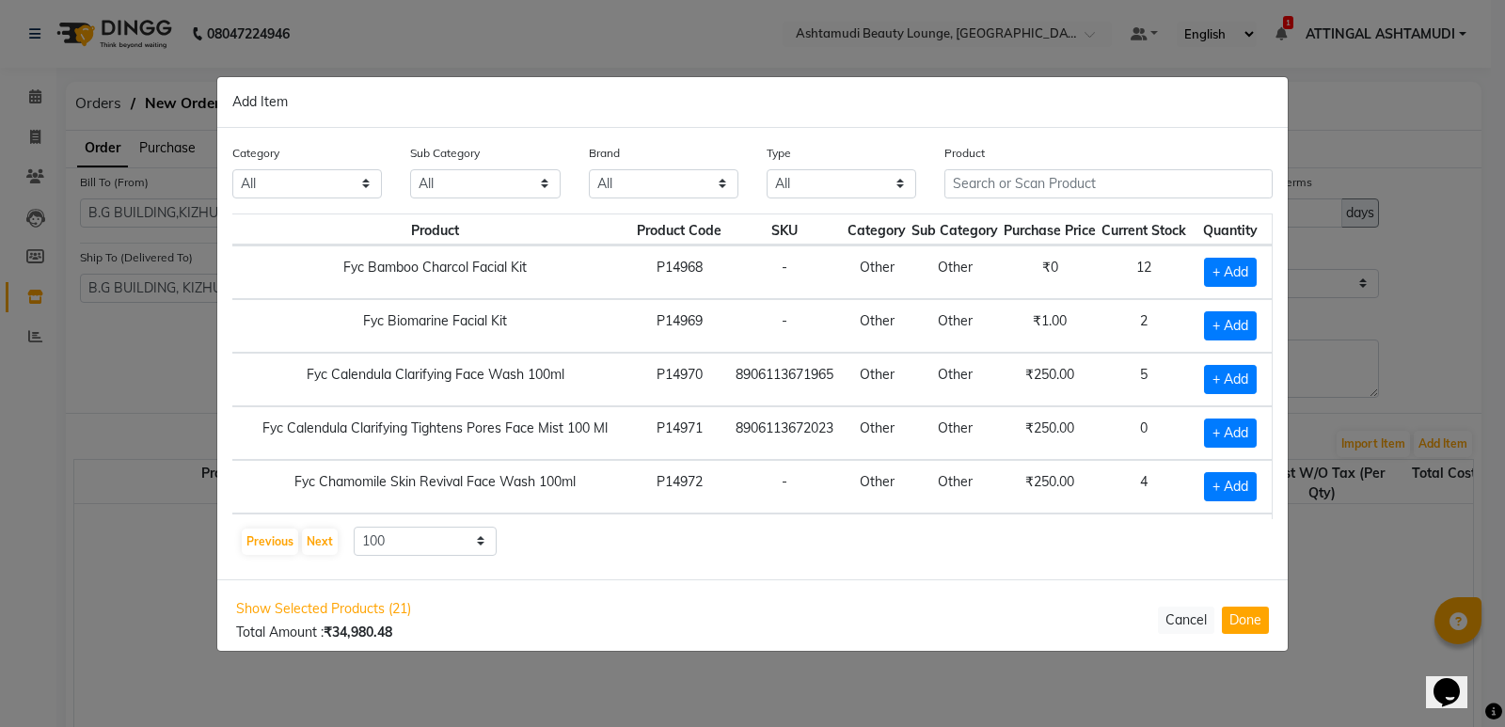
scroll to position [2445, 62]
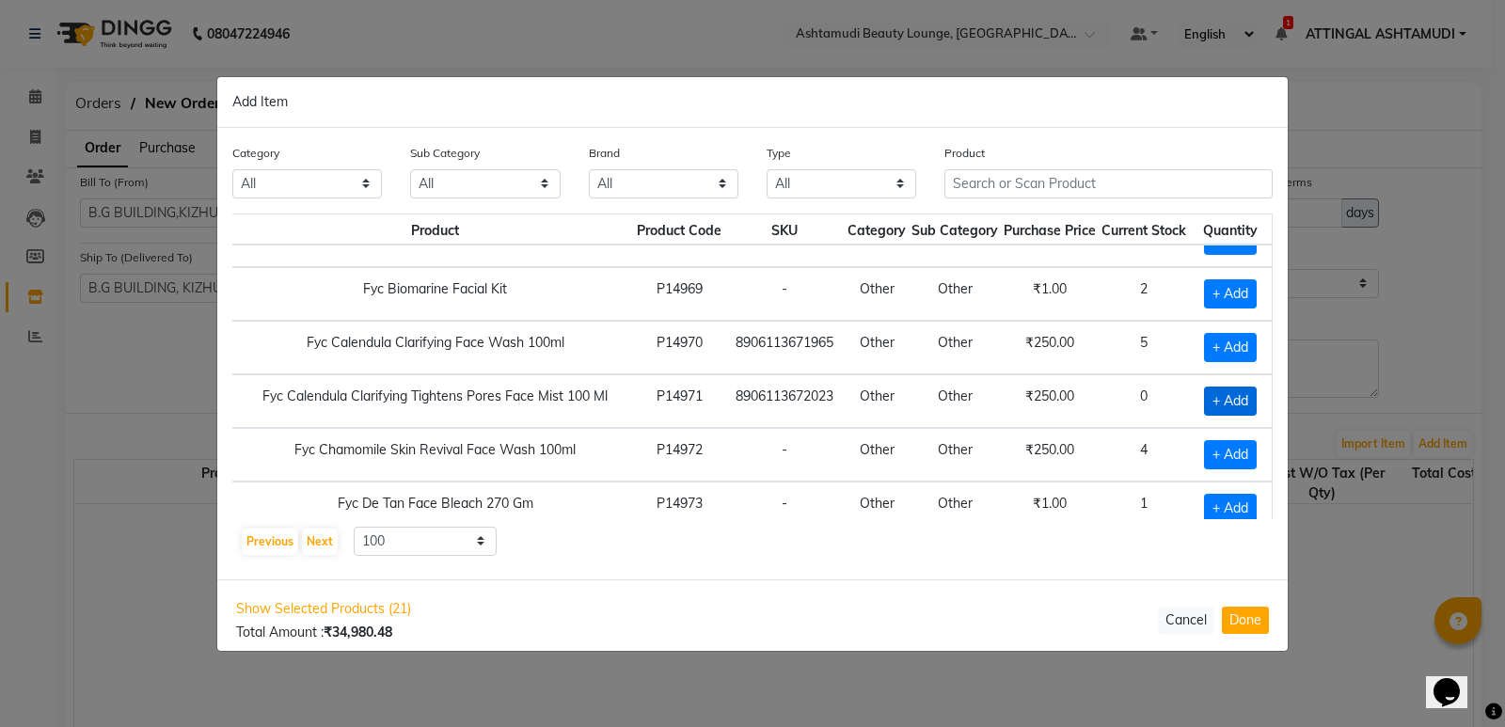
click at [1224, 397] on span "+ Add" at bounding box center [1230, 401] width 53 height 29
checkbox input "true"
click at [1247, 394] on icon at bounding box center [1253, 399] width 12 height 13
type input "2"
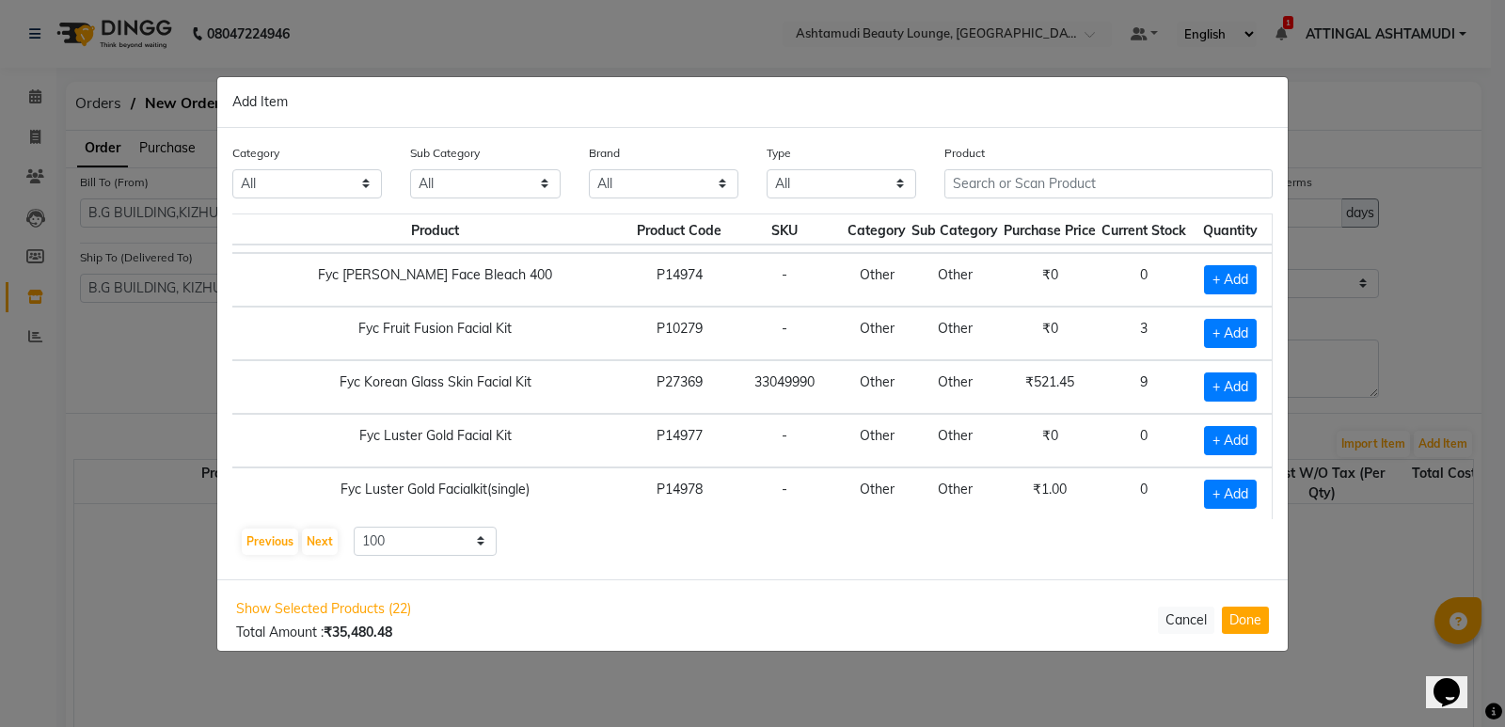
scroll to position [2821, 62]
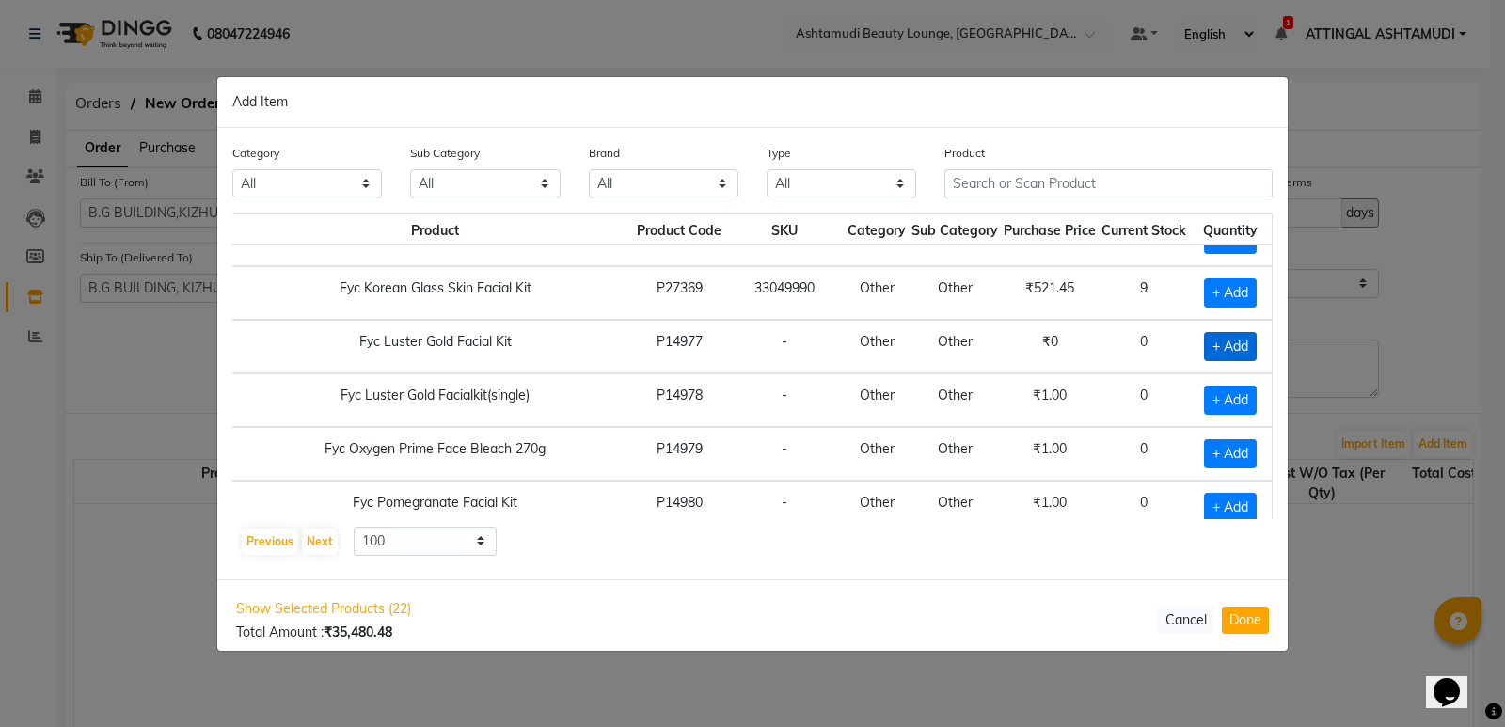
click at [1226, 340] on span "+ Add" at bounding box center [1230, 346] width 53 height 29
checkbox input "true"
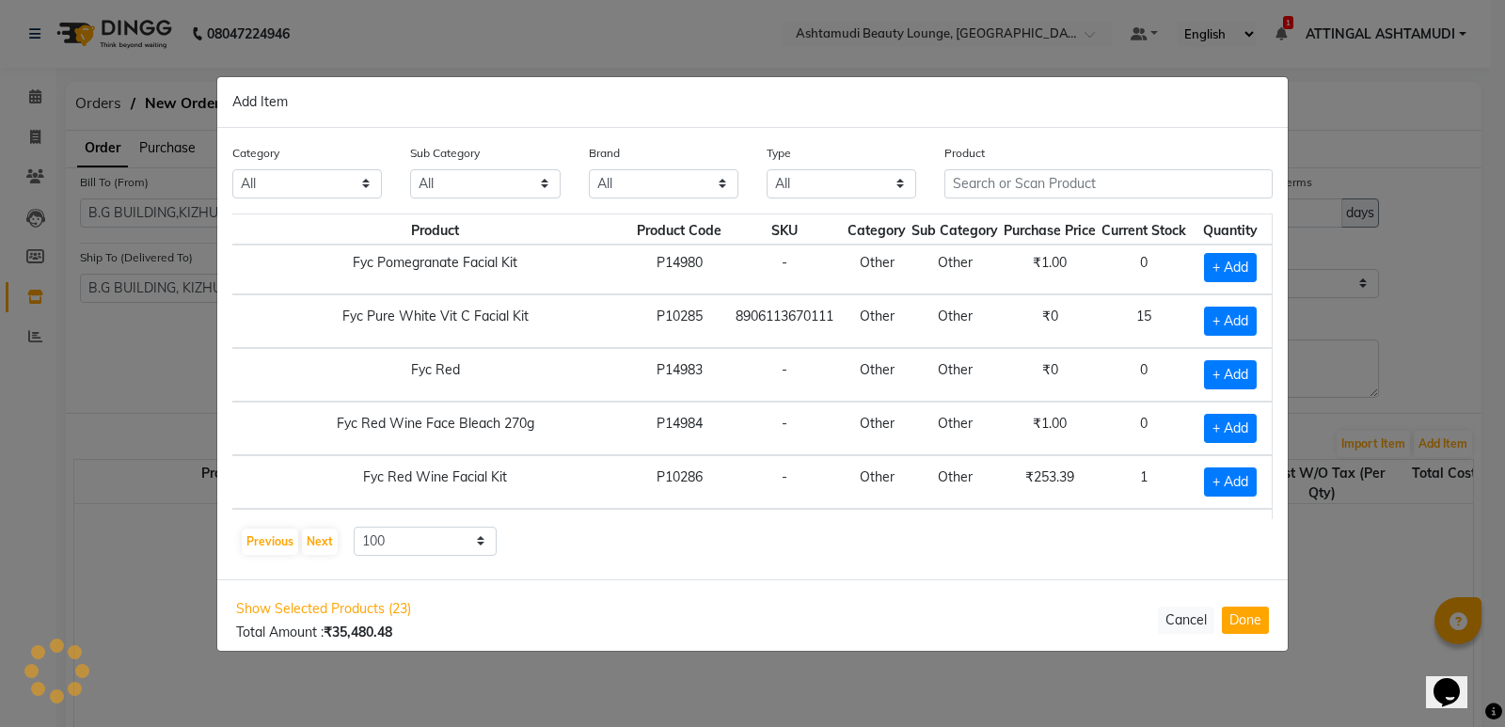
scroll to position [3104, 62]
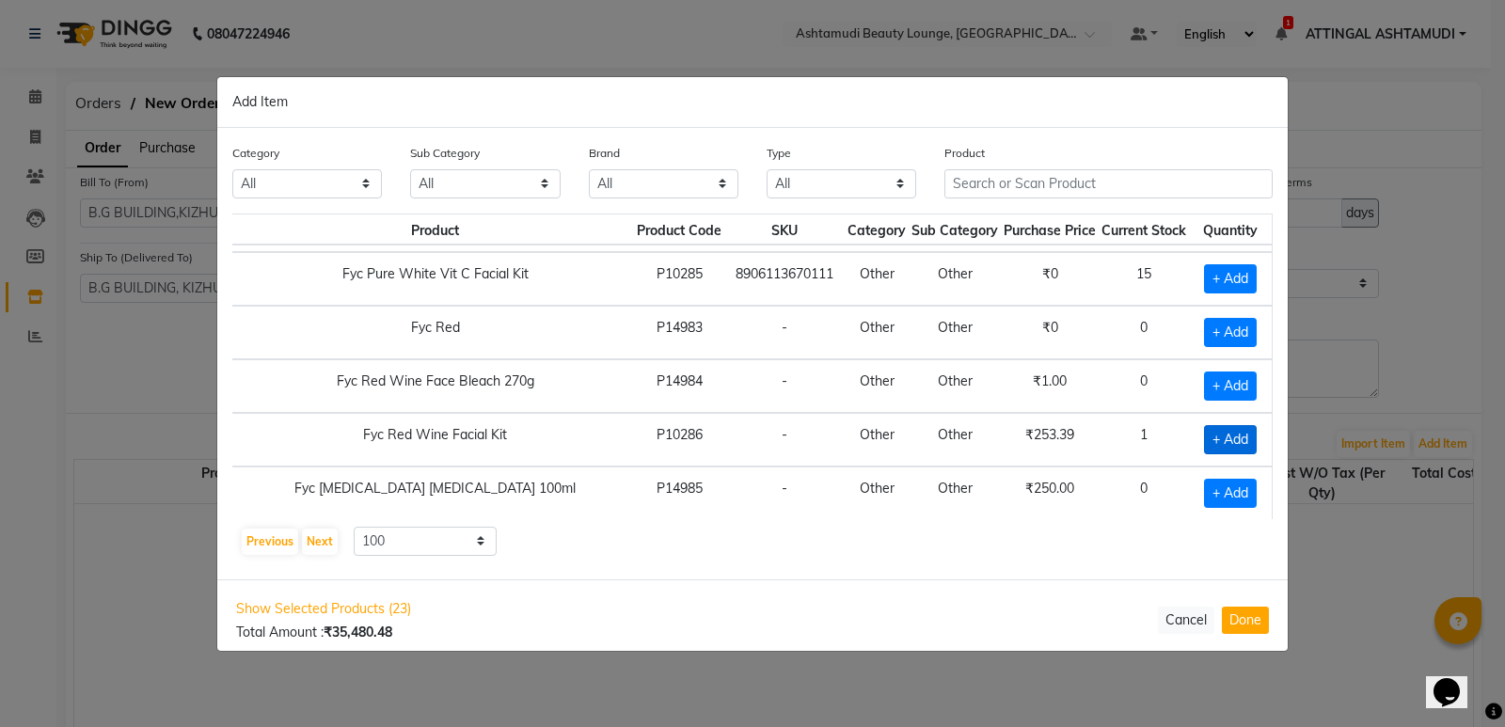
click at [1212, 434] on span "+ Add" at bounding box center [1230, 439] width 53 height 29
checkbox input "true"
click at [1247, 438] on icon at bounding box center [1253, 438] width 12 height 13
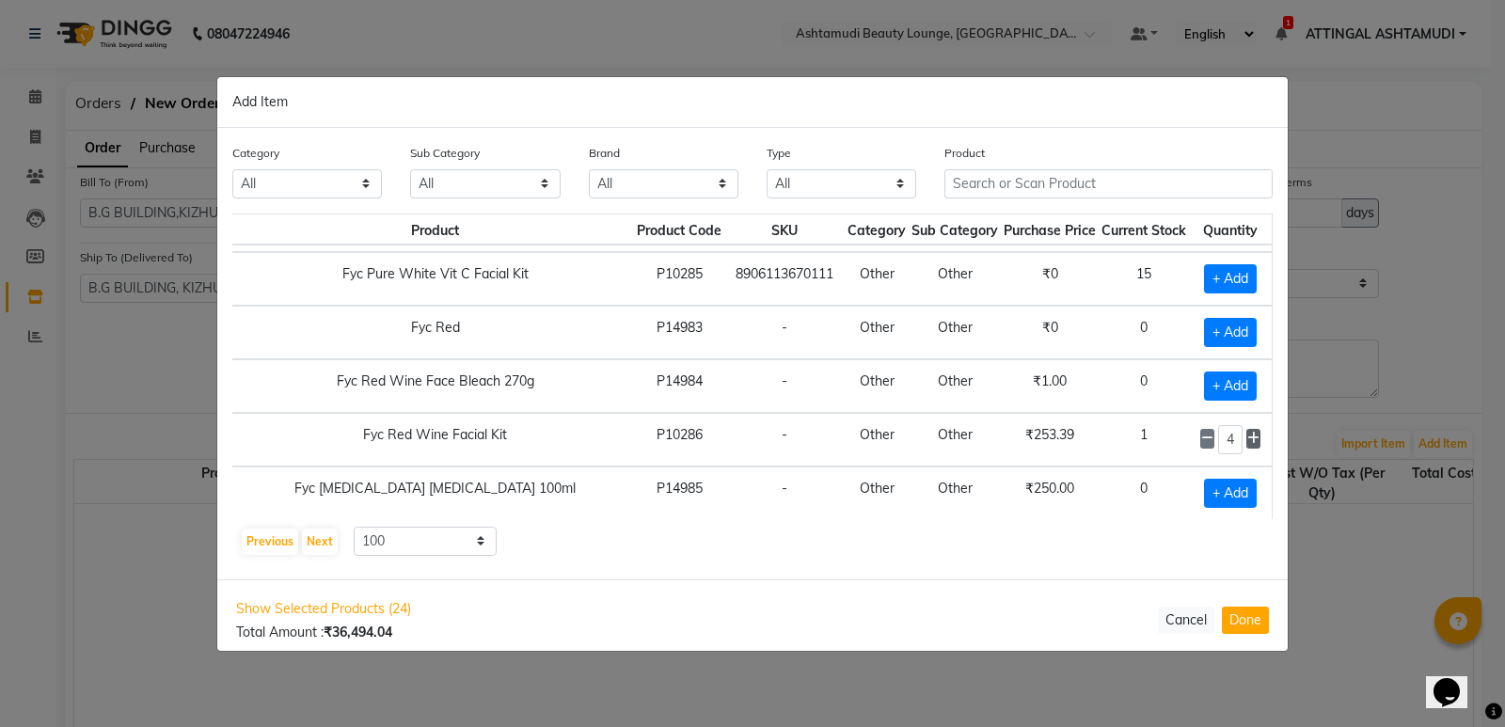
click at [1247, 438] on icon at bounding box center [1253, 438] width 12 height 13
type input "5"
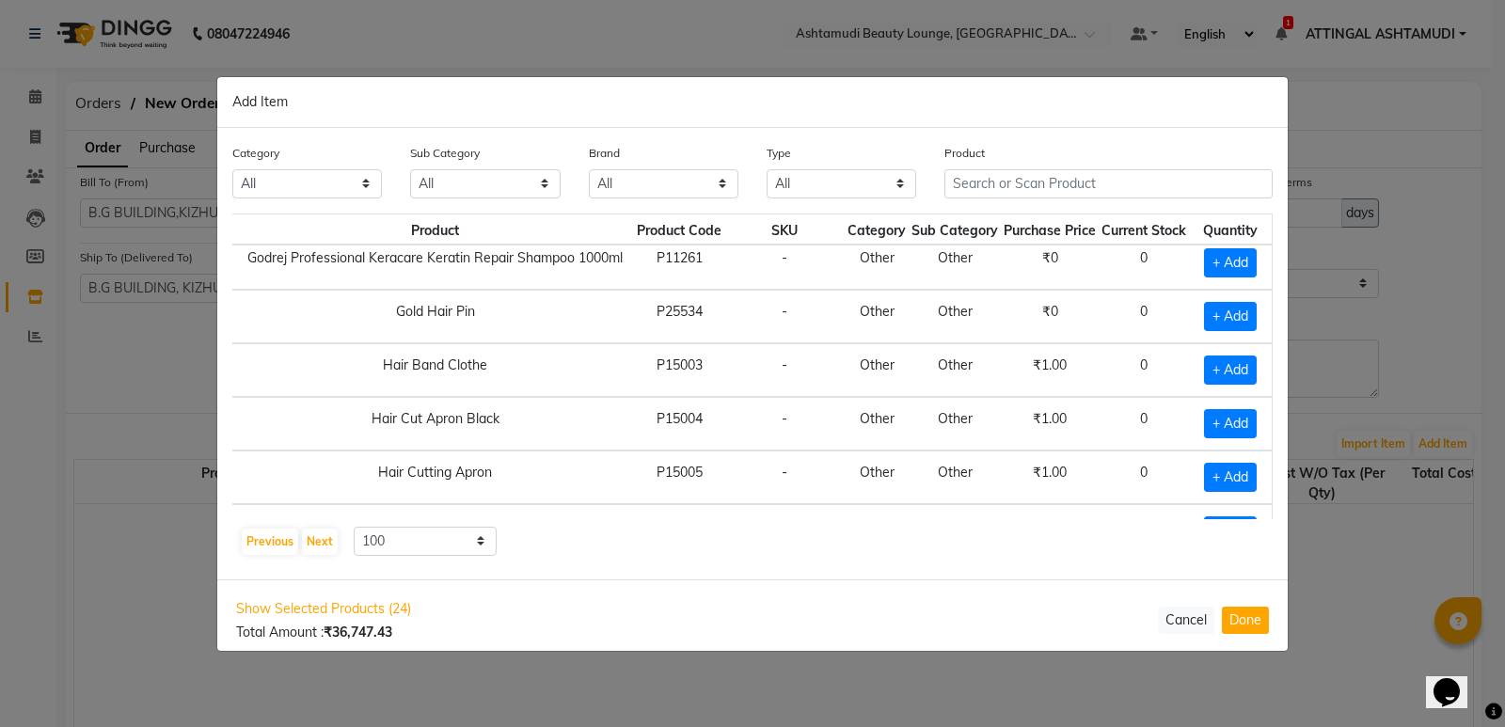
scroll to position [4514, 41]
click at [1239, 366] on span "+ Add" at bounding box center [1230, 369] width 53 height 29
click at [1212, 365] on icon at bounding box center [1207, 367] width 12 height 13
checkbox input "false"
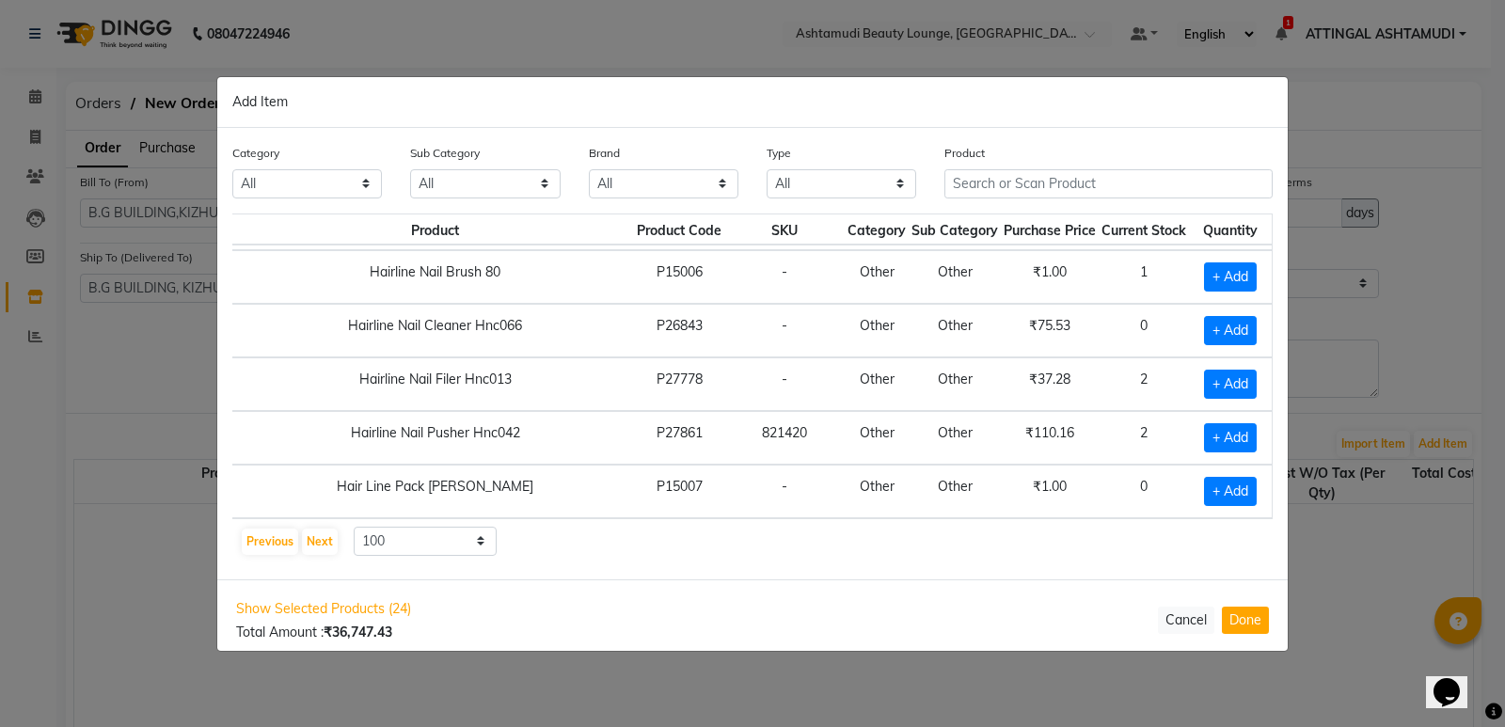
scroll to position [5103, 41]
click at [323, 544] on button "Next" at bounding box center [320, 542] width 36 height 26
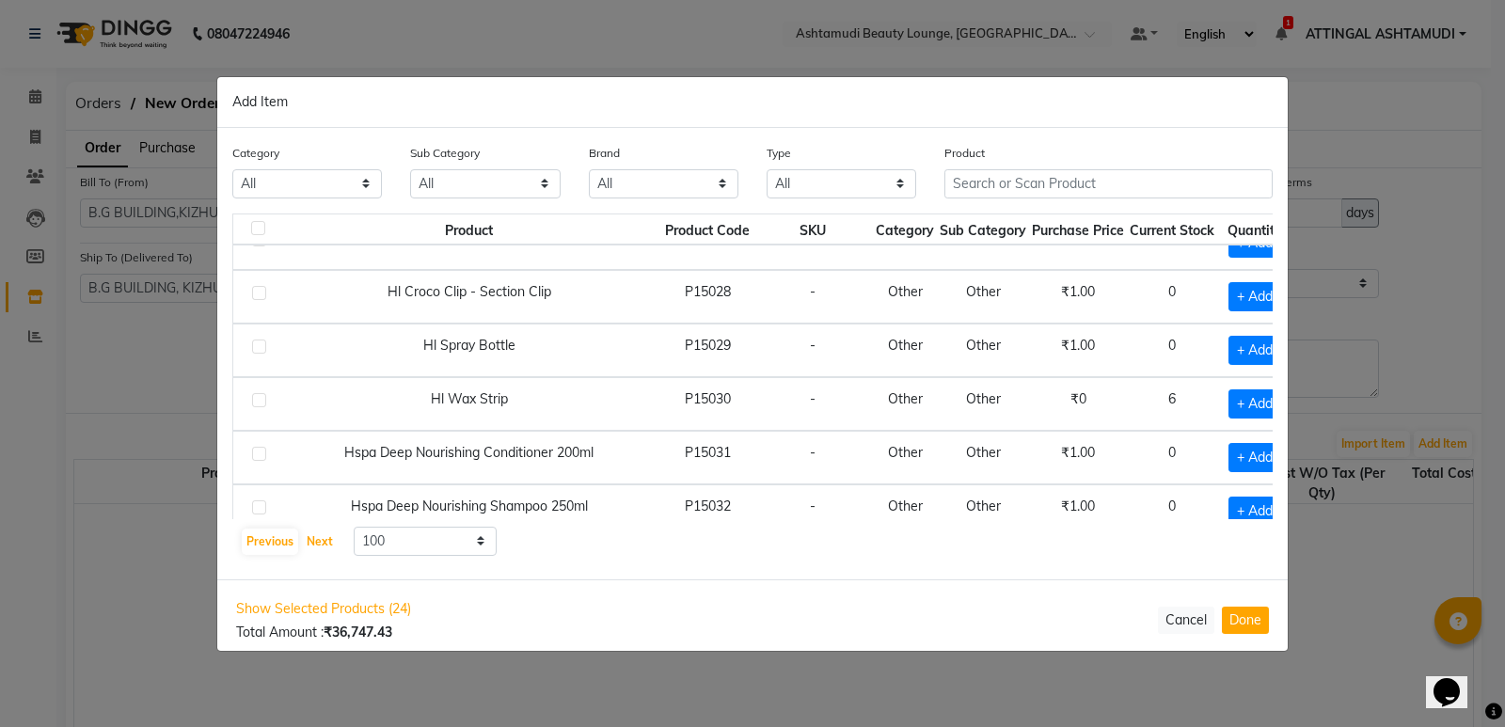
scroll to position [1411, 0]
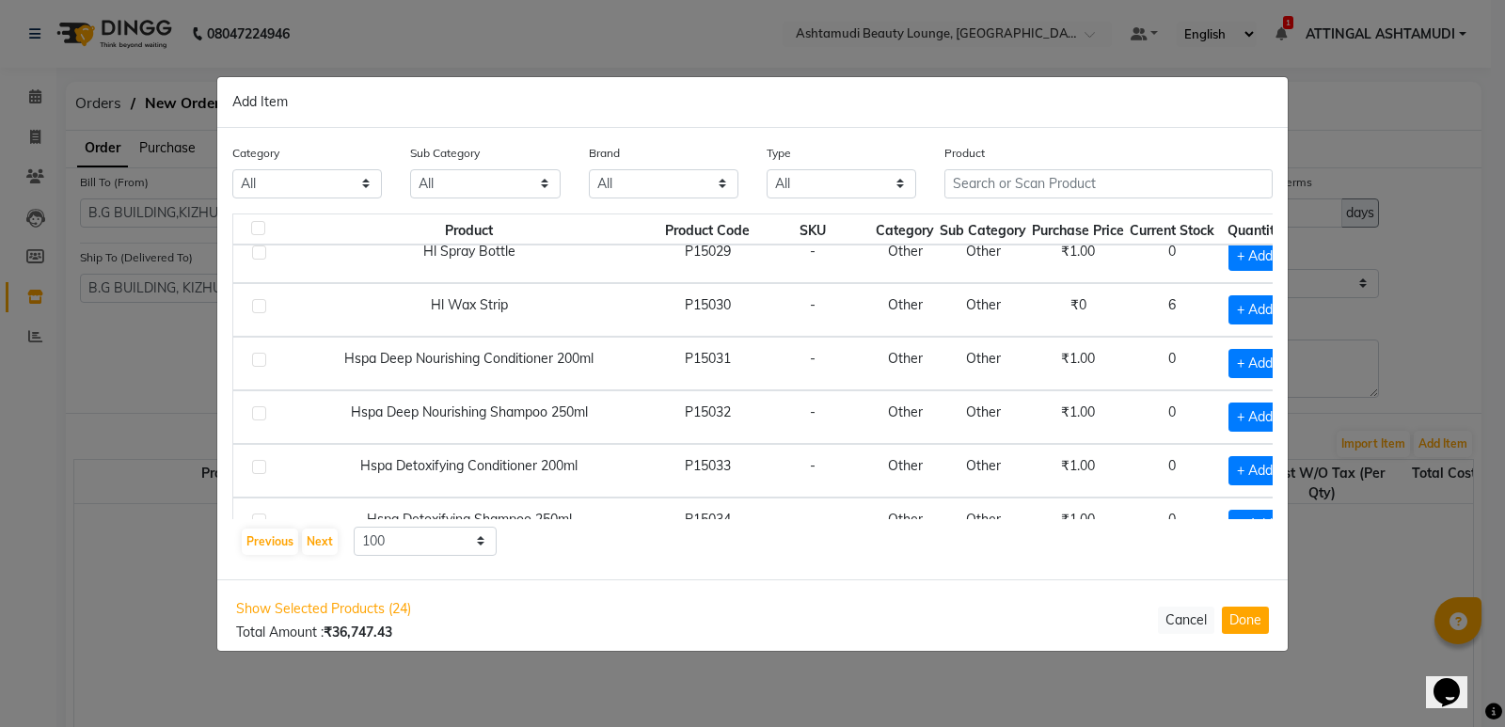
click at [255, 308] on label at bounding box center [259, 306] width 14 height 14
click at [255, 308] on input "checkbox" at bounding box center [258, 307] width 12 height 12
checkbox input "true"
click at [1275, 307] on icon at bounding box center [1281, 308] width 12 height 13
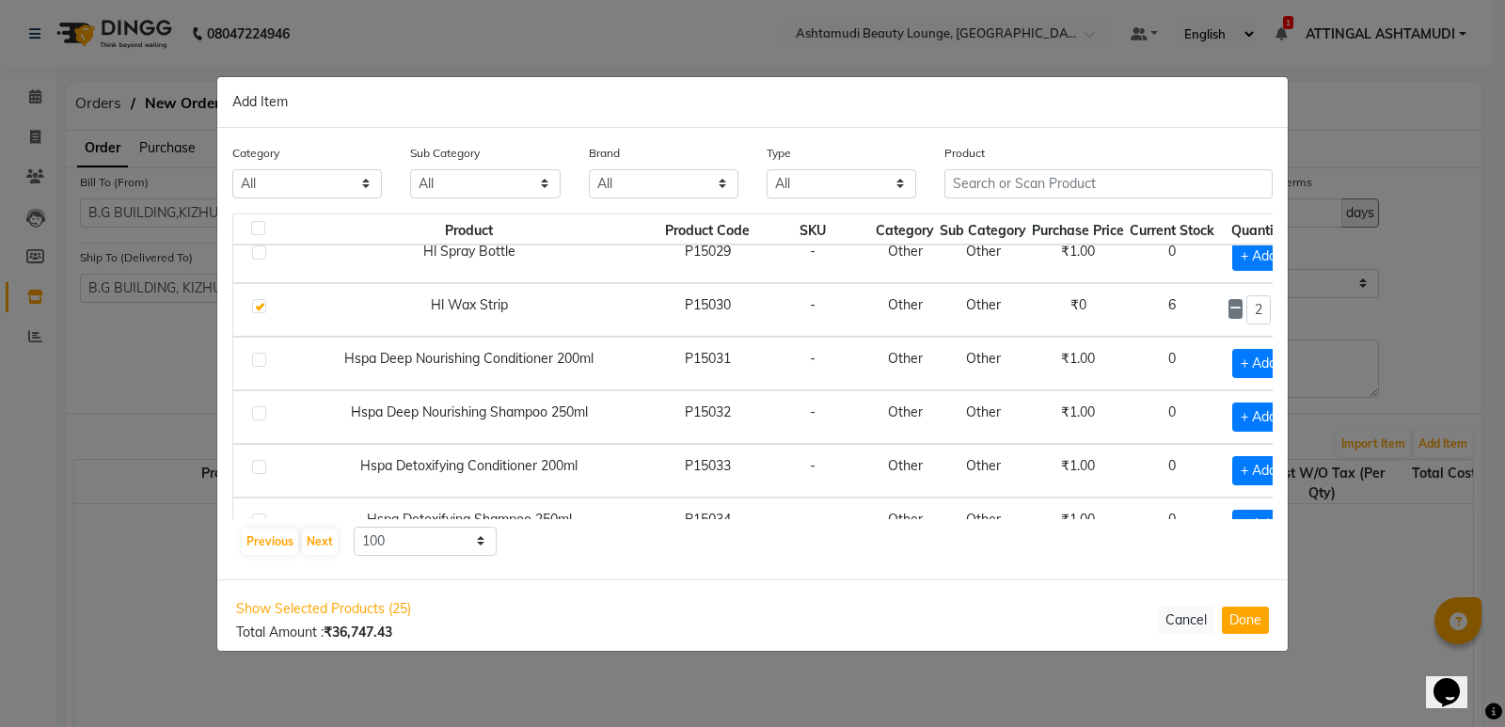
type input "3"
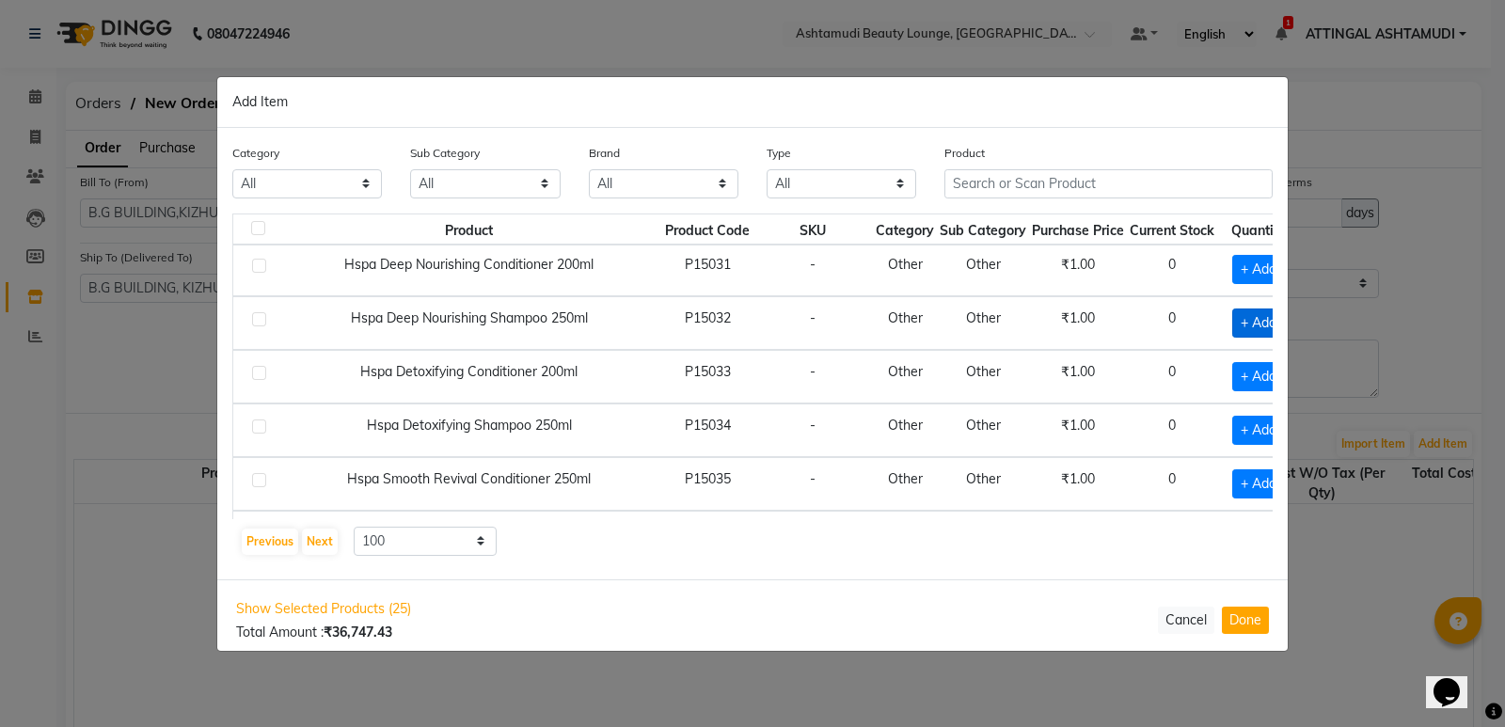
click at [1232, 317] on span "+ Add" at bounding box center [1258, 322] width 53 height 29
click at [1229, 319] on icon at bounding box center [1235, 321] width 12 height 13
checkbox input "false"
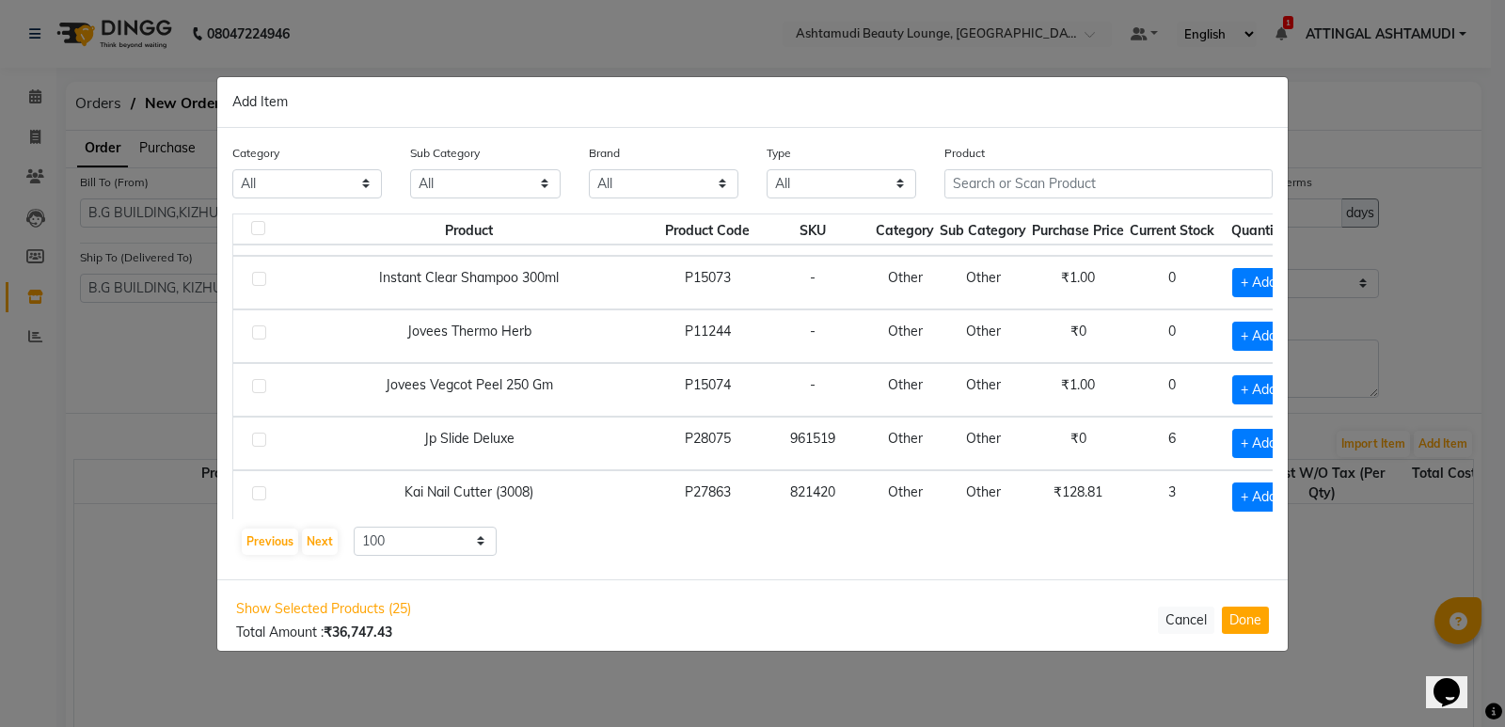
scroll to position [4044, 0]
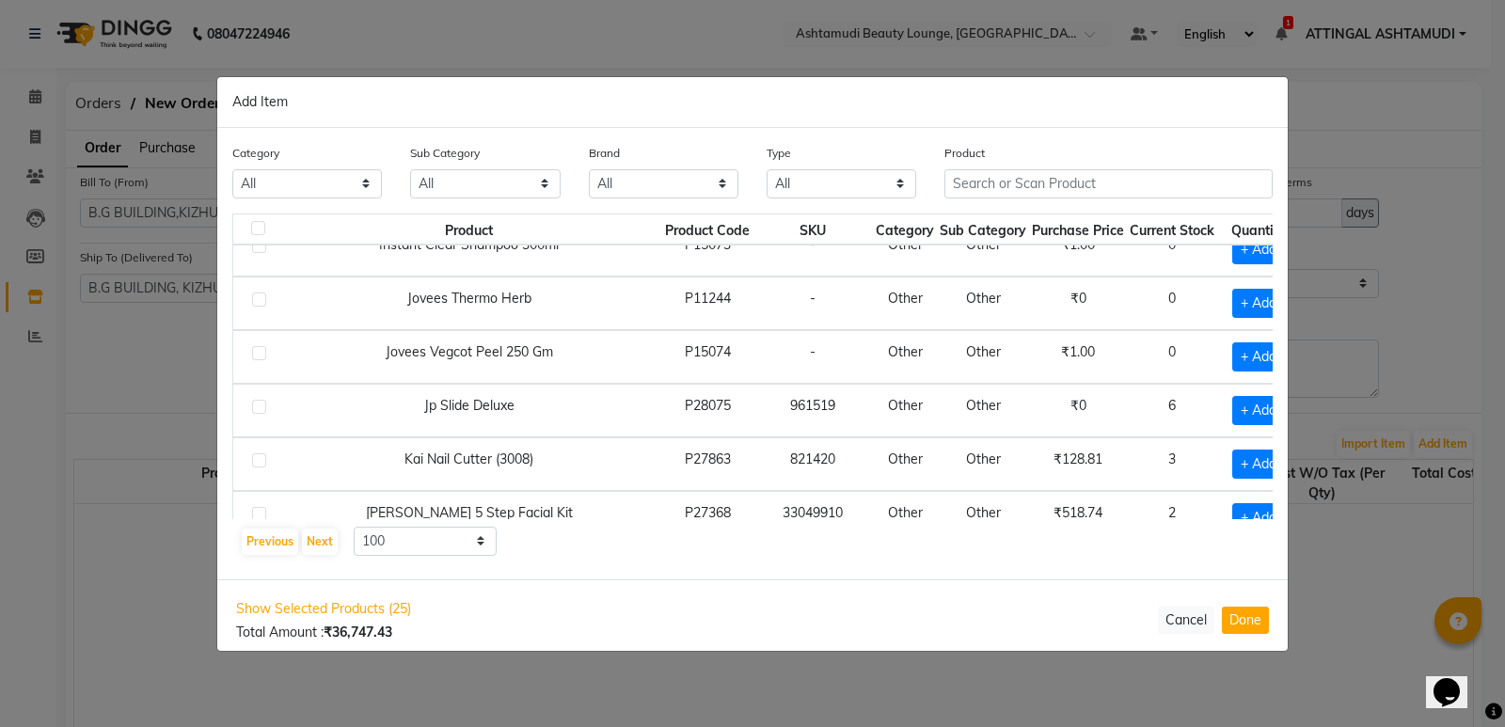
click at [258, 352] on label at bounding box center [259, 353] width 14 height 14
click at [258, 352] on input "checkbox" at bounding box center [258, 354] width 12 height 12
checkbox input "true"
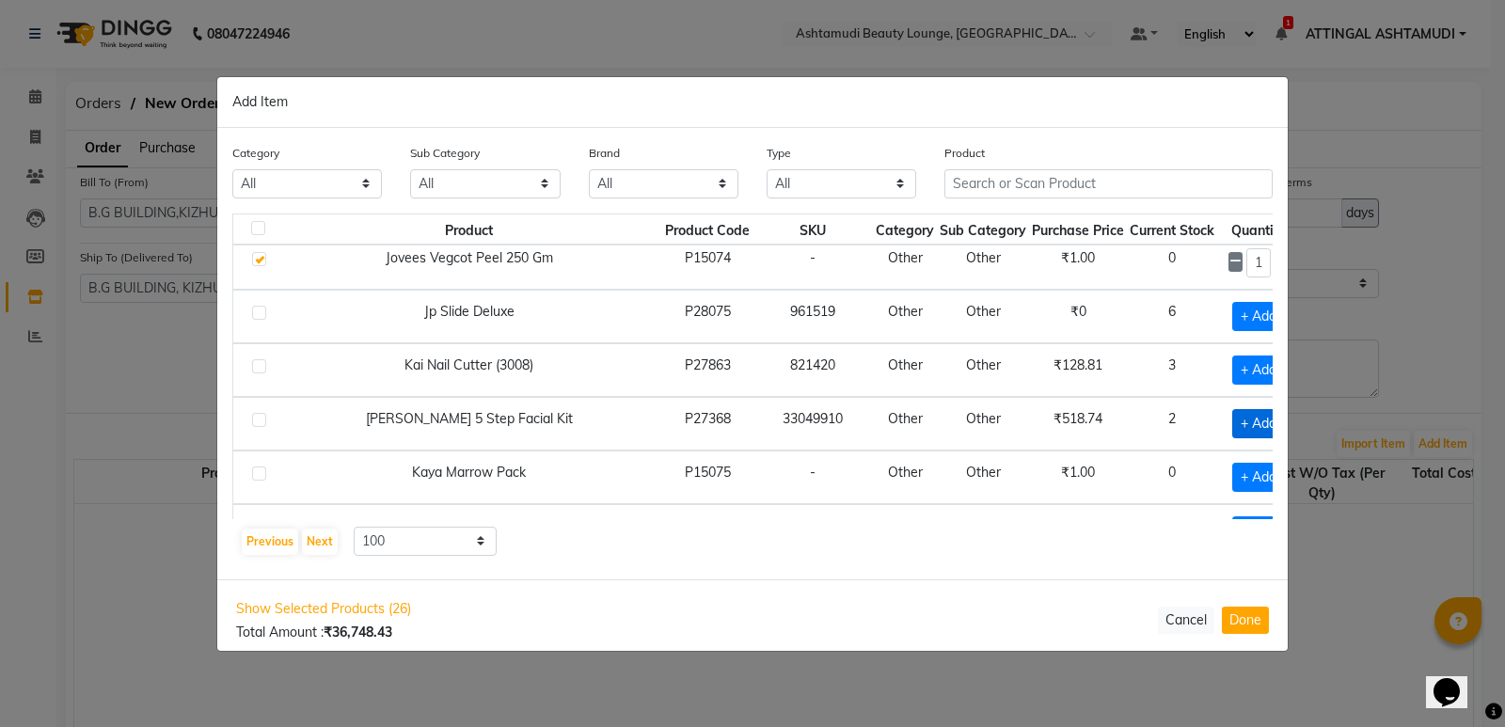
click at [1232, 418] on span "+ Add" at bounding box center [1258, 423] width 53 height 29
checkbox input "true"
click at [1275, 420] on icon at bounding box center [1281, 422] width 12 height 13
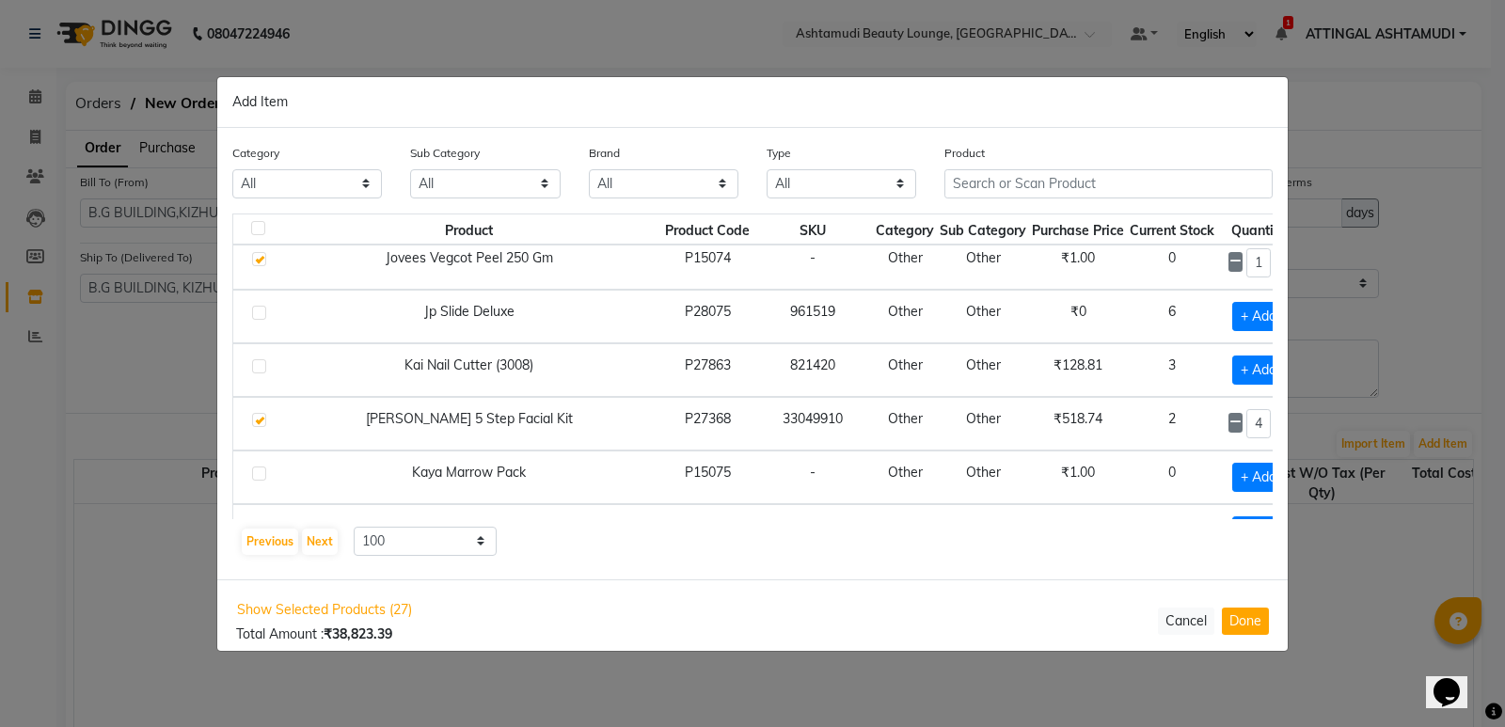
click at [1275, 420] on icon at bounding box center [1281, 422] width 12 height 13
type input "8"
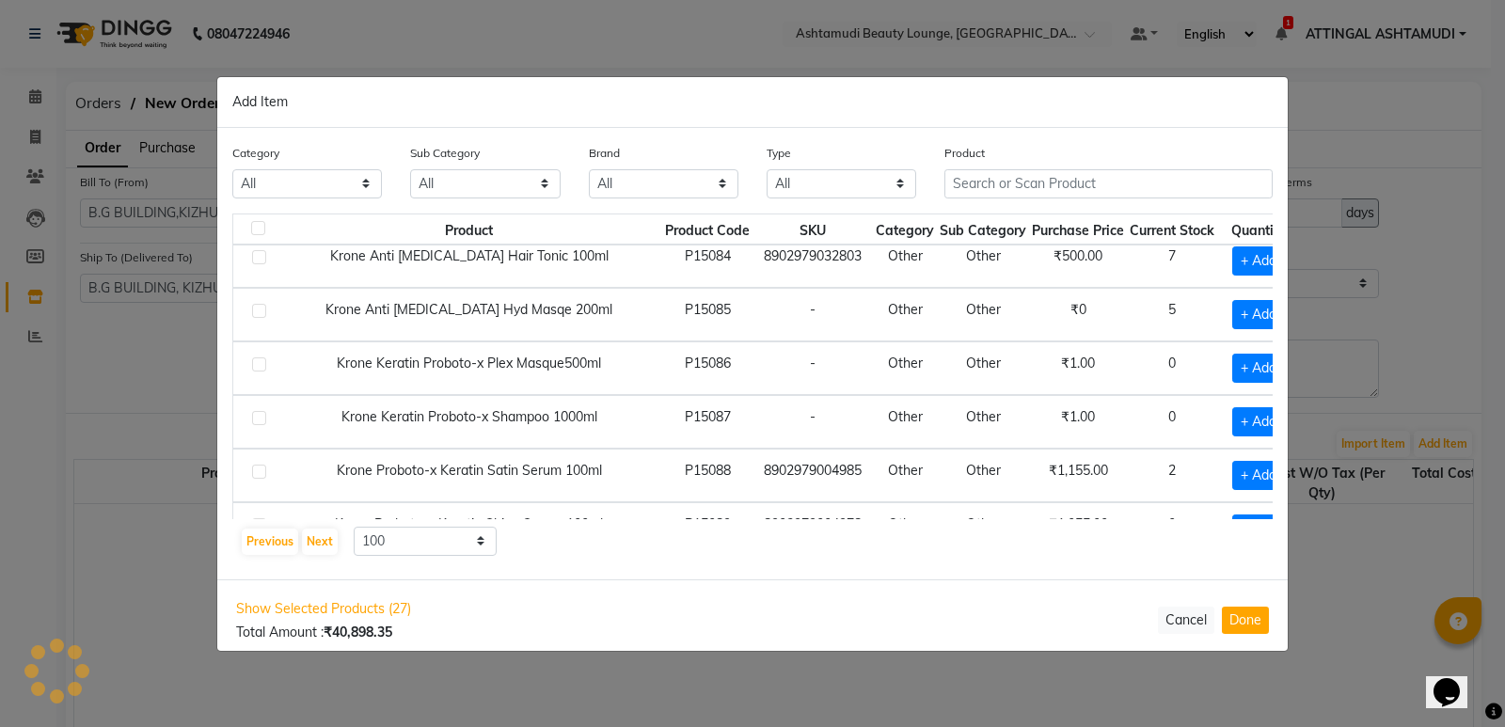
scroll to position [4984, 0]
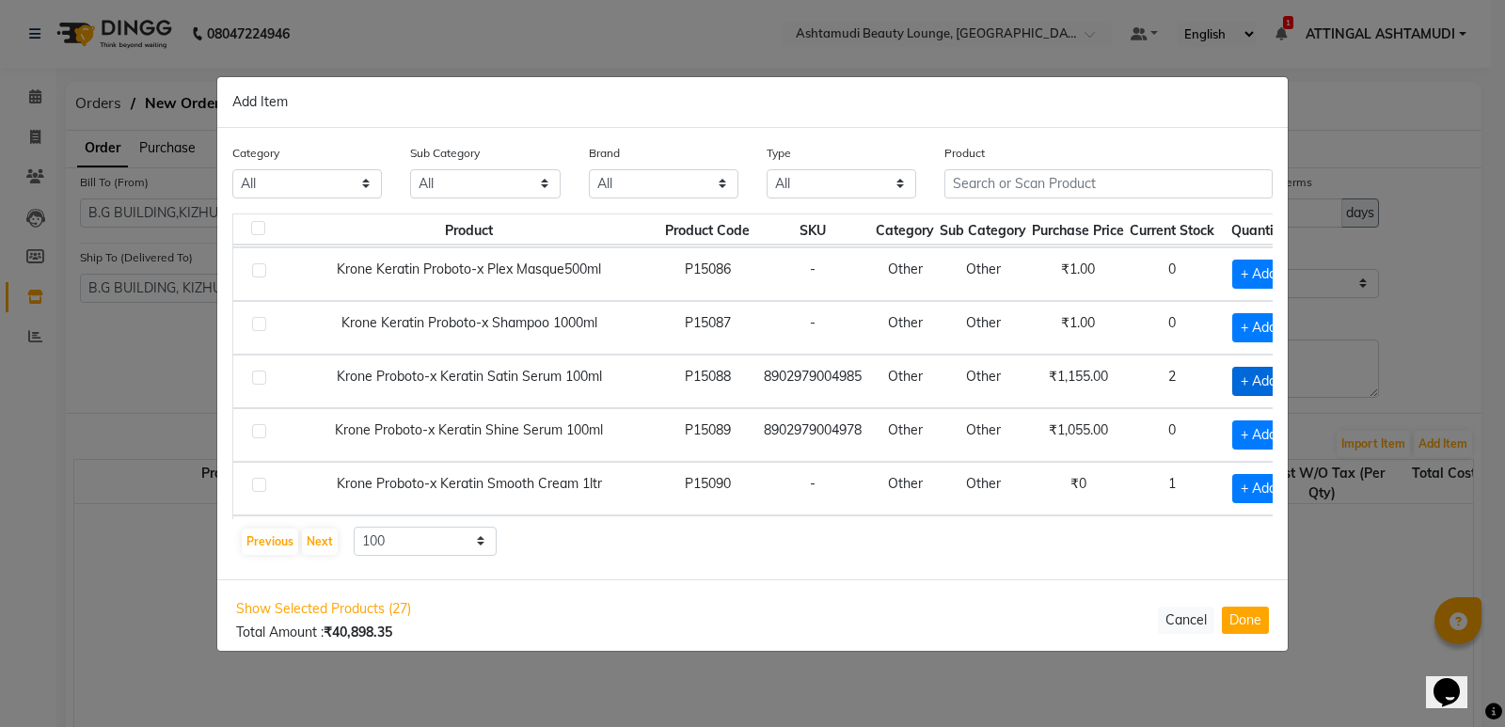
click at [1232, 380] on span "+ Add" at bounding box center [1258, 381] width 53 height 29
checkbox input "true"
click at [1275, 376] on icon at bounding box center [1281, 379] width 12 height 13
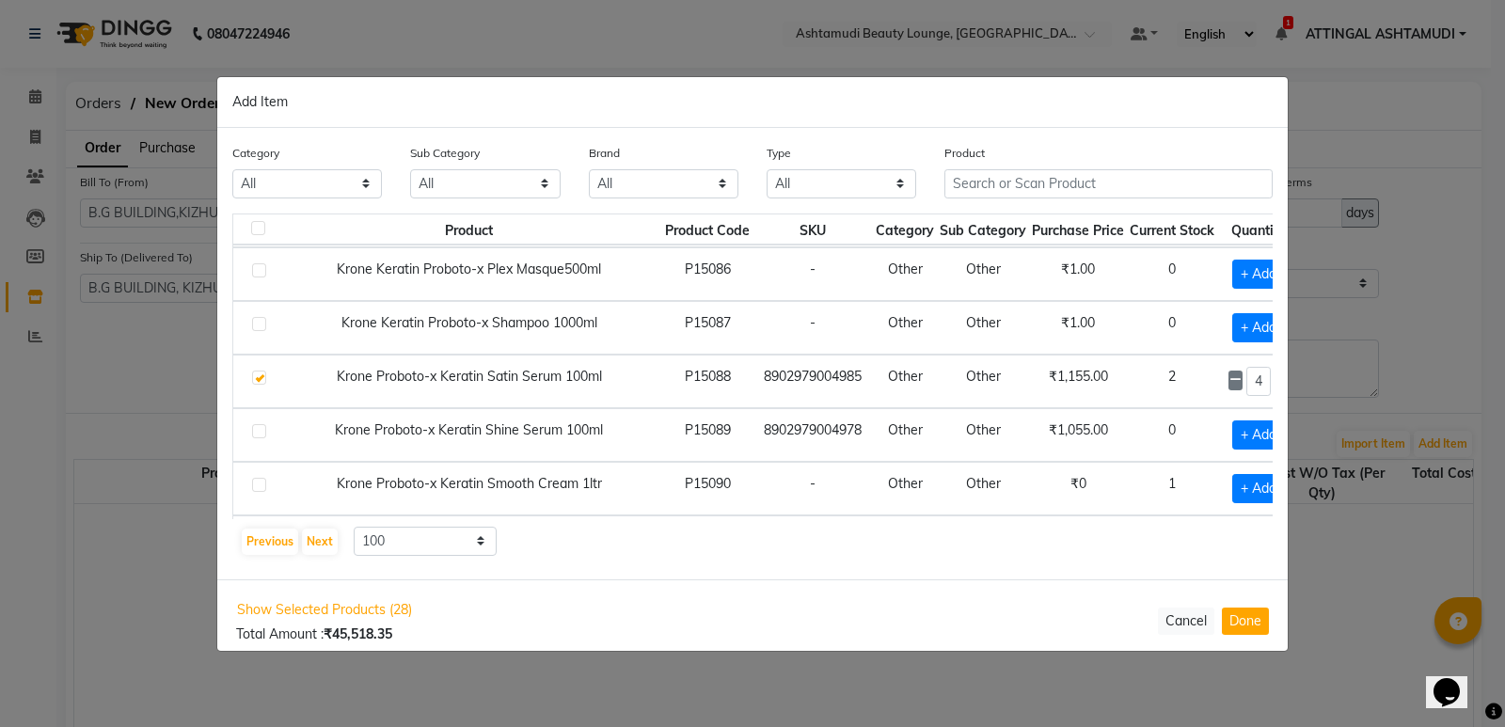
click at [1275, 376] on icon at bounding box center [1281, 379] width 12 height 13
type input "8"
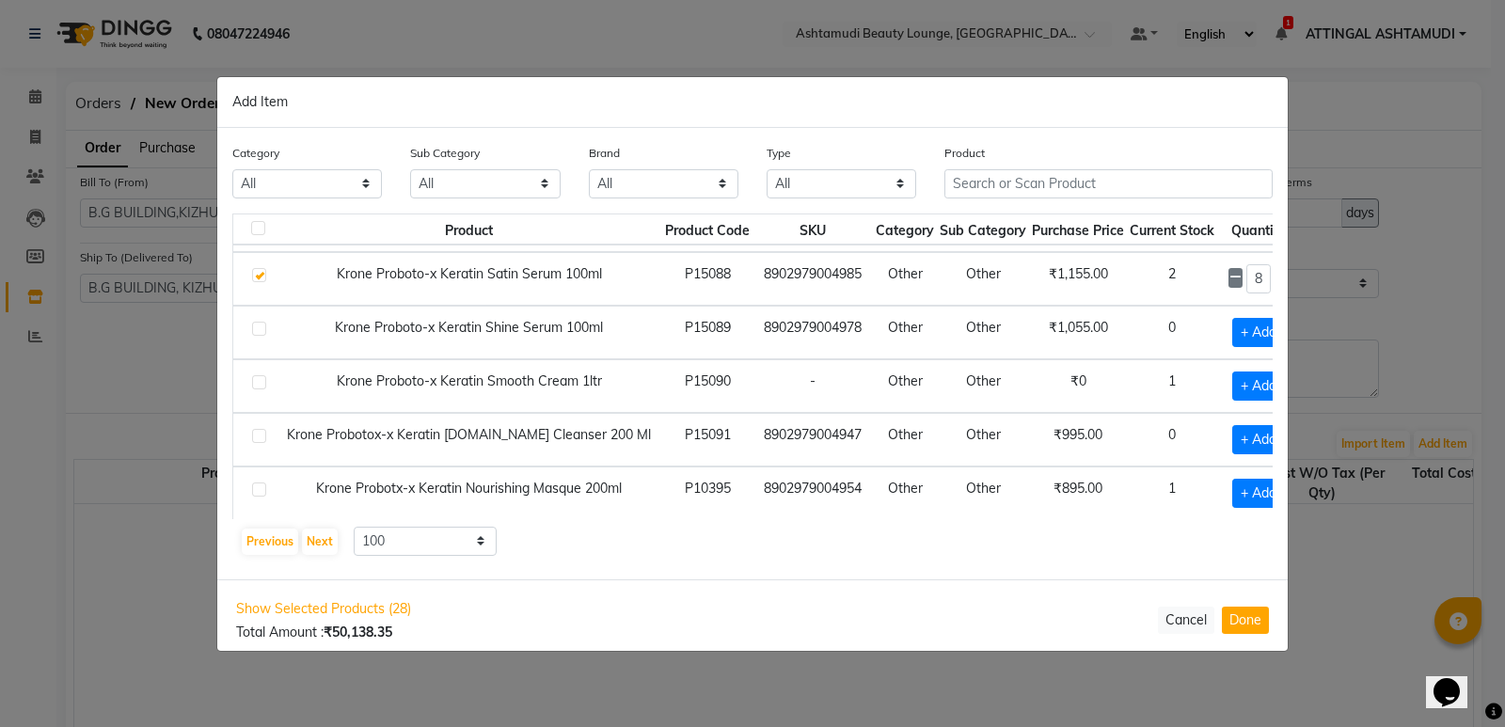
scroll to position [5089, 0]
click at [1232, 438] on span "+ Add" at bounding box center [1258, 437] width 53 height 29
checkbox input "true"
click at [1275, 438] on icon at bounding box center [1281, 436] width 12 height 13
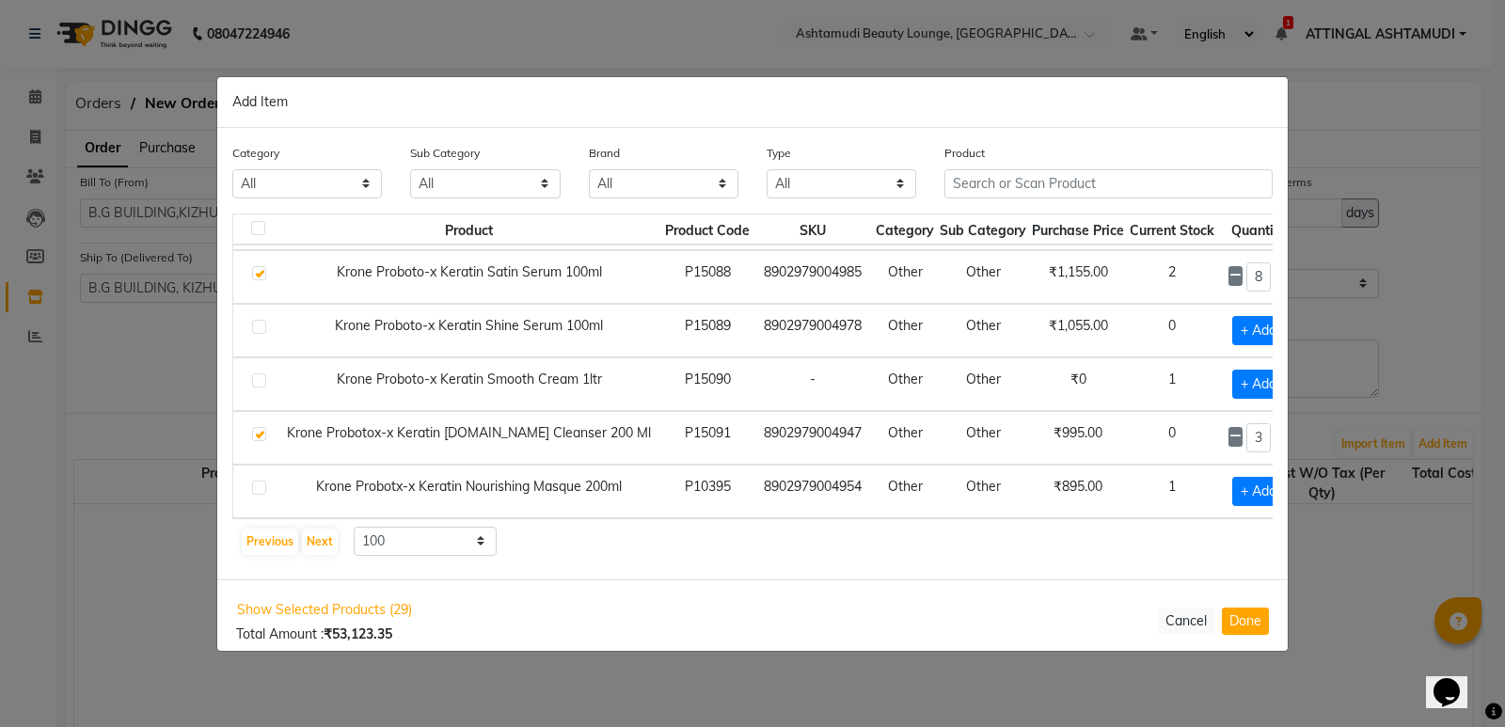
click at [1275, 438] on icon at bounding box center [1281, 436] width 12 height 13
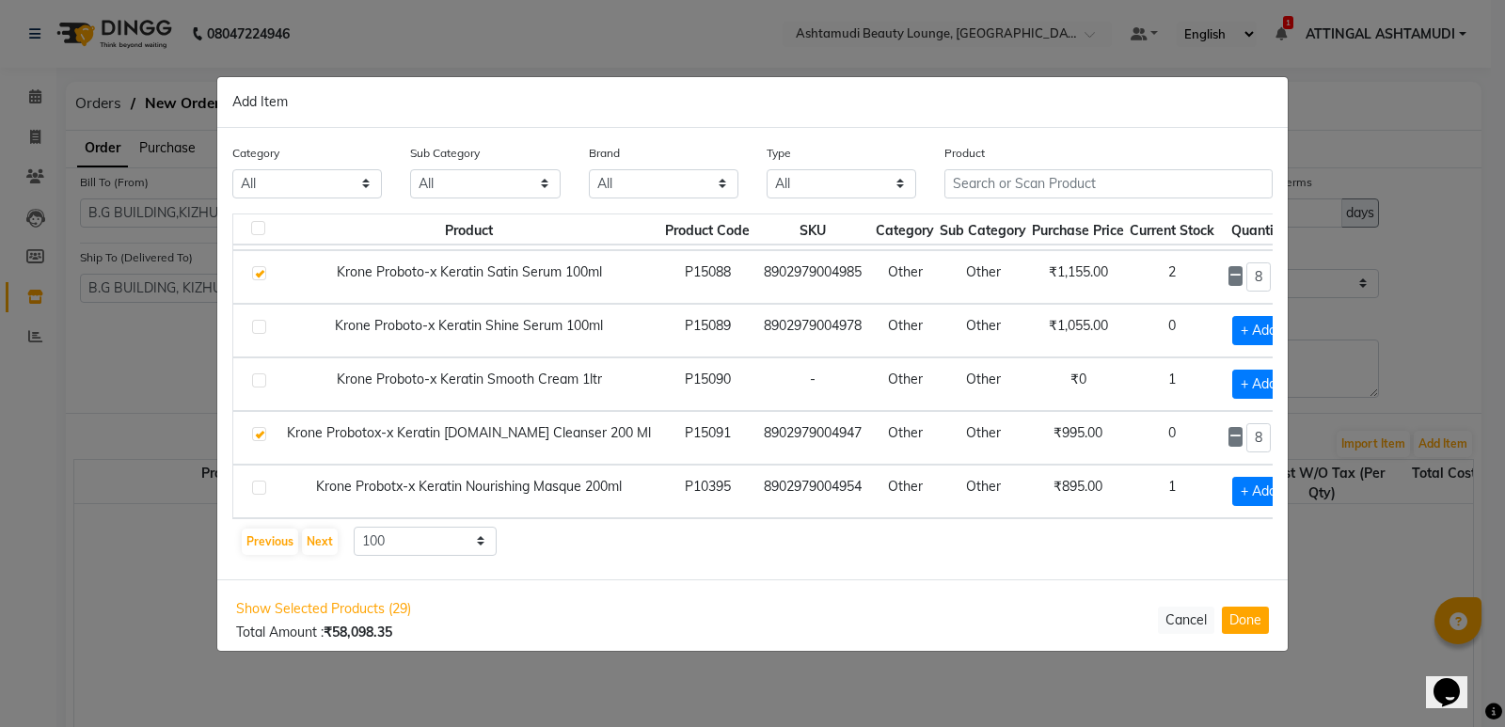
click at [1275, 438] on icon at bounding box center [1281, 436] width 12 height 13
type input "12"
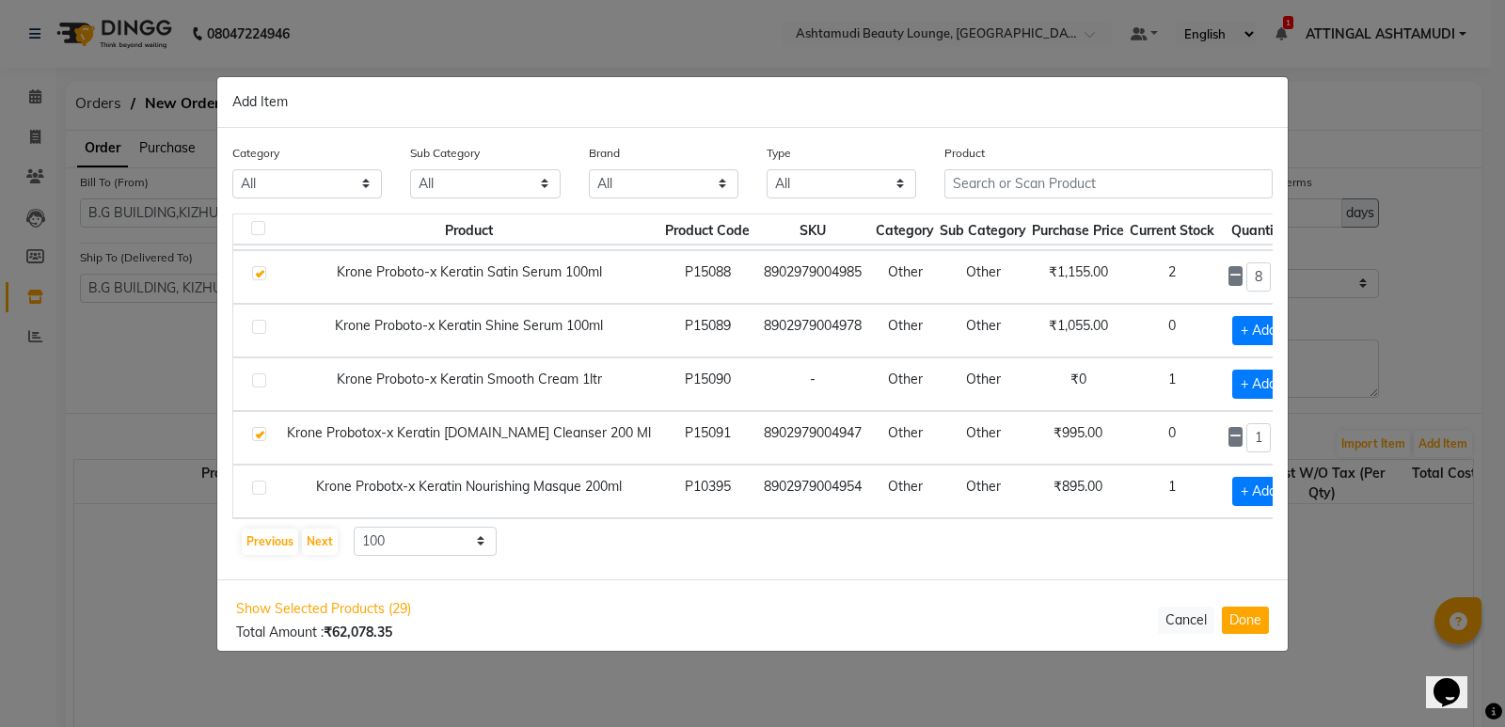
click at [255, 434] on label at bounding box center [259, 434] width 14 height 14
click at [255, 434] on input "checkbox" at bounding box center [258, 435] width 12 height 12
click at [1232, 430] on span "+ Add" at bounding box center [1258, 437] width 53 height 29
checkbox input "true"
click at [1275, 433] on icon at bounding box center [1281, 436] width 12 height 13
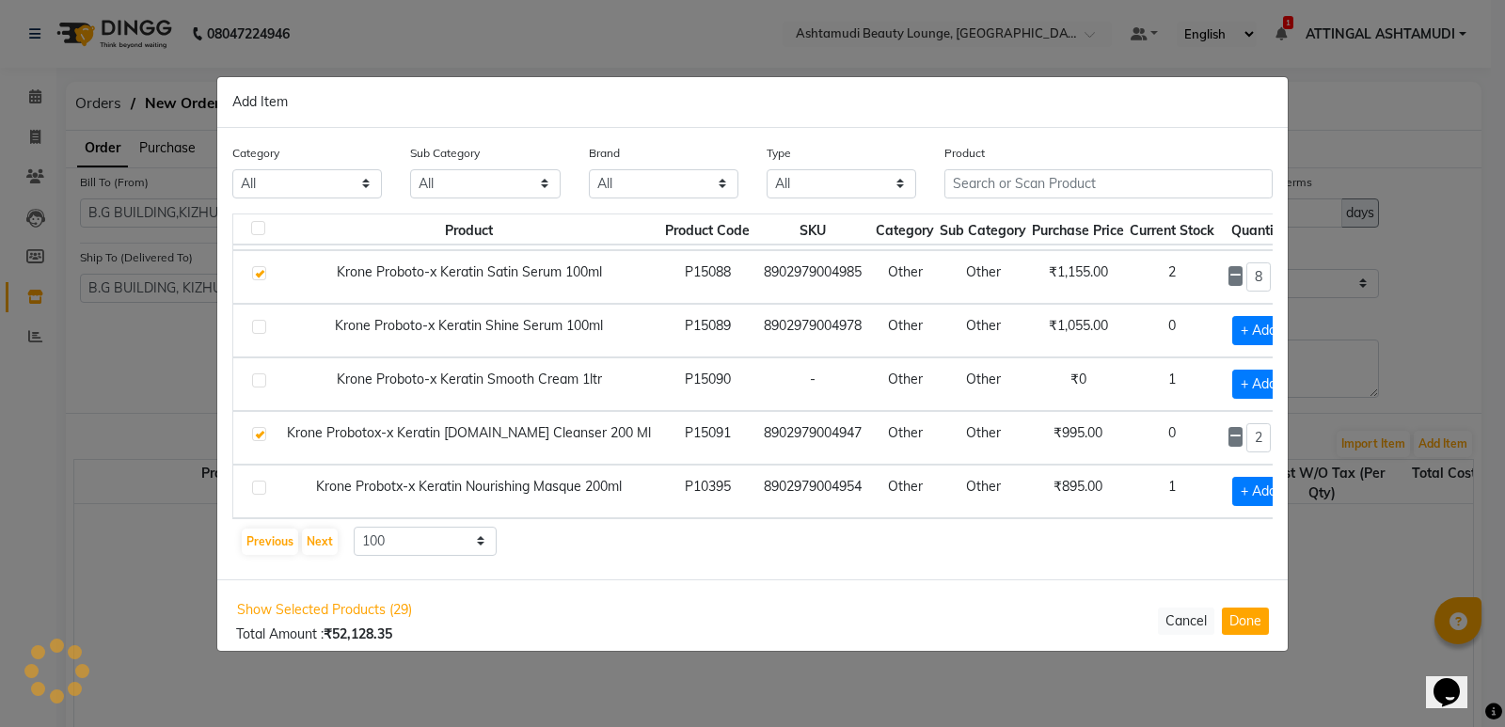
click at [1275, 433] on icon at bounding box center [1281, 436] width 12 height 13
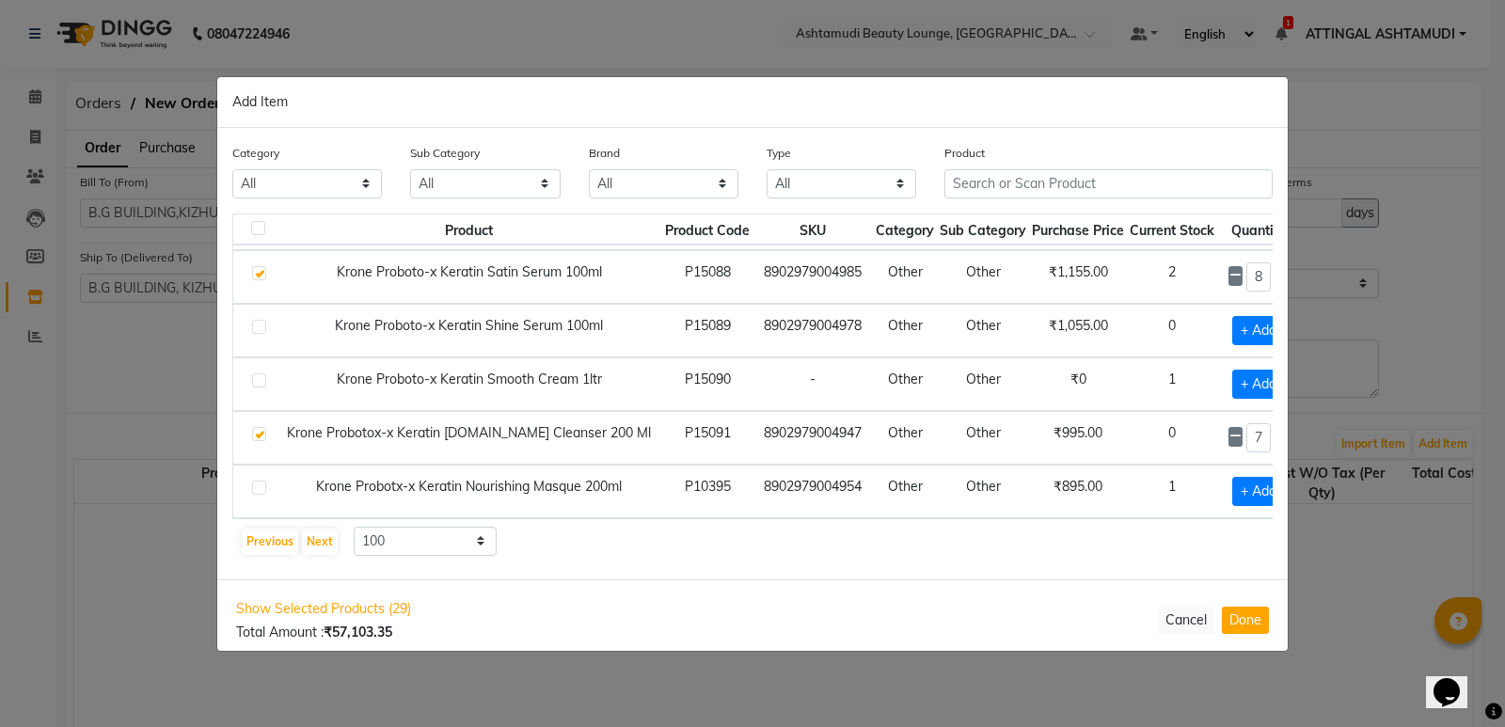
click at [1275, 434] on icon at bounding box center [1281, 436] width 12 height 13
type input "9"
click at [1232, 489] on span "+ Add" at bounding box center [1258, 491] width 53 height 29
checkbox input "true"
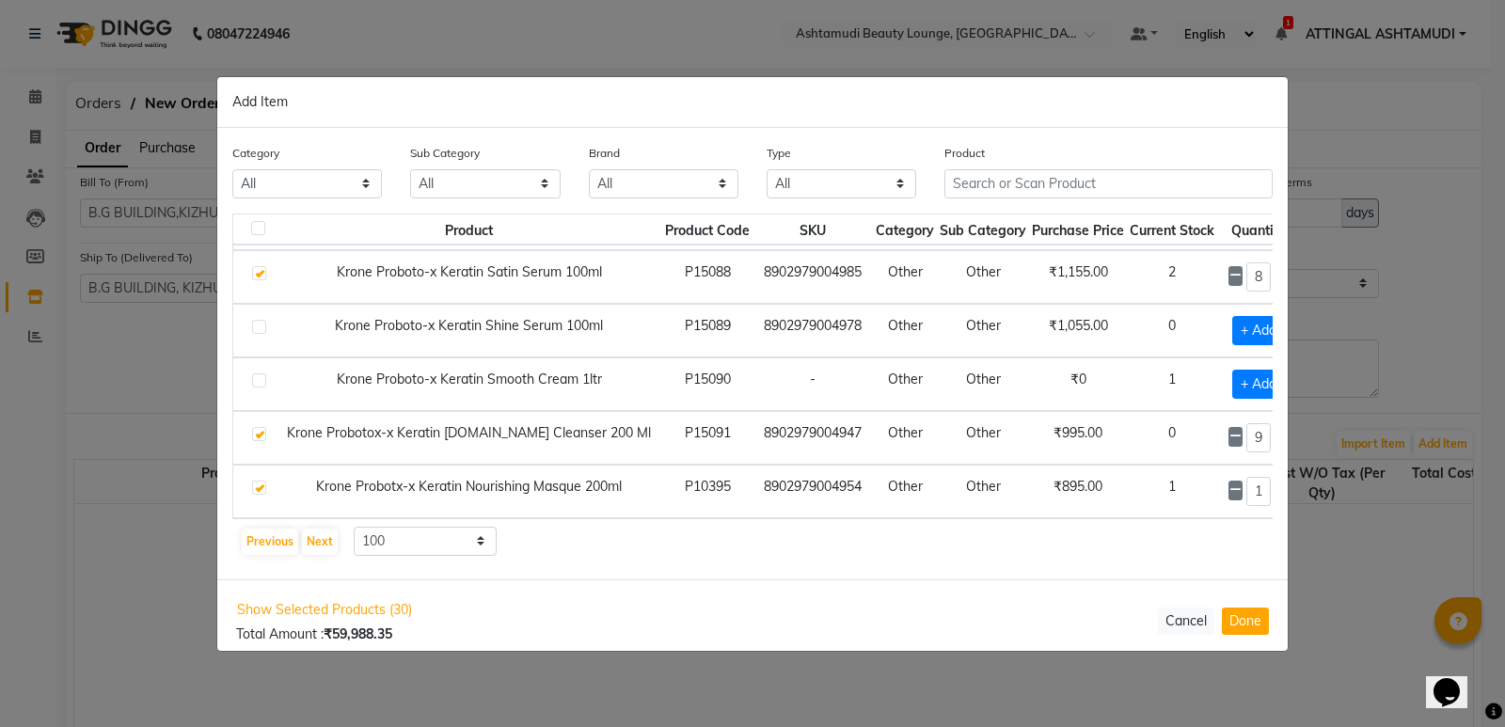
click at [1275, 489] on icon at bounding box center [1281, 489] width 12 height 13
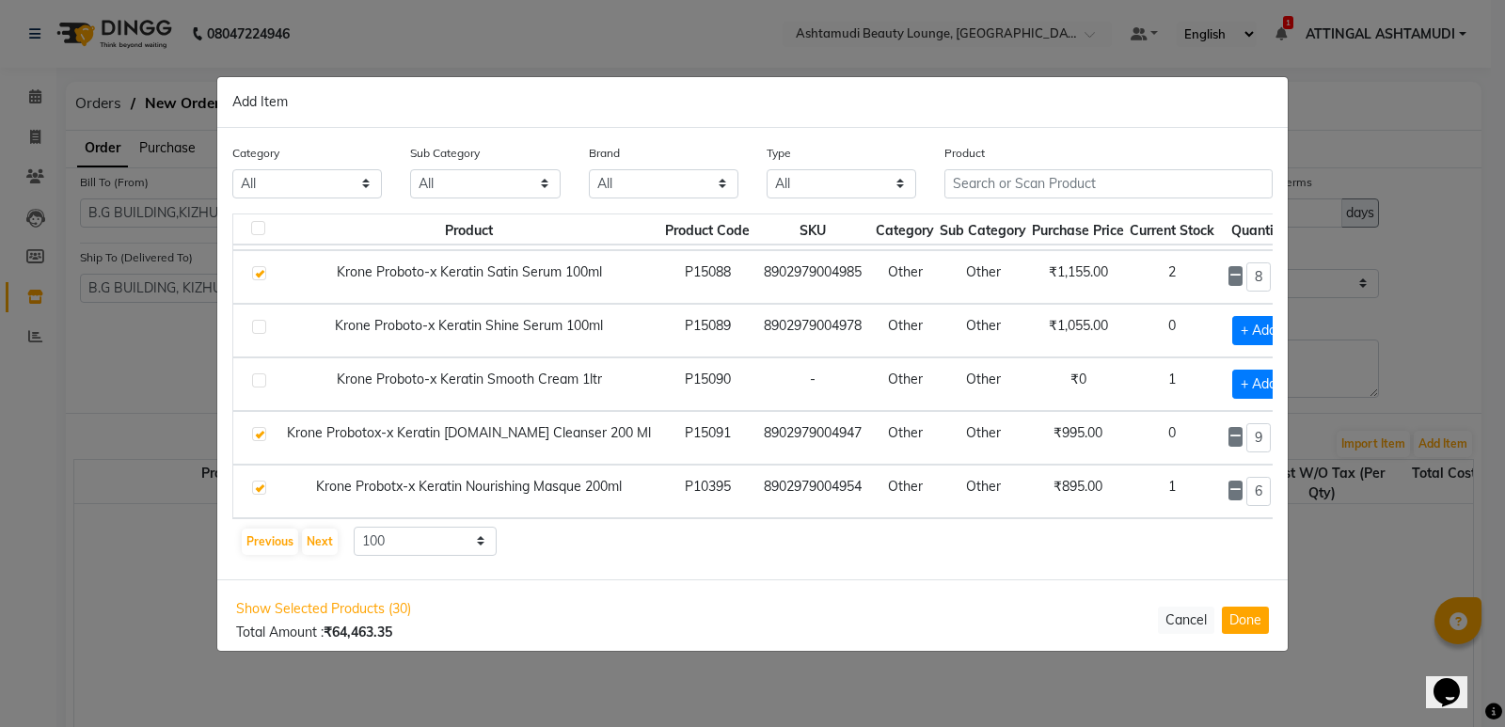
click at [1275, 489] on icon at bounding box center [1281, 489] width 12 height 13
type input "9"
click at [316, 545] on button "Next" at bounding box center [320, 542] width 36 height 26
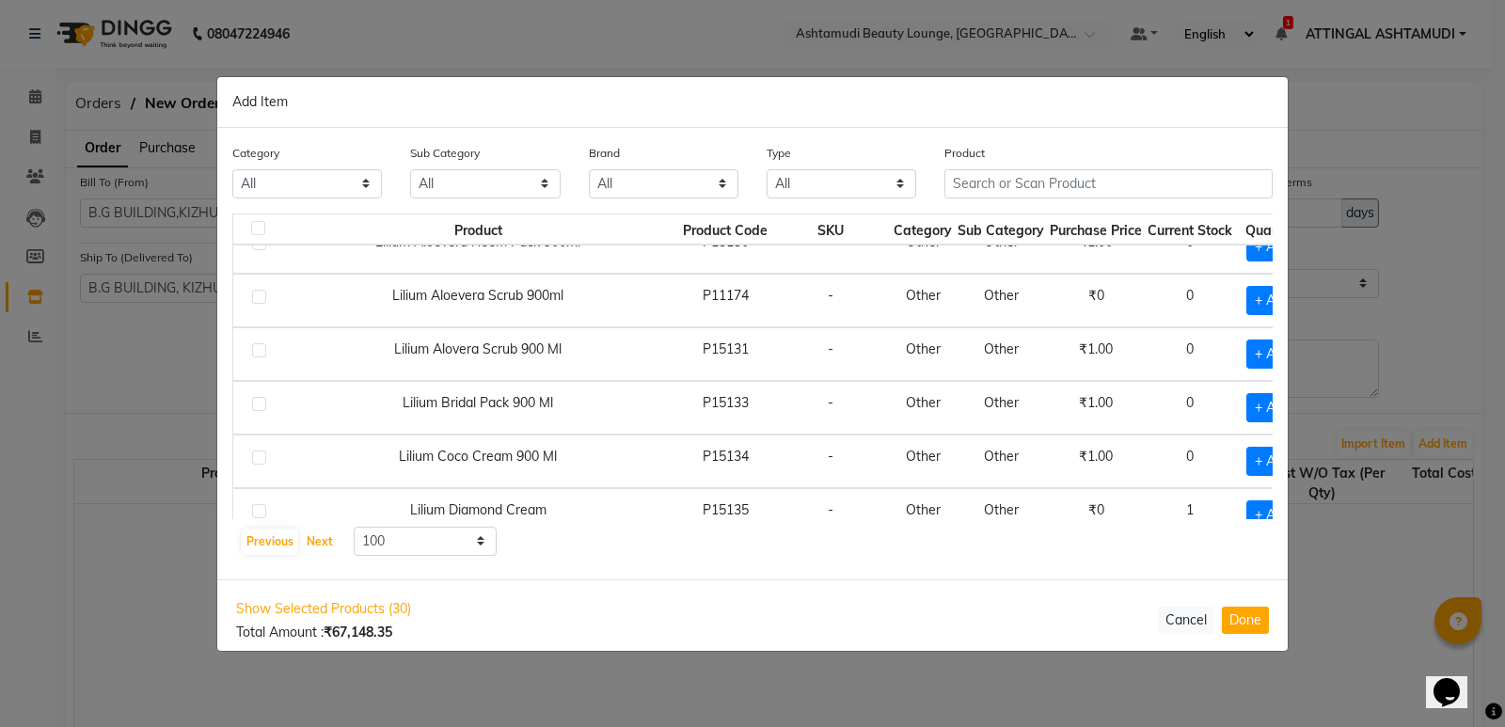
scroll to position [2257, 0]
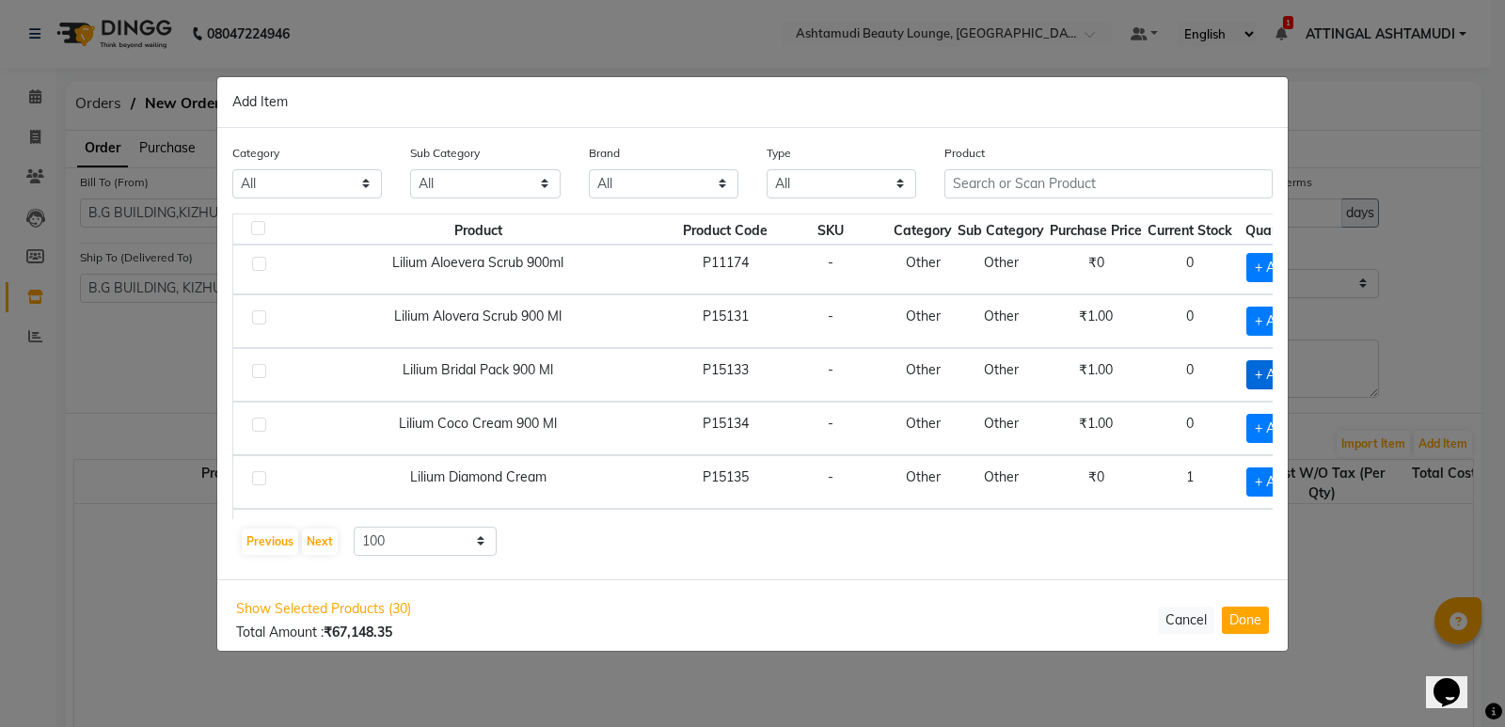
click at [1255, 376] on span "+ Add" at bounding box center [1272, 374] width 53 height 29
checkbox input "true"
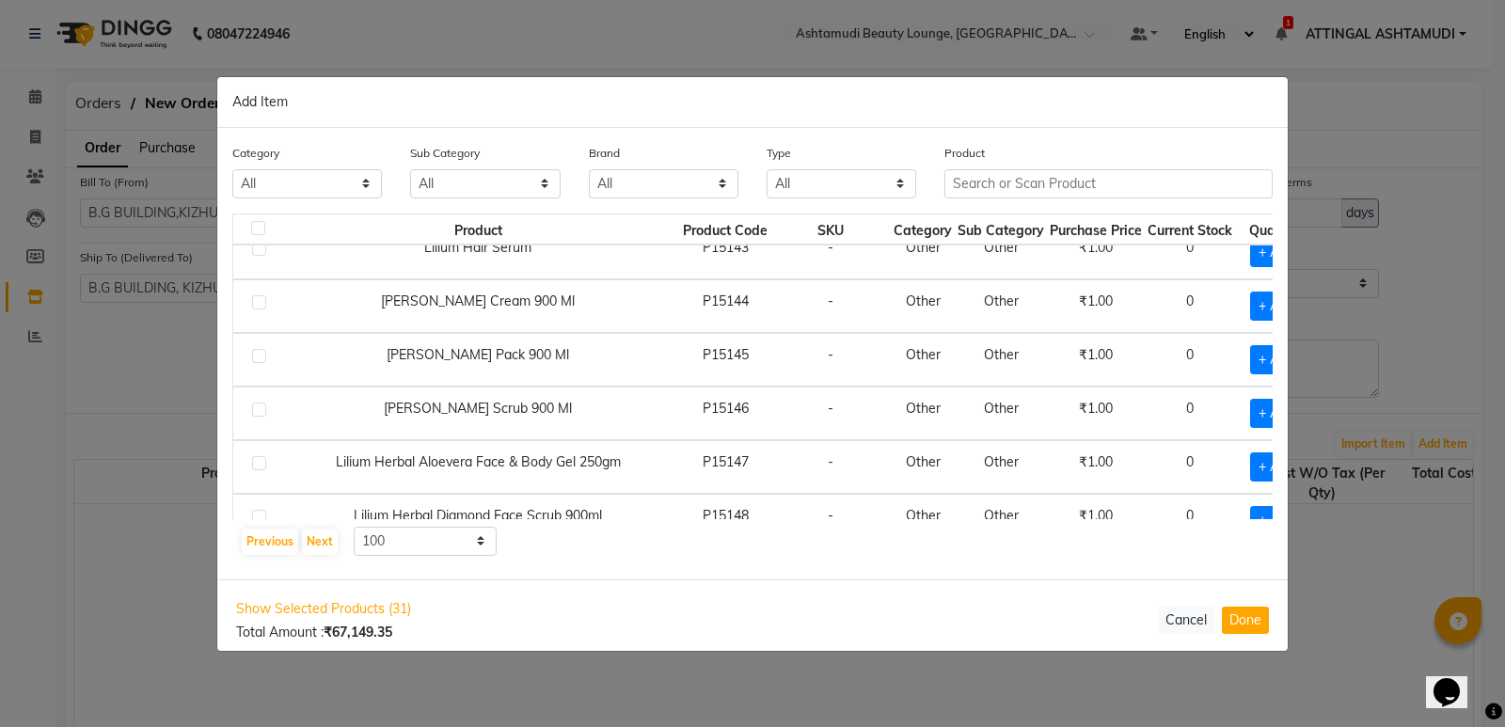
scroll to position [3009, 0]
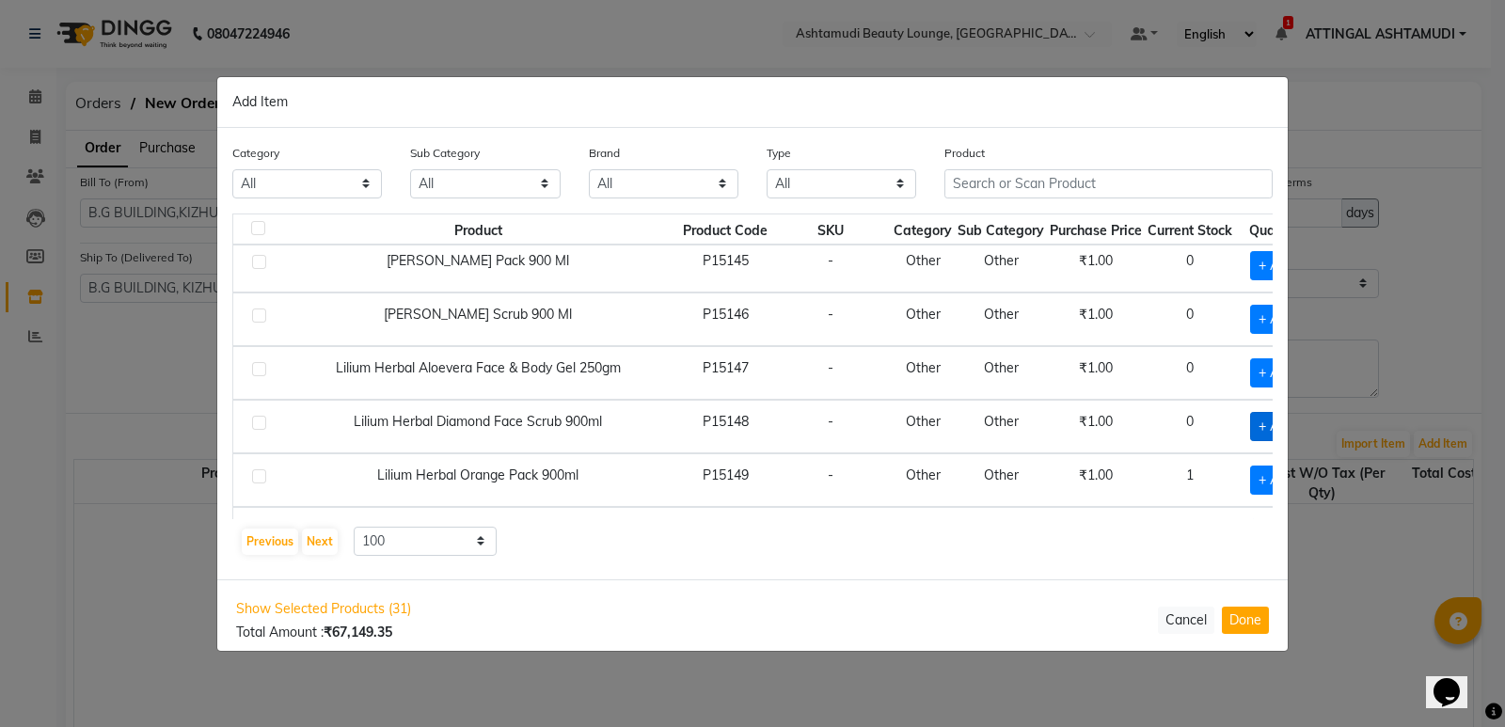
click at [1252, 426] on span "+ Add" at bounding box center [1276, 426] width 53 height 29
checkbox input "true"
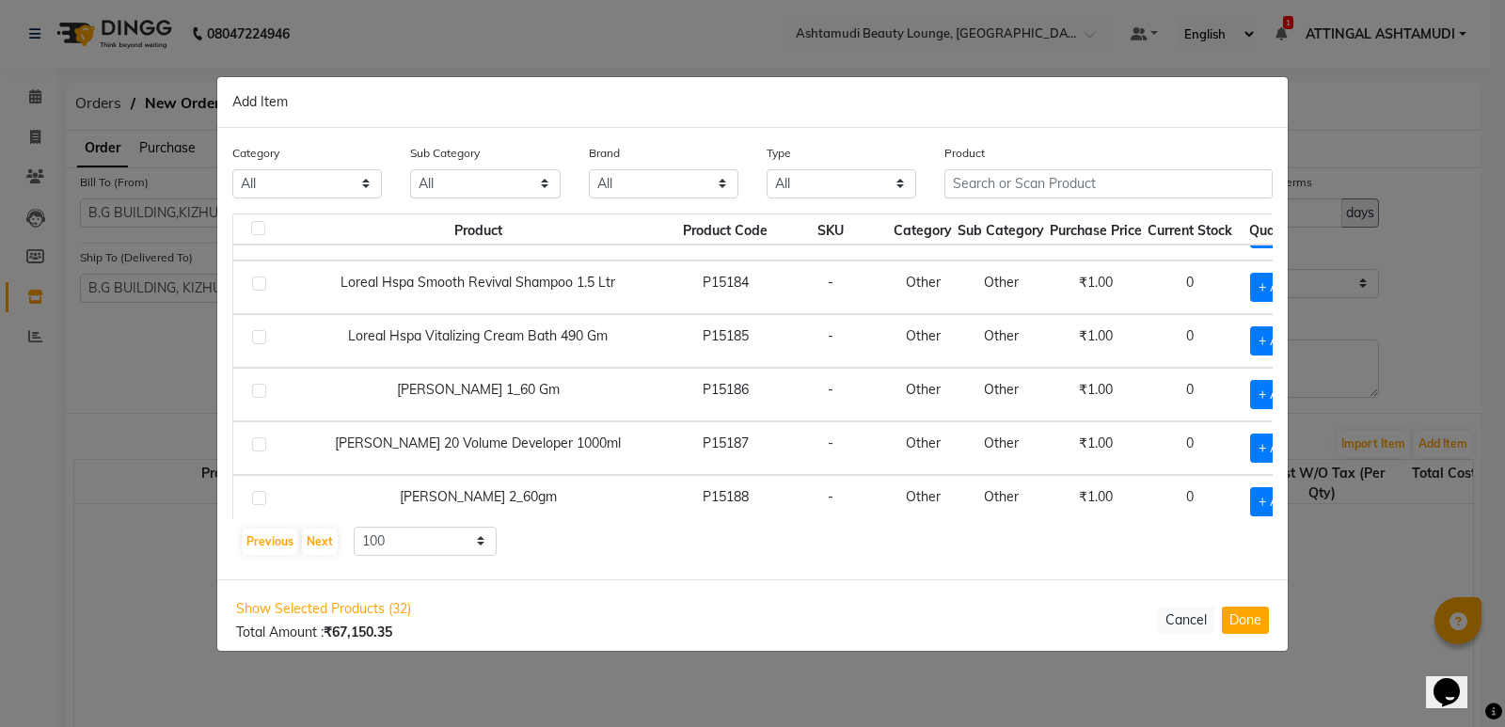
scroll to position [5103, 0]
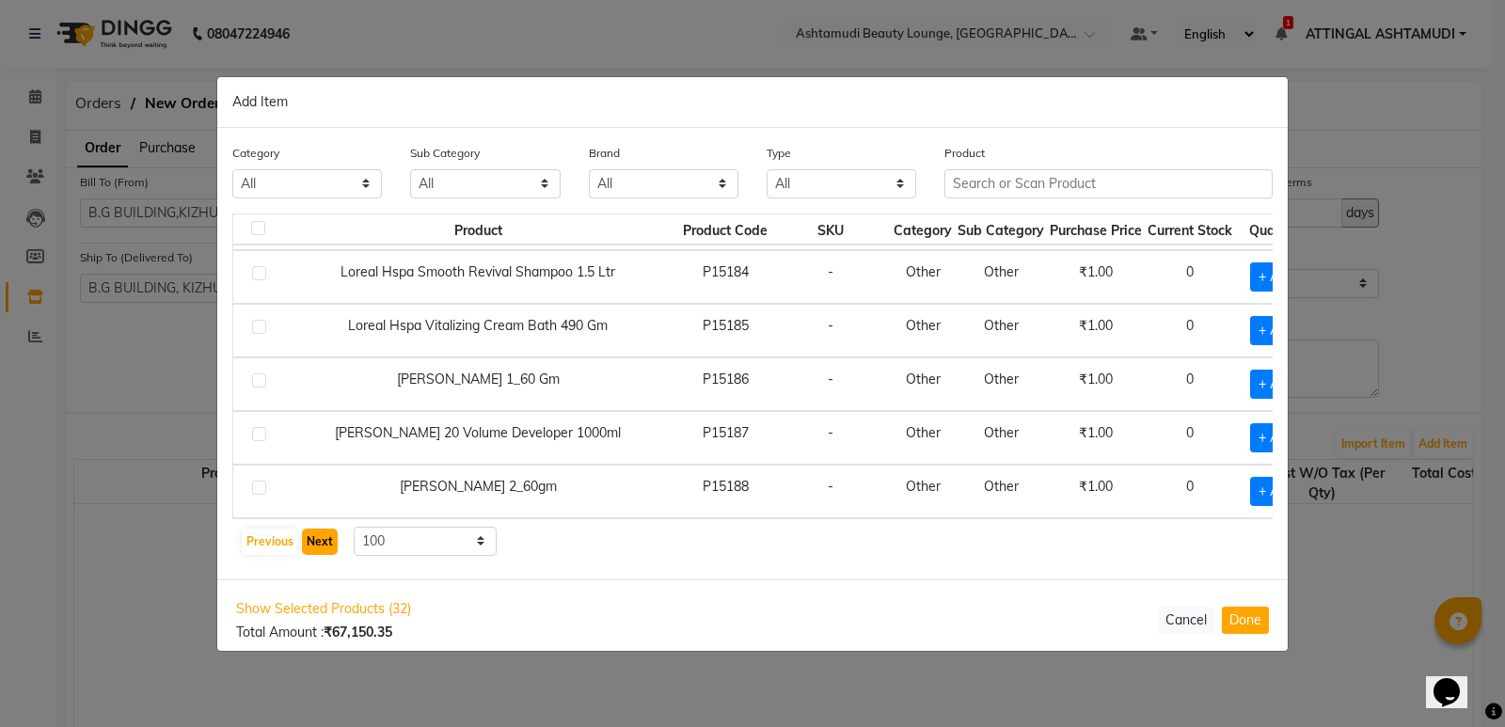
click at [316, 544] on button "Next" at bounding box center [320, 542] width 36 height 26
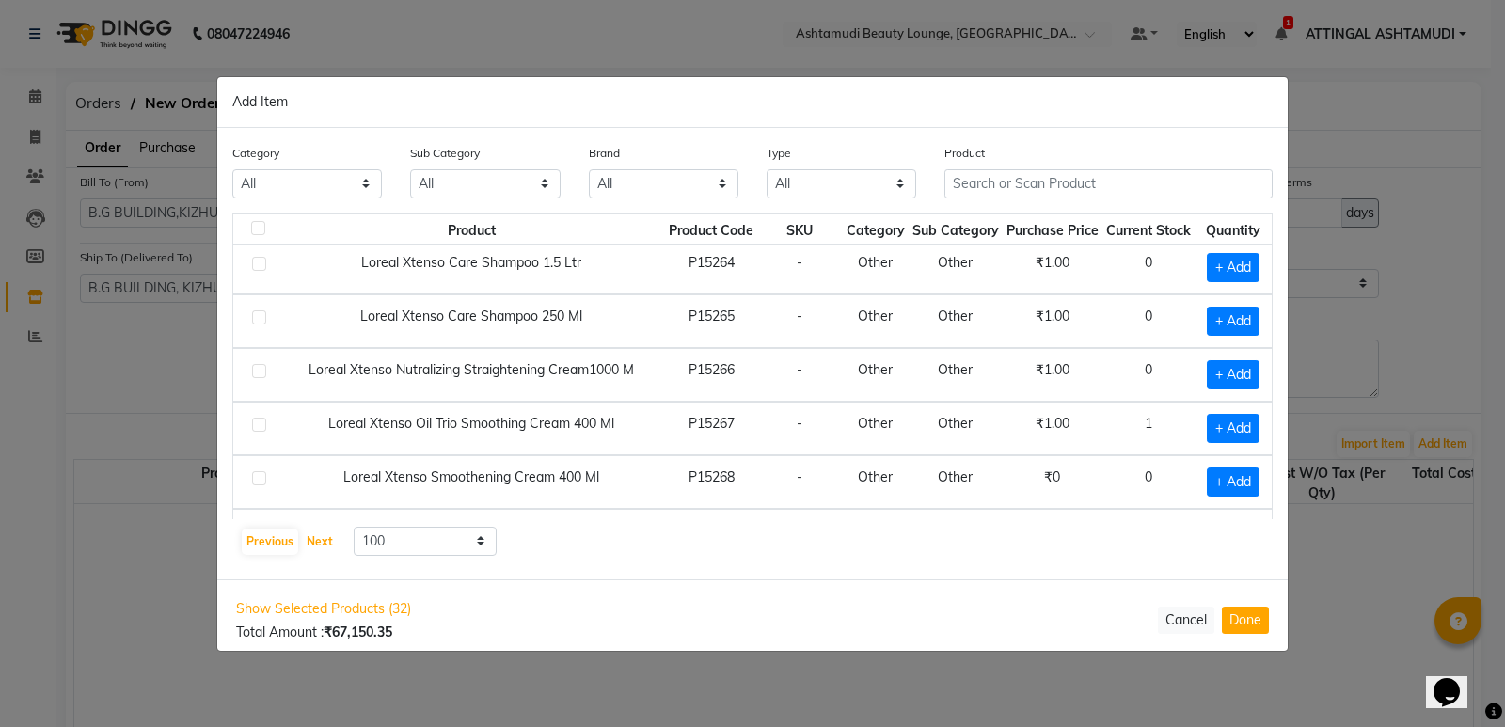
scroll to position [4232, 0]
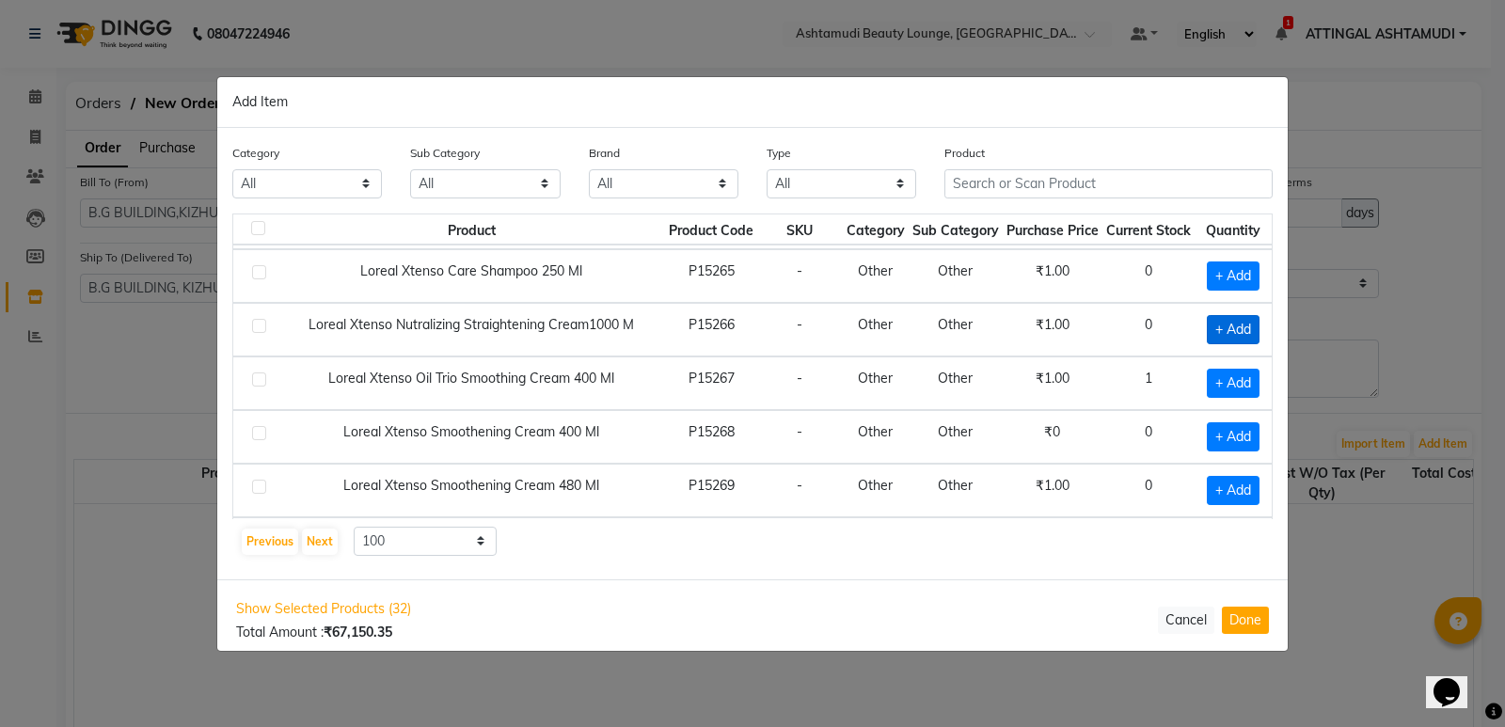
click at [1224, 327] on span "+ Add" at bounding box center [1233, 329] width 53 height 29
checkbox input "true"
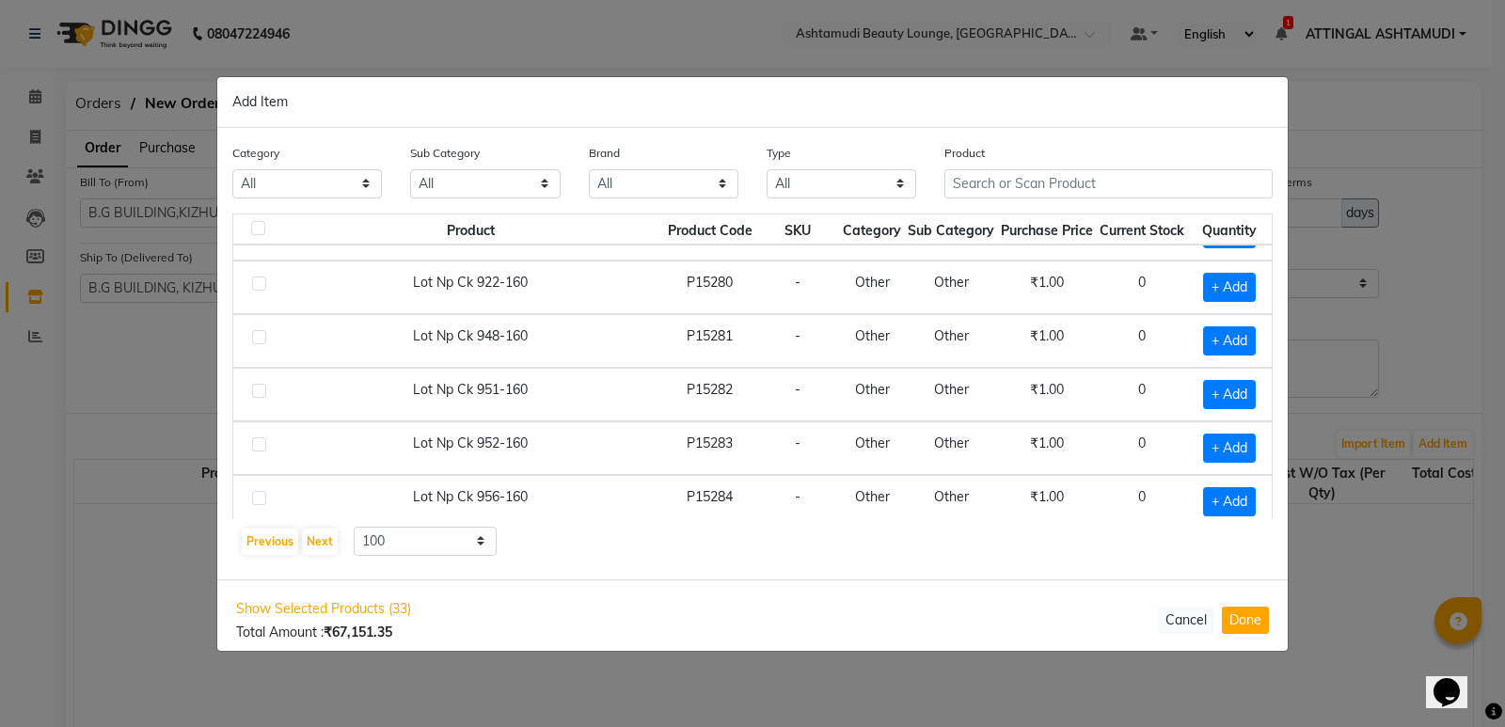
scroll to position [5089, 0]
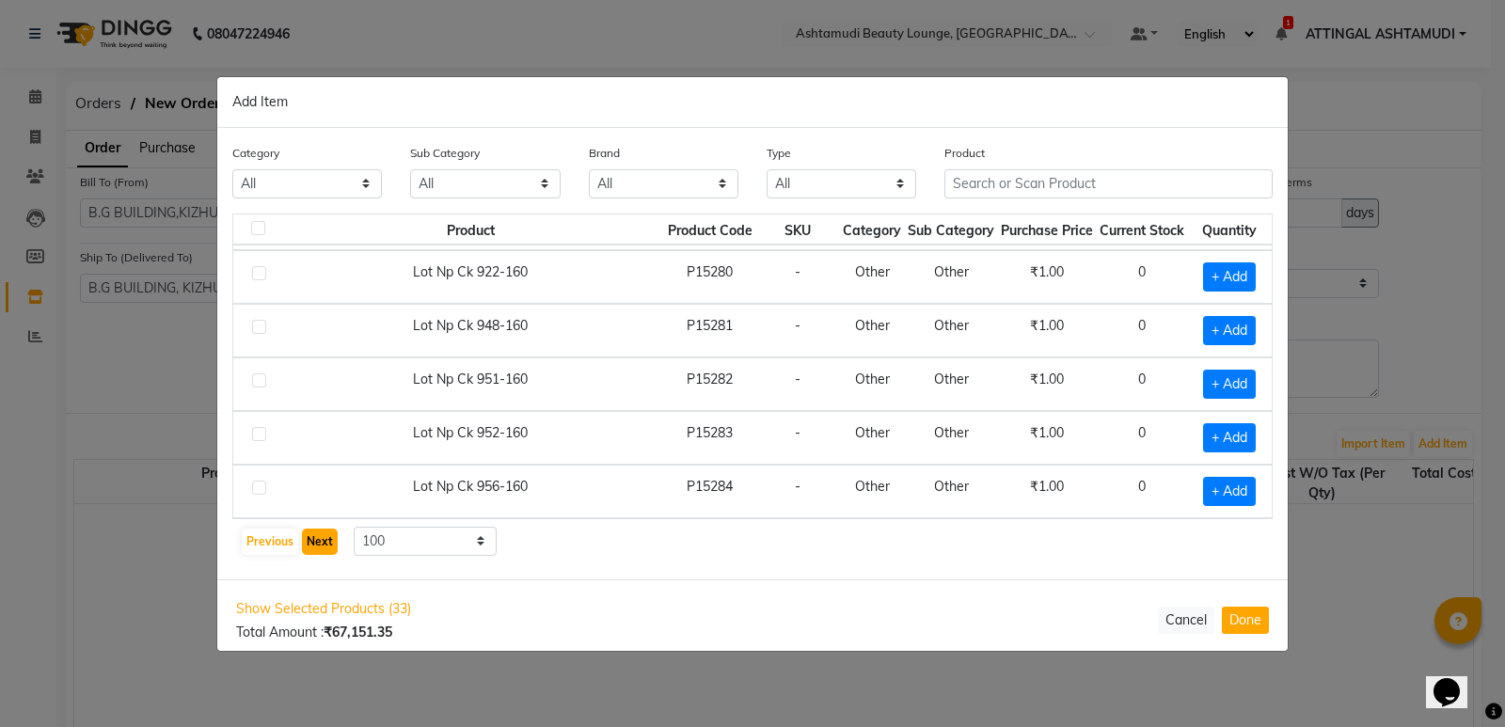
click at [320, 543] on button "Next" at bounding box center [320, 542] width 36 height 26
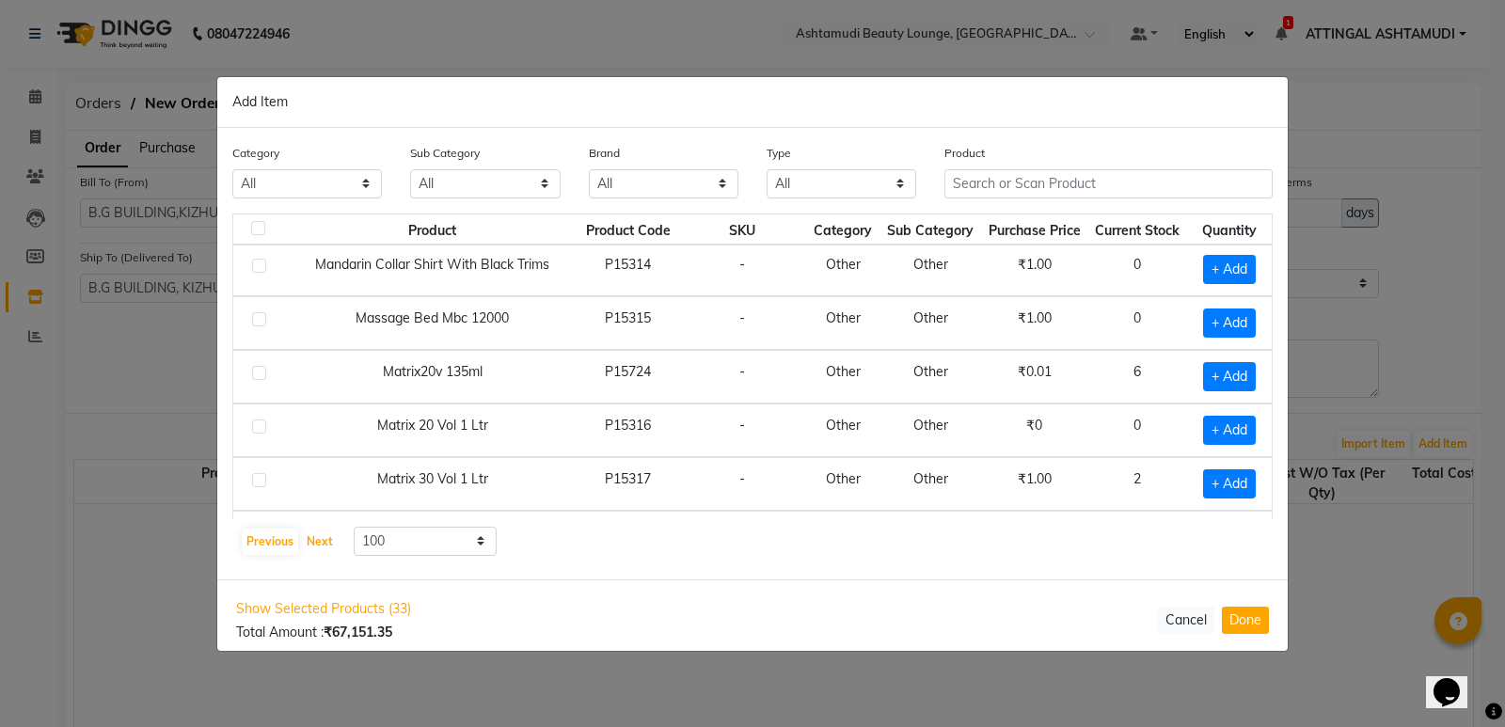
scroll to position [1881, 0]
click at [1232, 427] on span "+ Add" at bounding box center [1229, 429] width 53 height 29
checkbox input "true"
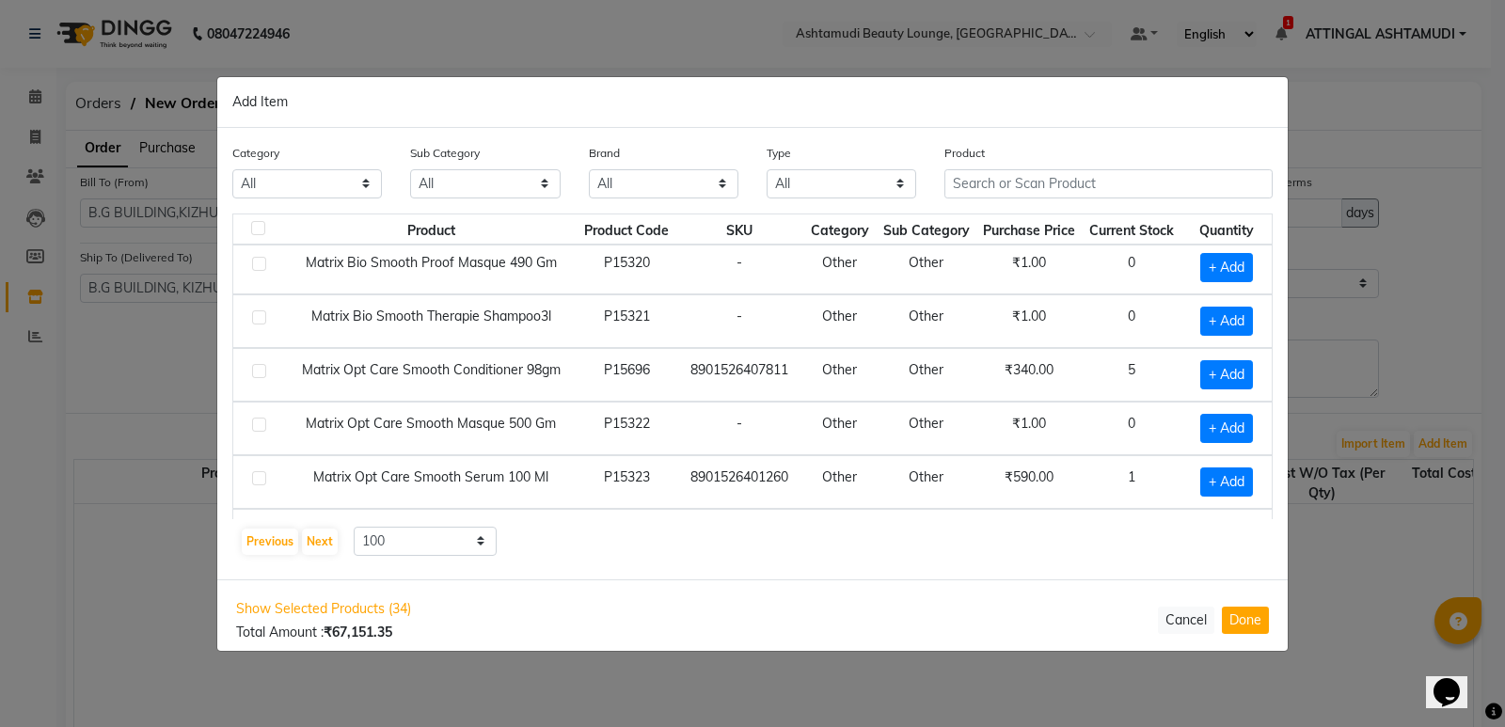
scroll to position [2351, 0]
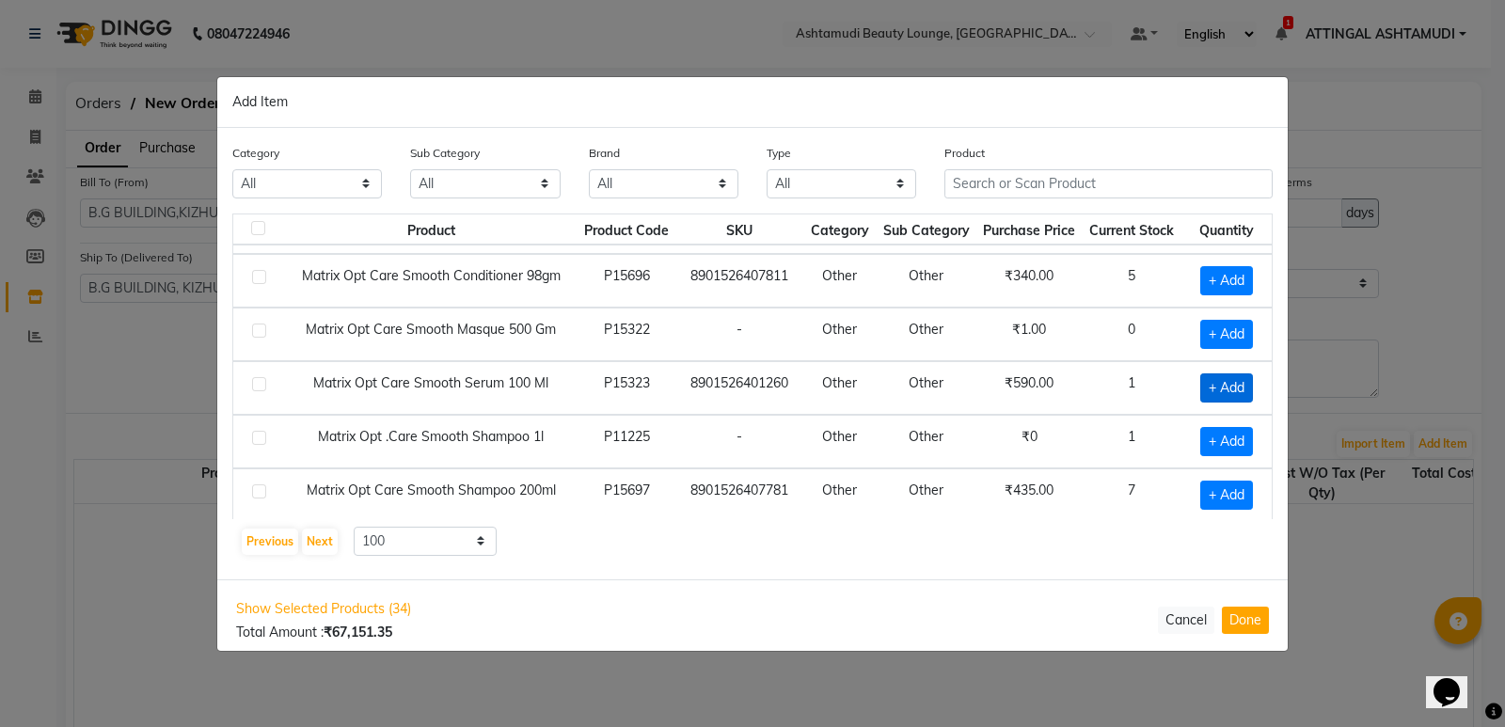
click at [1224, 385] on span "+ Add" at bounding box center [1226, 387] width 53 height 29
checkbox input "true"
click at [1246, 386] on icon at bounding box center [1252, 386] width 12 height 13
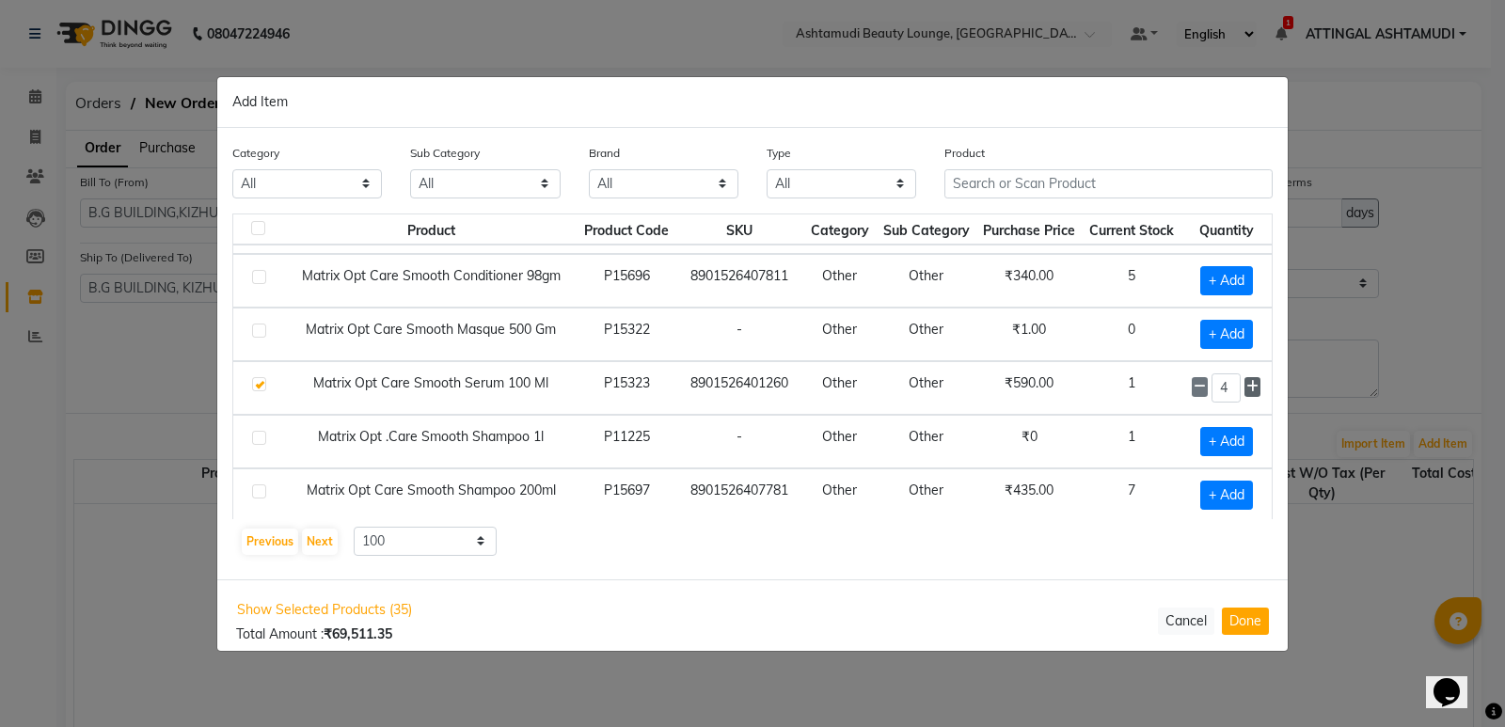
click at [1246, 386] on icon at bounding box center [1252, 386] width 12 height 13
type input "6"
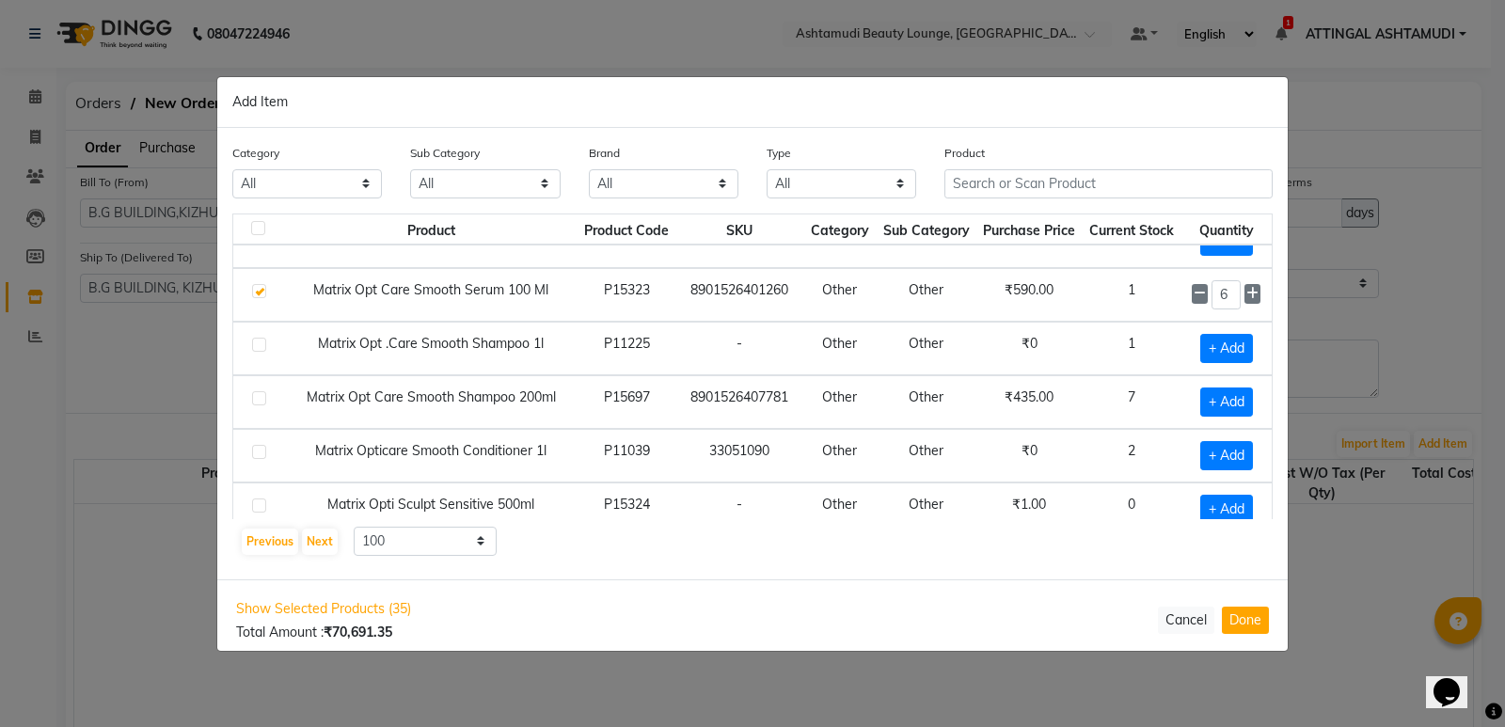
scroll to position [2445, 0]
click at [1216, 343] on span "+ Add" at bounding box center [1226, 347] width 53 height 29
checkbox input "true"
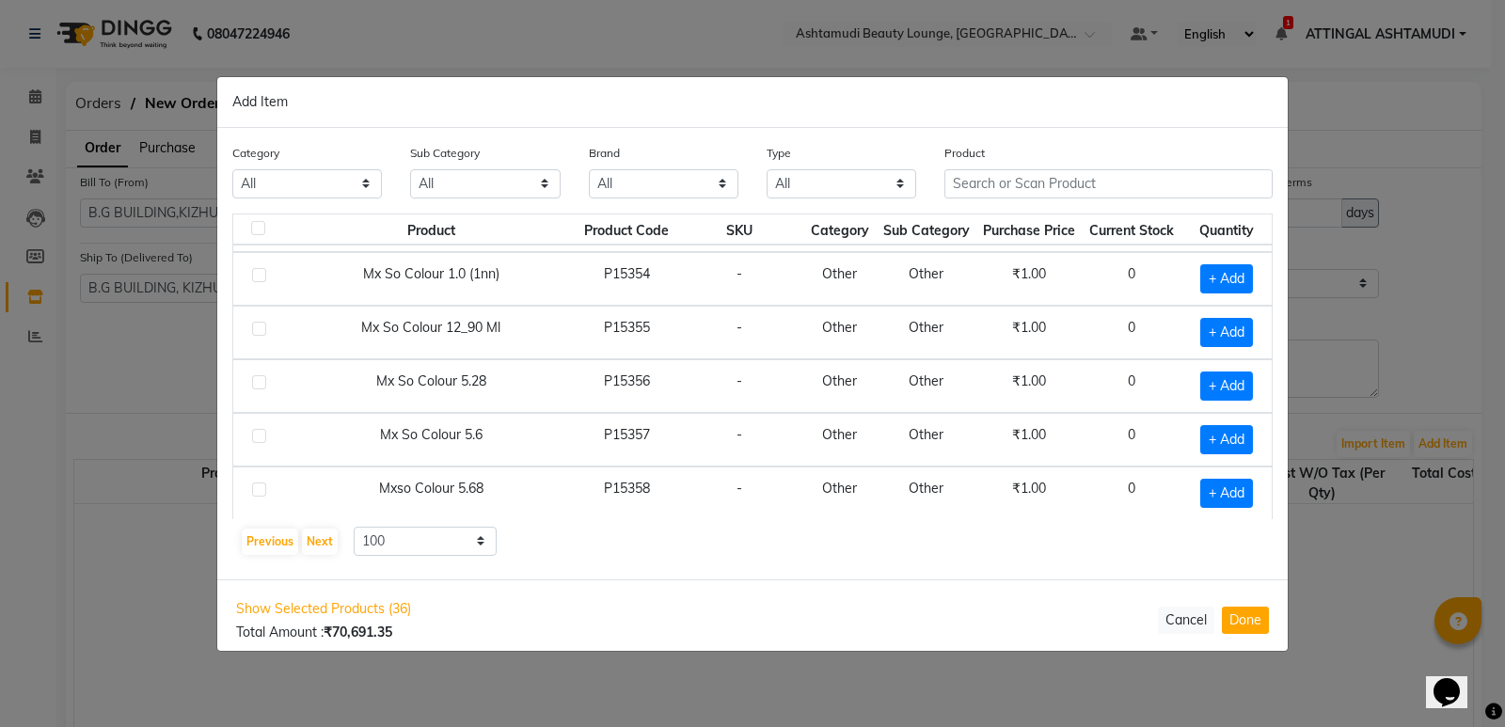
scroll to position [5089, 0]
click at [324, 545] on button "Next" at bounding box center [320, 542] width 36 height 26
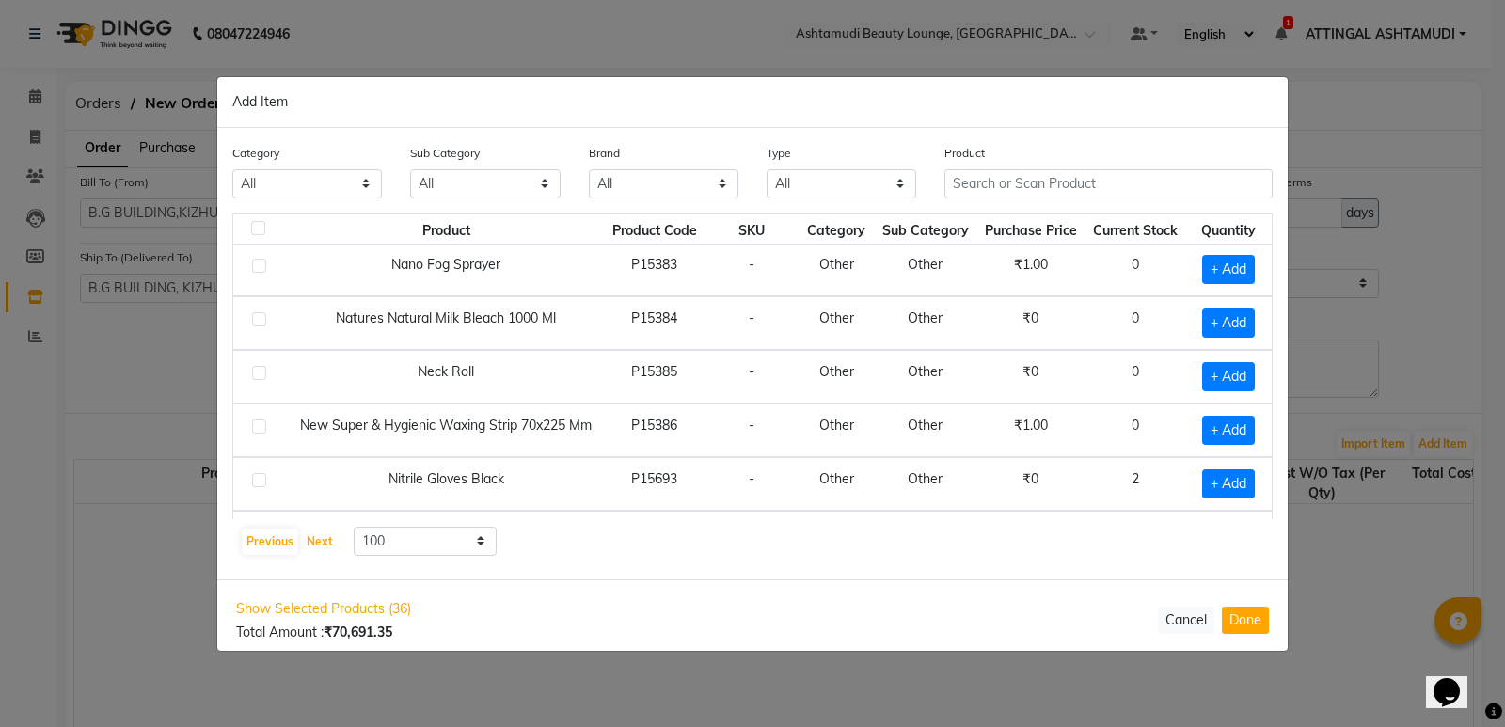
scroll to position [1599, 0]
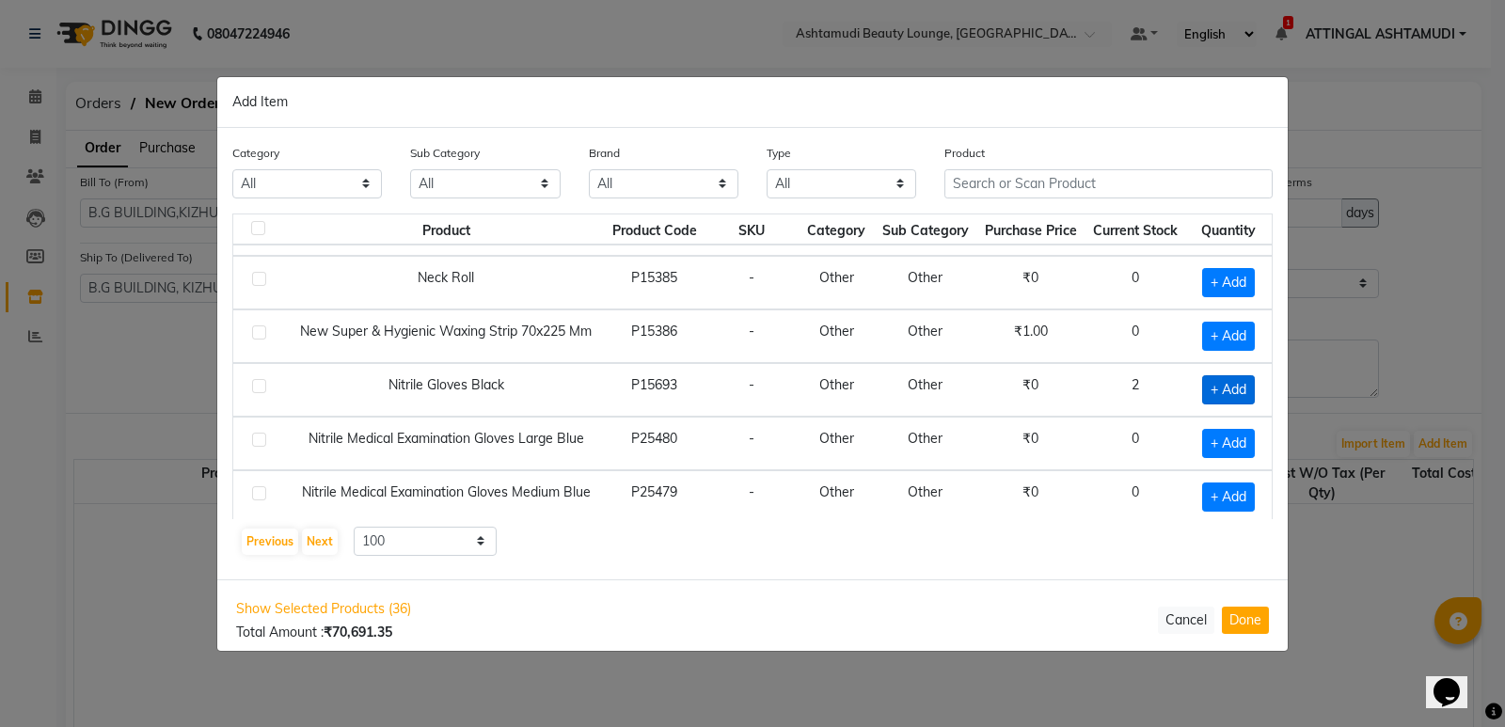
click at [1216, 385] on span "+ Add" at bounding box center [1228, 389] width 53 height 29
click at [1193, 387] on icon at bounding box center [1199, 388] width 12 height 13
checkbox input "false"
click at [1224, 439] on span "+ Add" at bounding box center [1228, 443] width 53 height 29
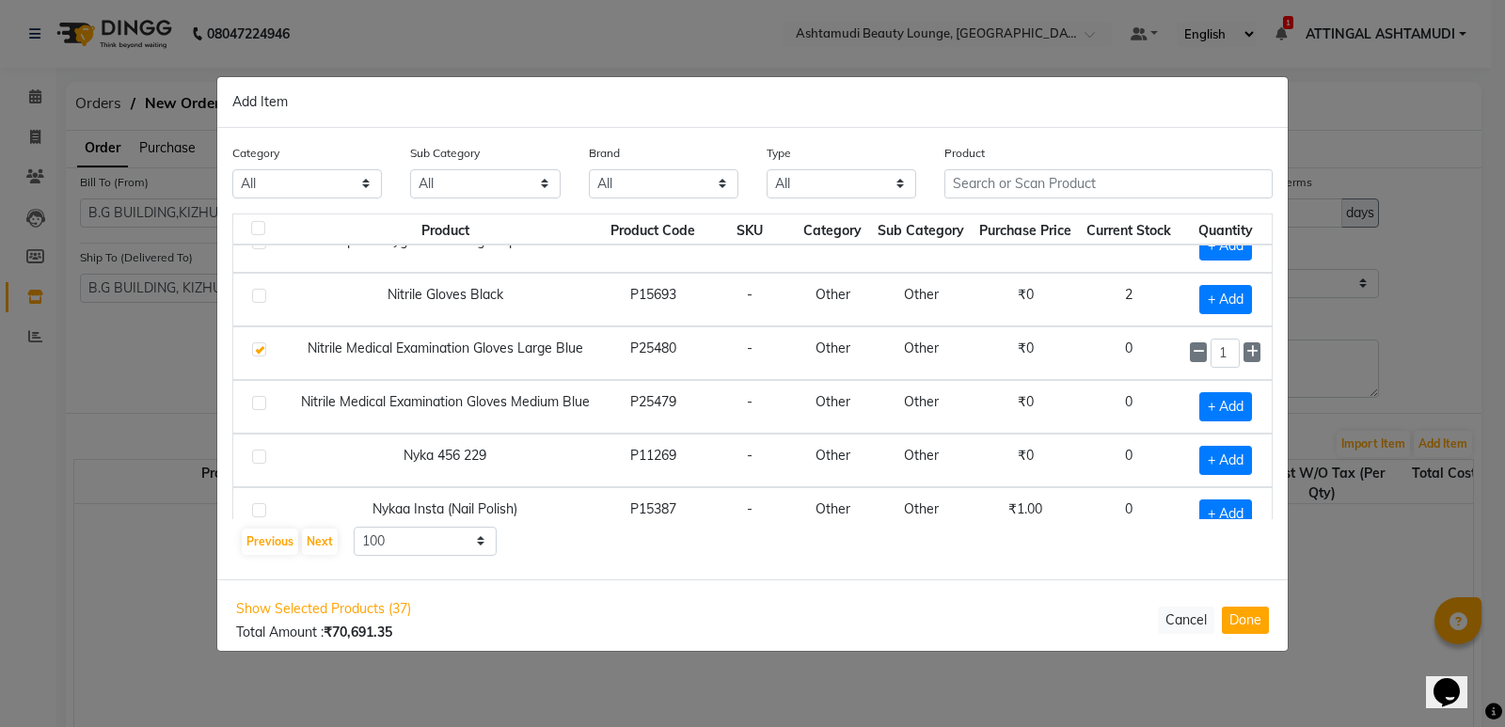
scroll to position [1693, 0]
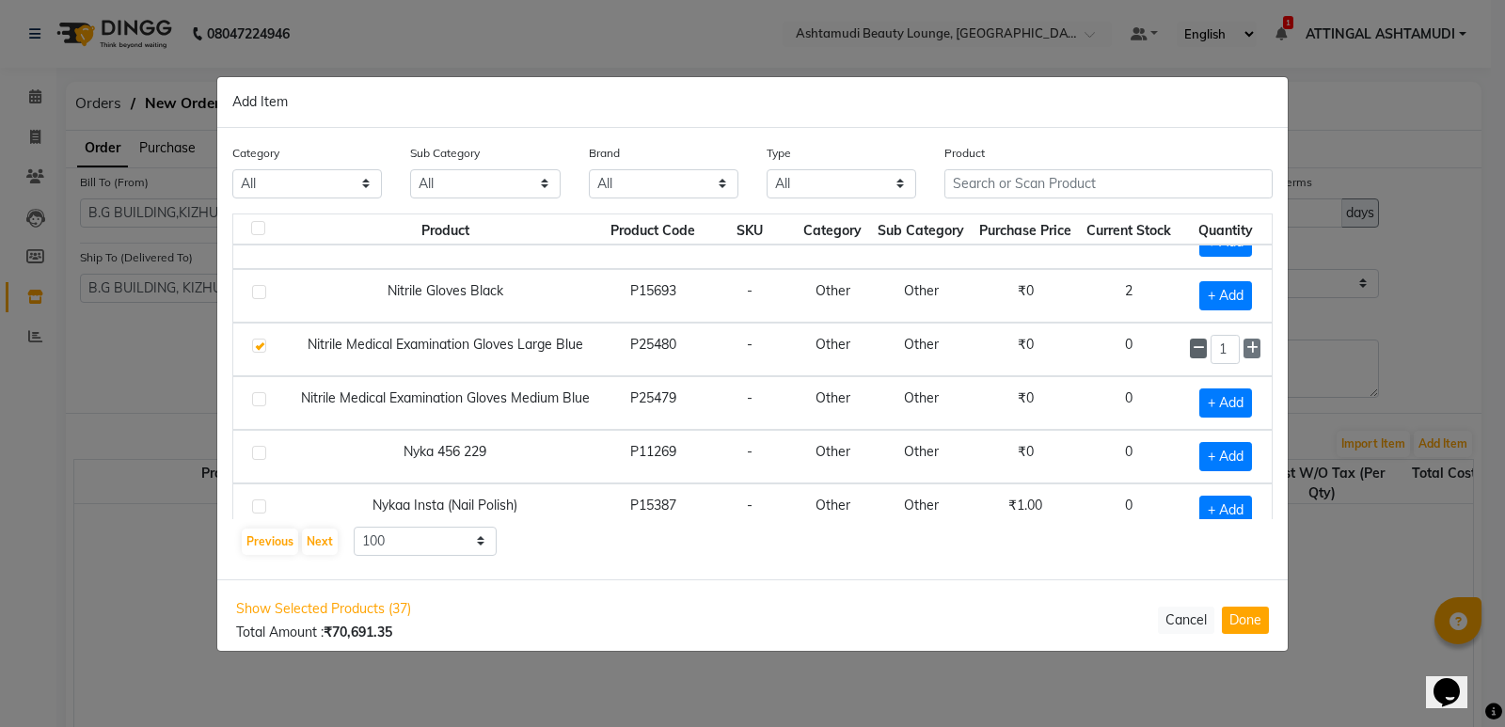
click at [1193, 346] on icon at bounding box center [1199, 347] width 12 height 13
checkbox input "false"
click at [1230, 403] on span "+ Add" at bounding box center [1228, 402] width 53 height 29
checkbox input "true"
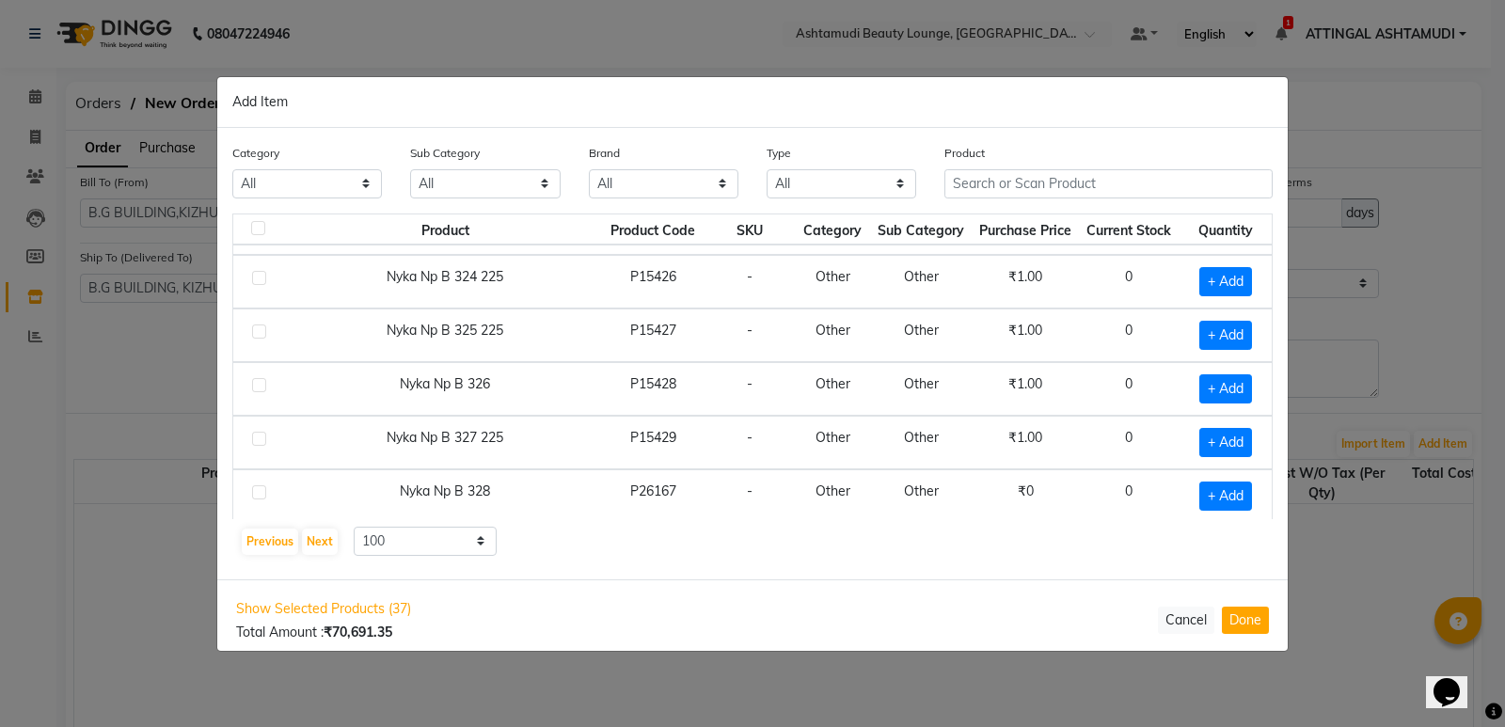
scroll to position [5089, 0]
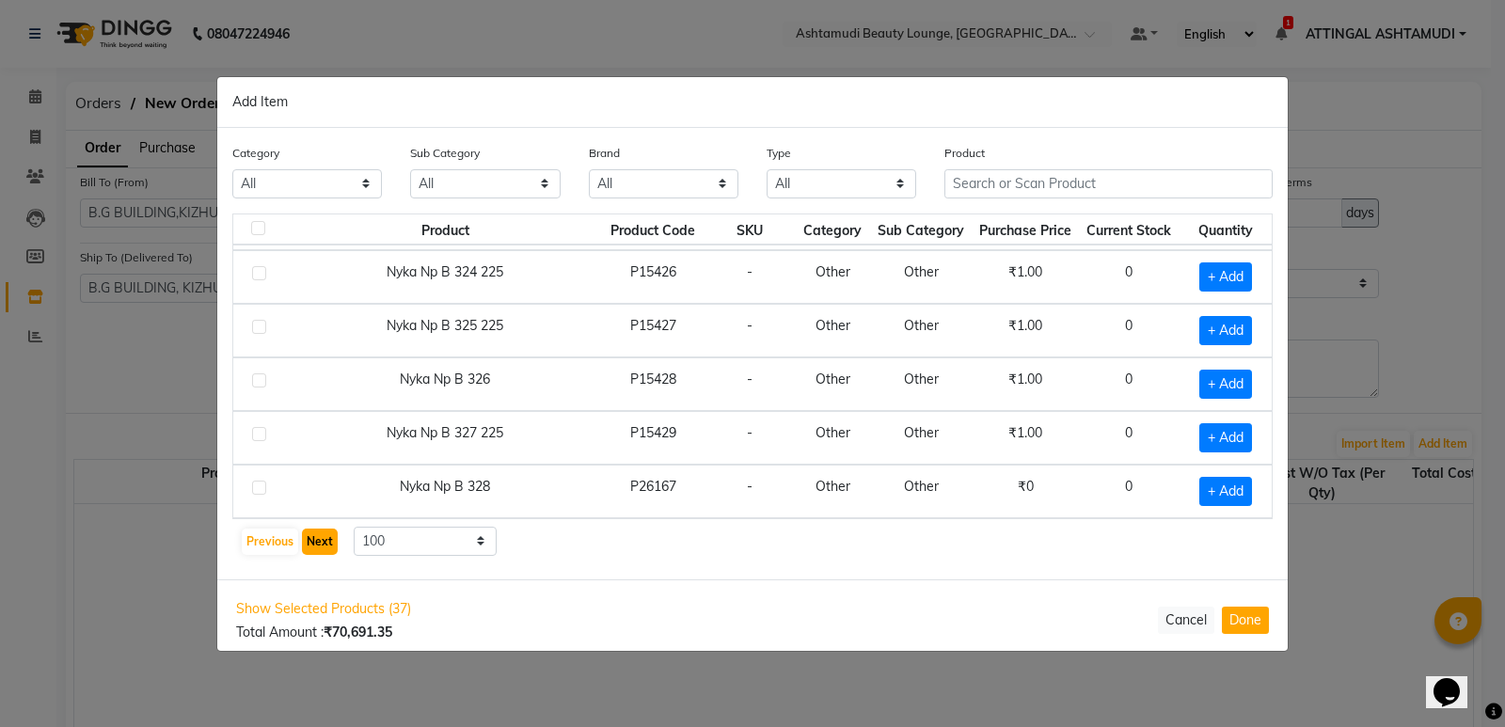
click at [318, 544] on button "Next" at bounding box center [320, 542] width 36 height 26
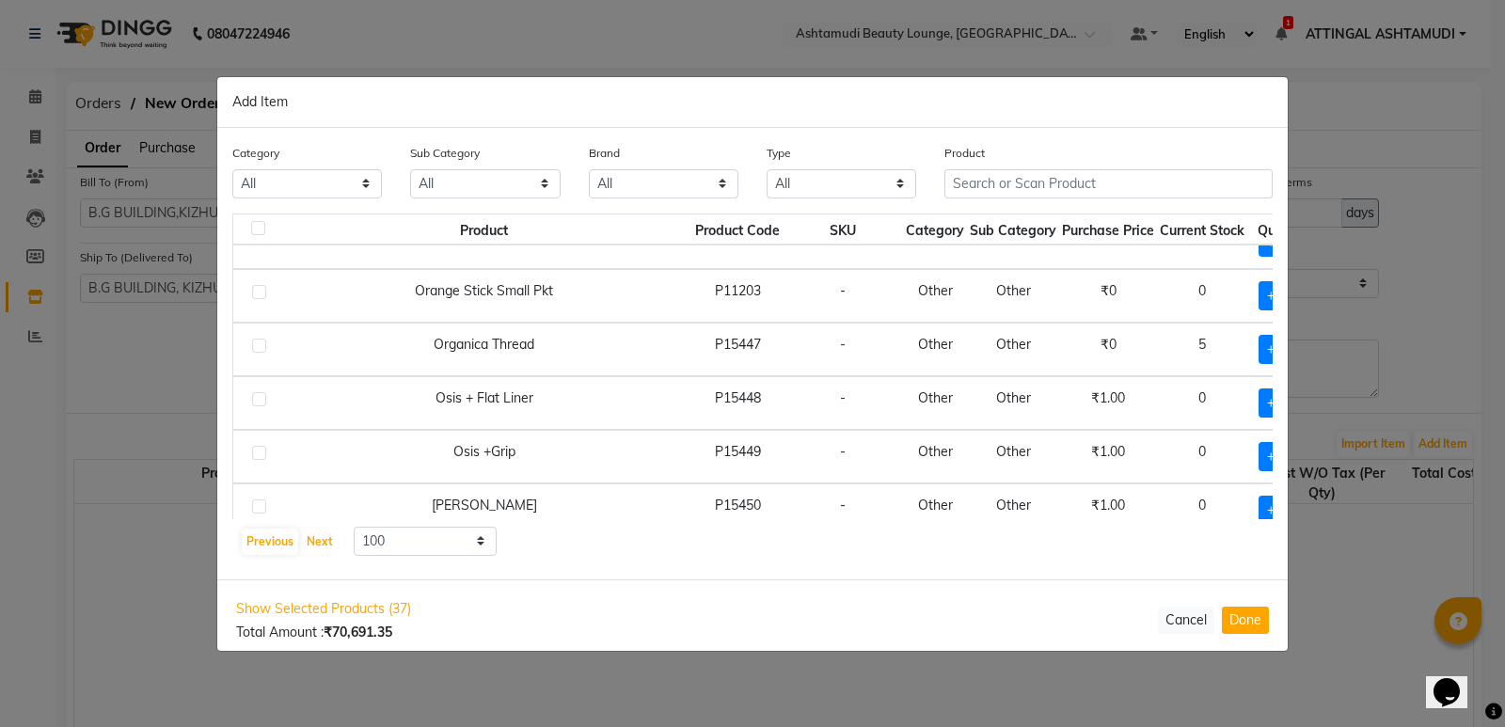
scroll to position [1599, 0]
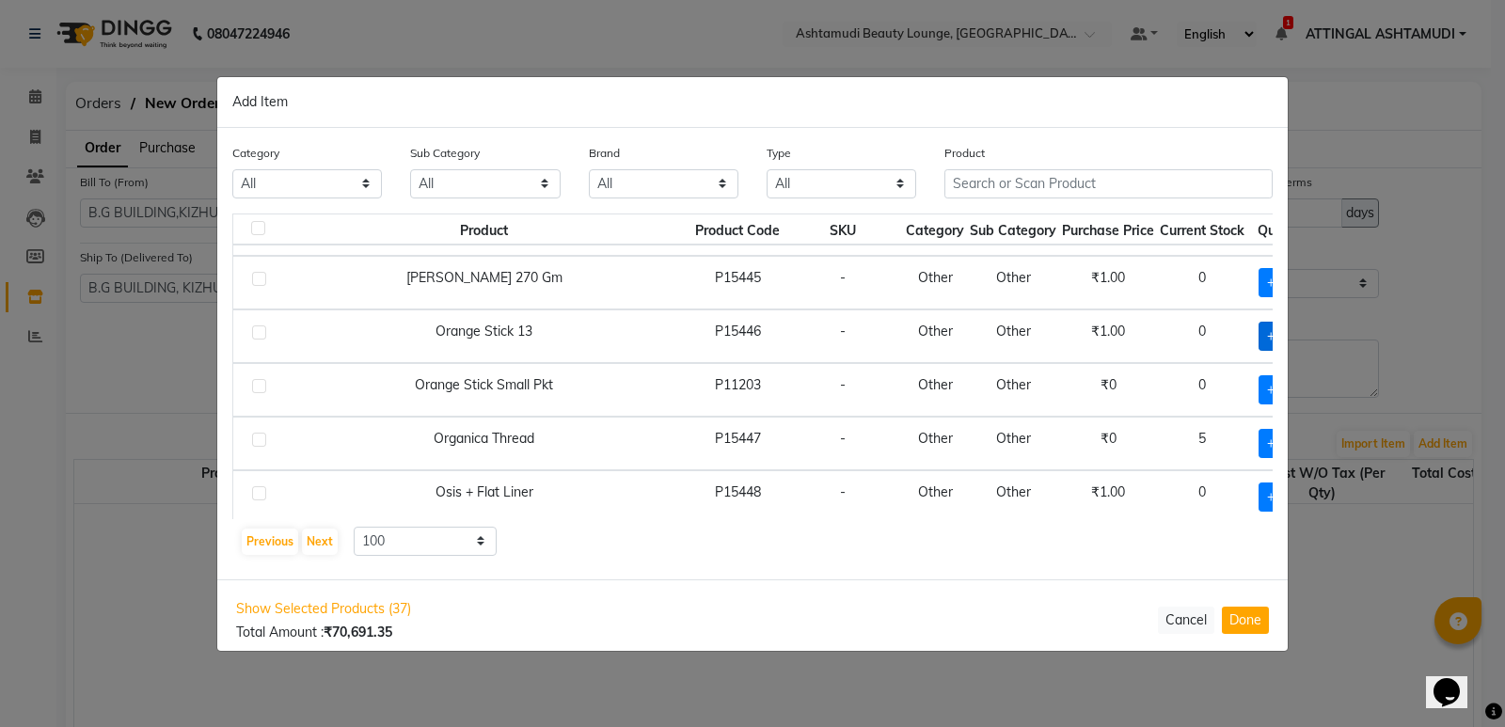
click at [1258, 330] on span "+ Add" at bounding box center [1284, 336] width 53 height 29
checkbox input "true"
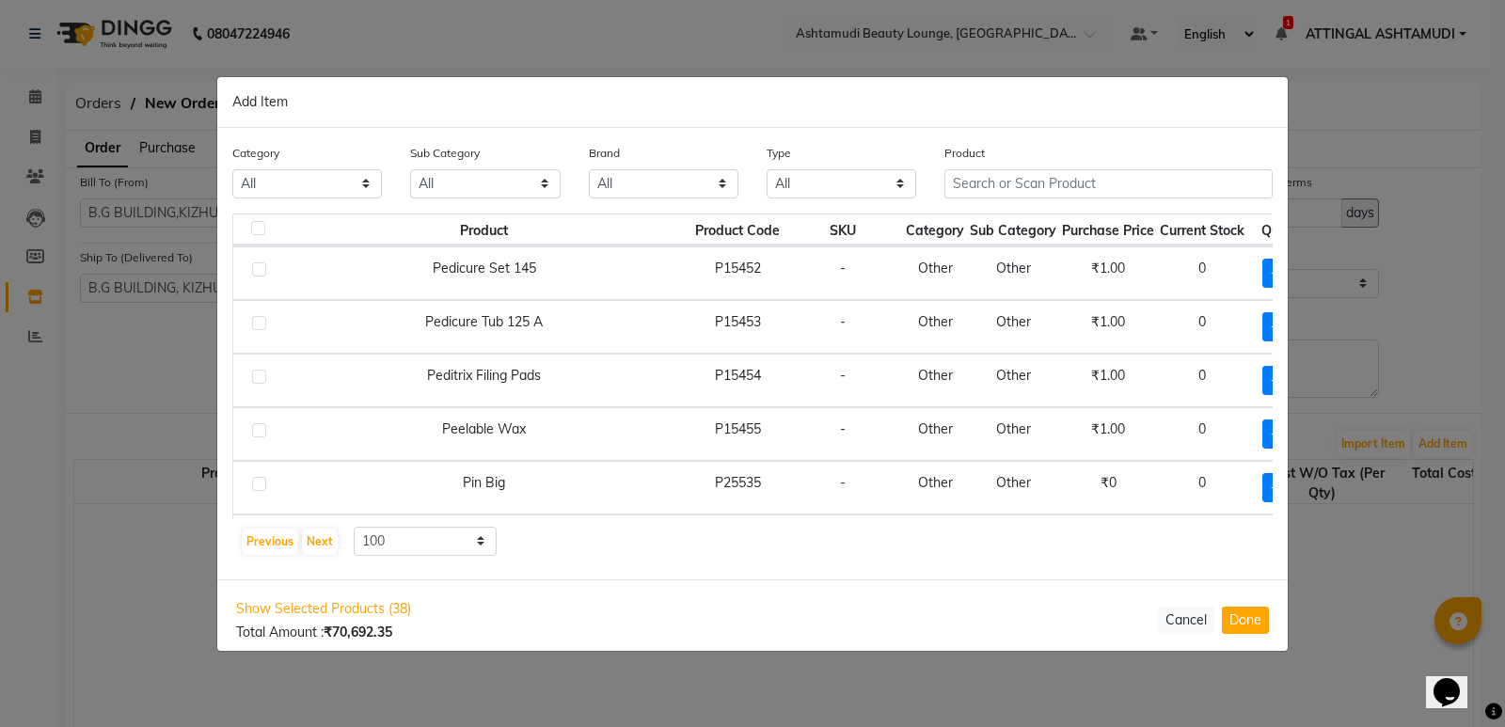
scroll to position [2445, 0]
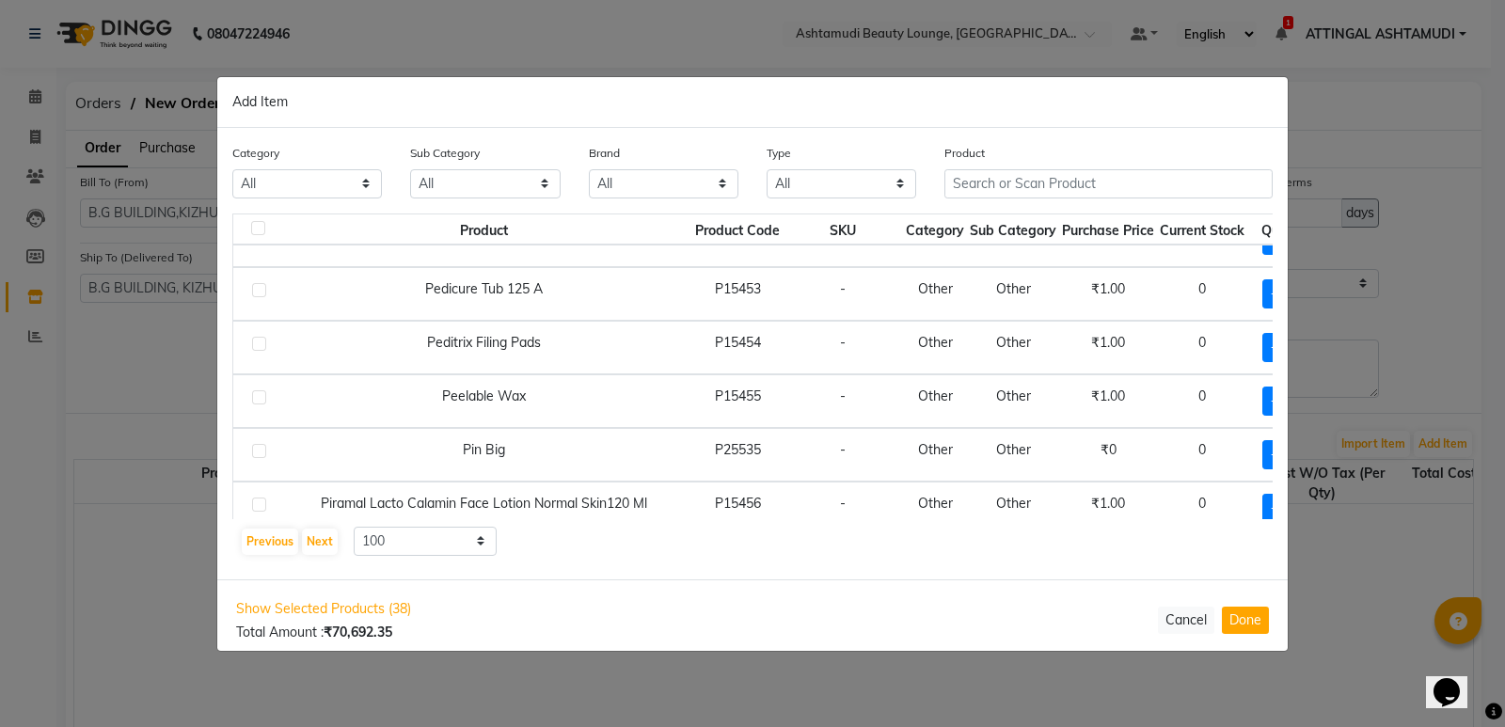
click at [257, 398] on label at bounding box center [259, 397] width 14 height 14
click at [257, 398] on input "checkbox" at bounding box center [258, 398] width 12 height 12
checkbox input "true"
click at [259, 450] on label at bounding box center [259, 451] width 14 height 14
click at [259, 450] on input "checkbox" at bounding box center [258, 452] width 12 height 12
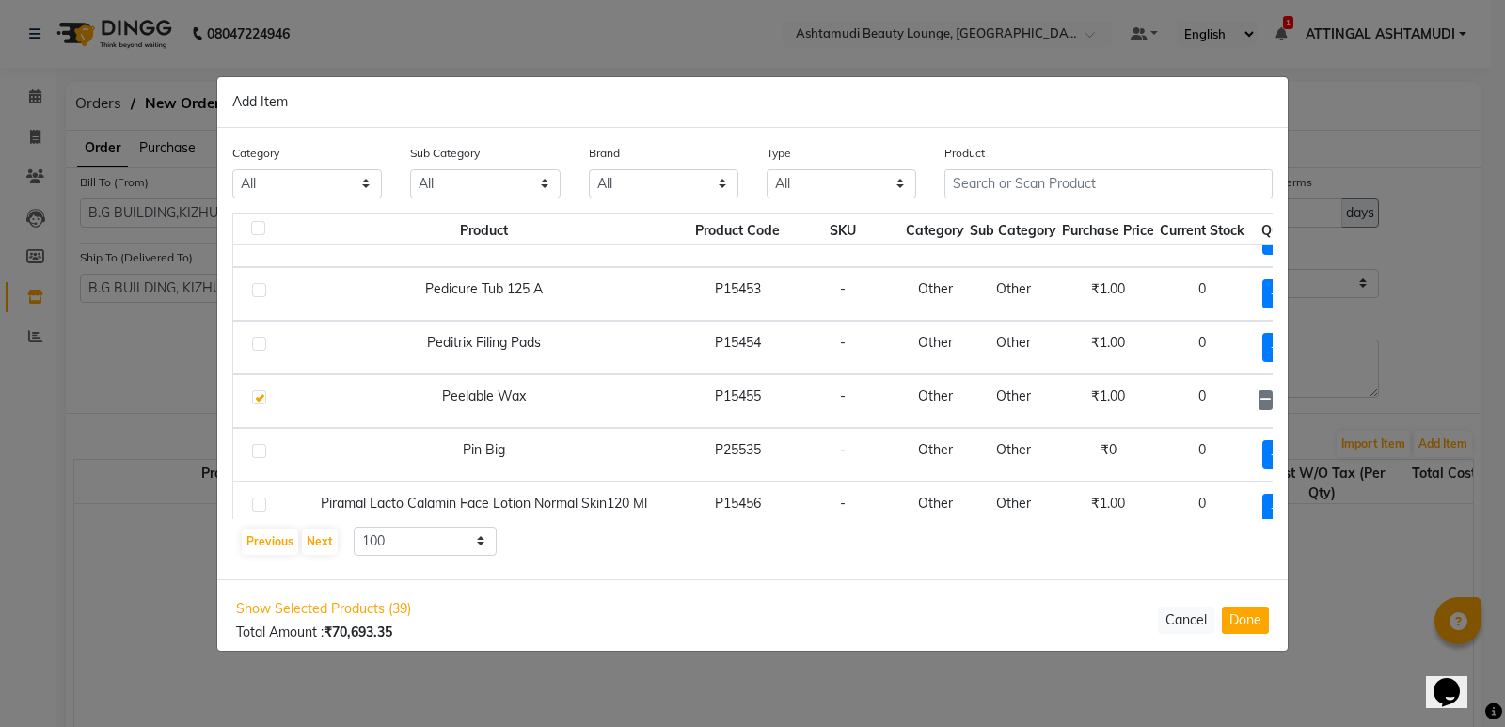
checkbox input "true"
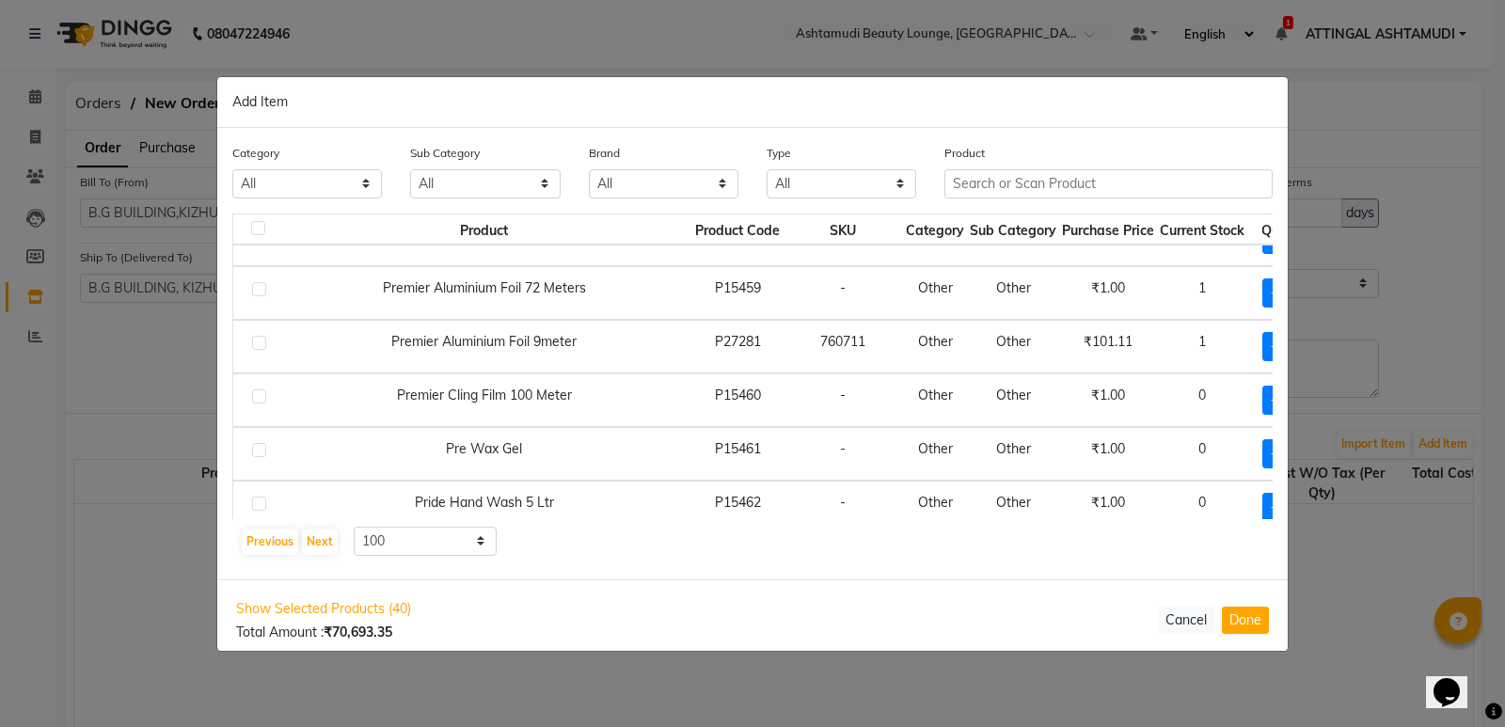
scroll to position [2915, 0]
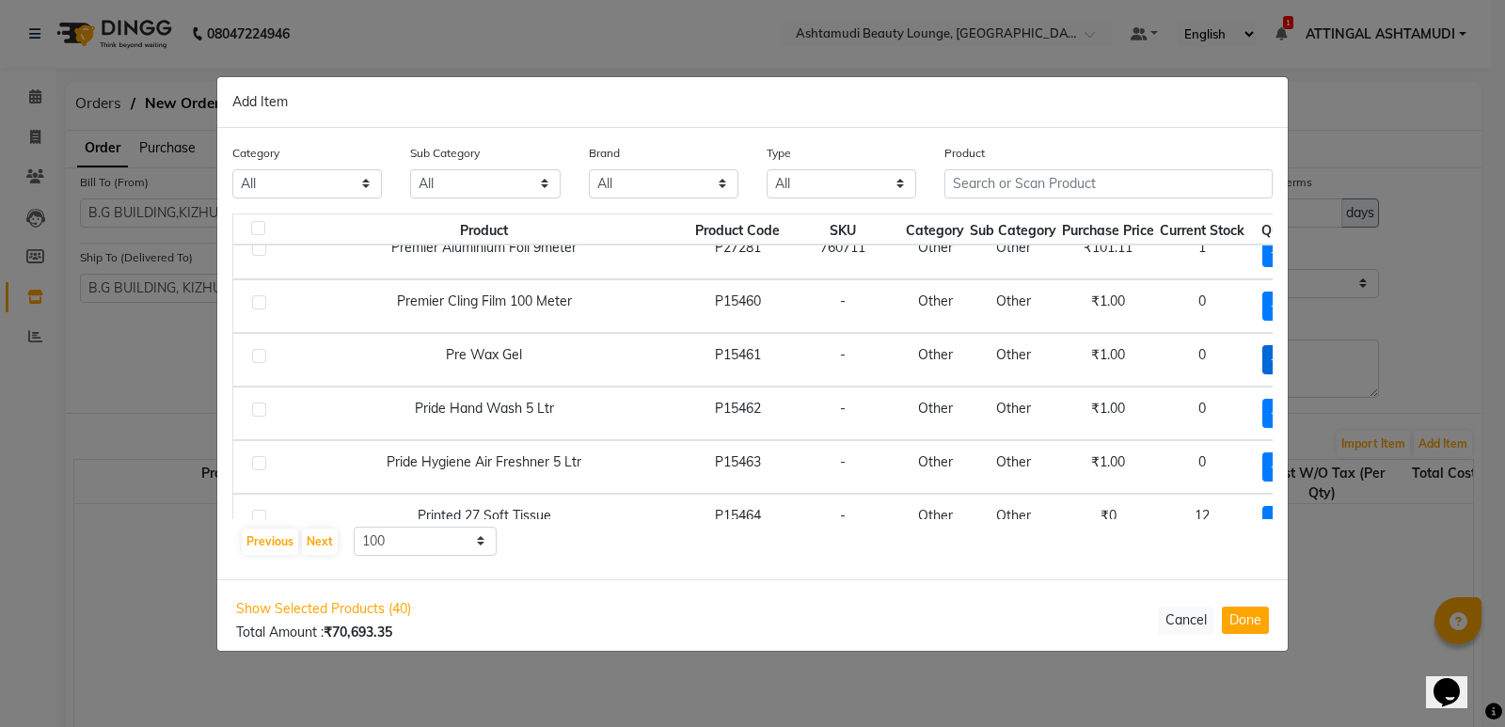
click at [1262, 353] on span "+ Add" at bounding box center [1288, 359] width 53 height 29
checkbox input "true"
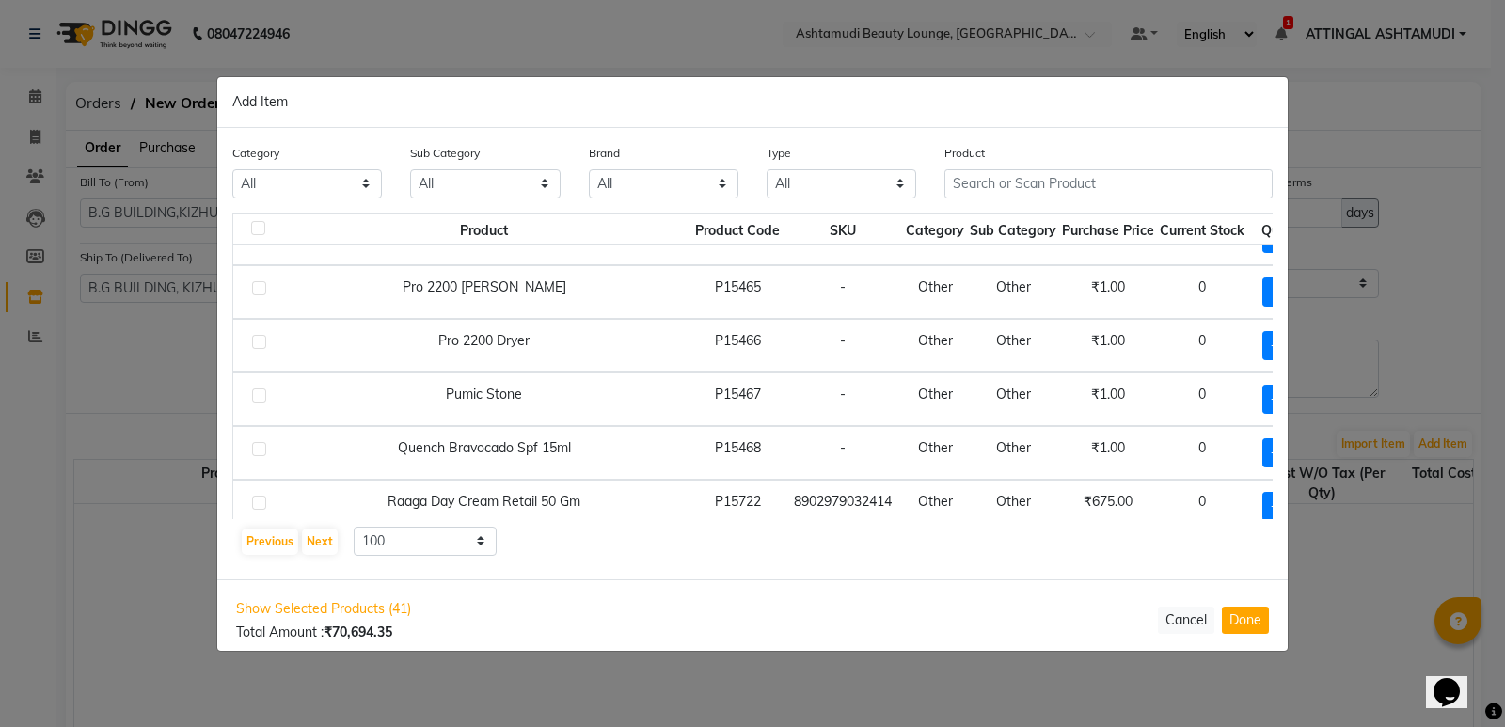
scroll to position [3292, 0]
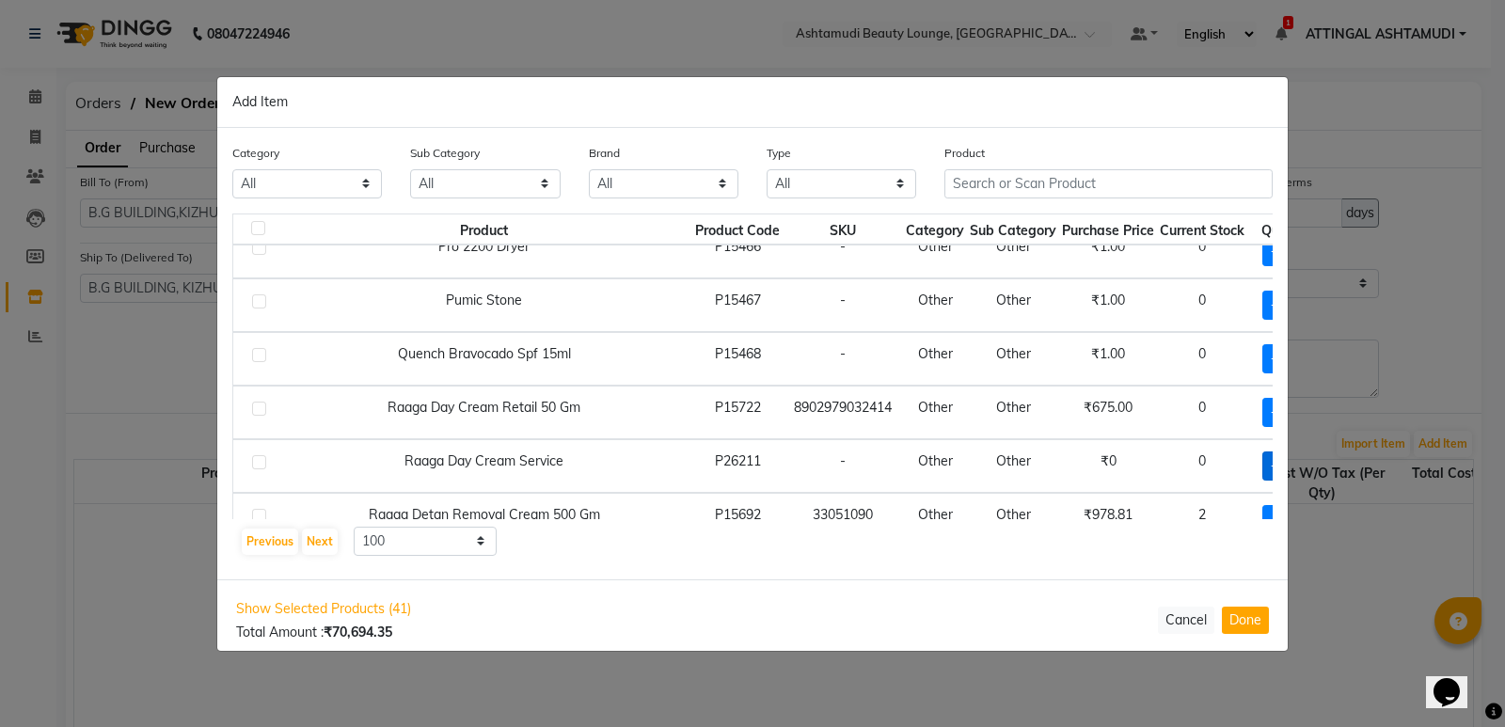
click at [1262, 463] on span "+ Add" at bounding box center [1288, 465] width 53 height 29
checkbox input "true"
click at [1262, 412] on span "+ Add" at bounding box center [1288, 412] width 53 height 29
checkbox input "true"
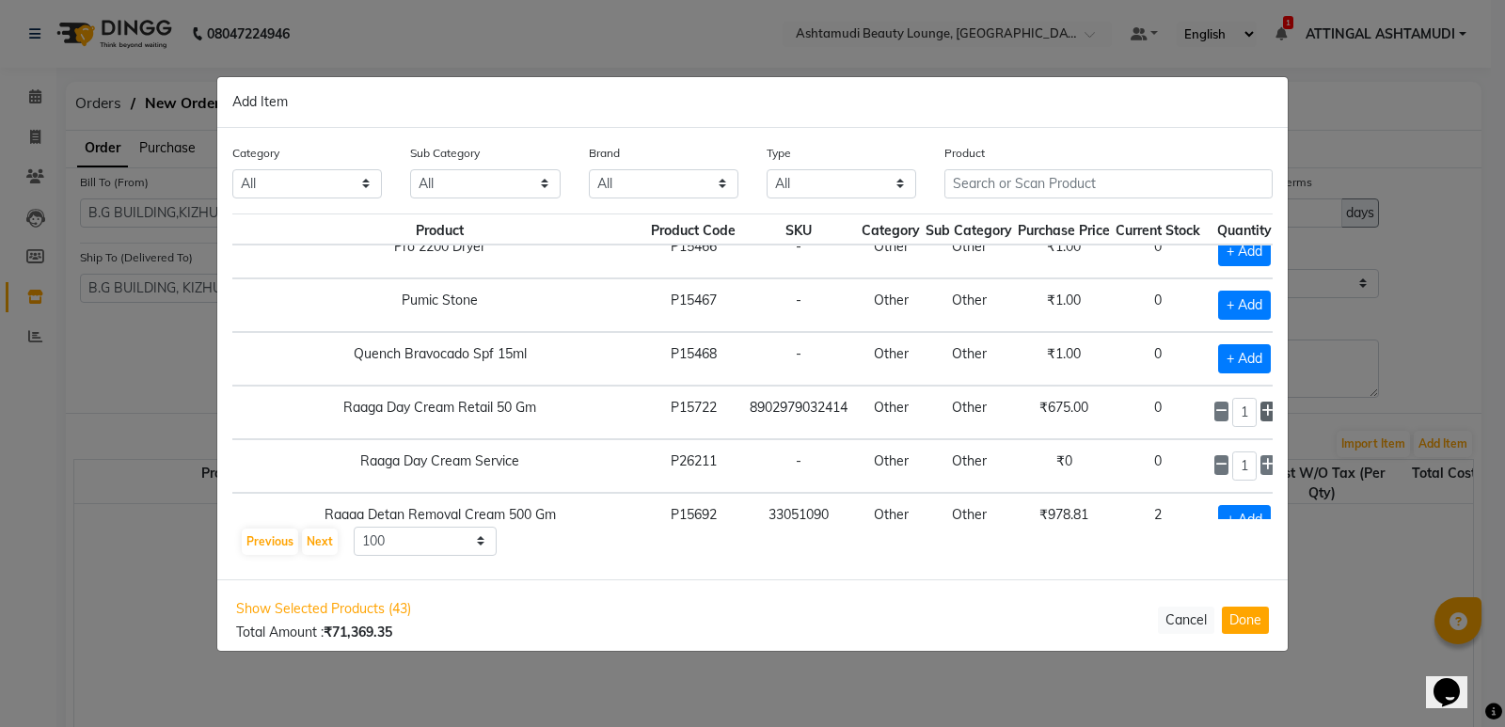
click at [1261, 412] on icon at bounding box center [1267, 410] width 12 height 13
type input "4"
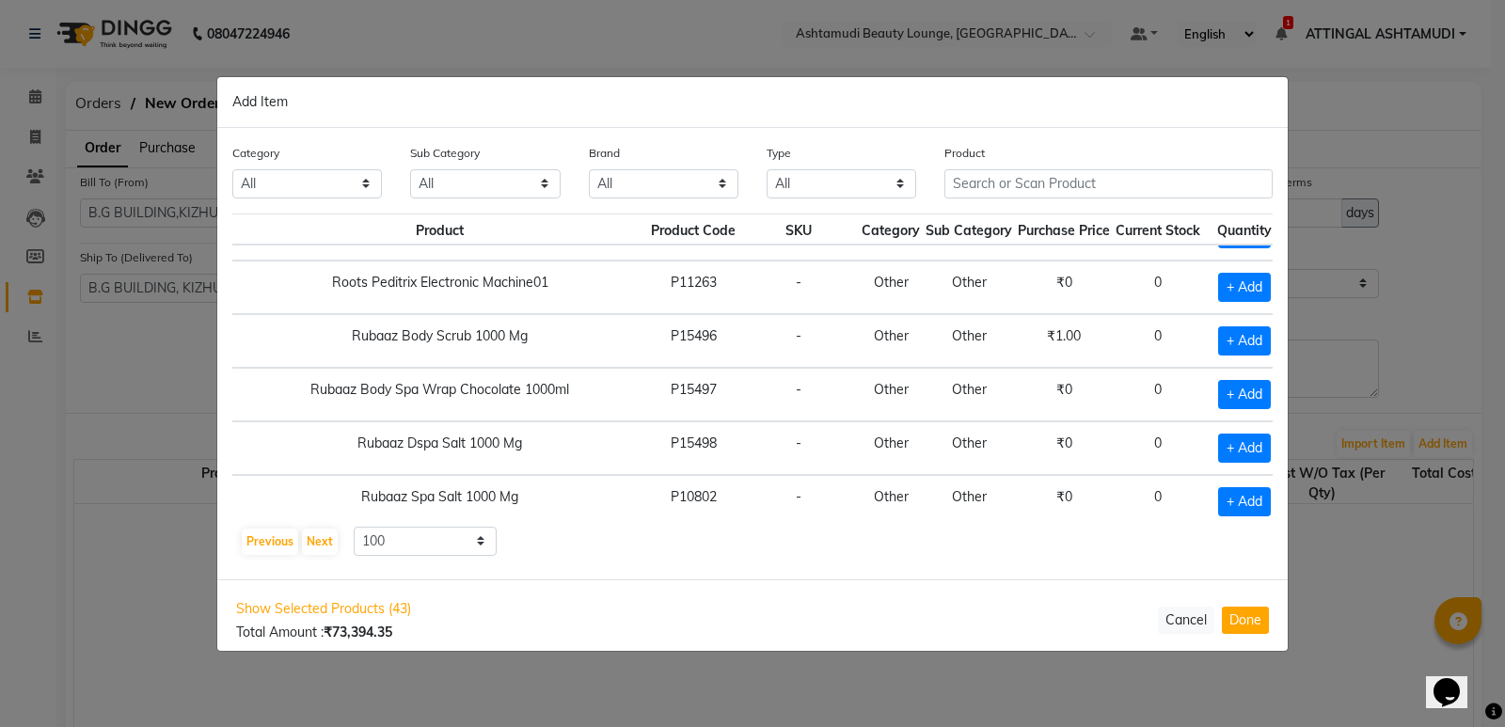
scroll to position [5103, 44]
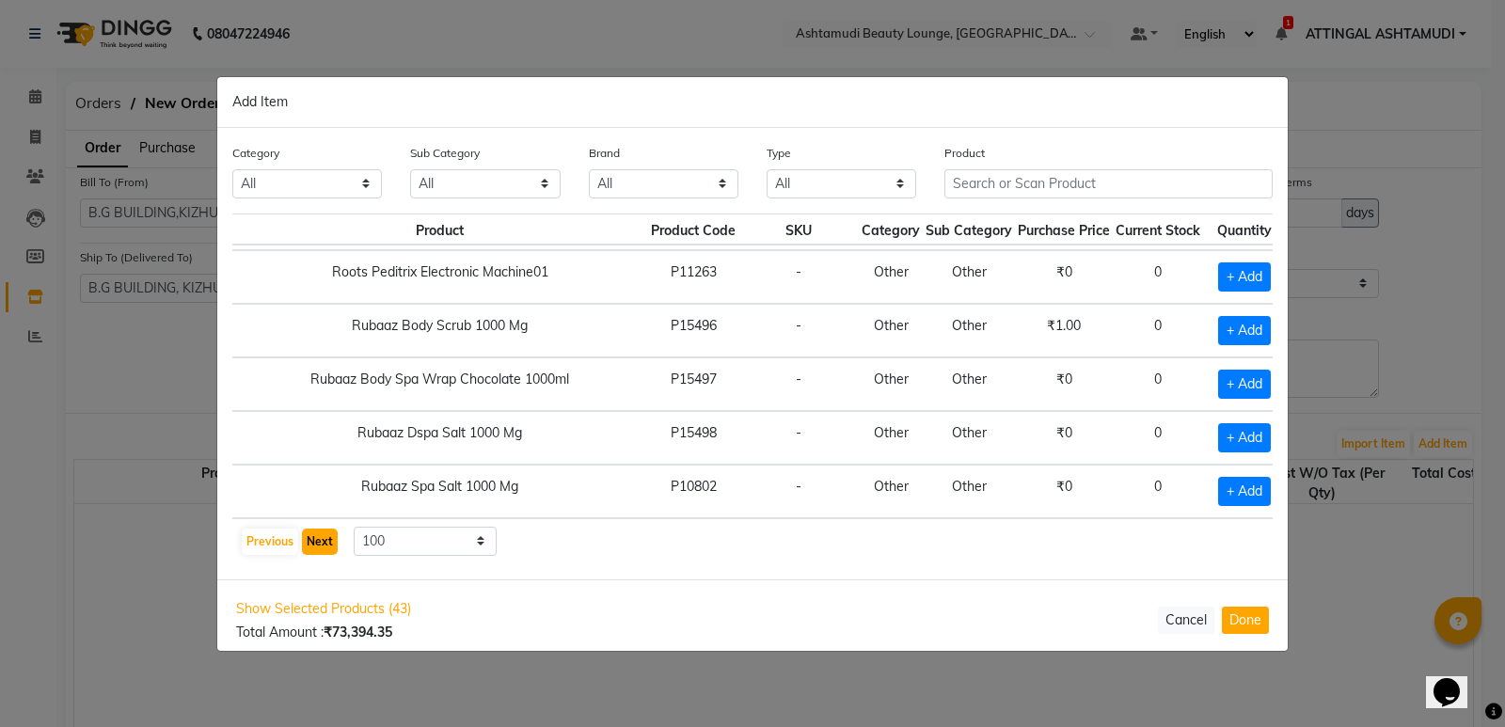
click at [324, 539] on button "Next" at bounding box center [320, 542] width 36 height 26
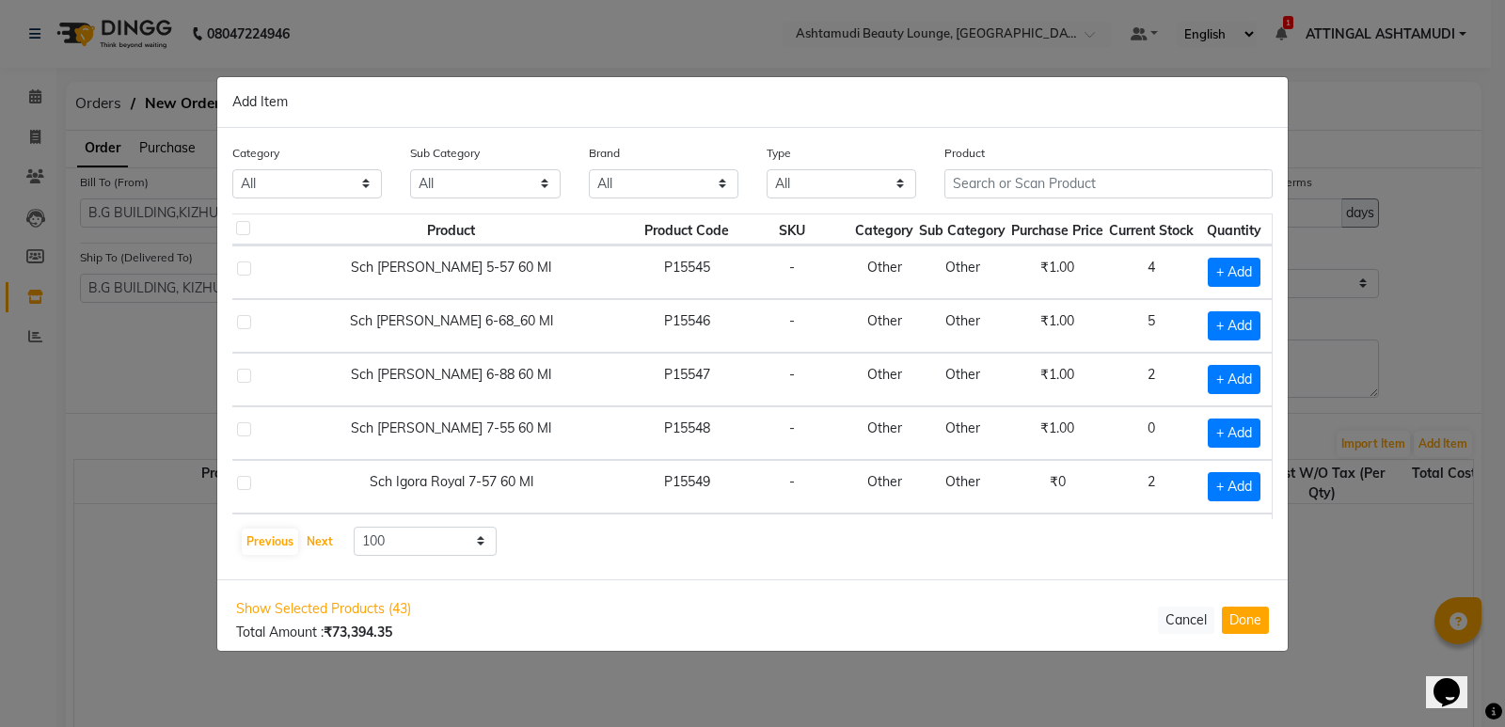
scroll to position [2821, 37]
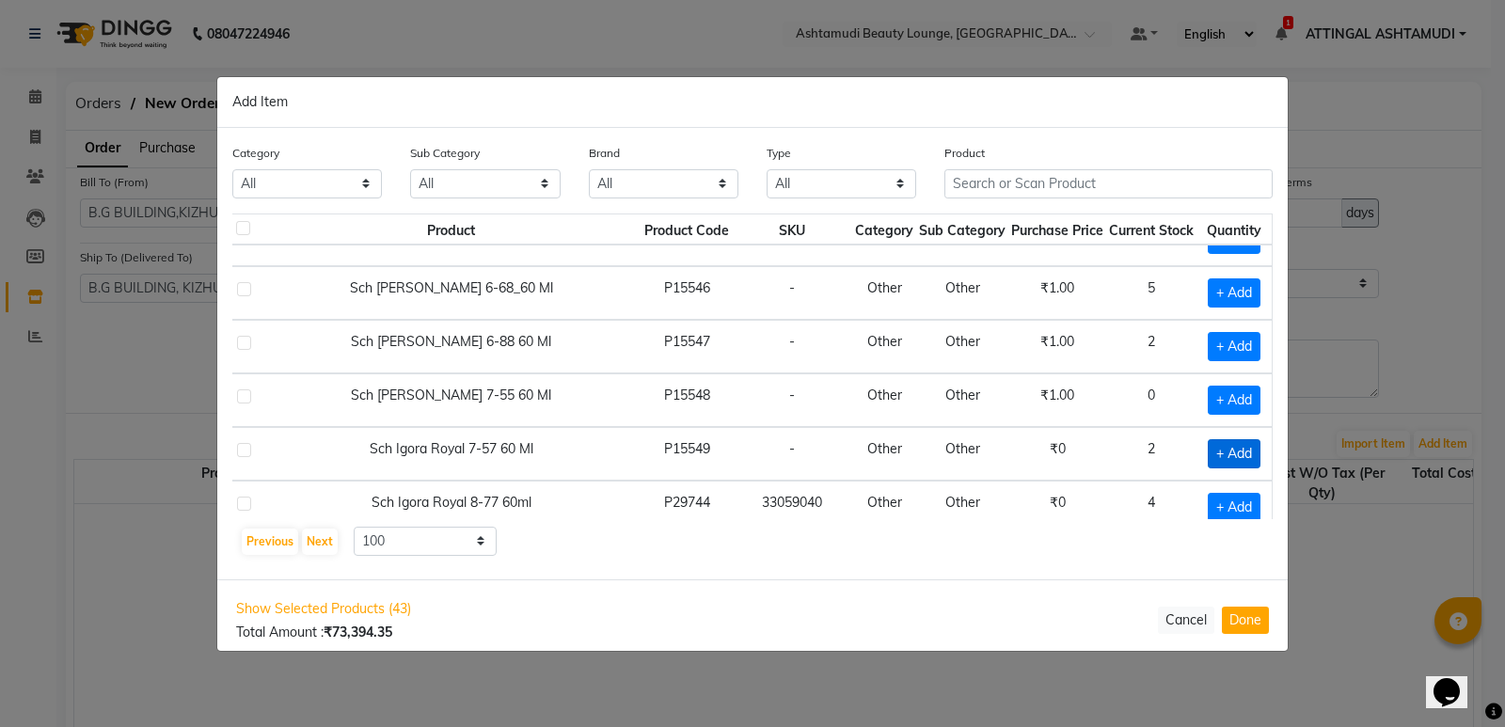
click at [1222, 450] on span "+ Add" at bounding box center [1234, 453] width 53 height 29
checkbox input "true"
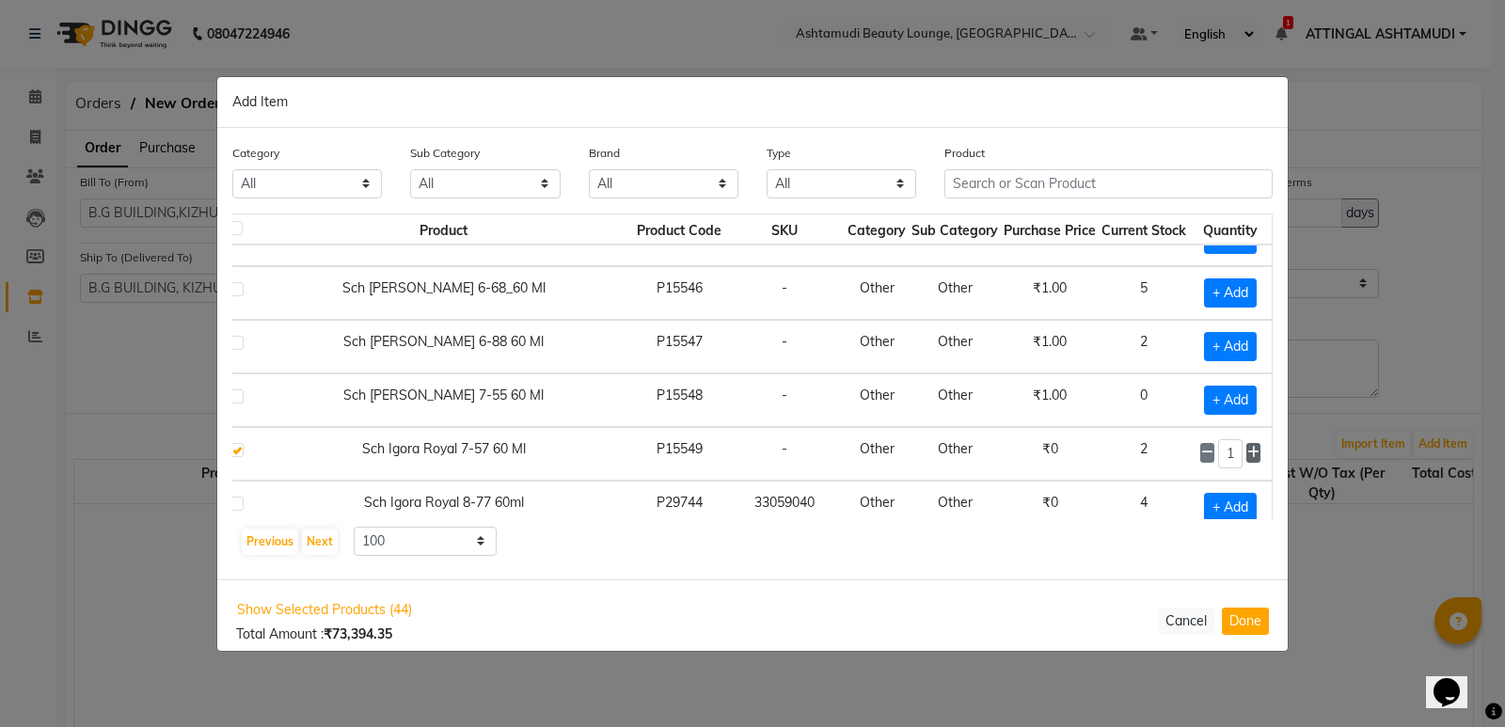
click at [1247, 452] on icon at bounding box center [1253, 452] width 12 height 13
type input "5"
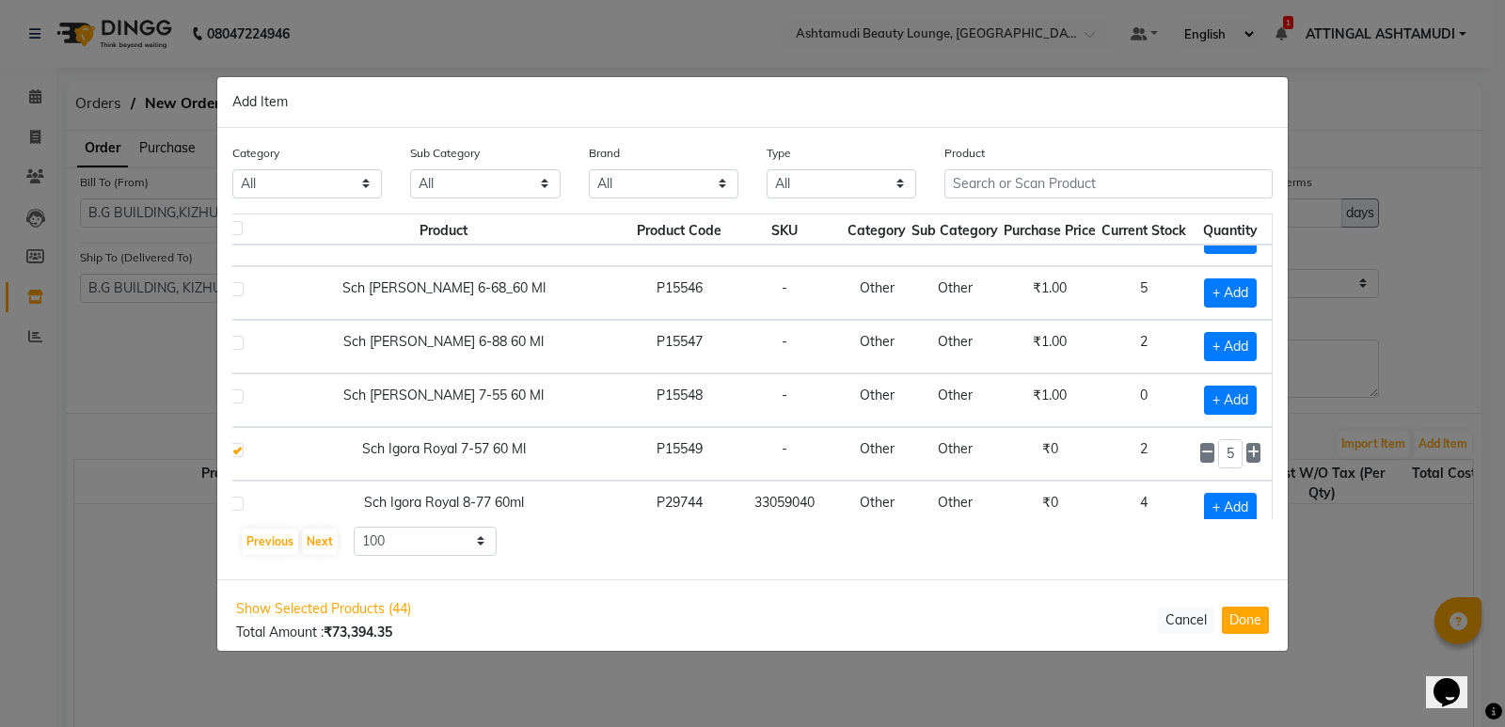
scroll to position [2915, 37]
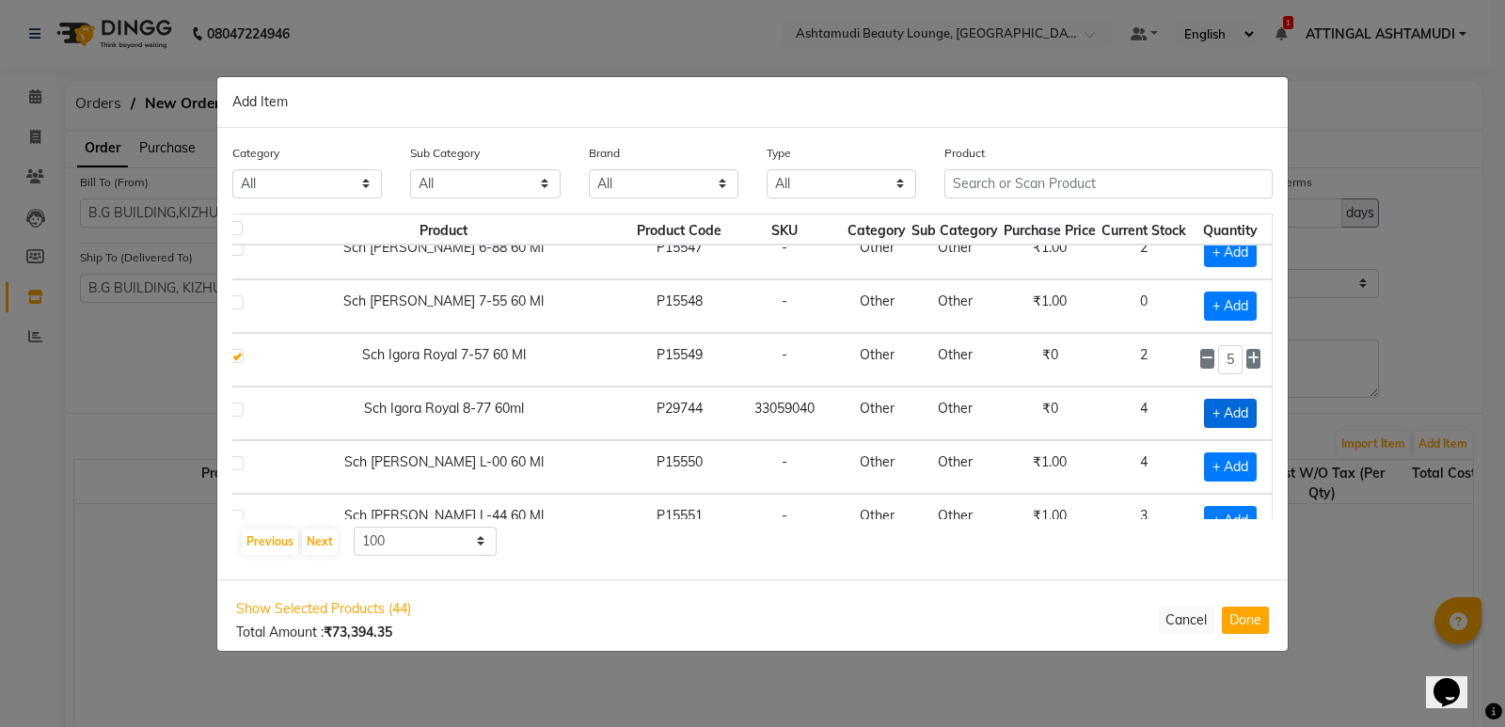
click at [1224, 409] on span "+ Add" at bounding box center [1230, 413] width 53 height 29
checkbox input "true"
click at [1247, 413] on icon at bounding box center [1253, 411] width 12 height 13
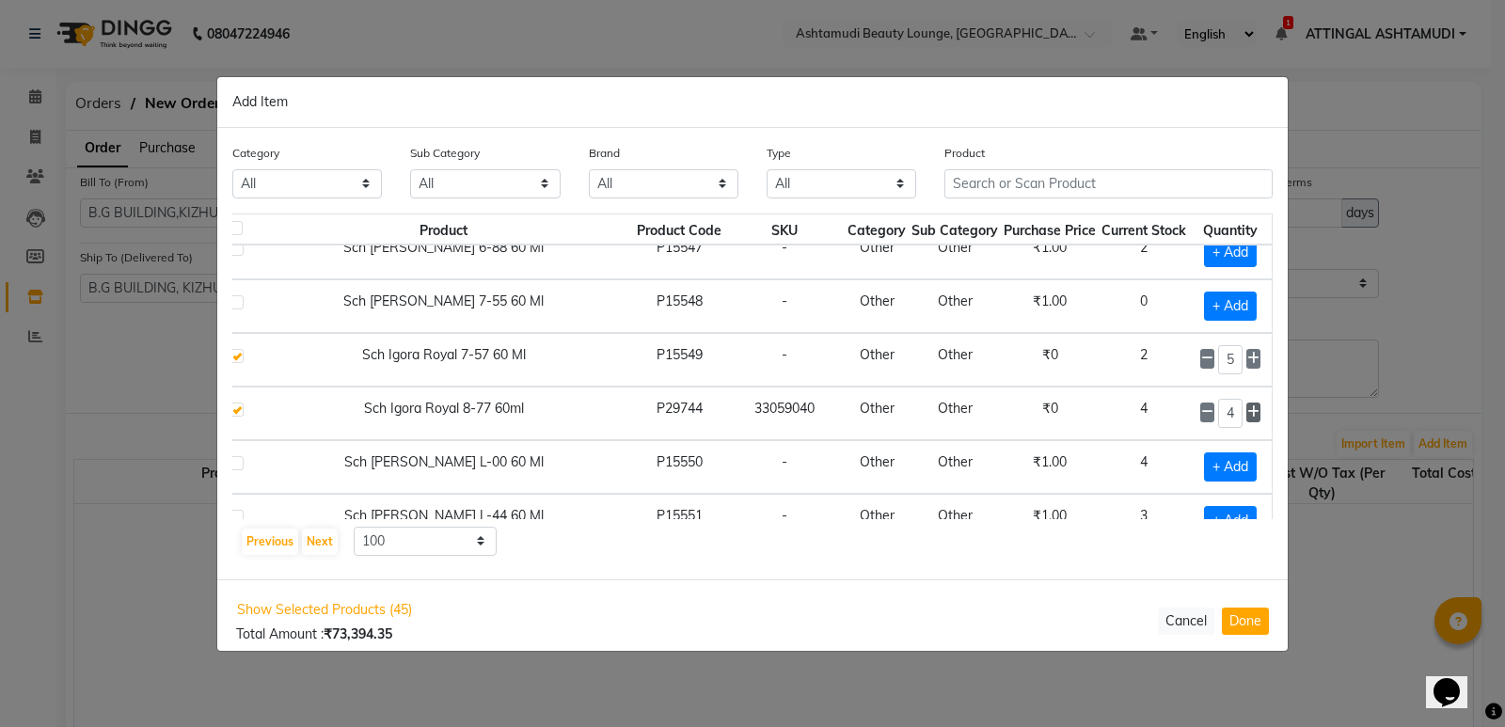
click at [1247, 413] on icon at bounding box center [1253, 411] width 12 height 13
type input "6"
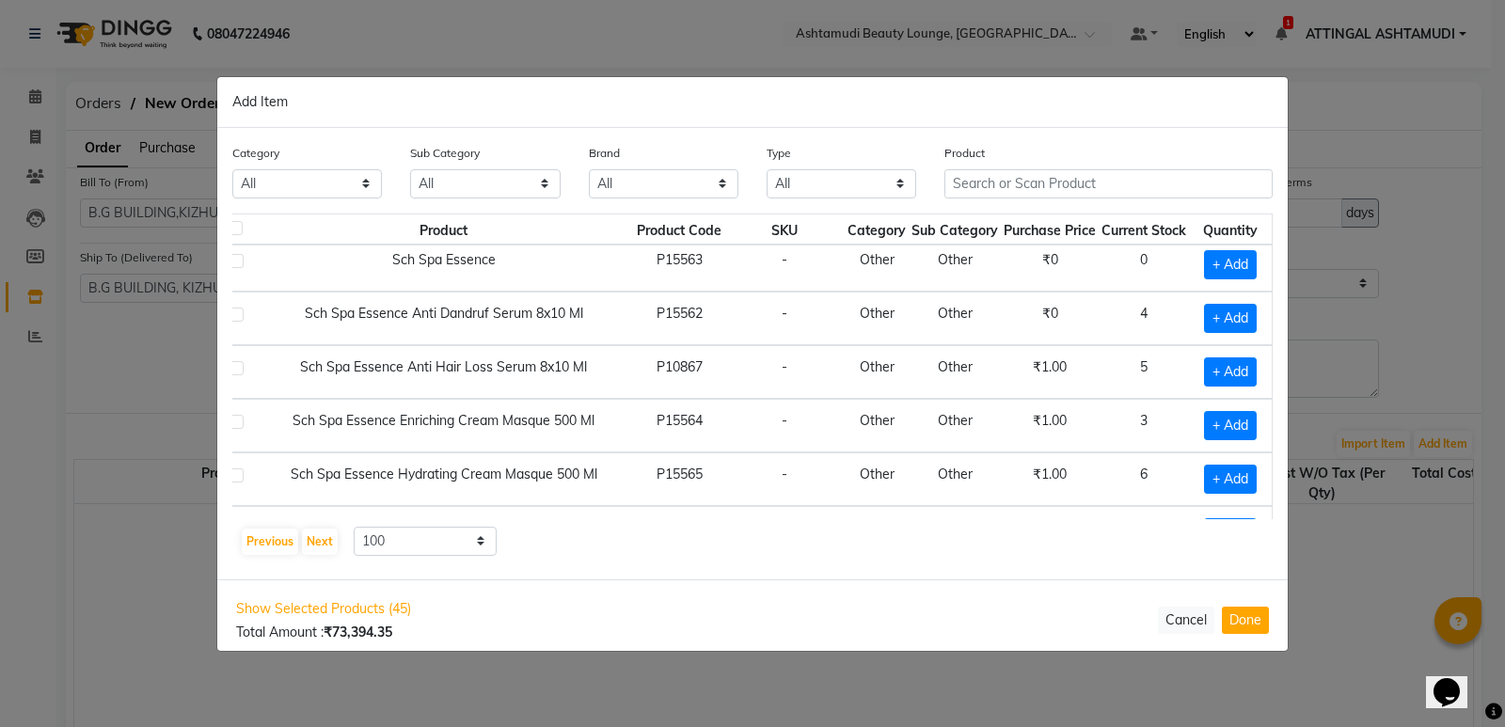
scroll to position [3856, 37]
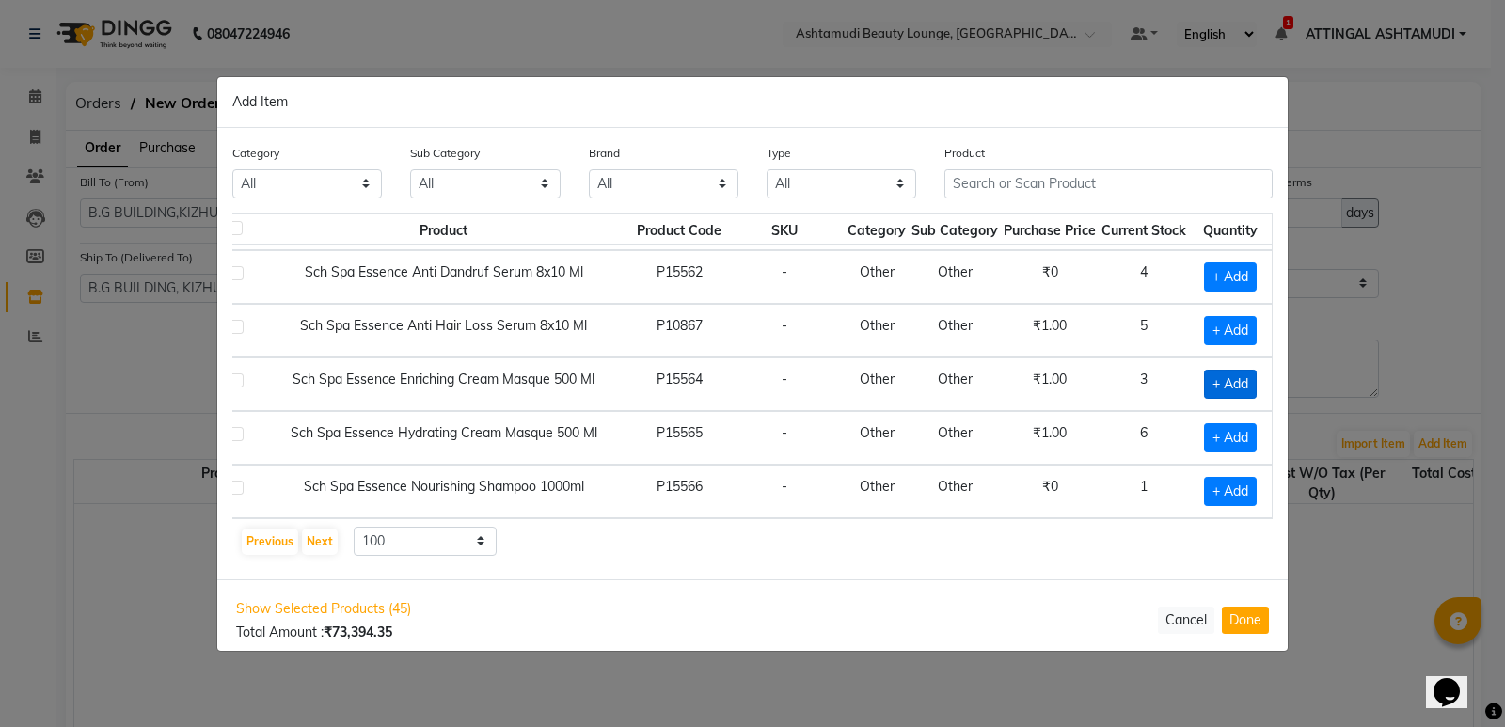
click at [1216, 379] on span "+ Add" at bounding box center [1230, 384] width 53 height 29
checkbox input "true"
click at [1247, 379] on icon at bounding box center [1253, 382] width 12 height 13
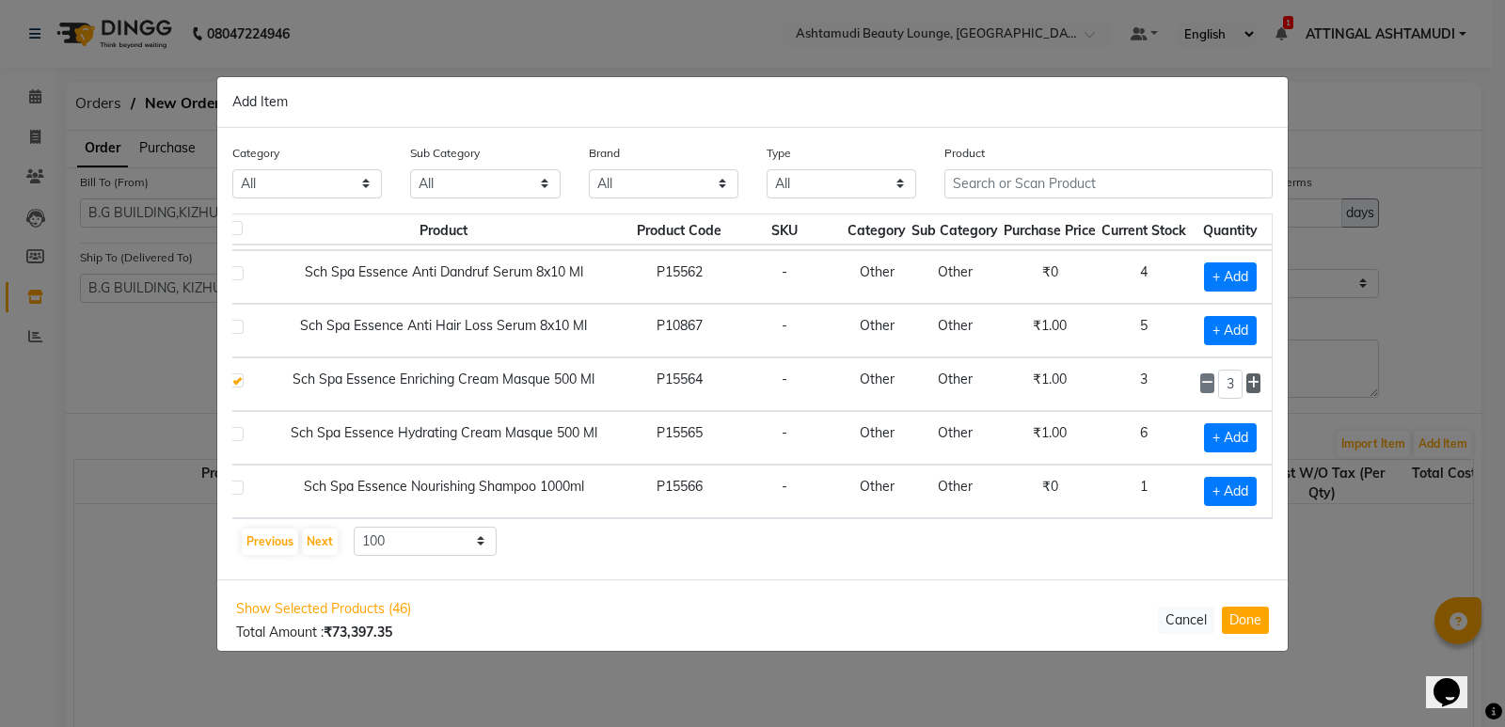
type input "4"
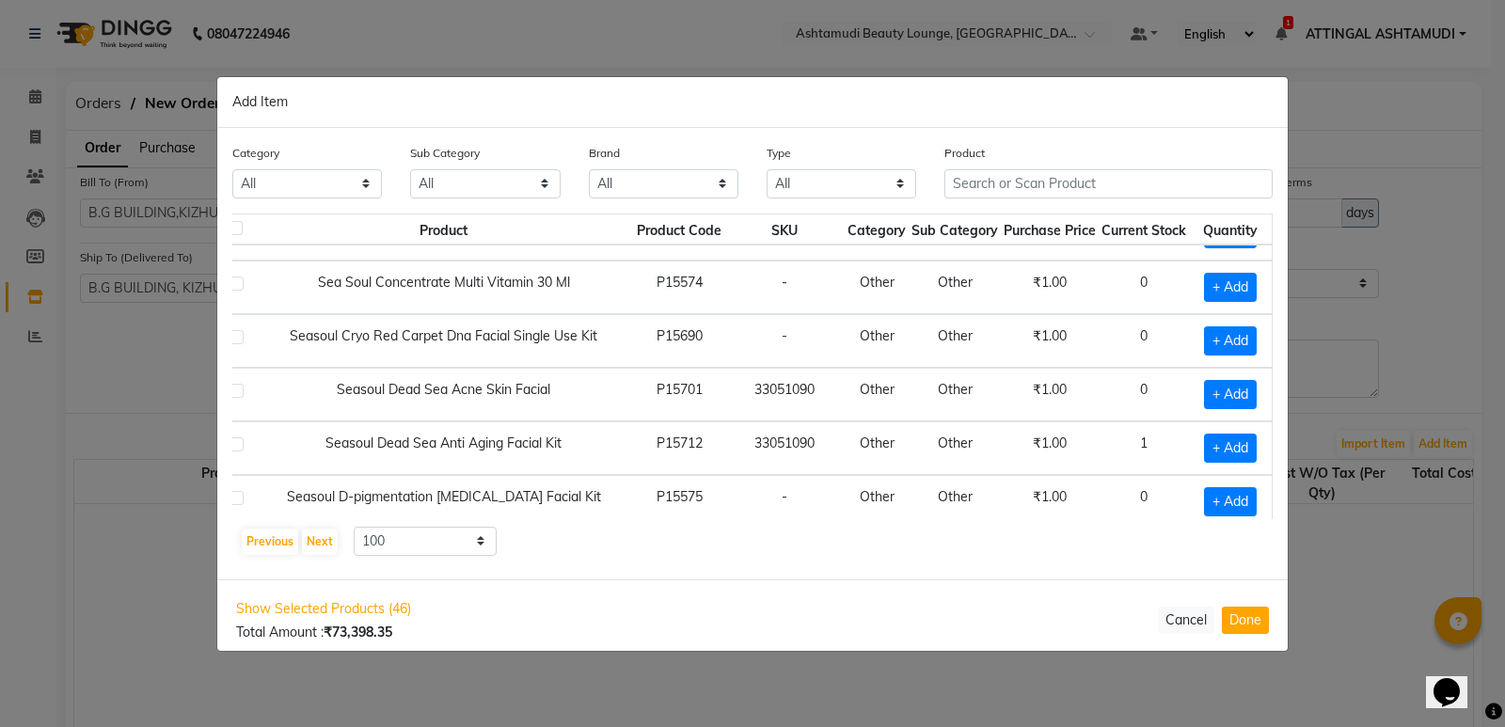
scroll to position [5103, 37]
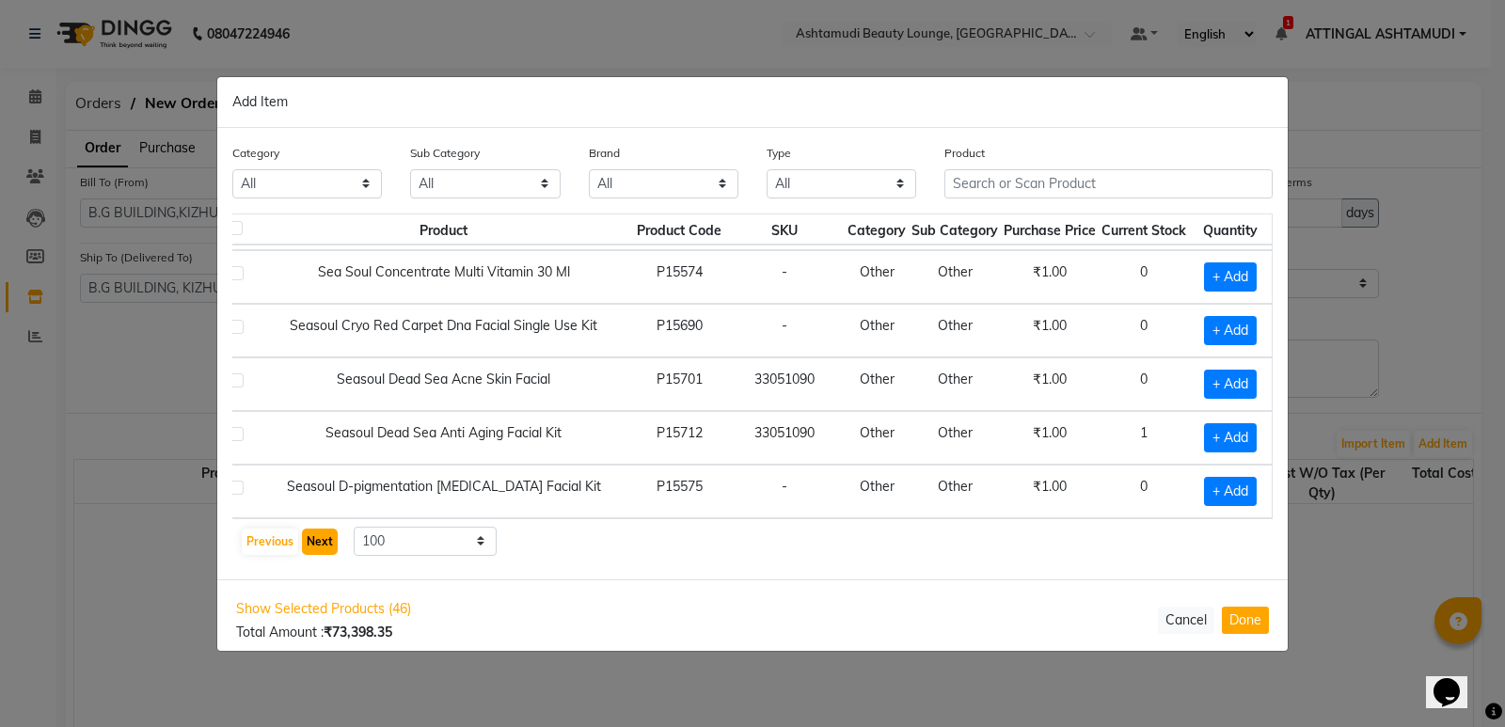
click at [320, 538] on button "Next" at bounding box center [320, 542] width 36 height 26
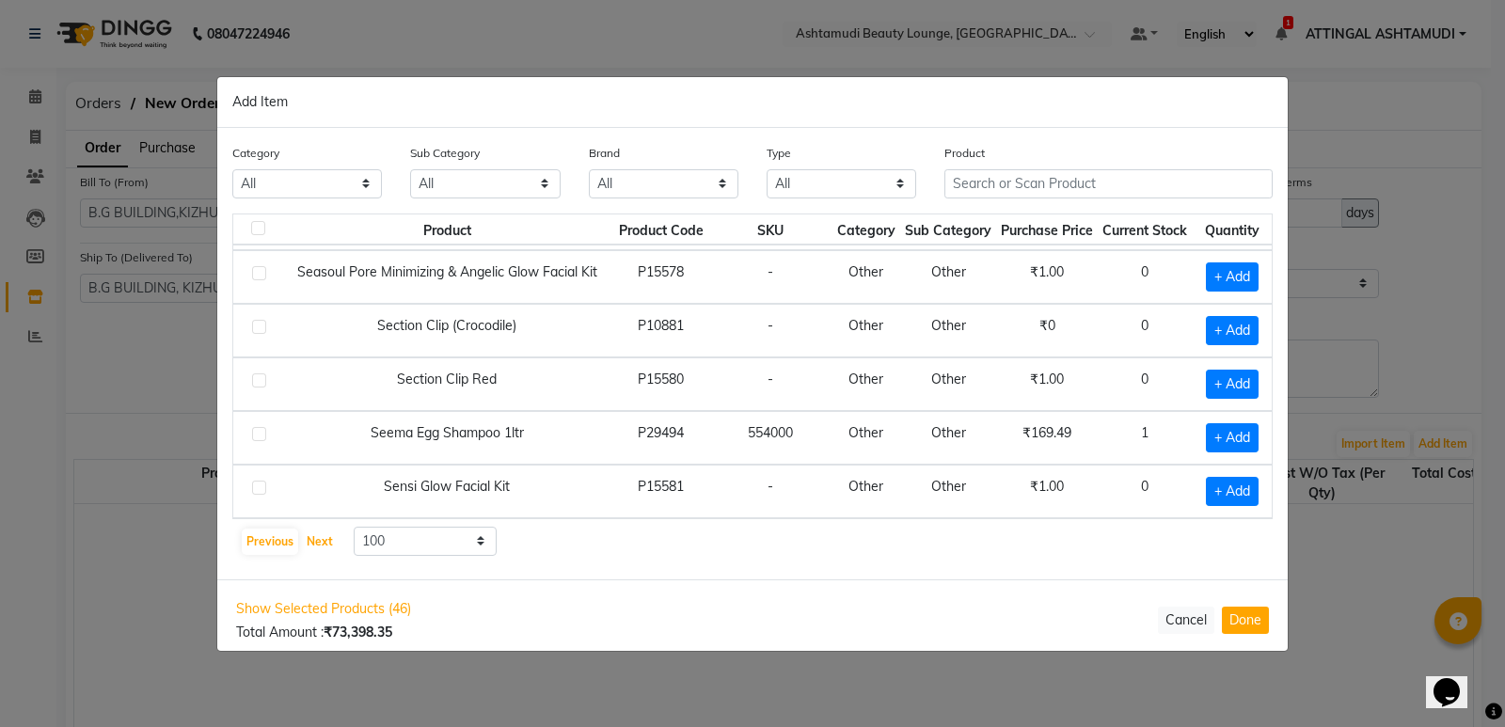
scroll to position [188, 0]
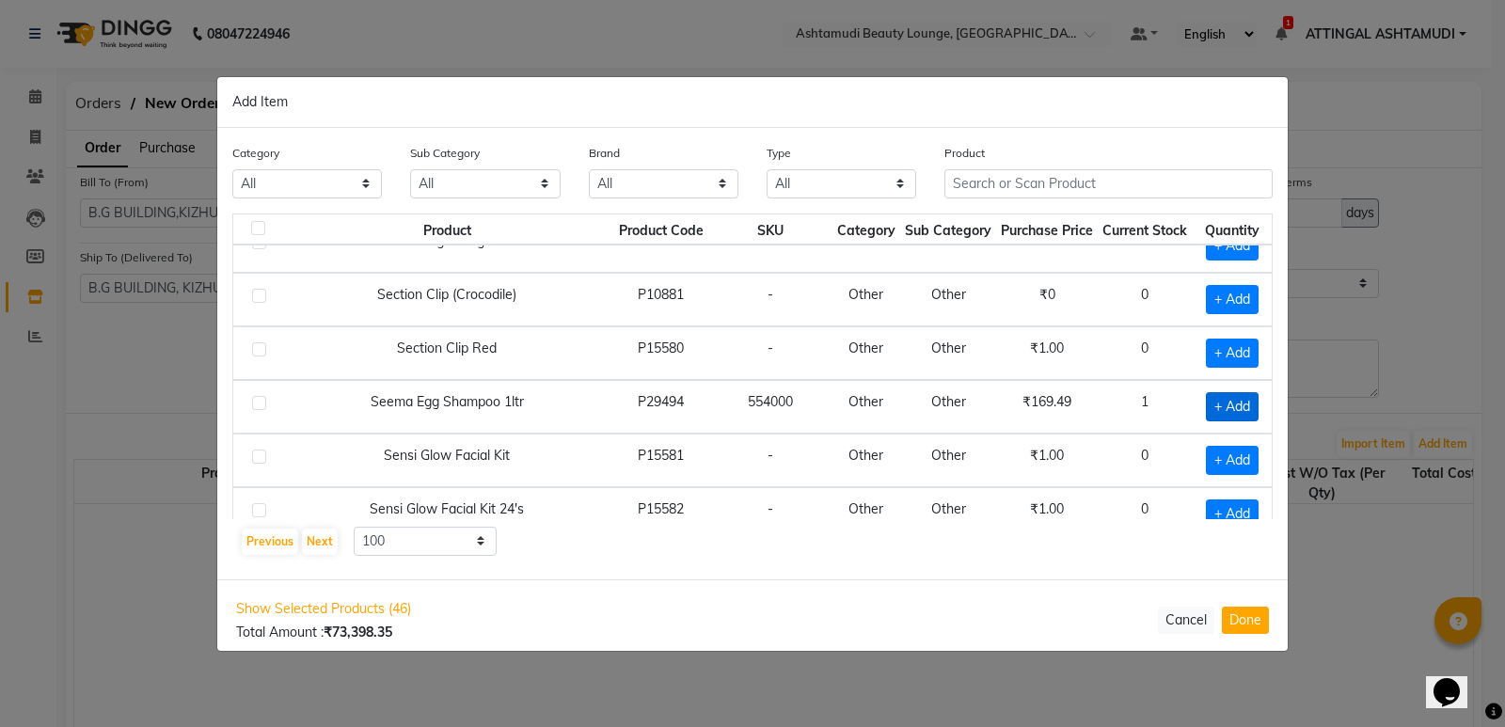
click at [1220, 399] on span "+ Add" at bounding box center [1232, 406] width 53 height 29
checkbox input "true"
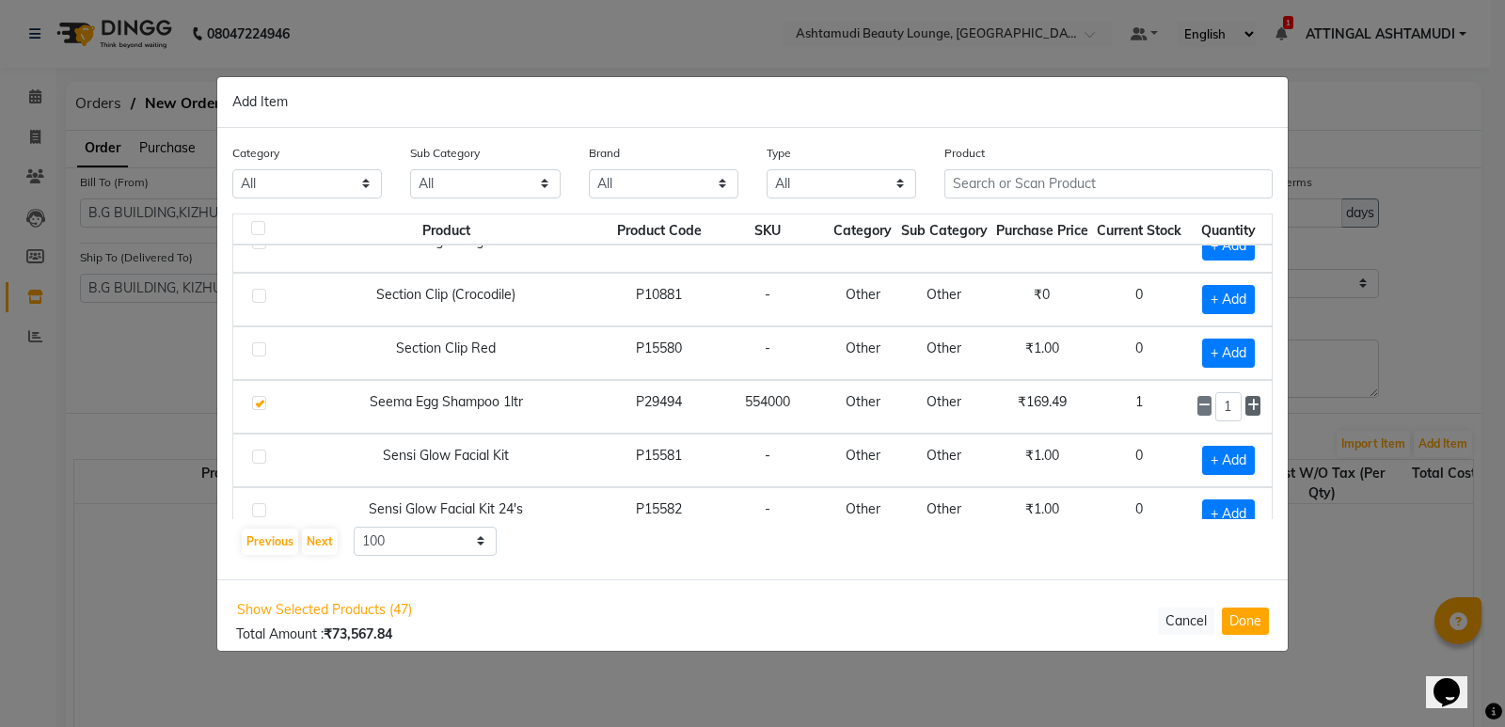
click at [1247, 404] on icon at bounding box center [1253, 405] width 12 height 13
click at [1198, 405] on icon at bounding box center [1204, 405] width 12 height 13
type input "1"
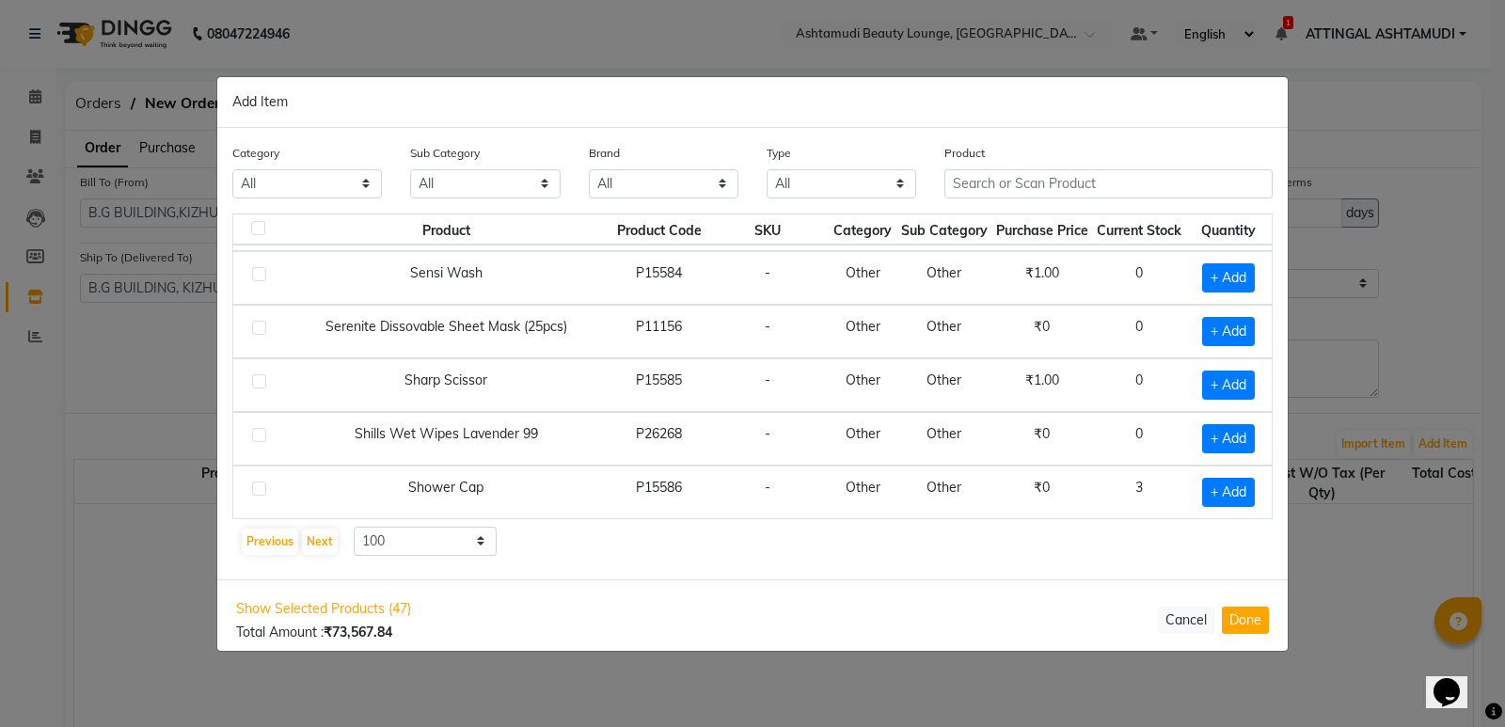
scroll to position [564, 0]
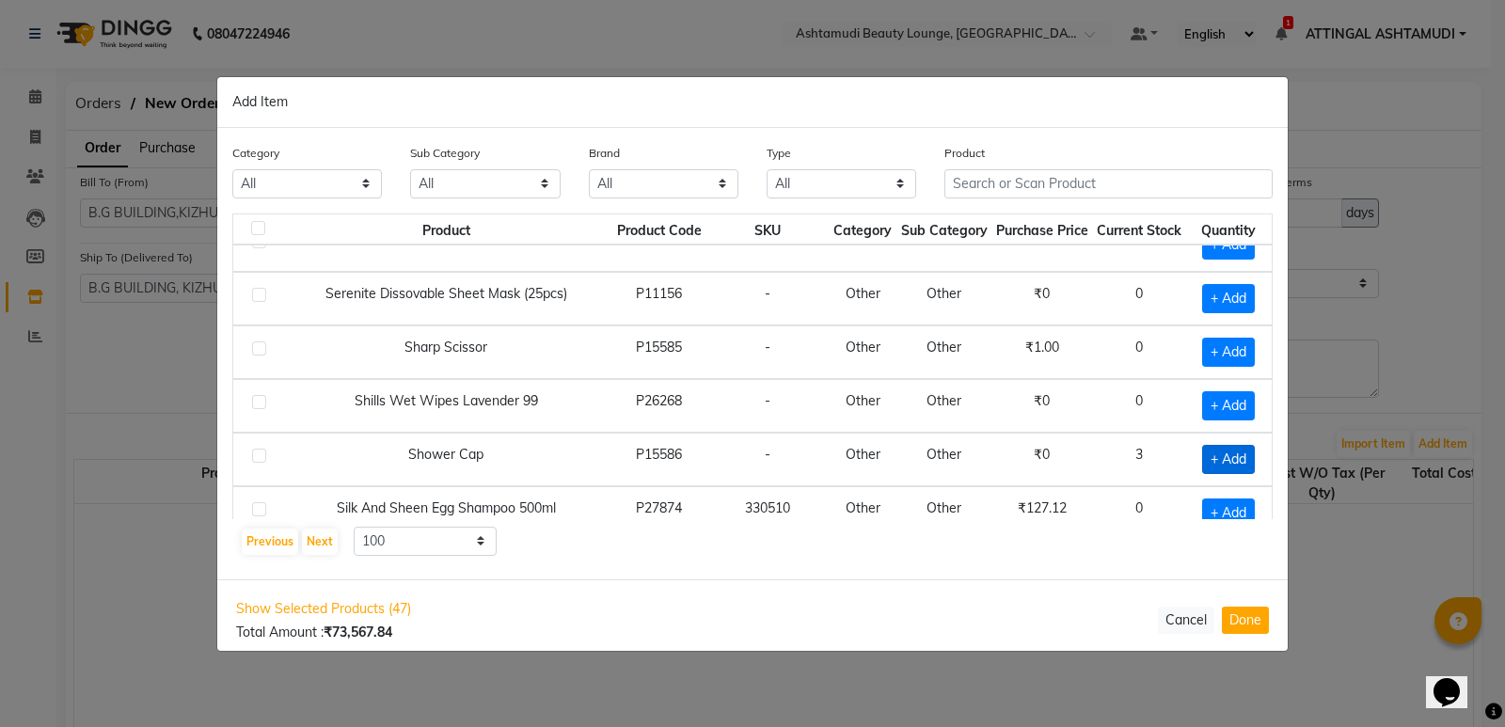
click at [1224, 459] on span "+ Add" at bounding box center [1228, 459] width 53 height 29
checkbox input "true"
click at [1247, 459] on icon at bounding box center [1253, 457] width 12 height 13
type input "3"
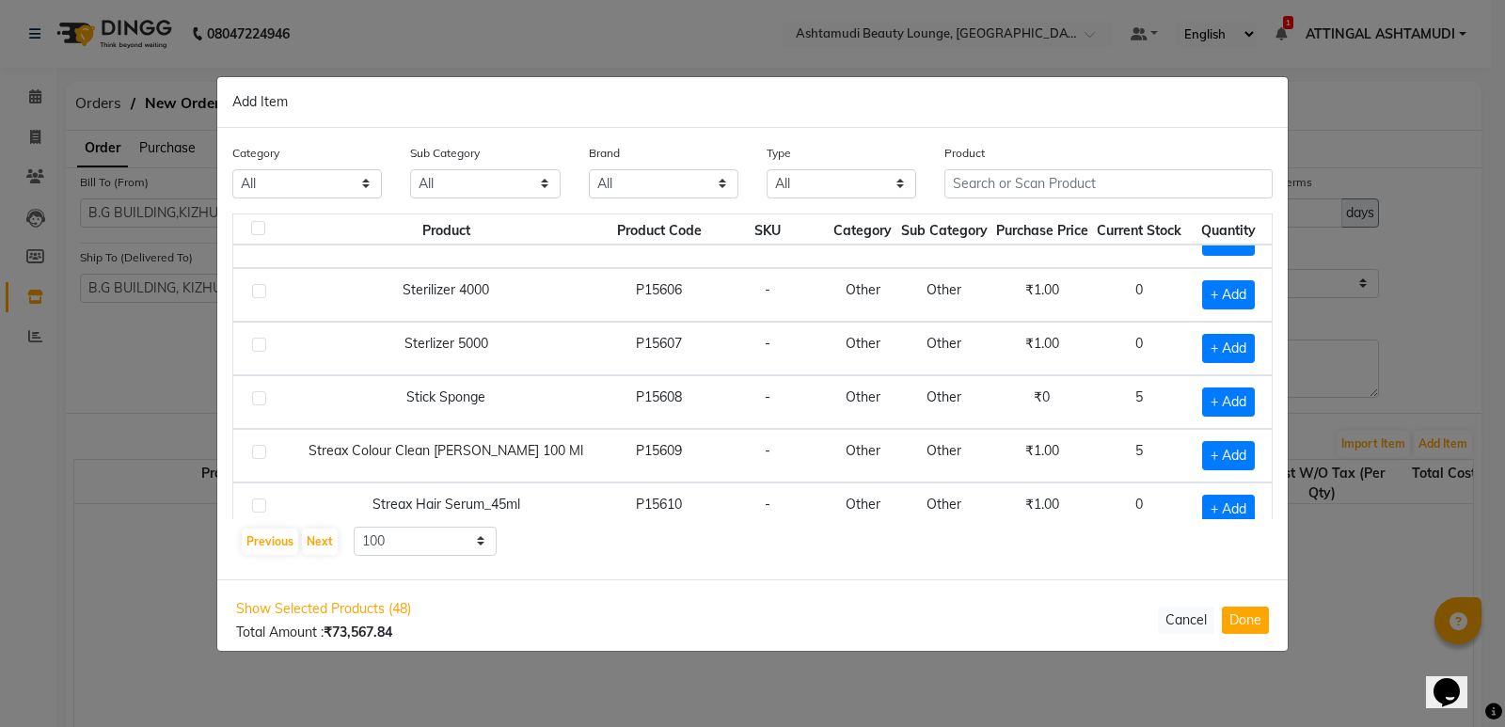
scroll to position [2163, 0]
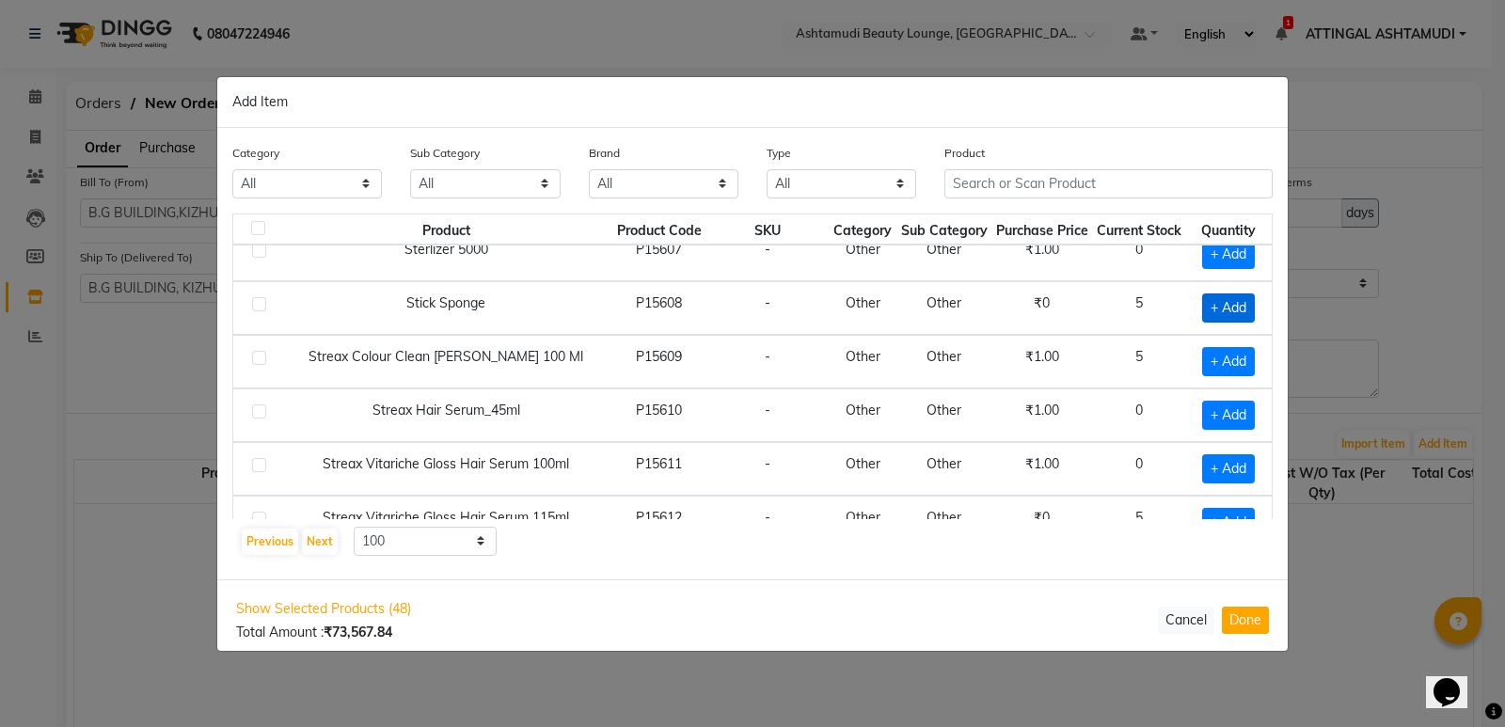
click at [1211, 300] on span "+ Add" at bounding box center [1228, 307] width 53 height 29
checkbox input "true"
click at [1247, 306] on icon at bounding box center [1253, 306] width 12 height 13
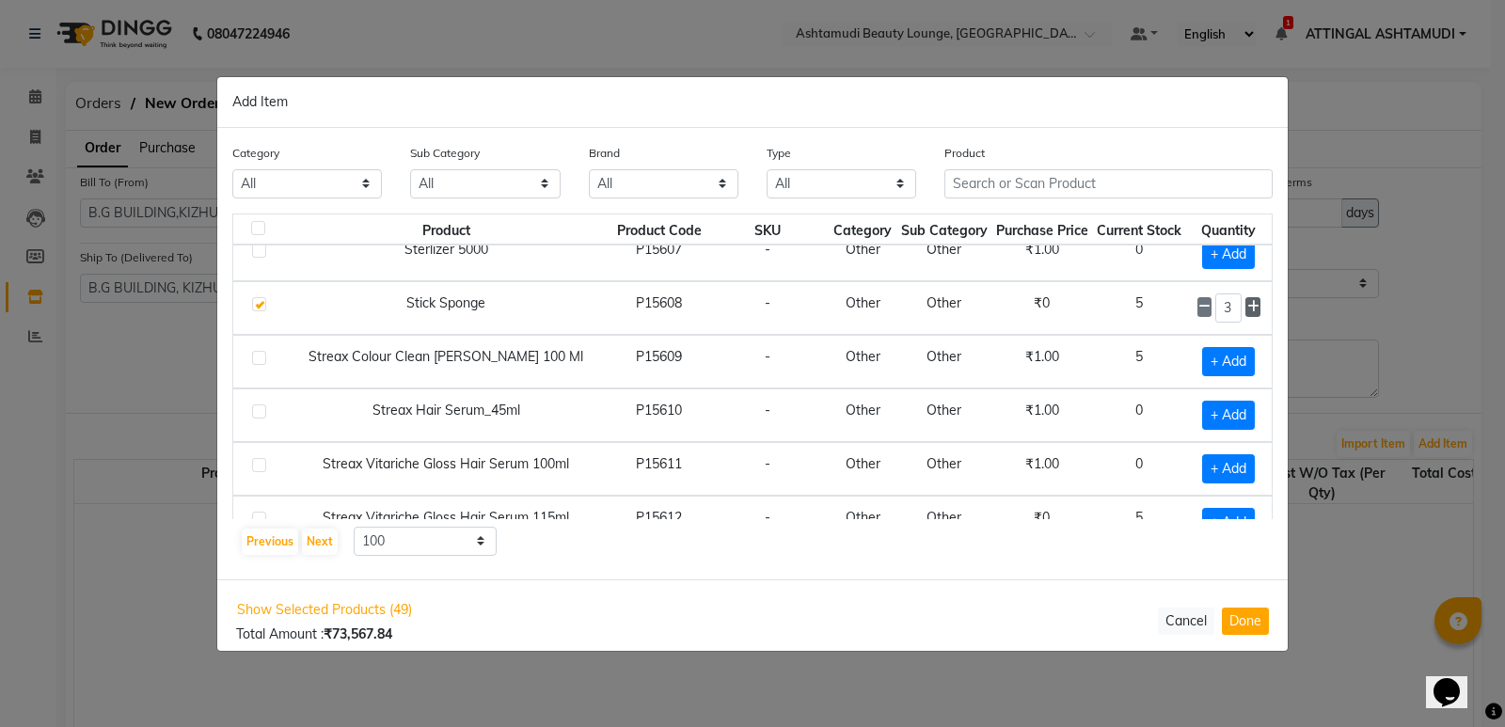
type input "4"
click at [1215, 356] on span "+ Add" at bounding box center [1228, 361] width 53 height 29
checkbox input "true"
click at [1247, 356] on icon at bounding box center [1253, 360] width 12 height 13
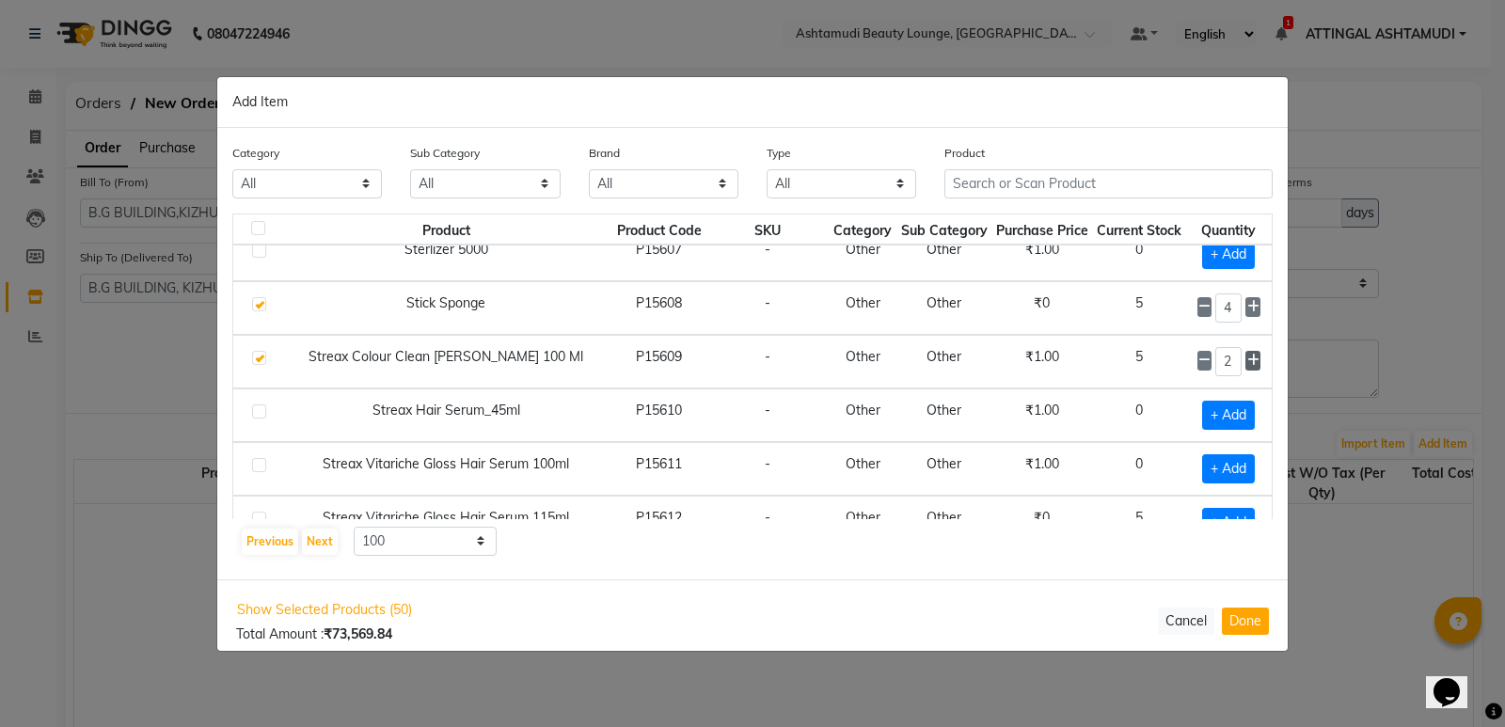
type input "3"
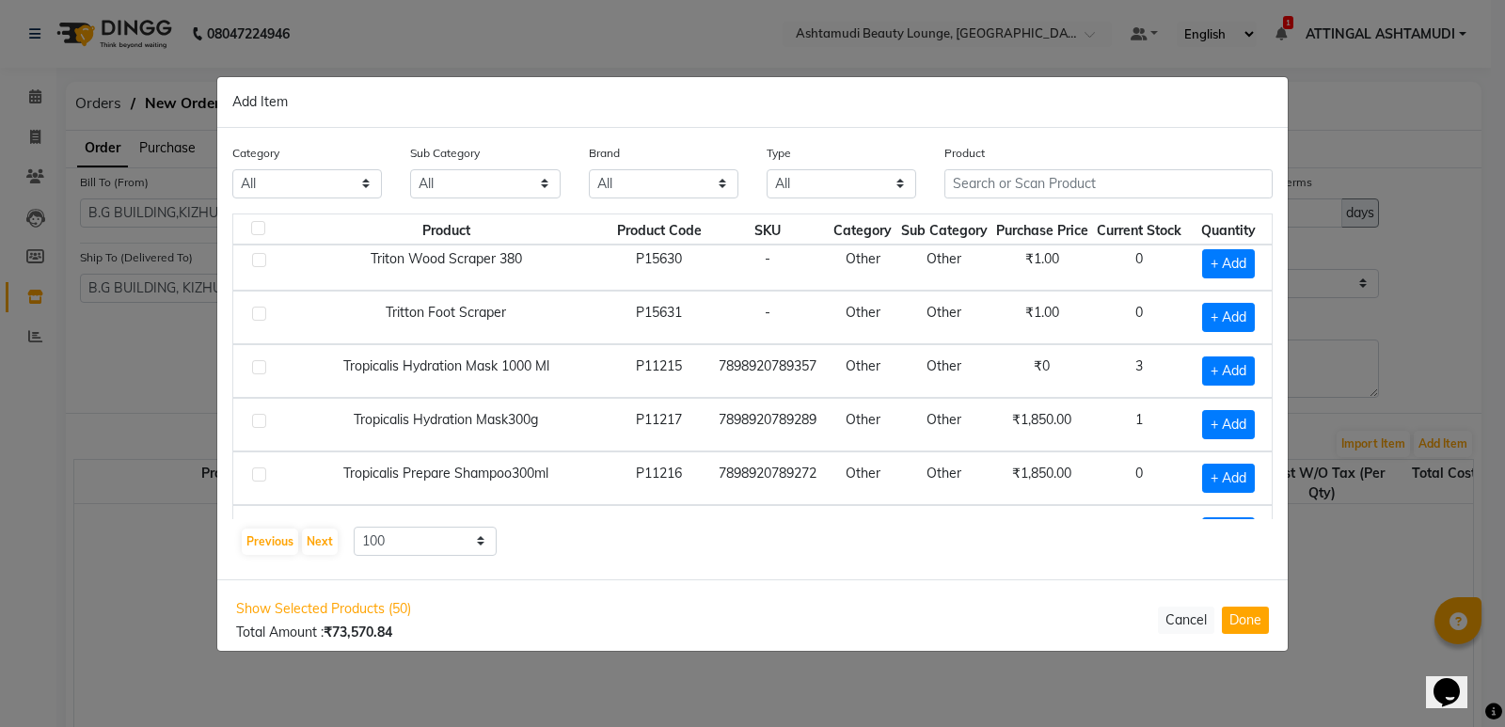
scroll to position [3856, 0]
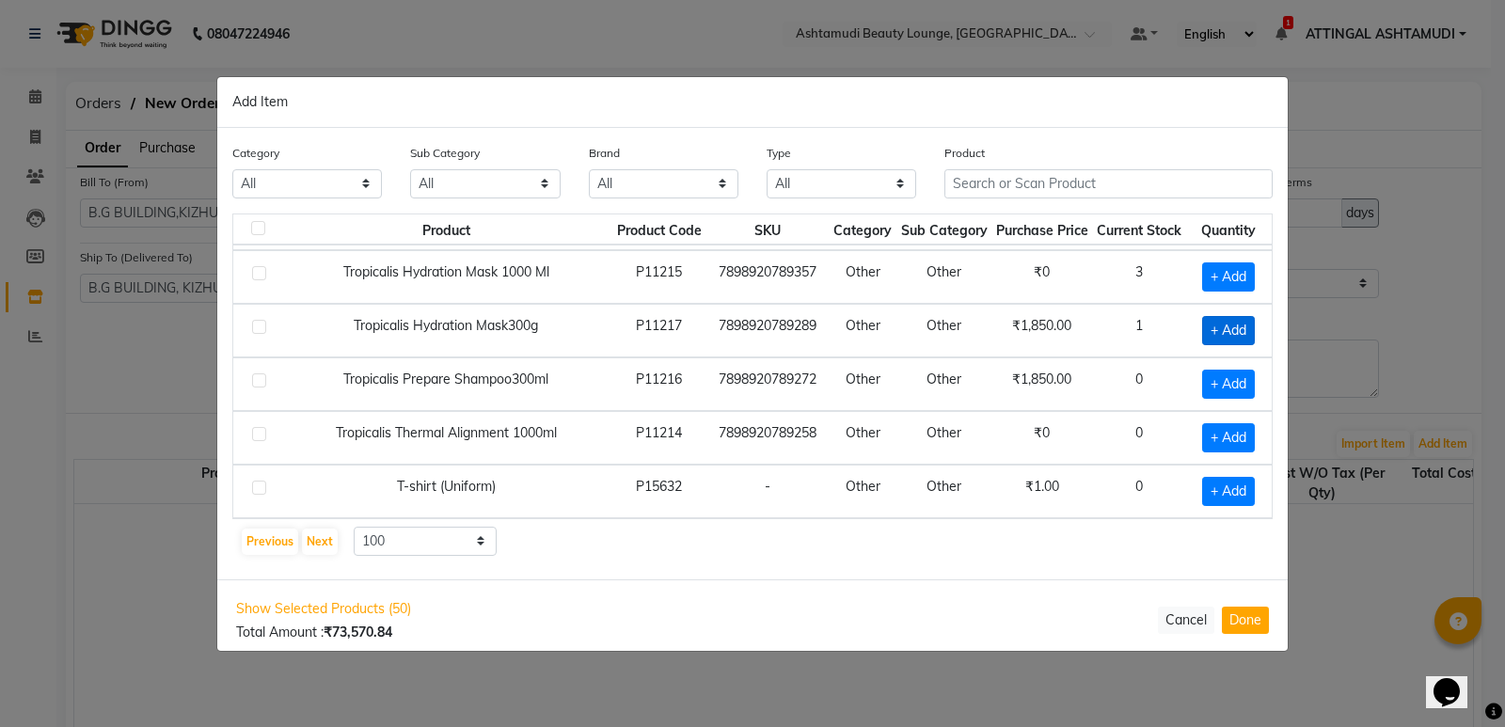
click at [1205, 325] on span "+ Add" at bounding box center [1228, 330] width 53 height 29
checkbox input "true"
click at [1247, 326] on icon at bounding box center [1253, 329] width 12 height 13
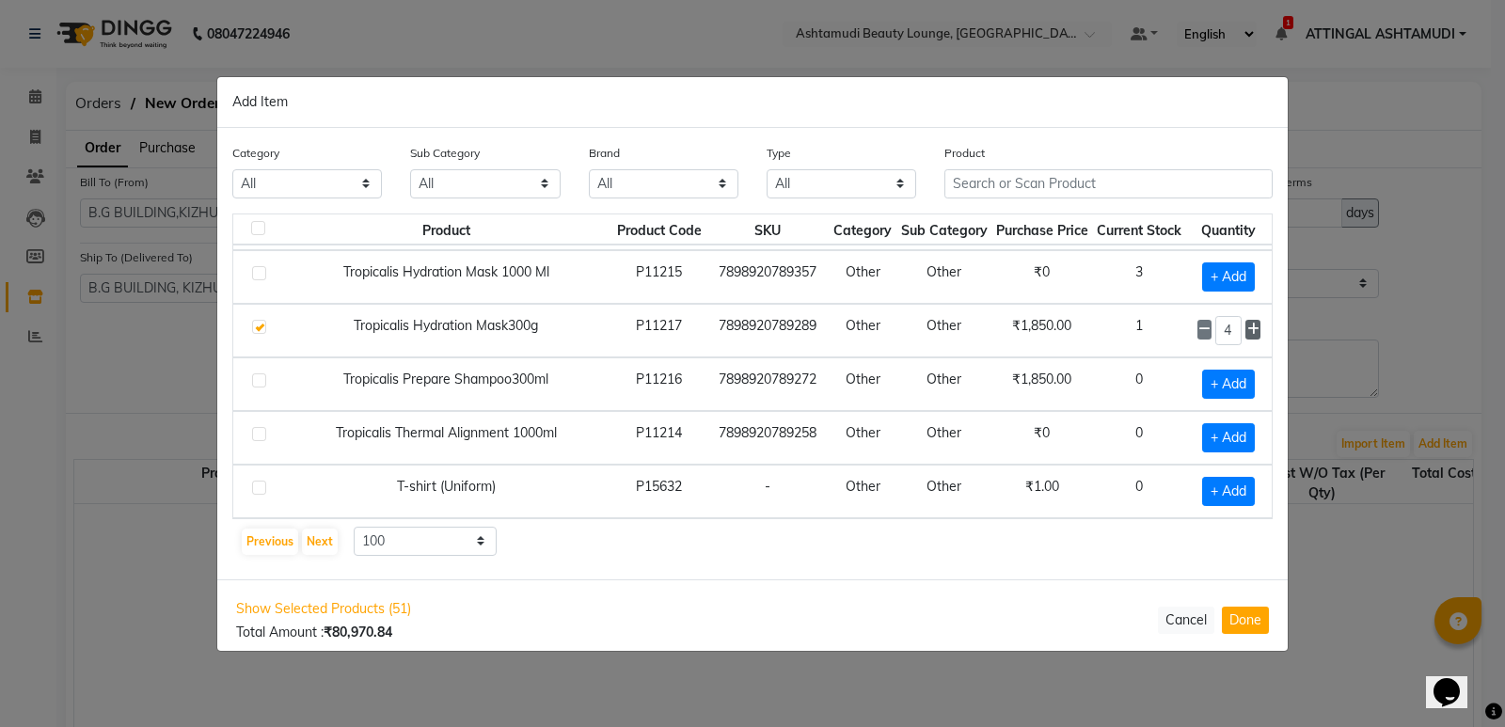
click at [1247, 326] on icon at bounding box center [1253, 329] width 12 height 13
type input "5"
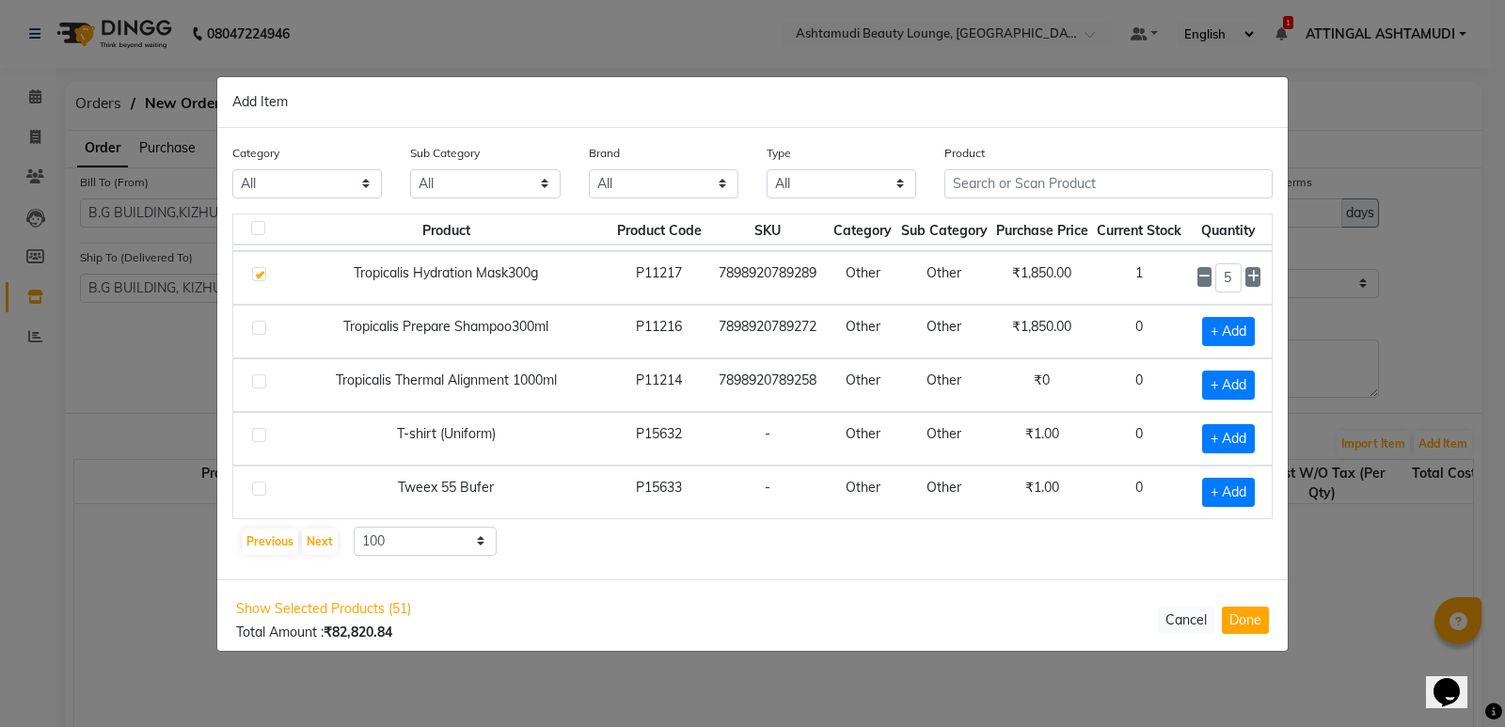
scroll to position [3950, 0]
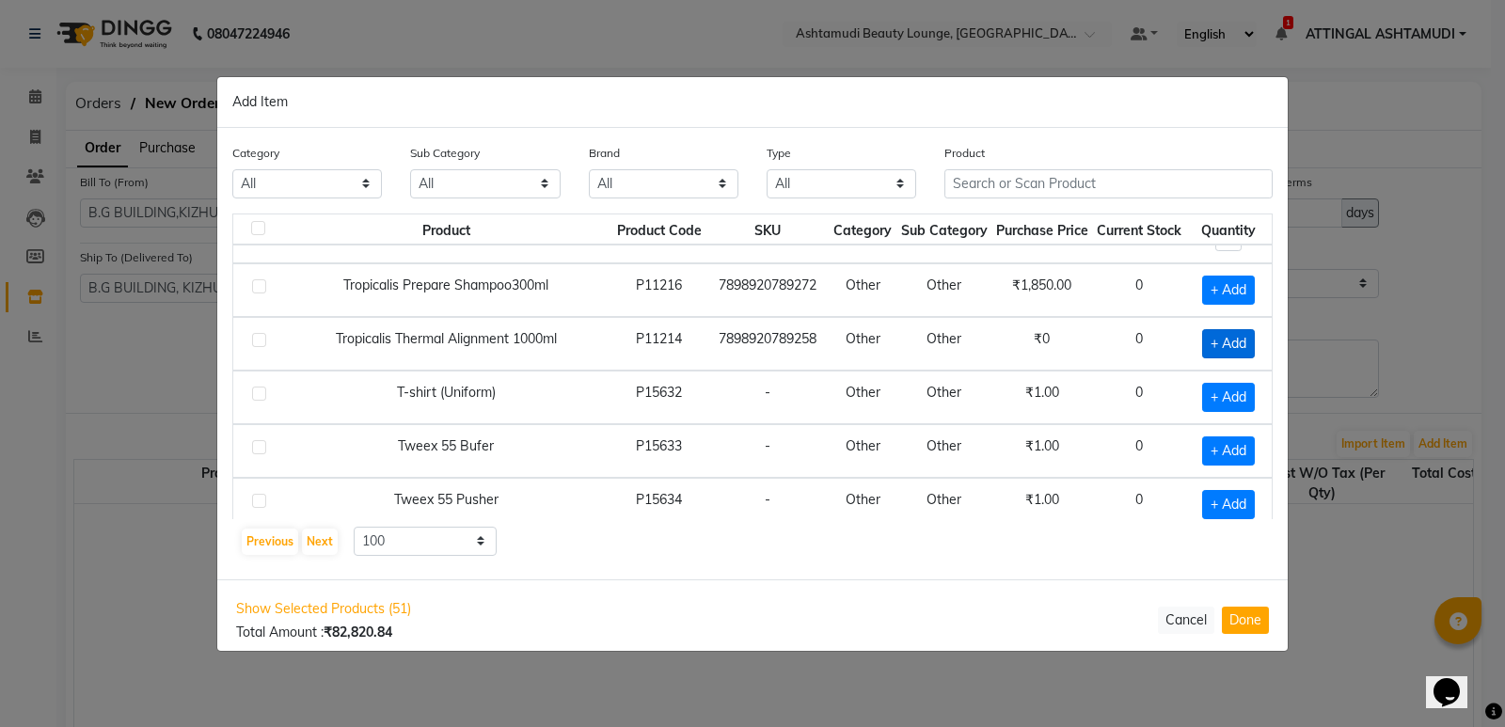
click at [1223, 336] on span "+ Add" at bounding box center [1228, 343] width 53 height 29
checkbox input "true"
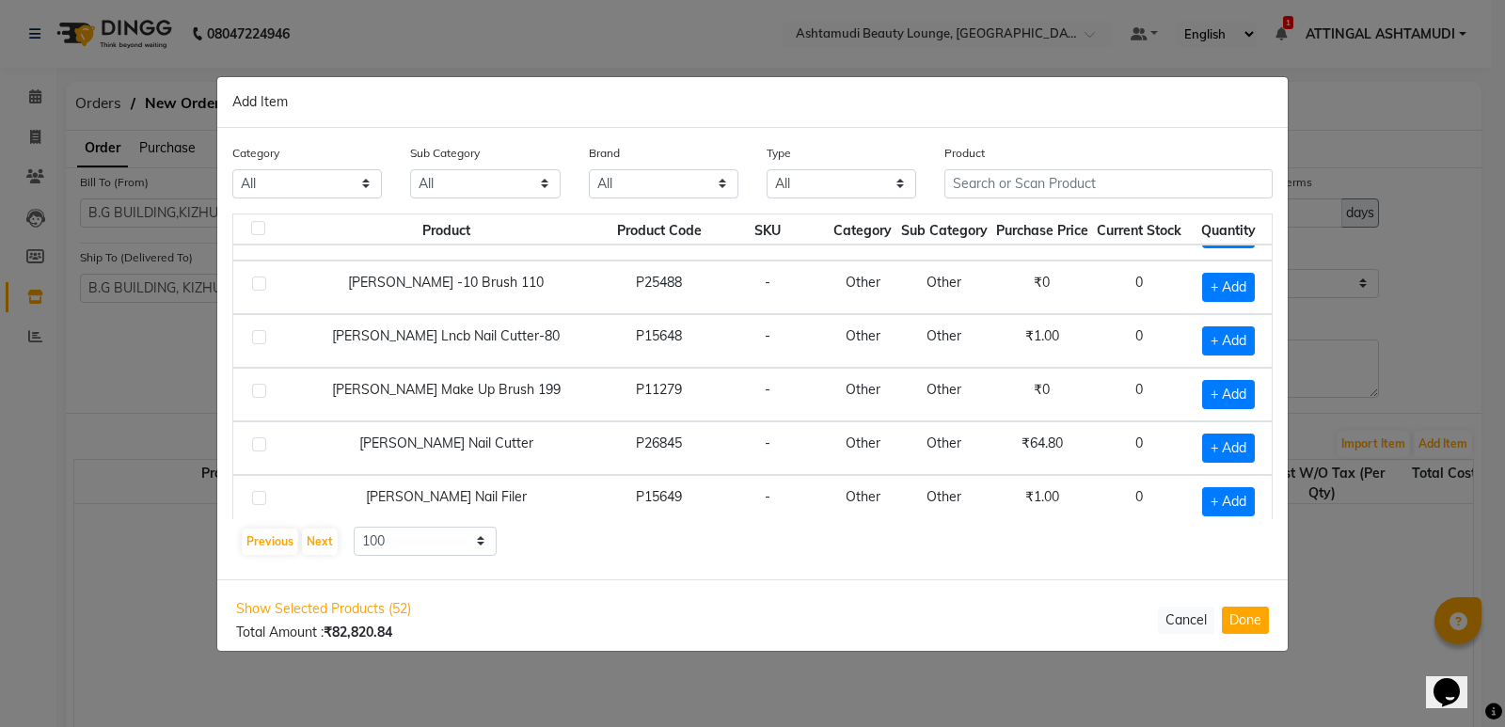
scroll to position [5089, 0]
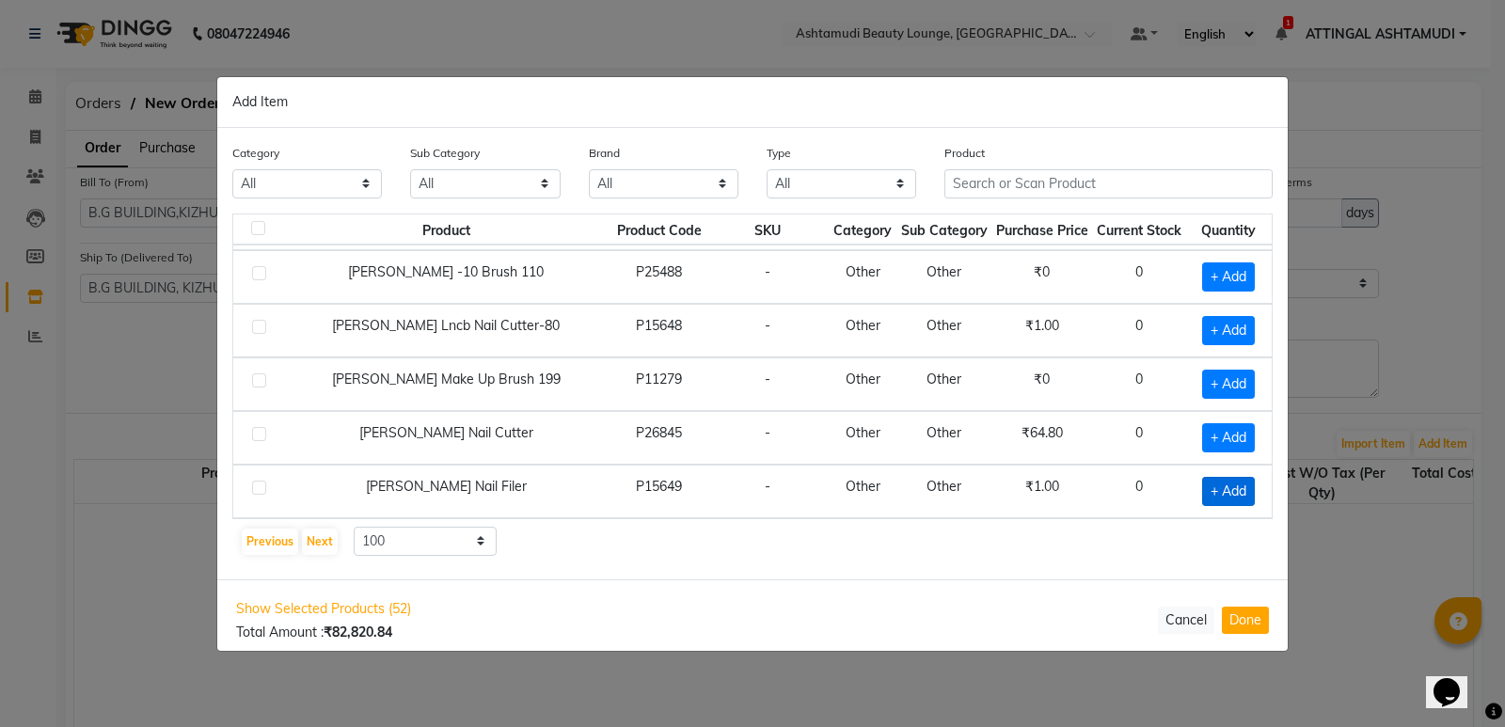
click at [1219, 489] on span "+ Add" at bounding box center [1228, 491] width 53 height 29
checkbox input "true"
click at [321, 541] on button "Next" at bounding box center [320, 542] width 36 height 26
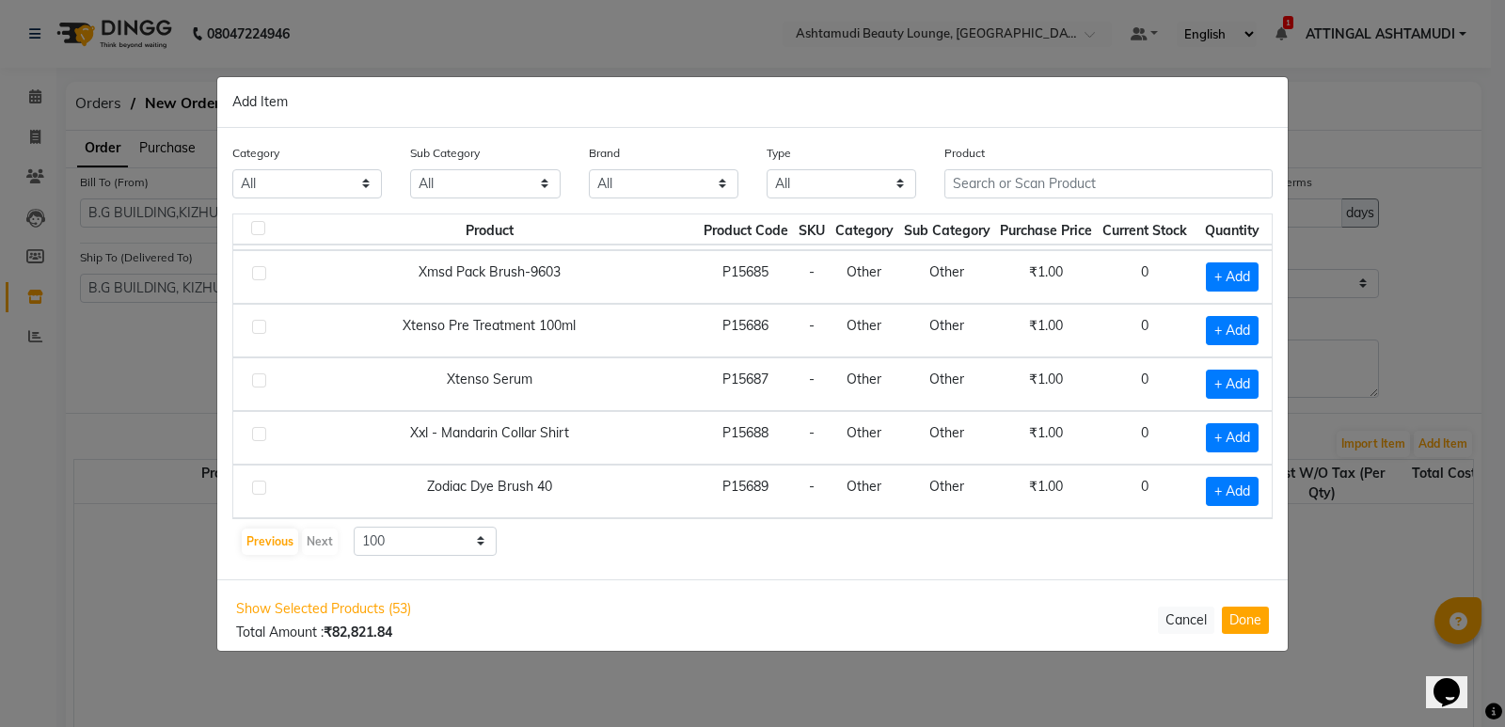
scroll to position [2100, 0]
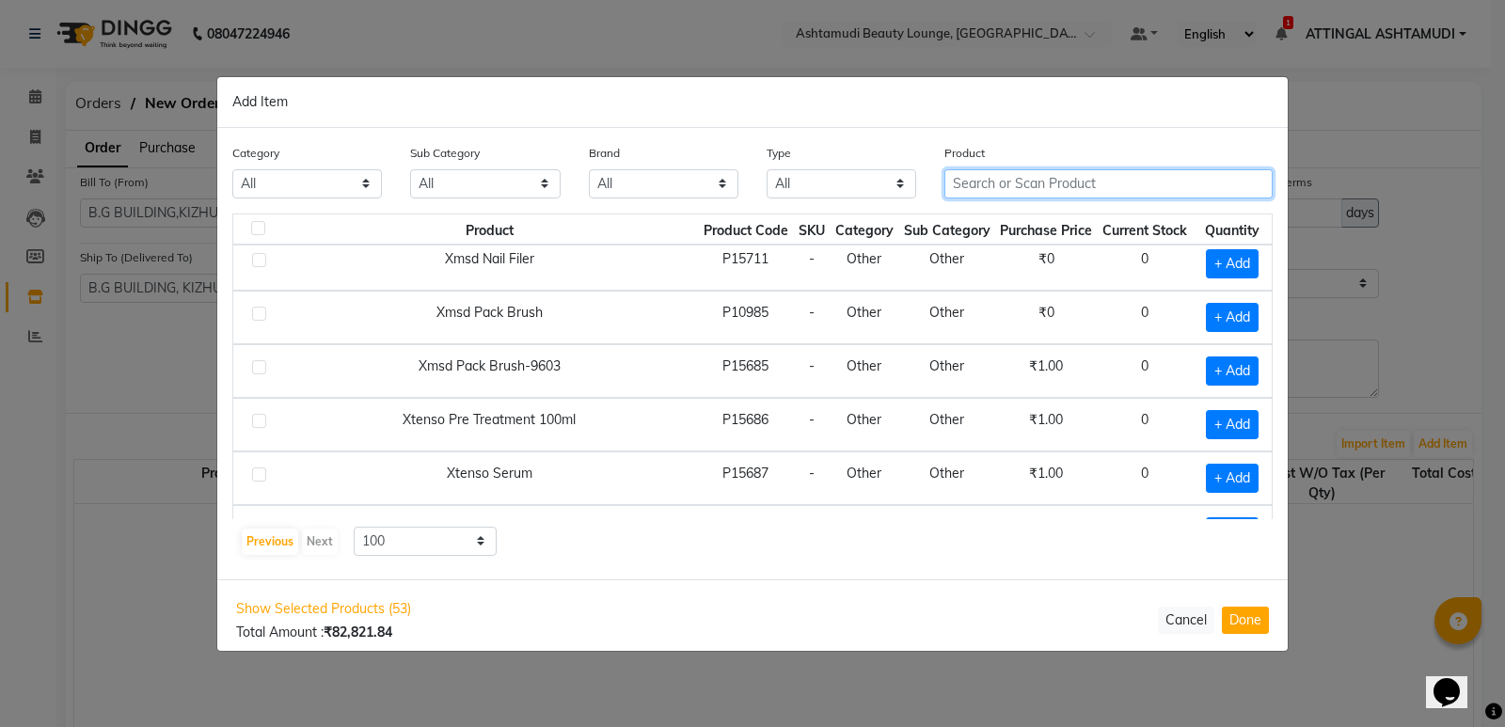
click at [987, 184] on input "text" at bounding box center [1108, 183] width 328 height 29
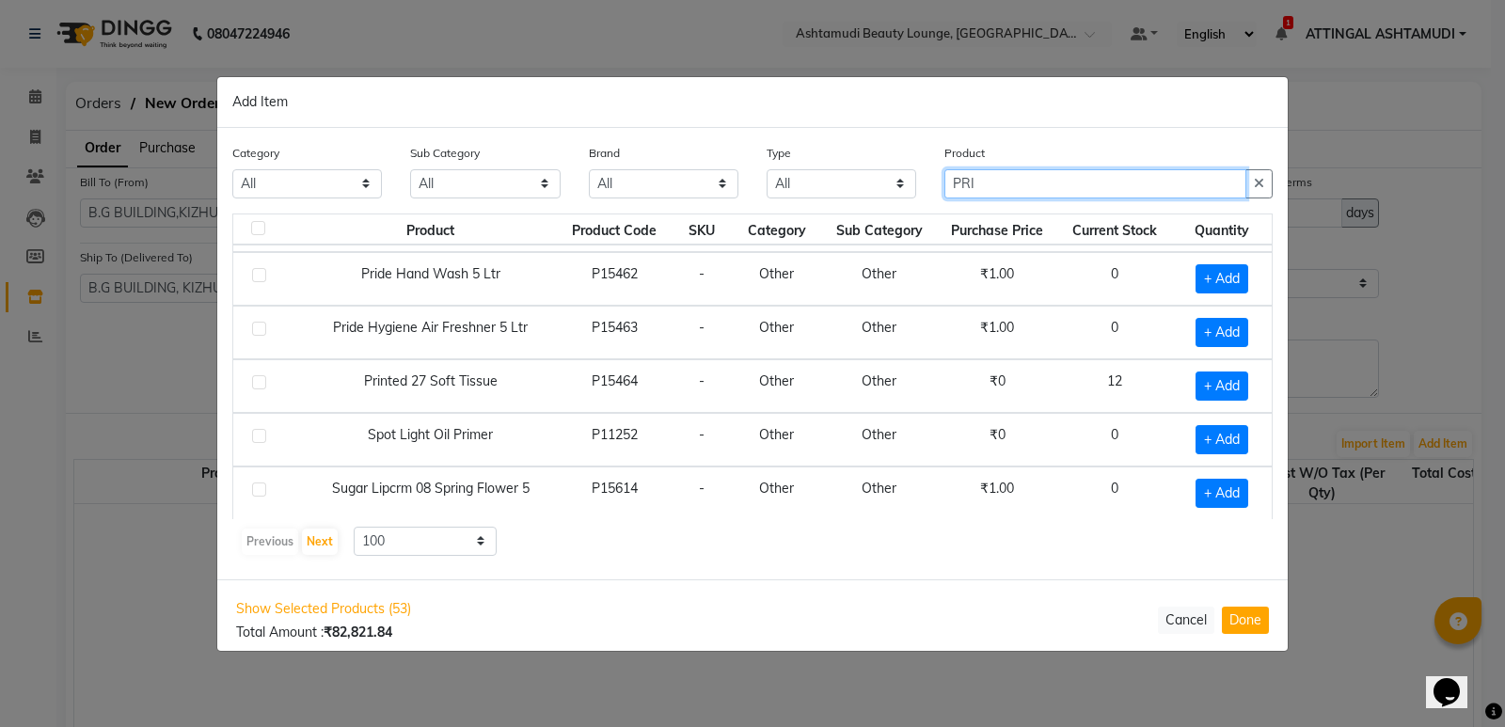
scroll to position [103, 0]
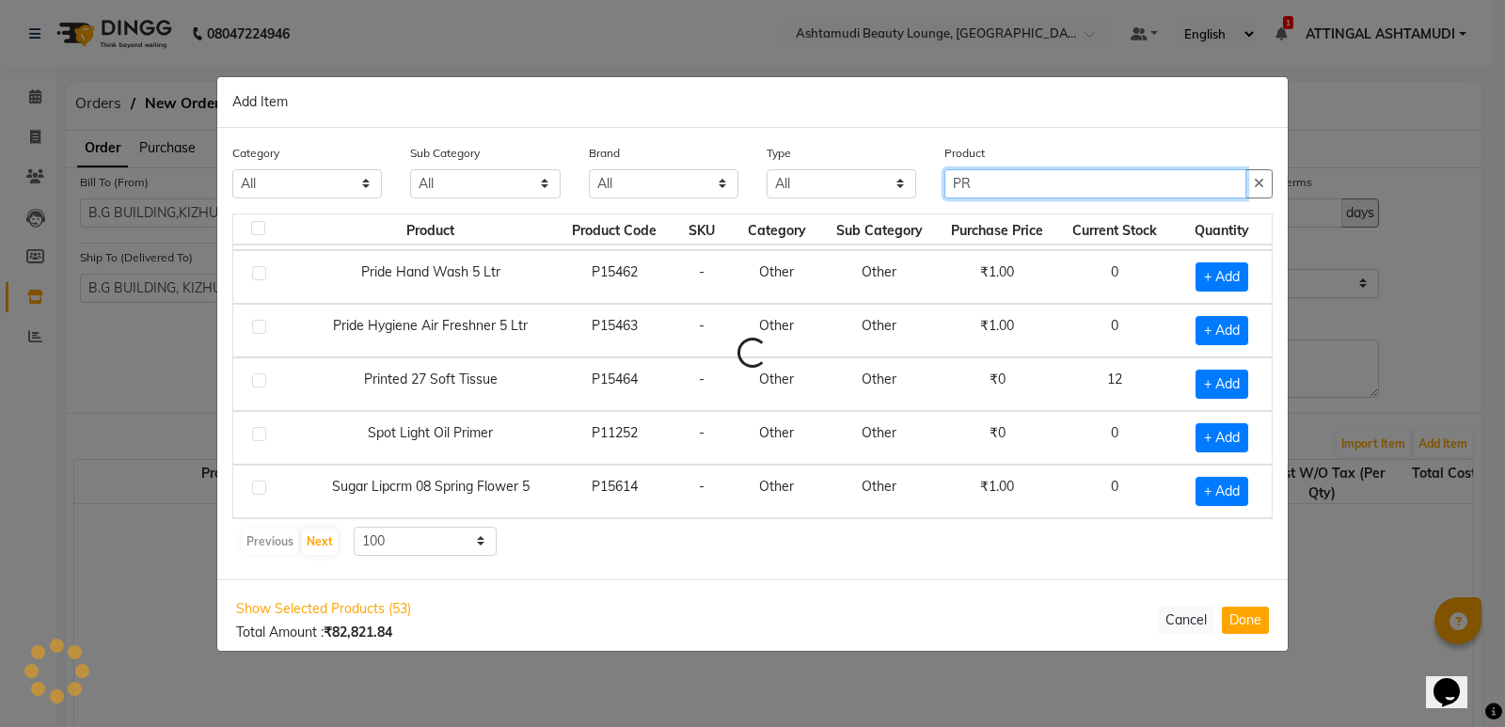
type input "P"
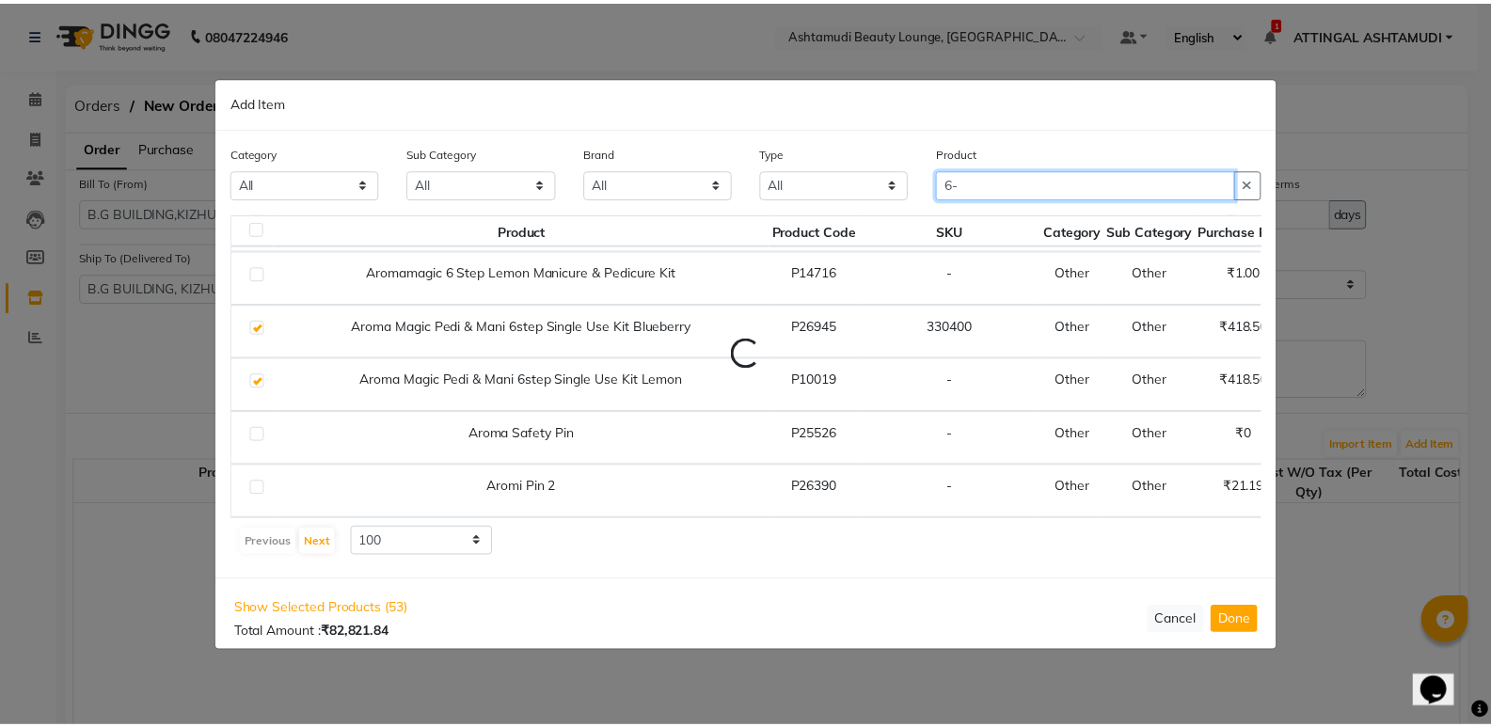
scroll to position [0, 0]
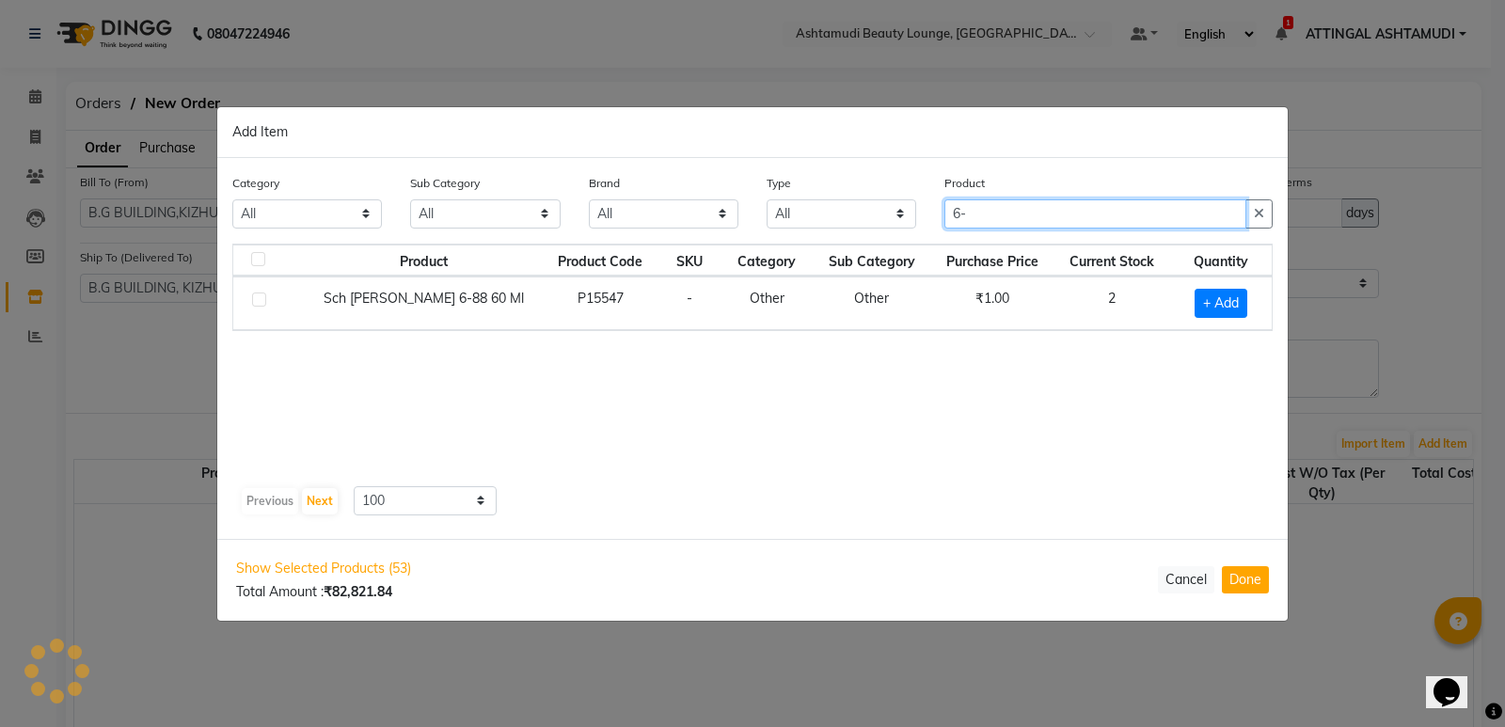
type input "6"
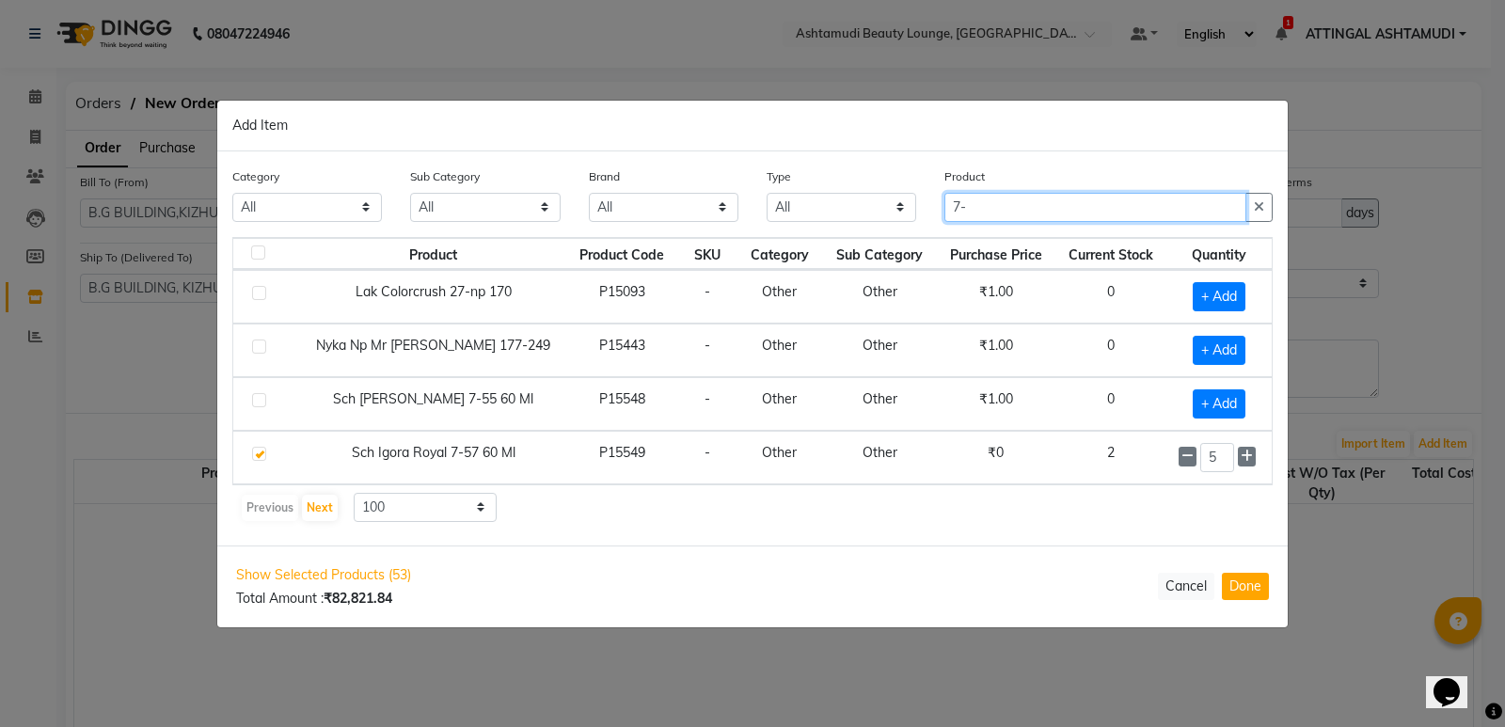
type input "7"
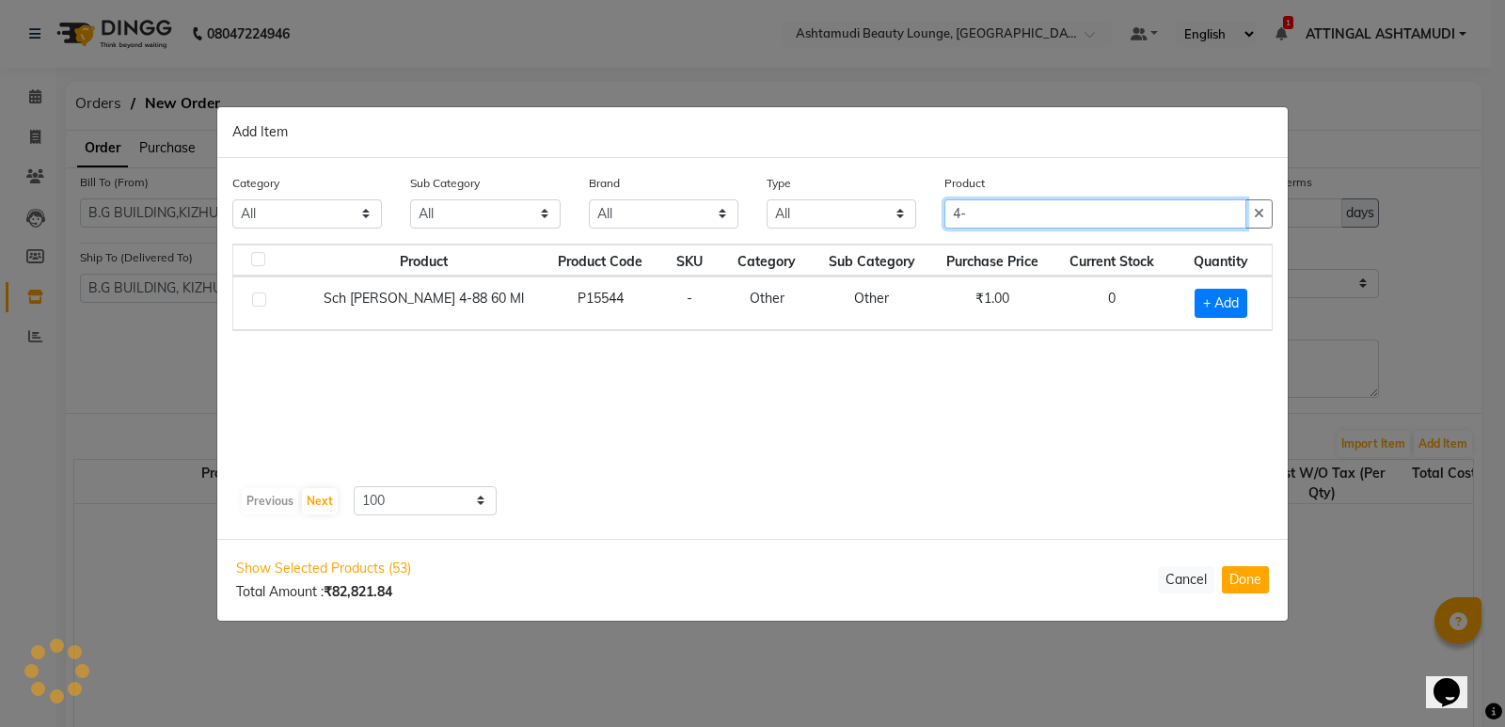
type input "4"
type input "L"
type input "6"
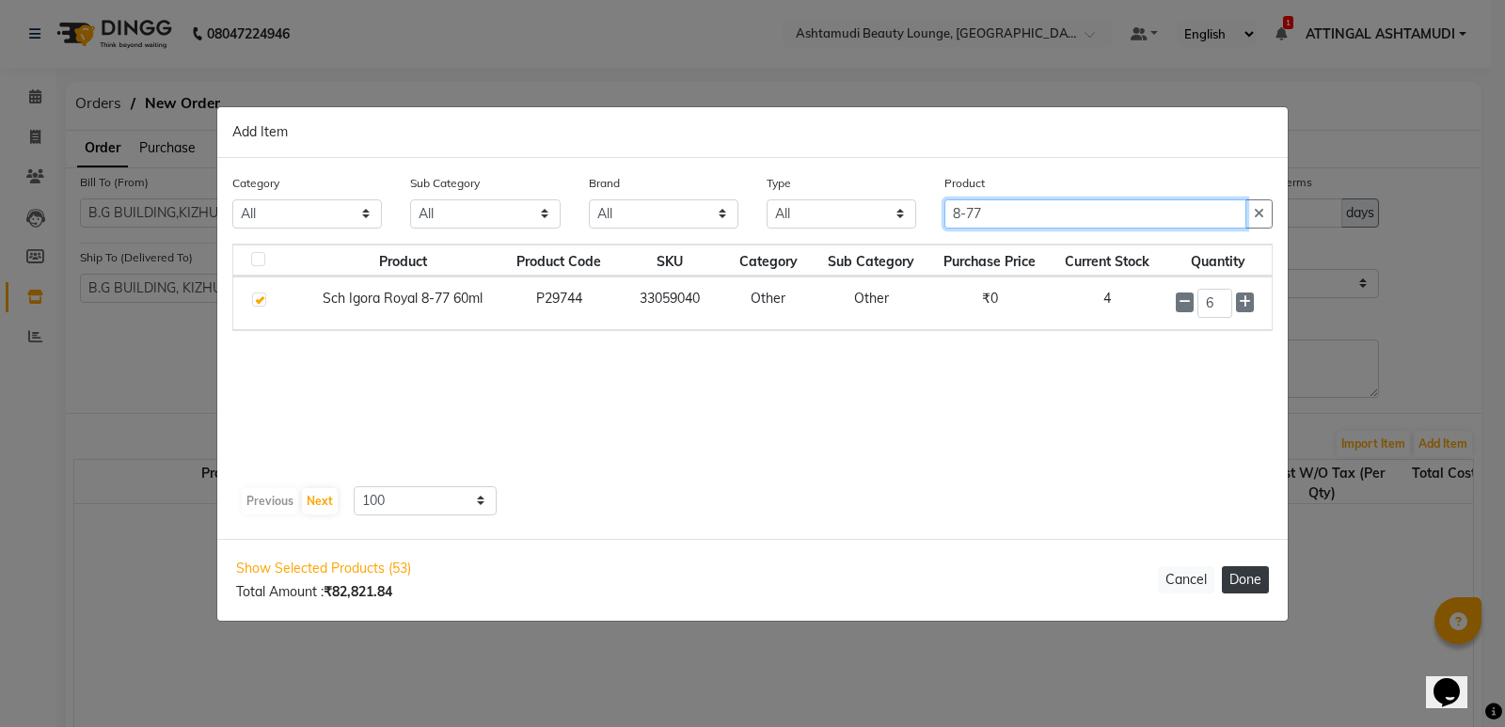
type input "8-77"
click at [1248, 580] on button "Done" at bounding box center [1245, 579] width 47 height 27
select select "2505"
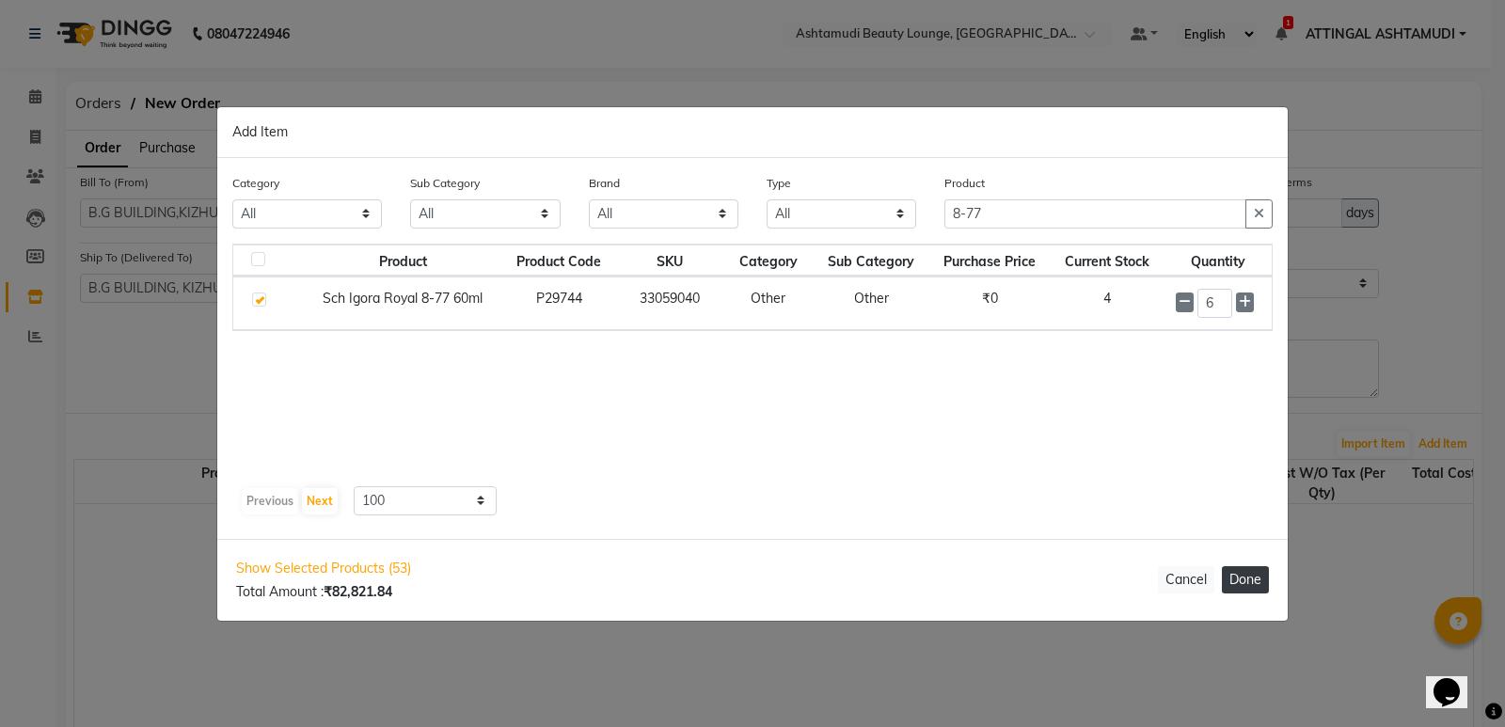
select select "2505"
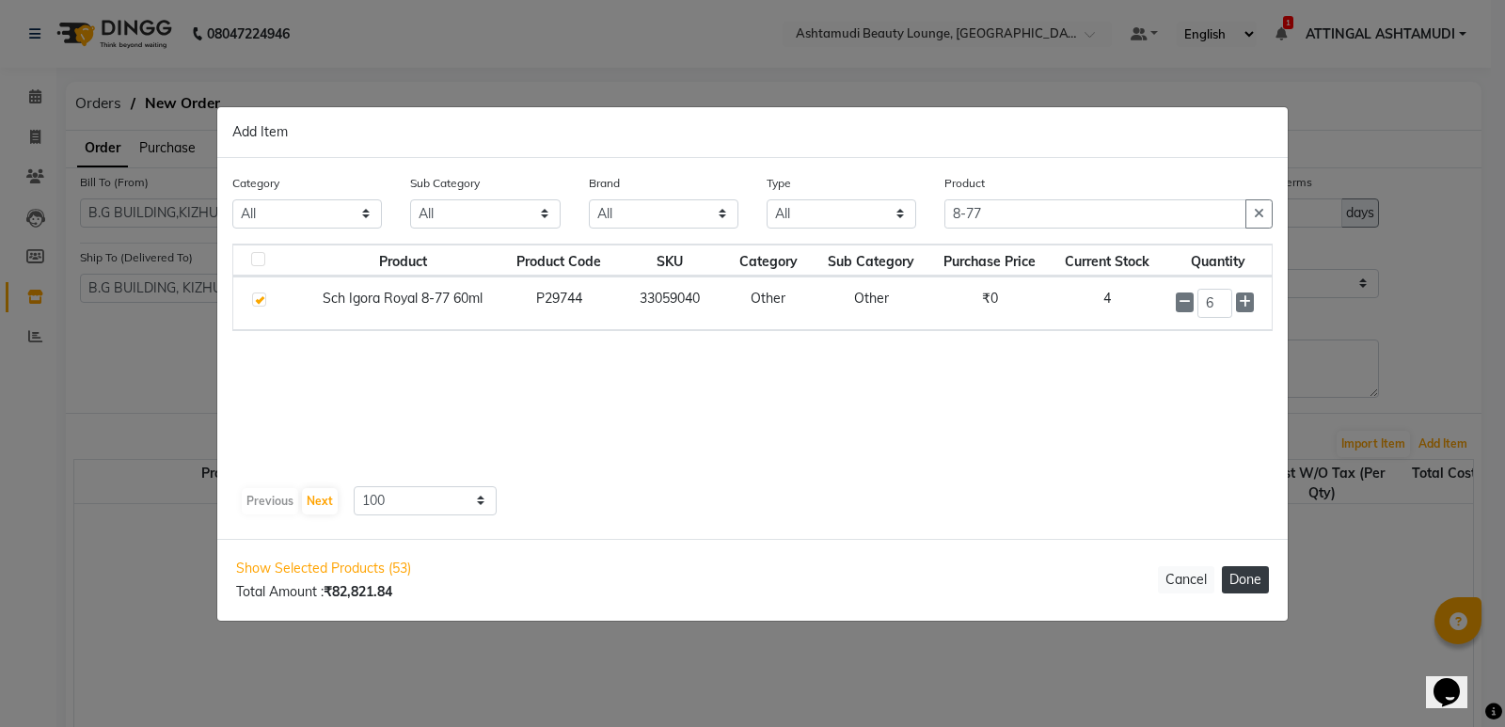
select select "2505"
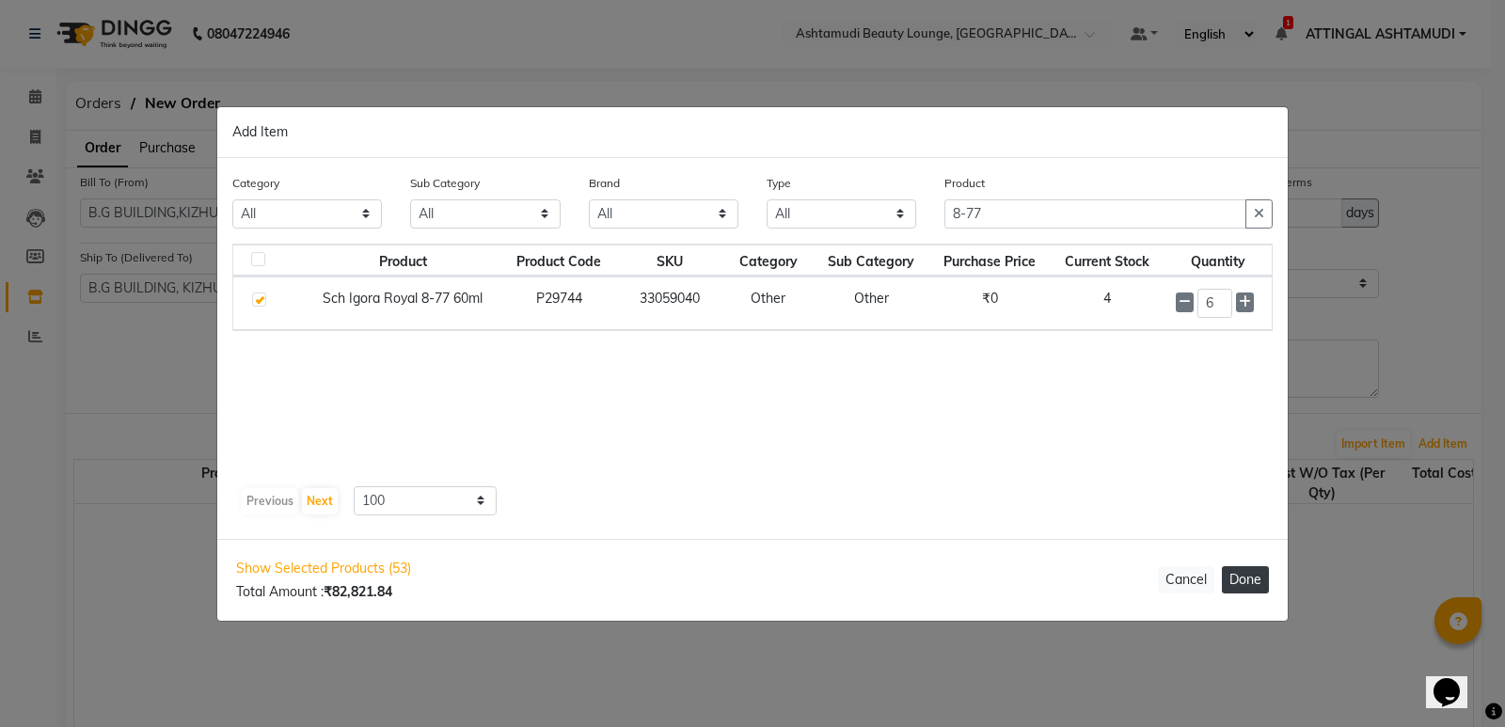
select select "2505"
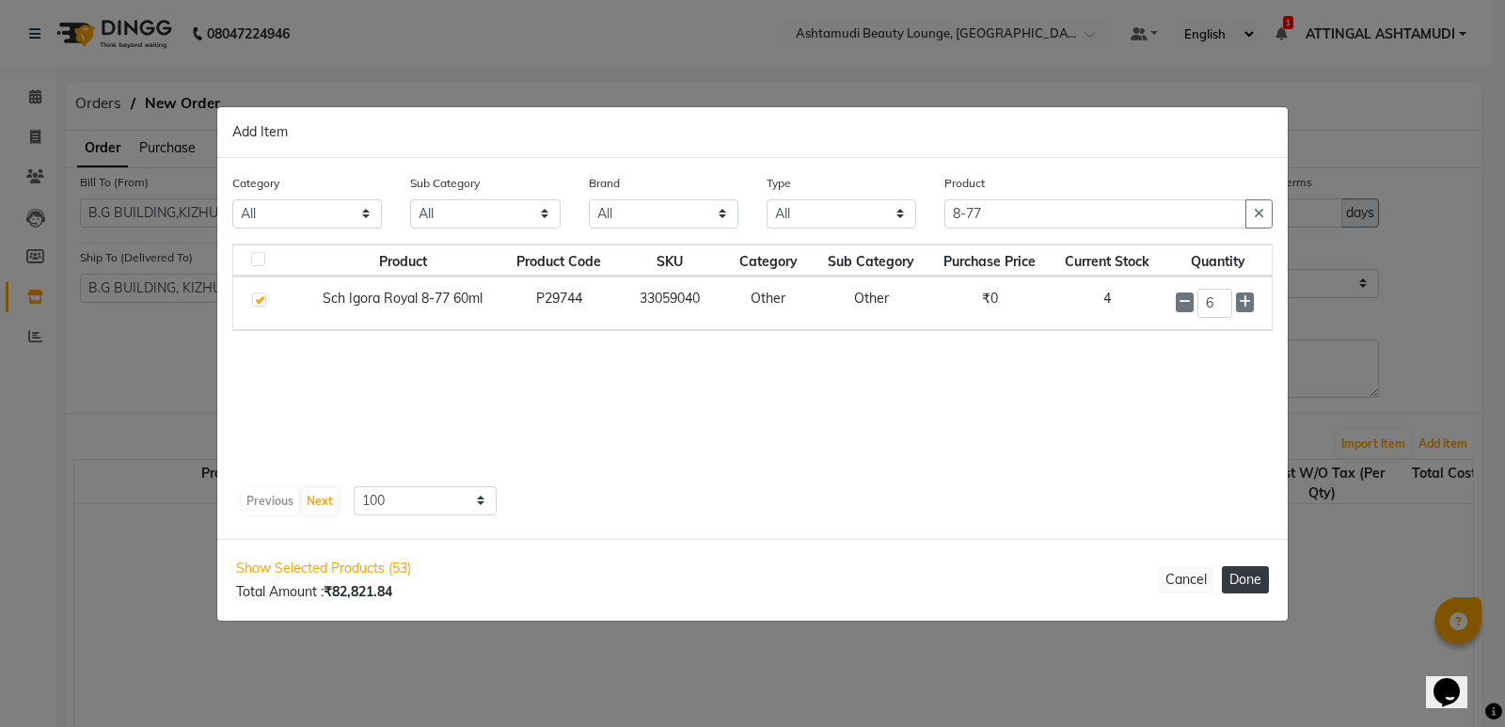
select select "2505"
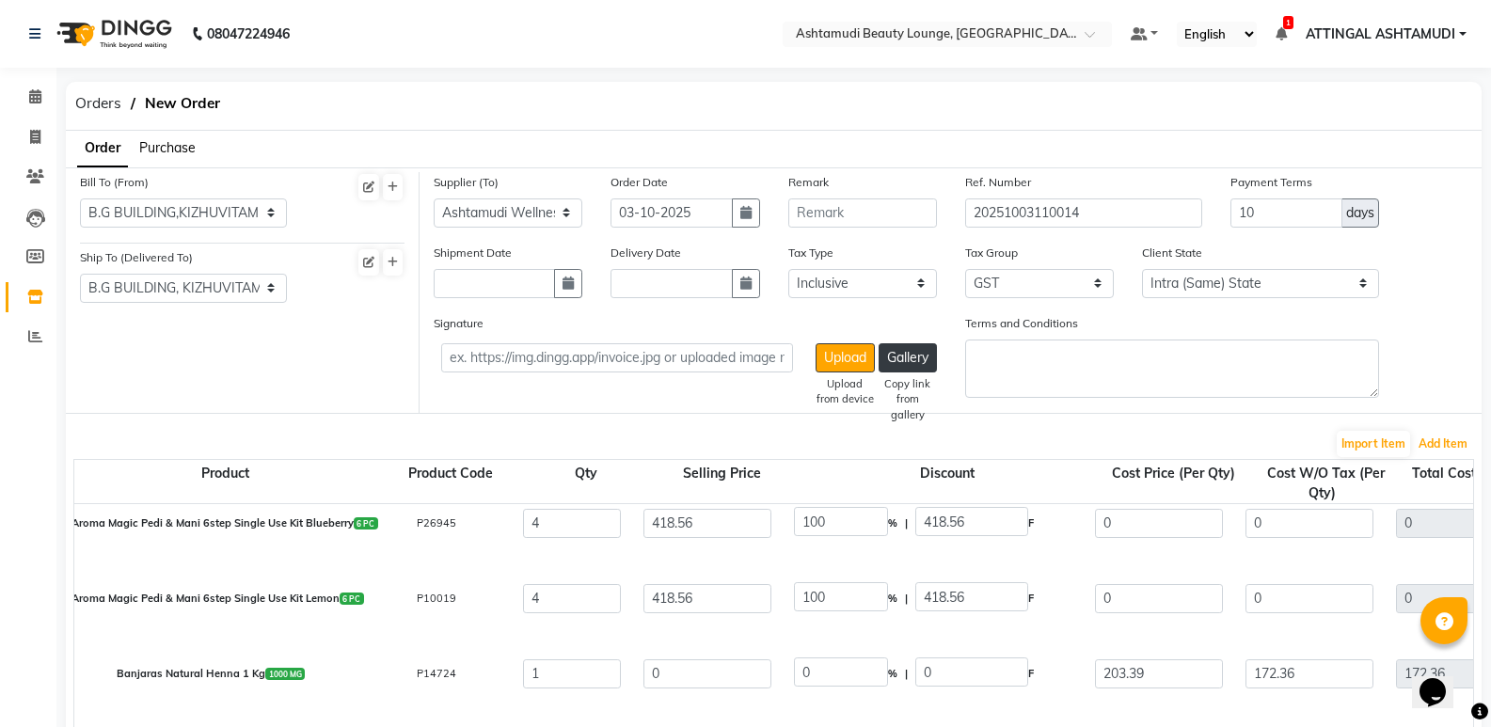
scroll to position [188, 0]
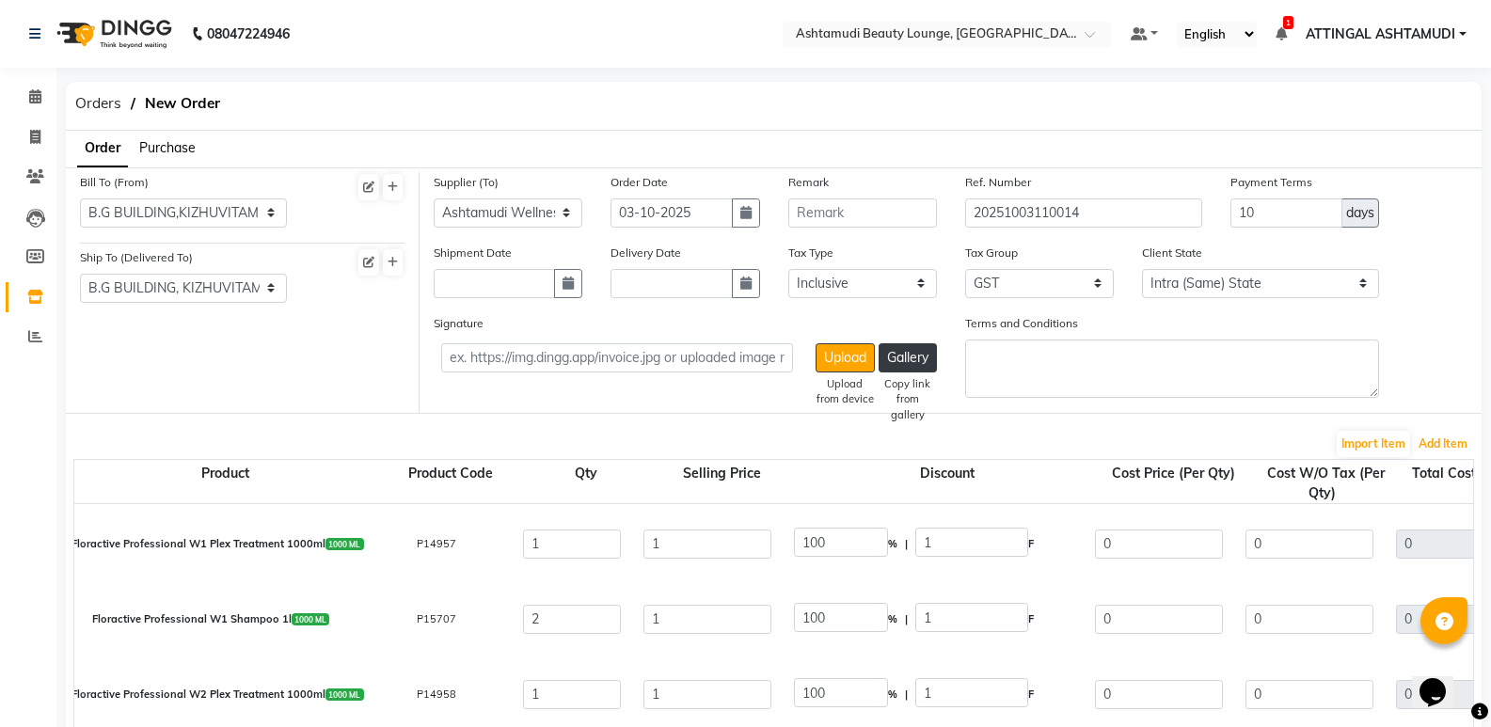
select select "2505"
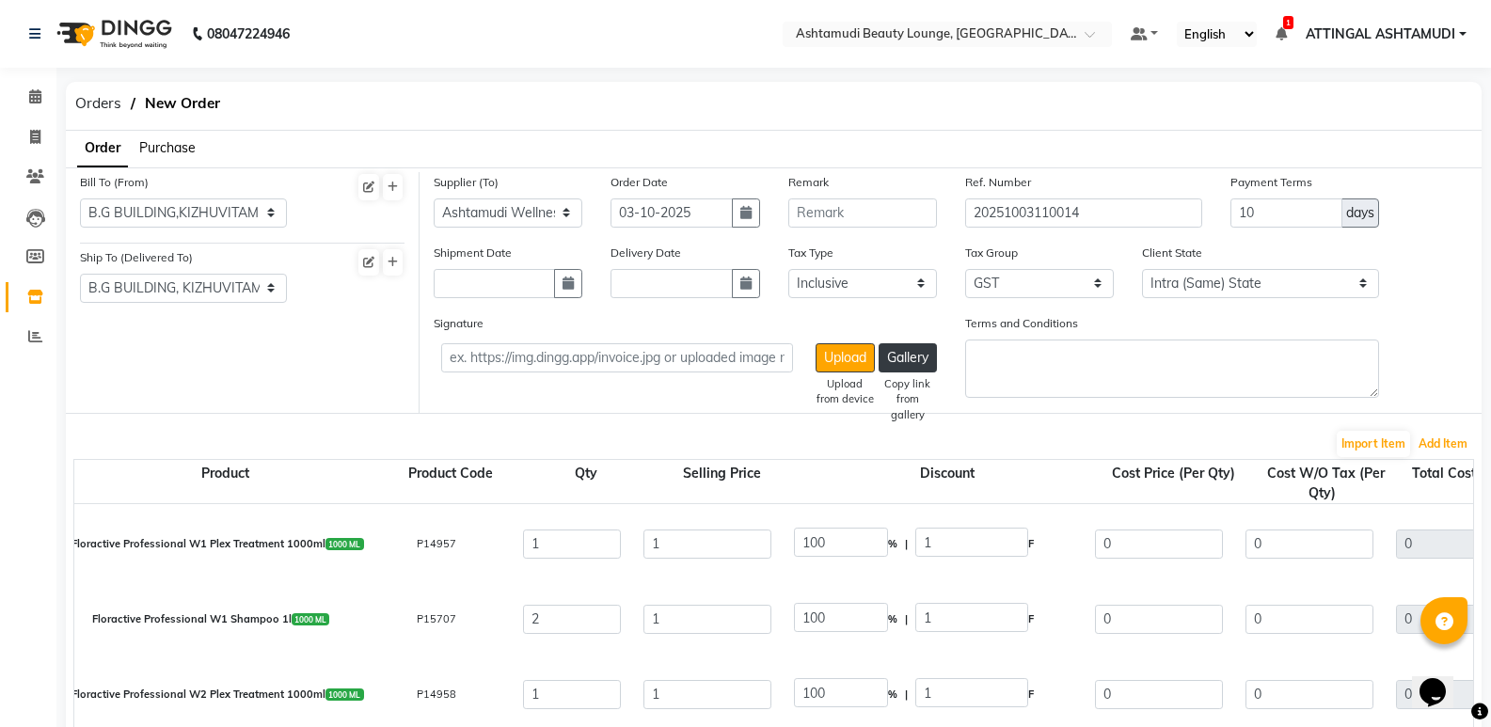
select select "2505"
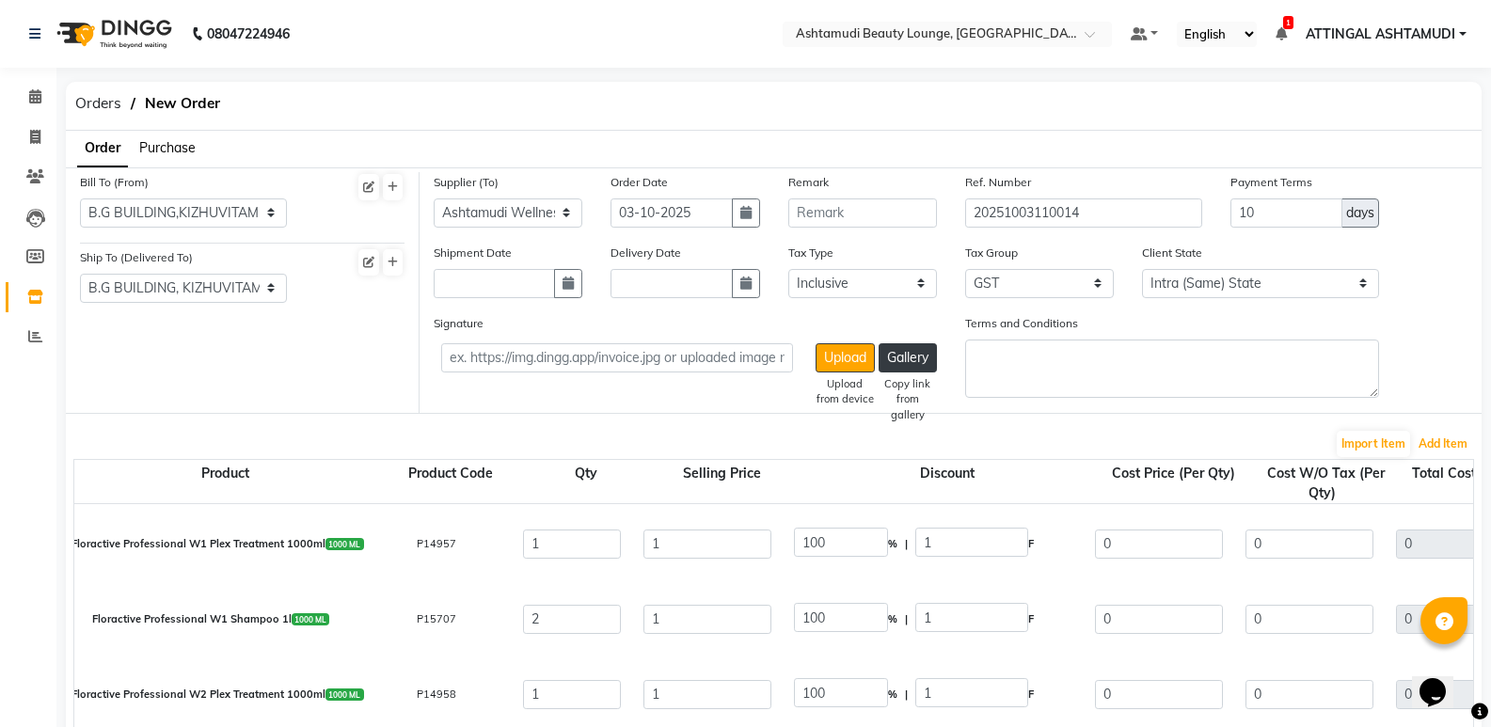
select select "2505"
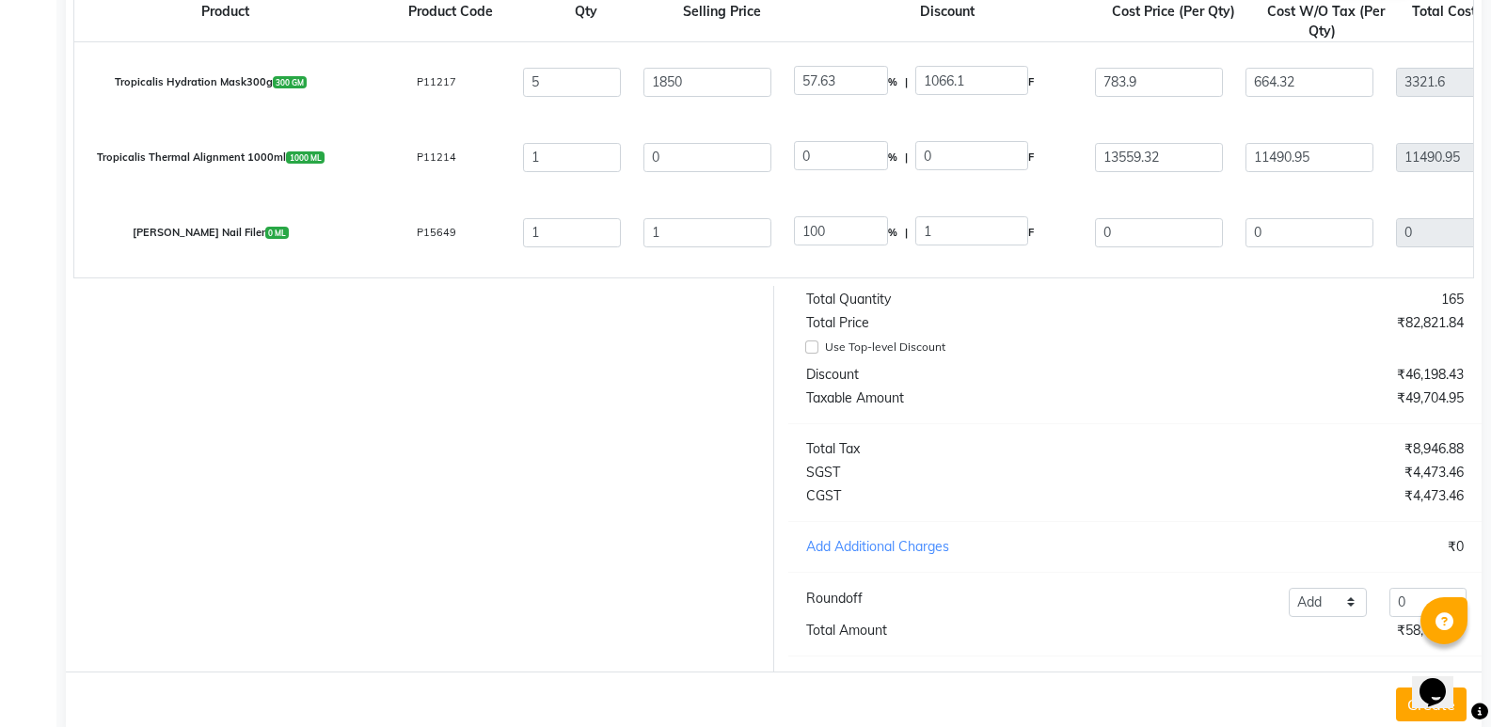
scroll to position [517, 0]
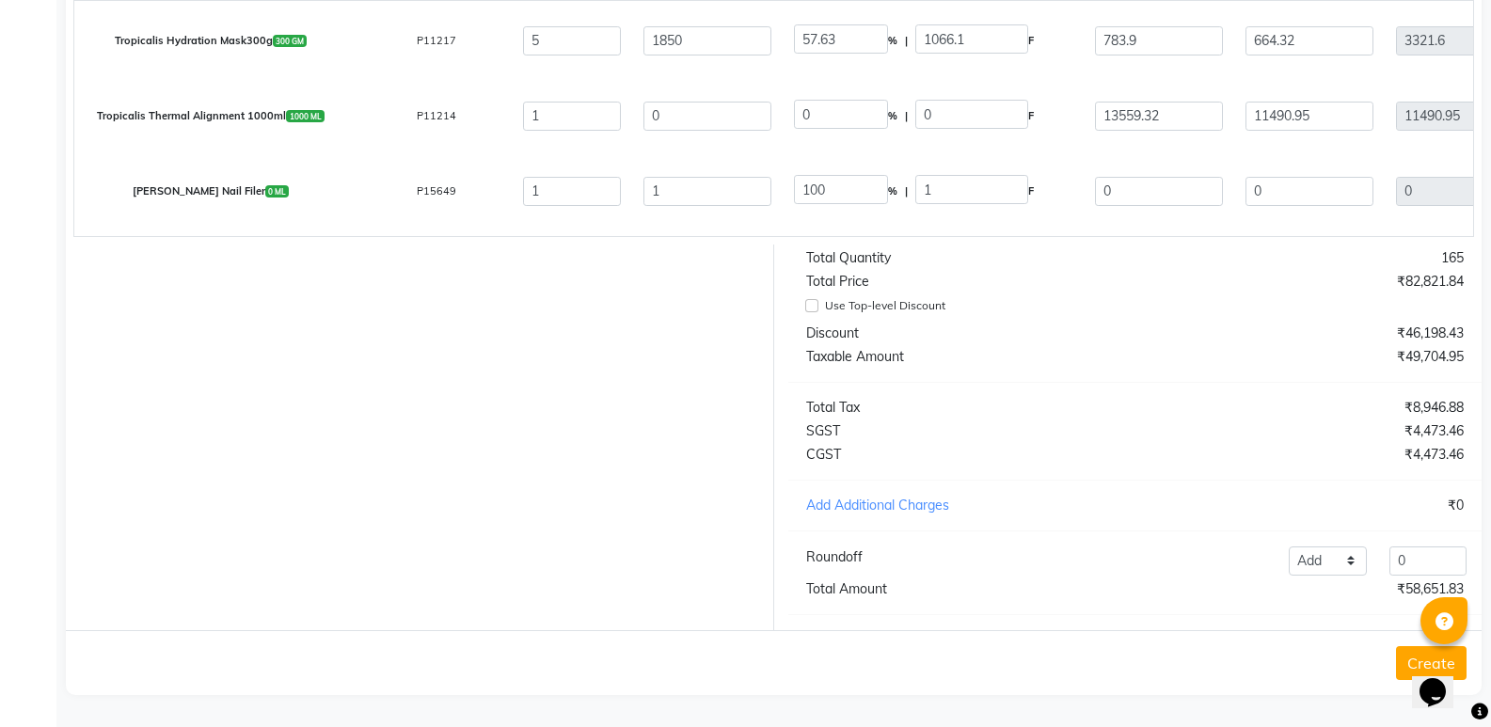
click at [1408, 662] on button "Create" at bounding box center [1431, 663] width 71 height 34
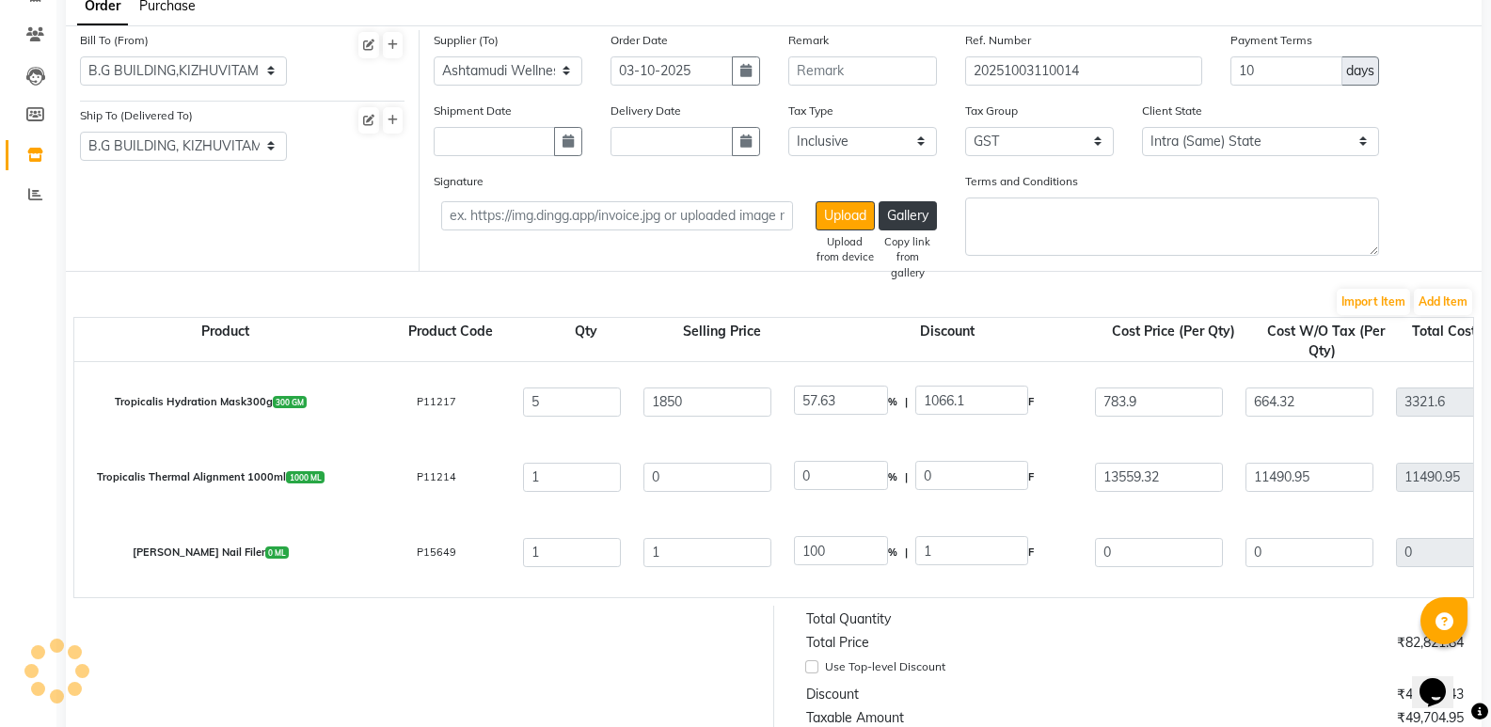
scroll to position [141, 0]
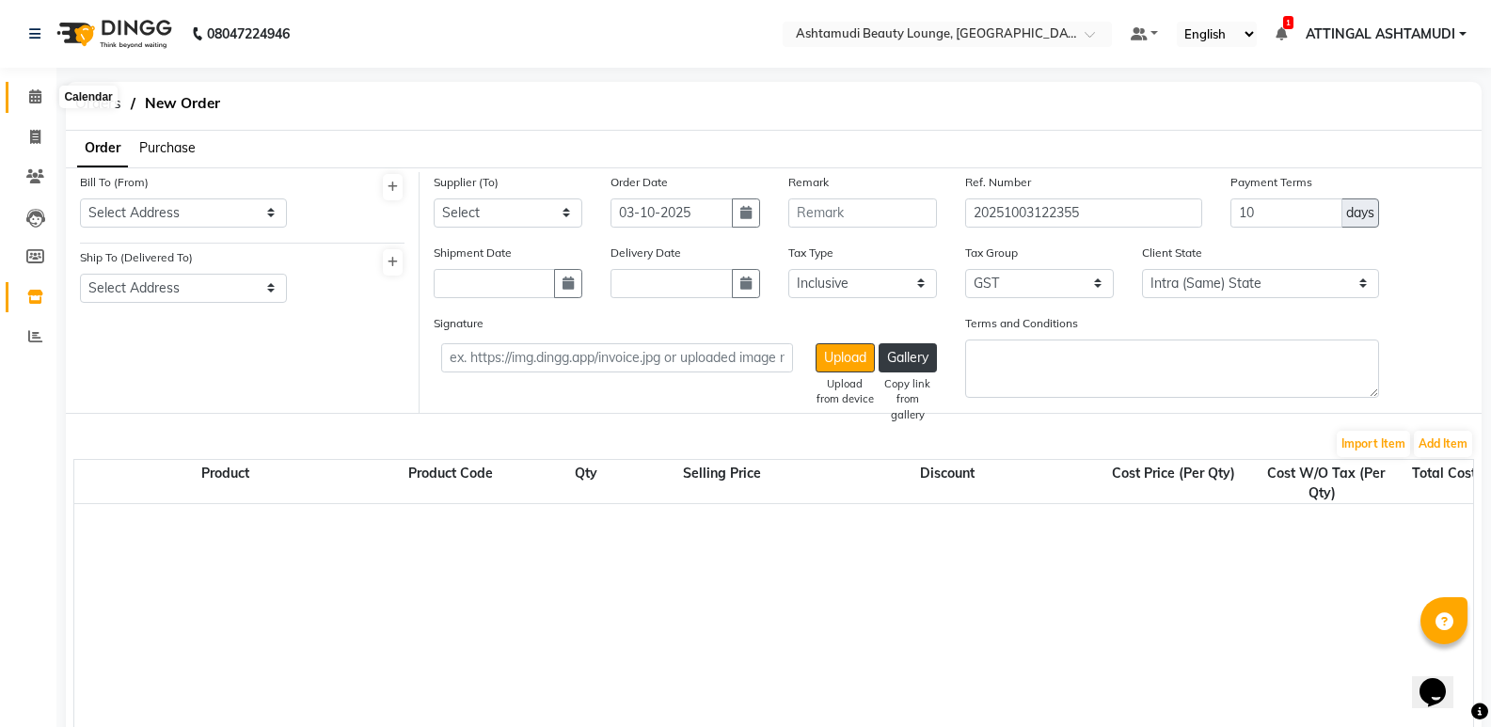
click at [39, 97] on icon at bounding box center [35, 96] width 12 height 14
